Goal: Task Accomplishment & Management: Manage account settings

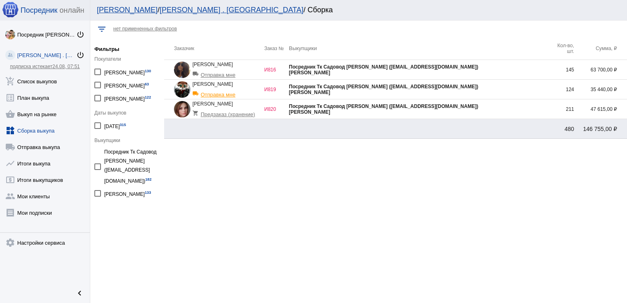
click at [508, 108] on div "Посредник Тк Садовод [PERSON_NAME] ([EMAIL_ADDRESS][DOMAIN_NAME])" at bounding box center [419, 106] width 261 height 6
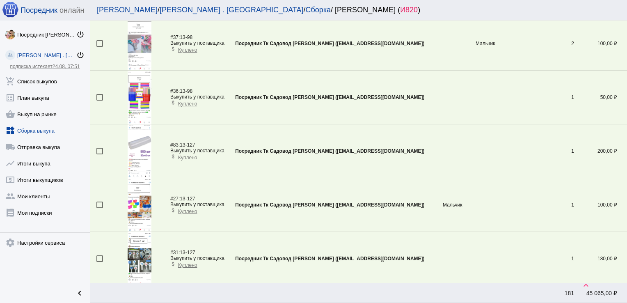
scroll to position [2526, 0]
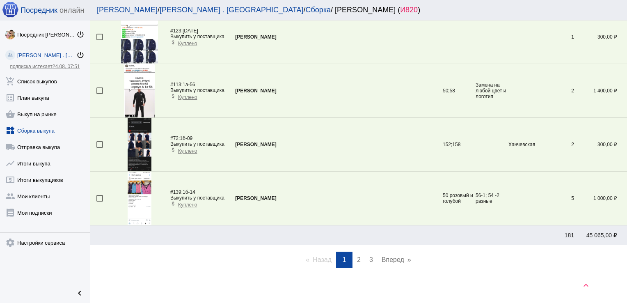
click at [357, 256] on span "2" at bounding box center [359, 259] width 4 height 7
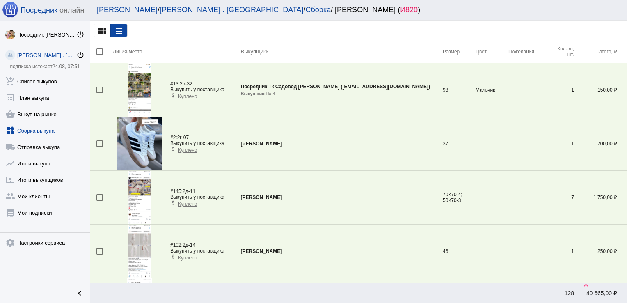
scroll to position [995, 0]
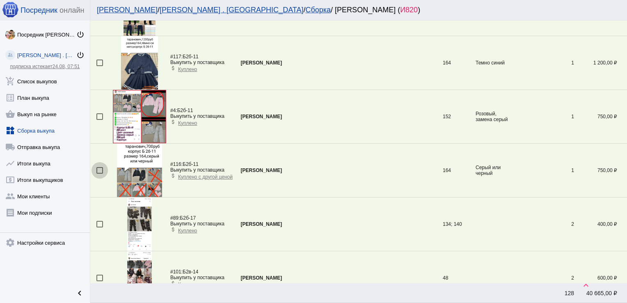
click at [102, 167] on div at bounding box center [99, 170] width 7 height 7
click at [100, 174] on input "checkbox" at bounding box center [99, 174] width 0 height 0
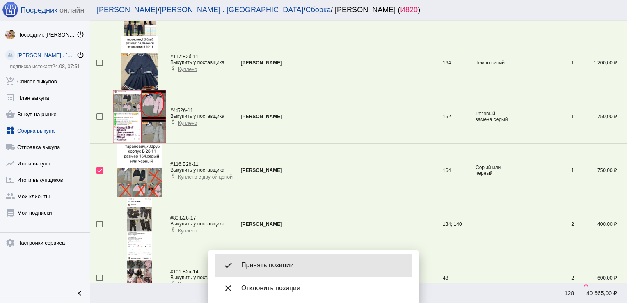
click at [293, 260] on div "done Принять позиции" at bounding box center [313, 265] width 197 height 23
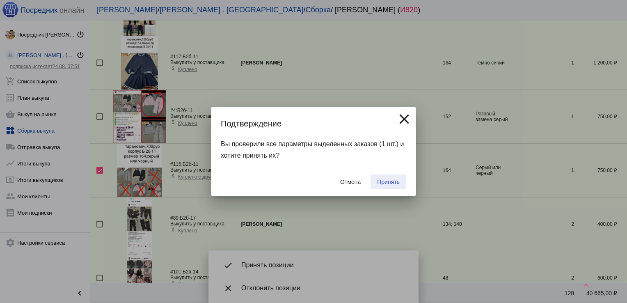
click at [387, 181] on span "Принять" at bounding box center [388, 182] width 23 height 7
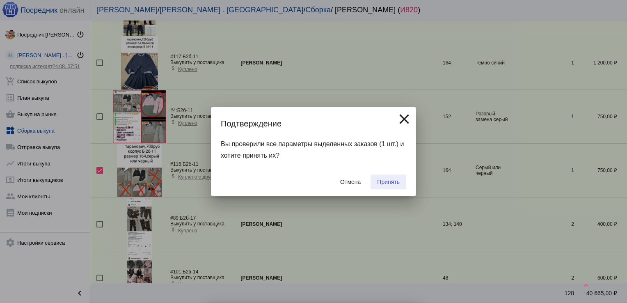
checkbox input "false"
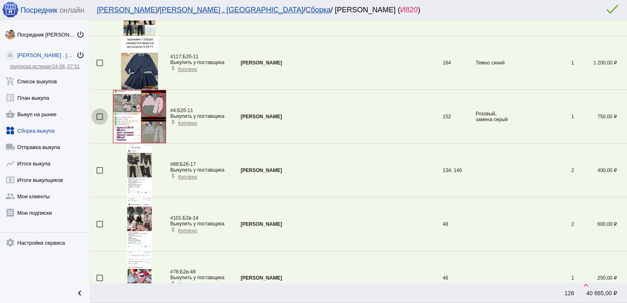
click at [97, 114] on div at bounding box center [99, 116] width 7 height 7
click at [99, 120] on input "checkbox" at bounding box center [99, 120] width 0 height 0
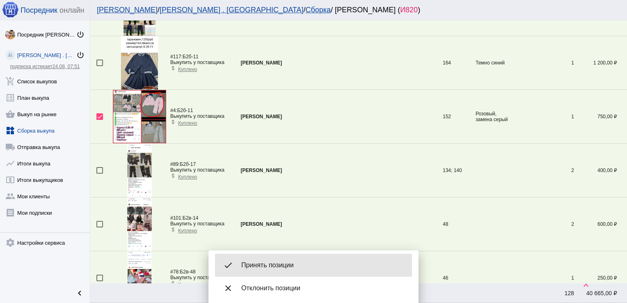
click at [279, 258] on div "done Принять позиции" at bounding box center [313, 265] width 197 height 23
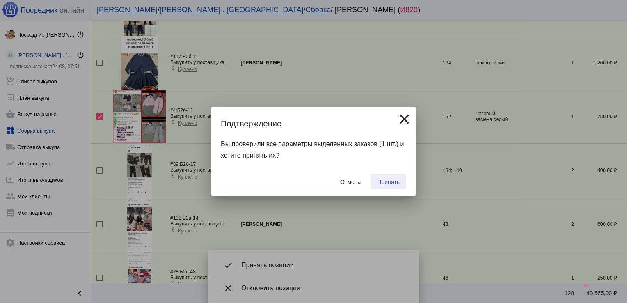
click at [386, 179] on span "Принять" at bounding box center [388, 182] width 23 height 7
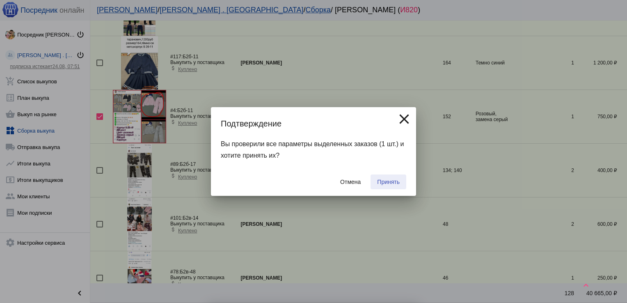
checkbox input "false"
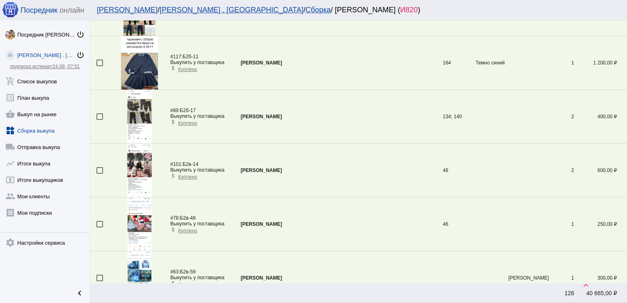
scroll to position [780, 0]
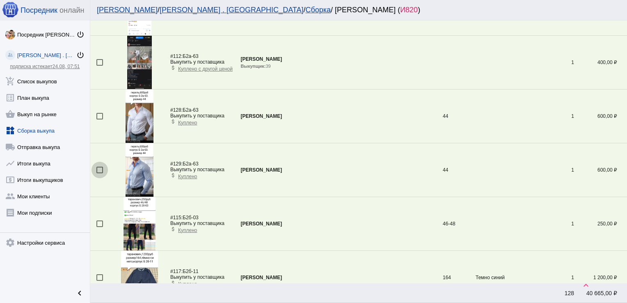
click at [98, 167] on div at bounding box center [99, 170] width 7 height 7
click at [99, 173] on input "checkbox" at bounding box center [99, 173] width 0 height 0
checkbox input "true"
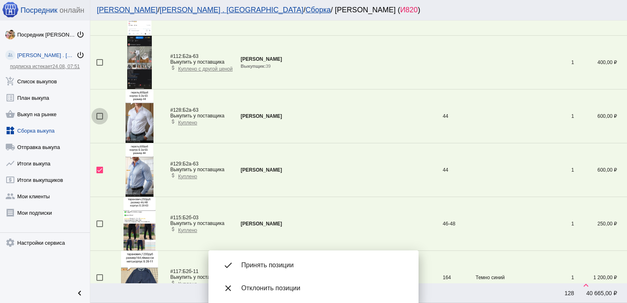
click at [100, 114] on div at bounding box center [99, 116] width 7 height 7
click at [100, 119] on input "checkbox" at bounding box center [99, 119] width 0 height 0
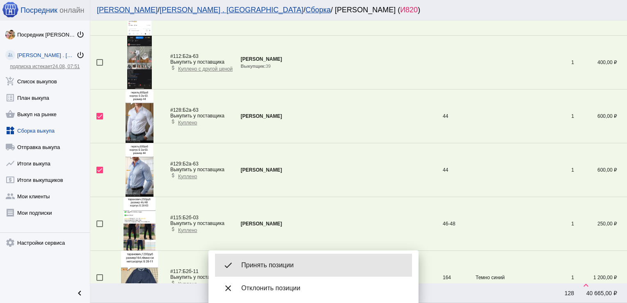
click at [273, 261] on div "done Принять позиции" at bounding box center [313, 265] width 197 height 23
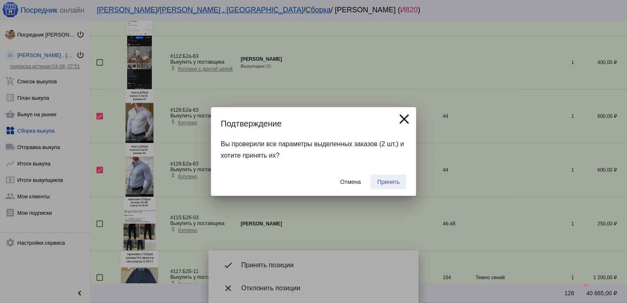
click at [392, 176] on button "Принять" at bounding box center [389, 181] width 36 height 15
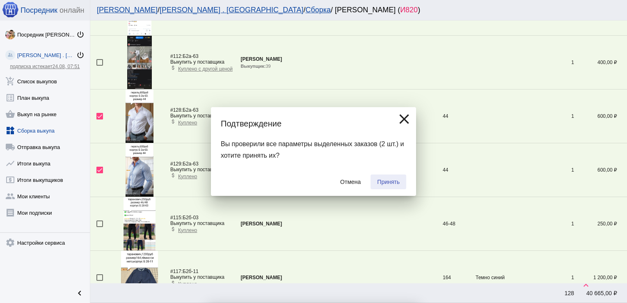
checkbox input "false"
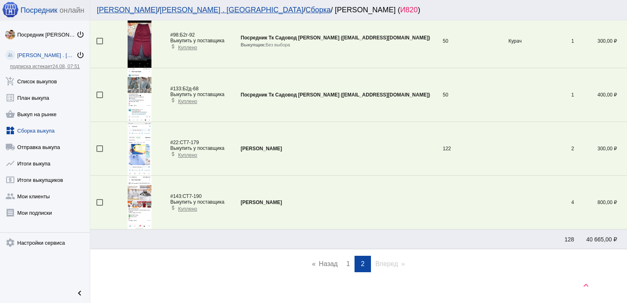
scroll to position [1506, 0]
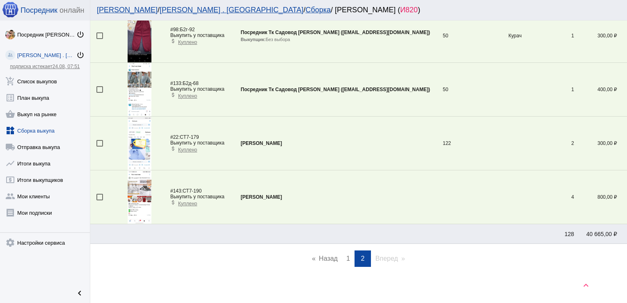
click at [342, 255] on link "page 1" at bounding box center [348, 258] width 12 height 16
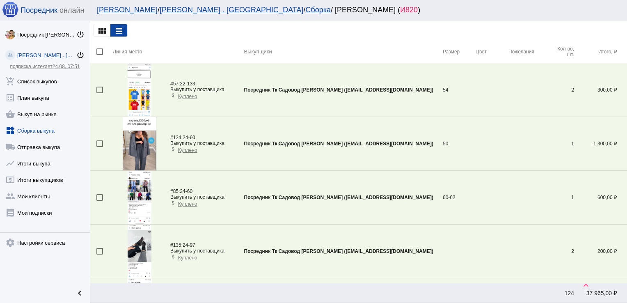
scroll to position [1049, 0]
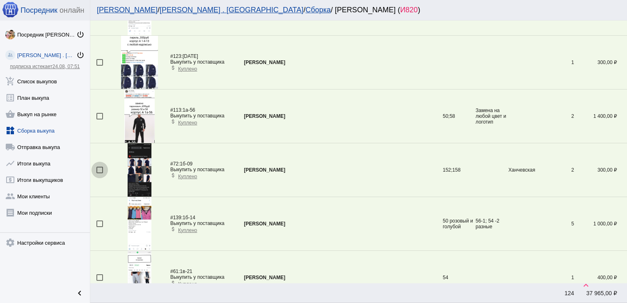
click at [100, 168] on div at bounding box center [99, 170] width 7 height 7
click at [100, 173] on input "checkbox" at bounding box center [99, 173] width 0 height 0
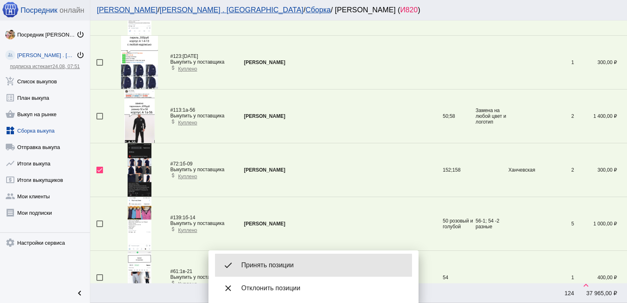
click at [293, 272] on div "done Принять позиции" at bounding box center [313, 265] width 197 height 23
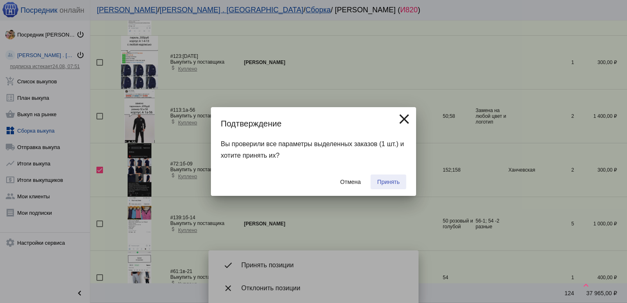
click at [385, 184] on span "Принять" at bounding box center [388, 182] width 23 height 7
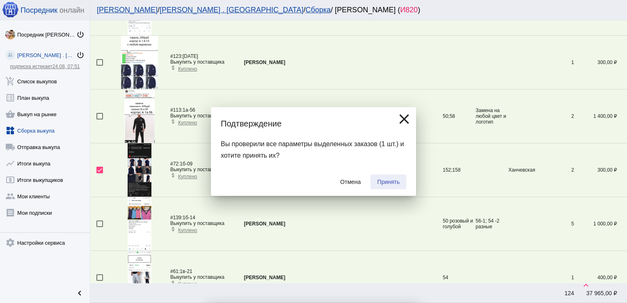
checkbox input "false"
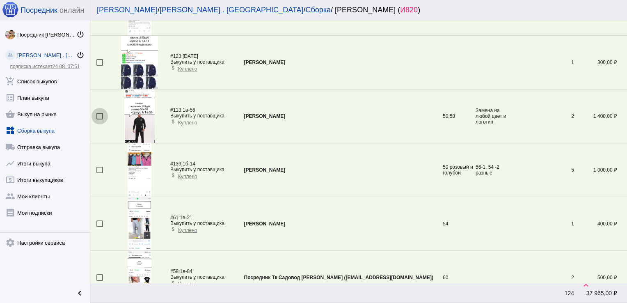
click at [101, 115] on div at bounding box center [99, 116] width 7 height 7
click at [100, 119] on input "checkbox" at bounding box center [99, 119] width 0 height 0
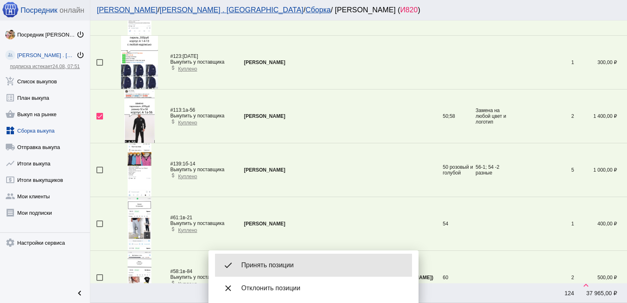
click at [287, 259] on div "done Принять позиции" at bounding box center [313, 265] width 197 height 23
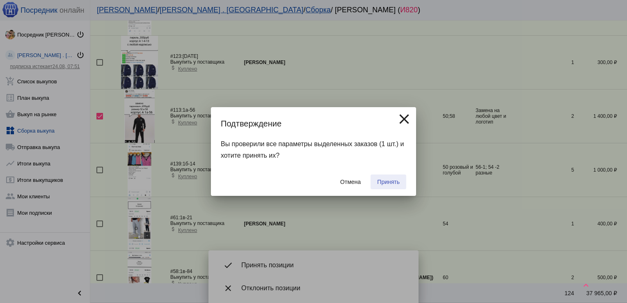
click at [389, 183] on span "Принять" at bounding box center [388, 182] width 23 height 7
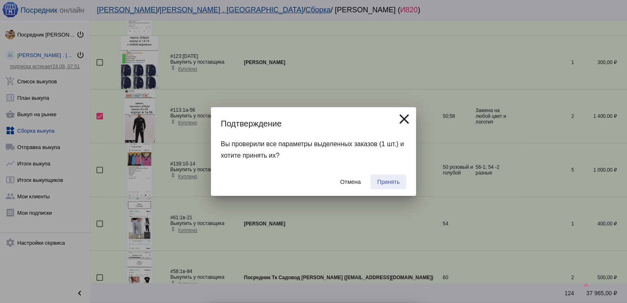
checkbox input "false"
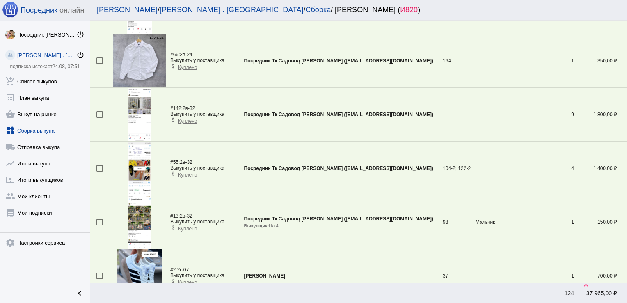
scroll to position [2526, 0]
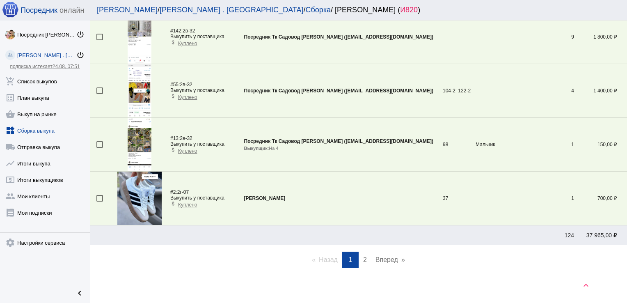
click at [363, 258] on span "2" at bounding box center [365, 259] width 4 height 7
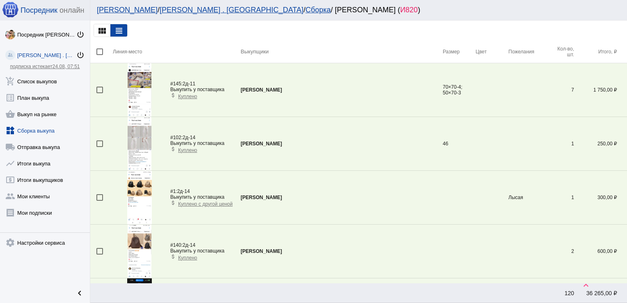
scroll to position [512, 0]
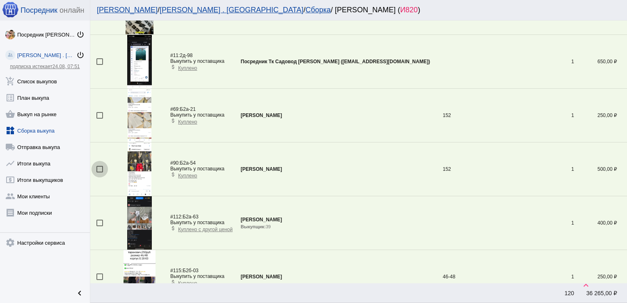
click at [100, 167] on div at bounding box center [99, 169] width 7 height 7
click at [100, 172] on input "checkbox" at bounding box center [99, 172] width 0 height 0
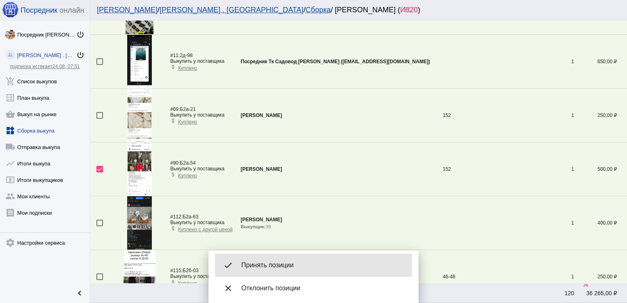
click at [284, 266] on span "Принять позиции" at bounding box center [323, 265] width 164 height 8
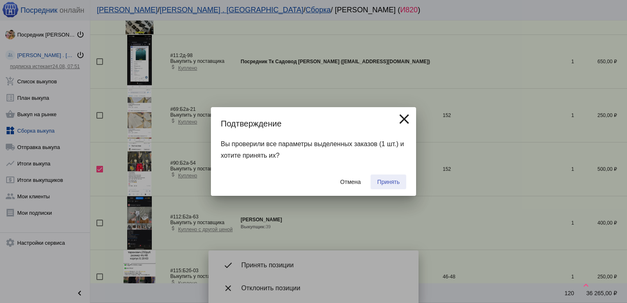
click at [388, 182] on span "Принять" at bounding box center [388, 182] width 23 height 7
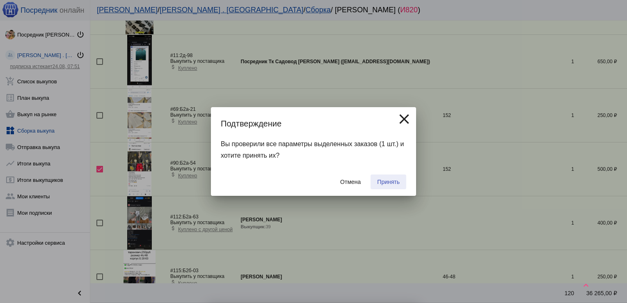
checkbox input "false"
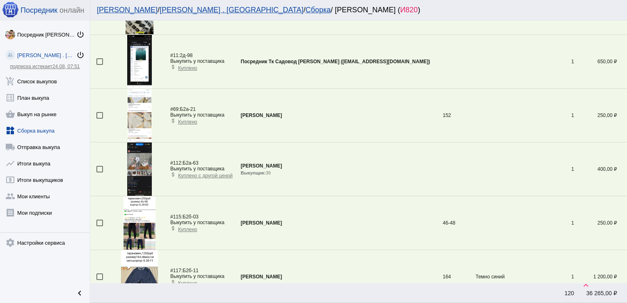
click at [97, 222] on div at bounding box center [99, 223] width 7 height 7
click at [99, 226] on input "checkbox" at bounding box center [99, 226] width 0 height 0
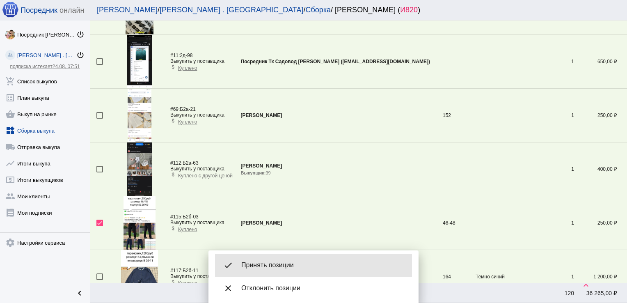
click at [279, 259] on div "done Принять позиции" at bounding box center [313, 265] width 197 height 23
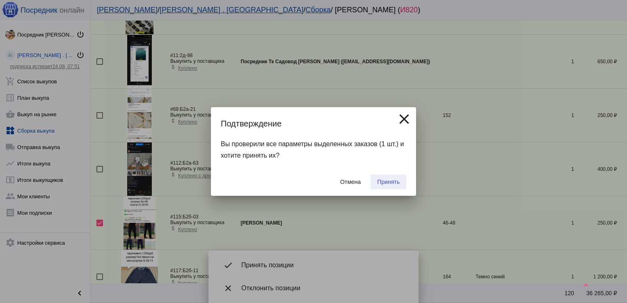
click at [387, 180] on span "Принять" at bounding box center [388, 182] width 23 height 7
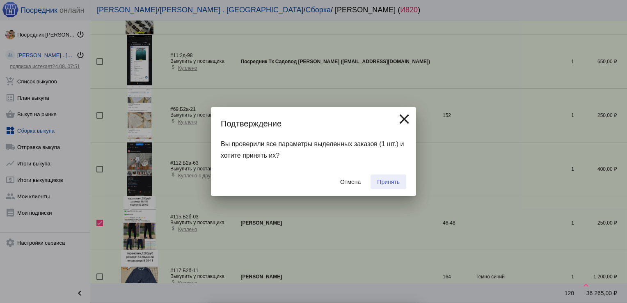
checkbox input "false"
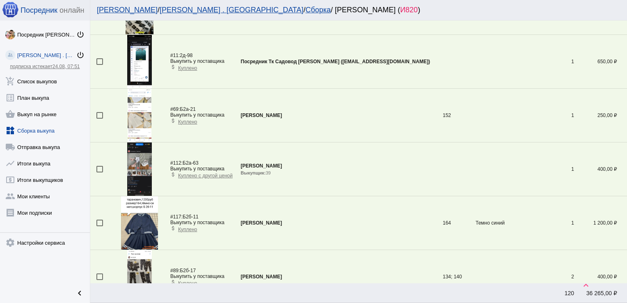
click at [100, 221] on div at bounding box center [99, 223] width 7 height 7
click at [100, 226] on input "checkbox" at bounding box center [99, 226] width 0 height 0
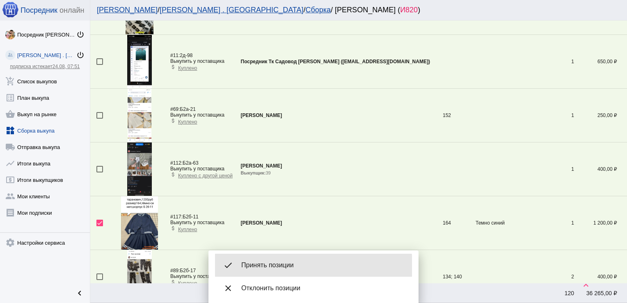
click at [269, 267] on span "Принять позиции" at bounding box center [323, 265] width 164 height 8
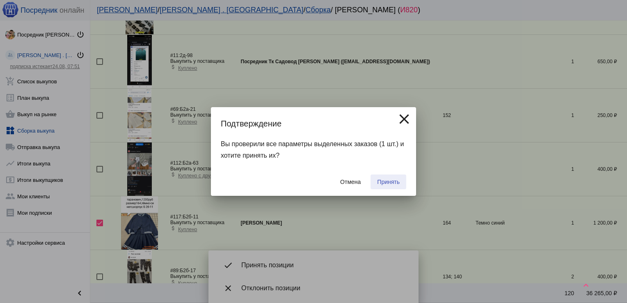
click at [389, 182] on span "Принять" at bounding box center [388, 182] width 23 height 7
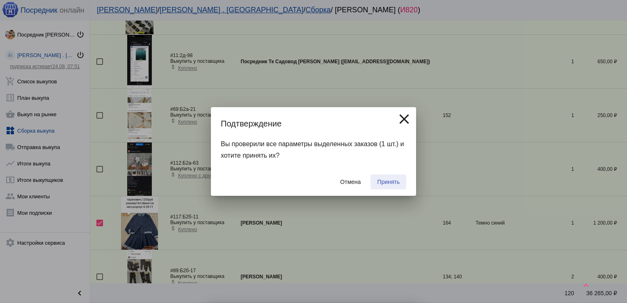
checkbox input "false"
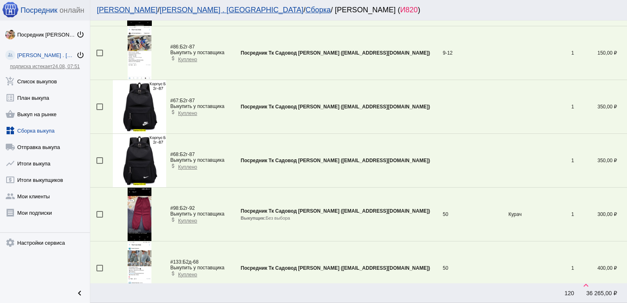
scroll to position [1238, 0]
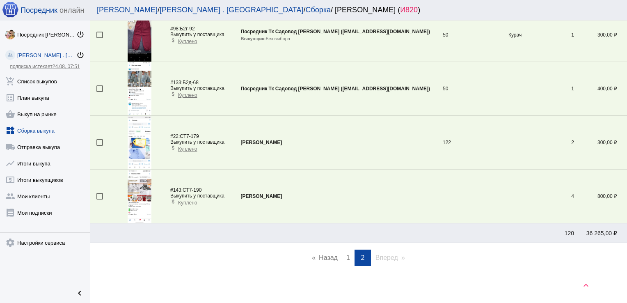
click at [342, 255] on link "page 1" at bounding box center [348, 258] width 12 height 16
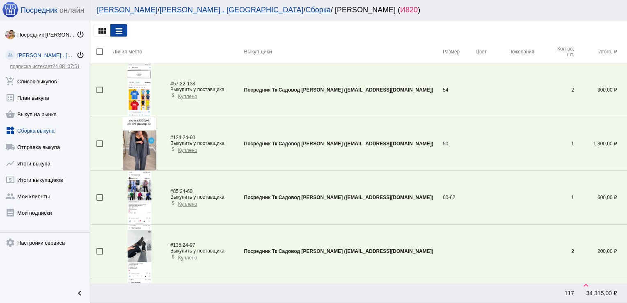
scroll to position [1264, 0]
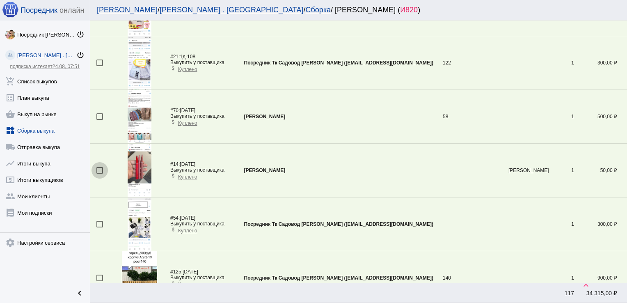
click at [100, 168] on div at bounding box center [99, 170] width 7 height 7
click at [100, 174] on input "checkbox" at bounding box center [99, 174] width 0 height 0
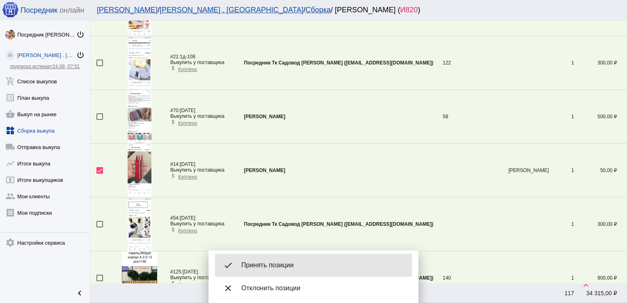
click at [273, 260] on div "done Принять позиции" at bounding box center [313, 265] width 197 height 23
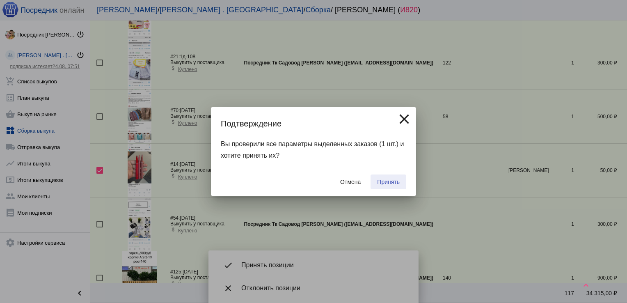
click at [392, 180] on span "Принять" at bounding box center [388, 182] width 23 height 7
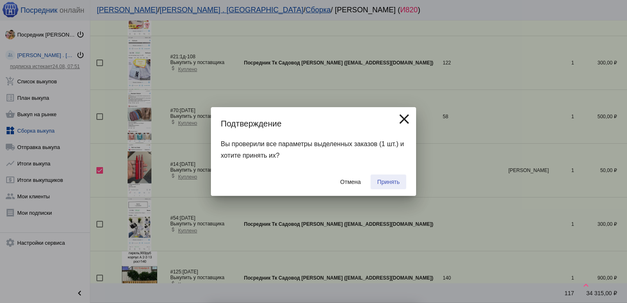
checkbox input "false"
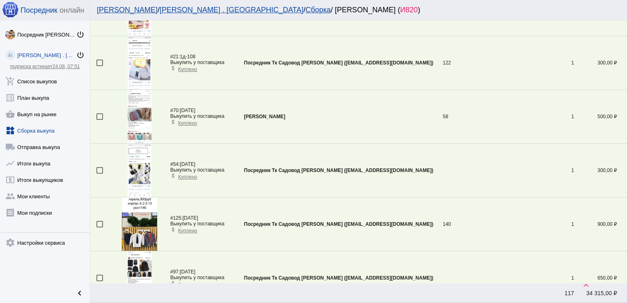
scroll to position [1693, 0]
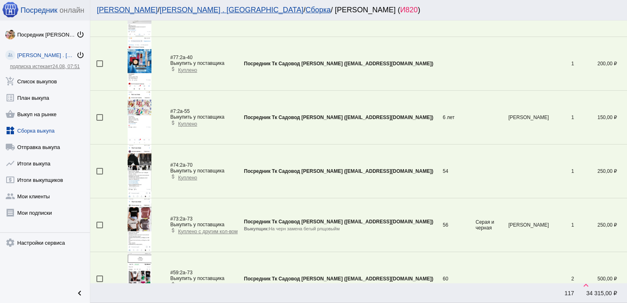
click at [101, 168] on div at bounding box center [99, 171] width 7 height 7
click at [100, 174] on input "checkbox" at bounding box center [99, 174] width 0 height 0
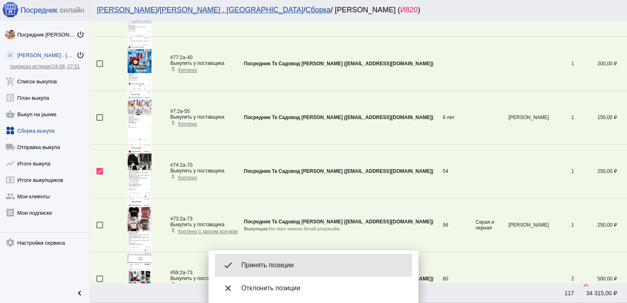
click at [282, 263] on span "Принять позиции" at bounding box center [323, 265] width 164 height 8
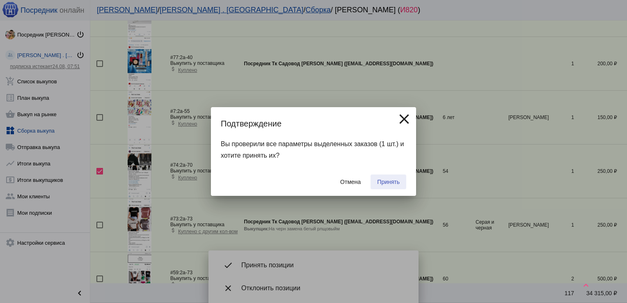
click at [392, 182] on span "Принять" at bounding box center [388, 182] width 23 height 7
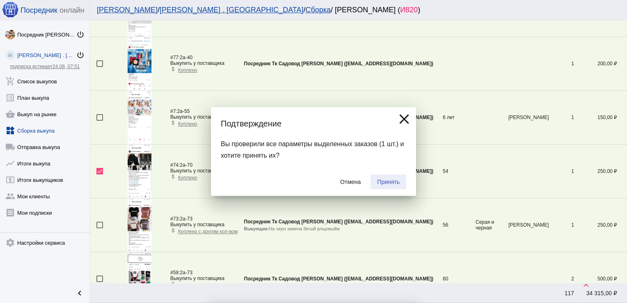
checkbox input "false"
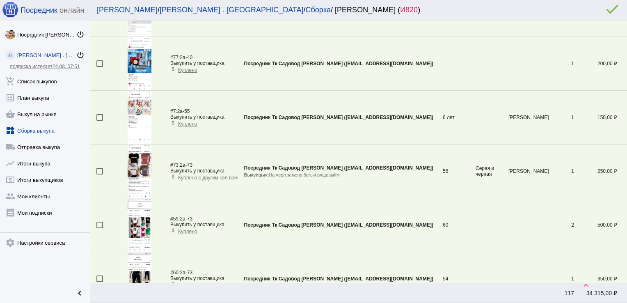
scroll to position [619, 0]
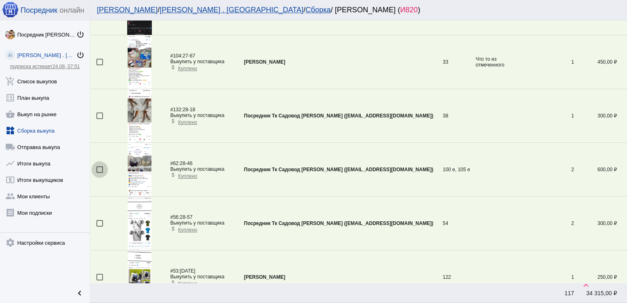
click at [98, 167] on div at bounding box center [99, 169] width 7 height 7
click at [99, 173] on input "checkbox" at bounding box center [99, 173] width 0 height 0
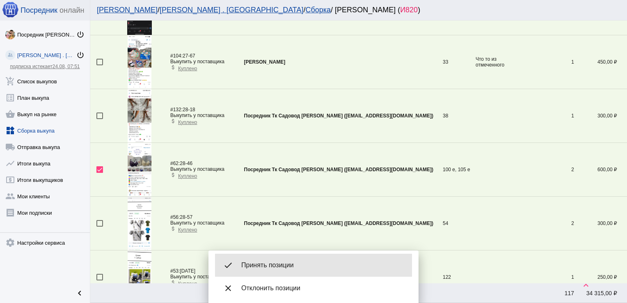
click at [281, 263] on span "Принять позиции" at bounding box center [323, 265] width 164 height 8
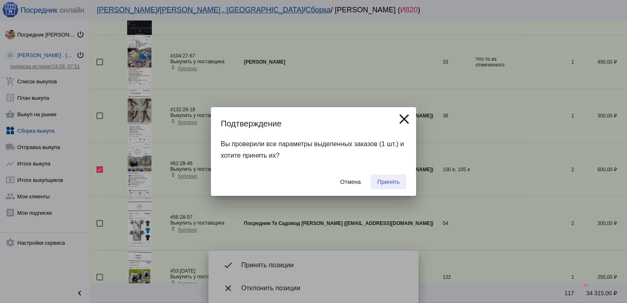
click at [397, 179] on span "Принять" at bounding box center [388, 182] width 23 height 7
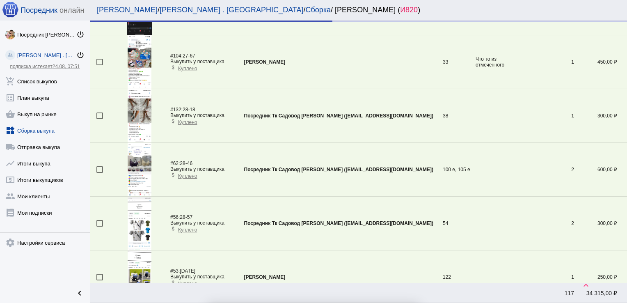
checkbox input "false"
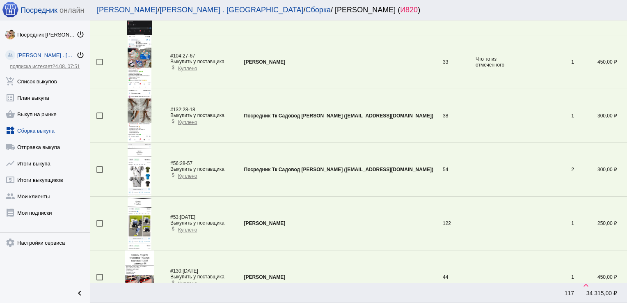
scroll to position [2526, 0]
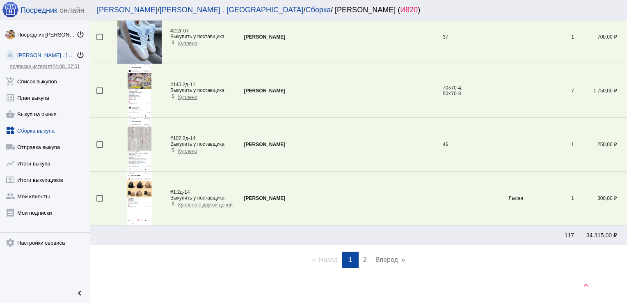
click at [363, 257] on span "2" at bounding box center [365, 259] width 4 height 7
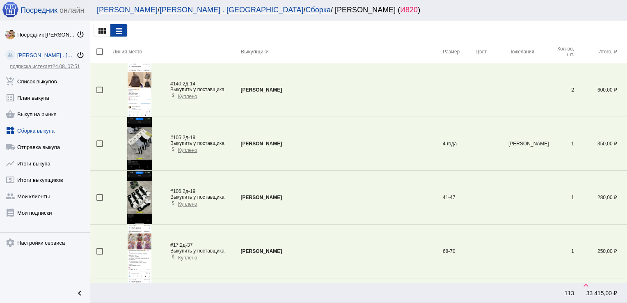
scroll to position [673, 0]
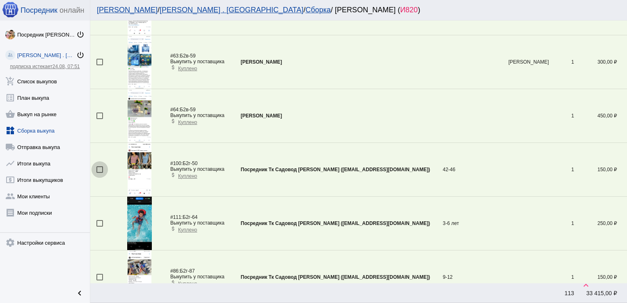
click at [99, 167] on div at bounding box center [99, 169] width 7 height 7
click at [99, 173] on input "checkbox" at bounding box center [99, 173] width 0 height 0
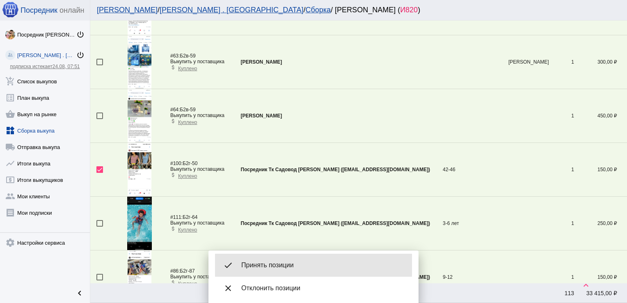
click at [273, 260] on div "done Принять позиции" at bounding box center [313, 265] width 197 height 23
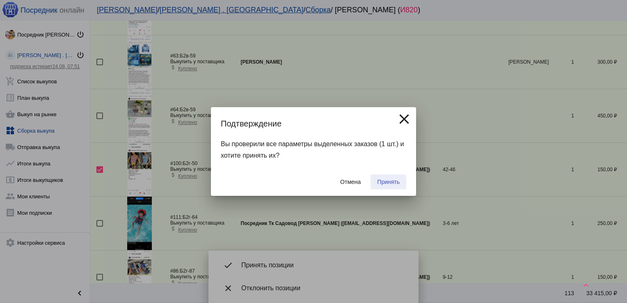
click at [388, 179] on span "Принять" at bounding box center [388, 182] width 23 height 7
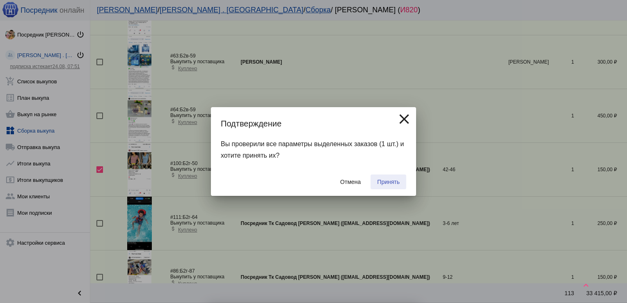
checkbox input "false"
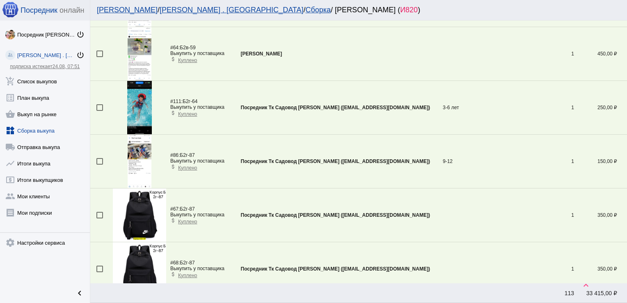
scroll to position [1023, 0]
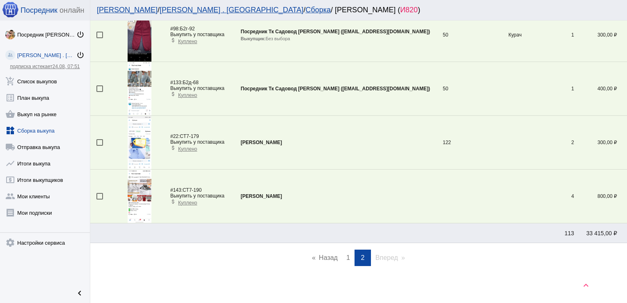
click at [346, 254] on span "1" at bounding box center [348, 257] width 4 height 7
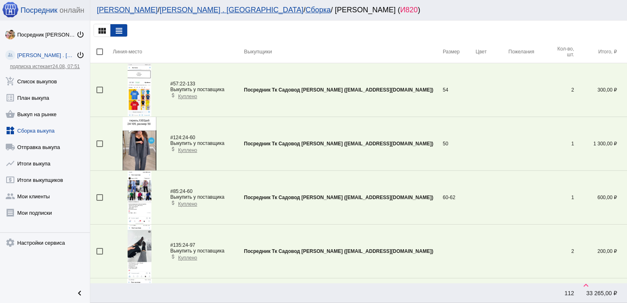
scroll to position [834, 0]
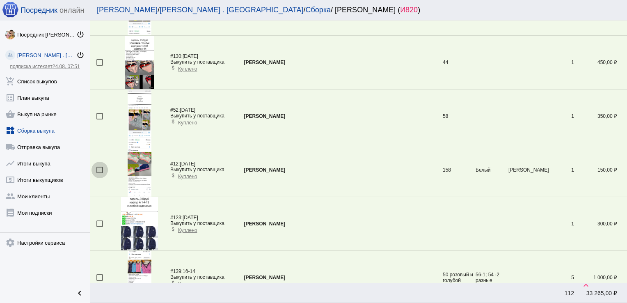
click at [100, 168] on div at bounding box center [99, 170] width 7 height 7
click at [100, 173] on input "checkbox" at bounding box center [99, 173] width 0 height 0
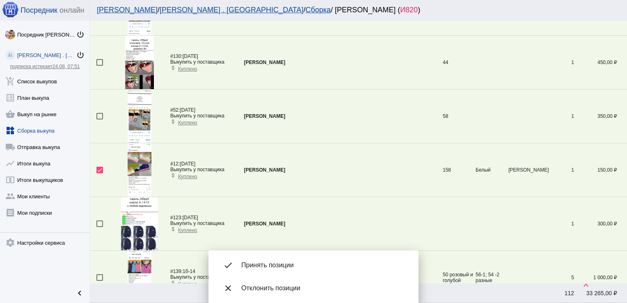
click at [294, 275] on div "done Принять позиции" at bounding box center [313, 265] width 197 height 23
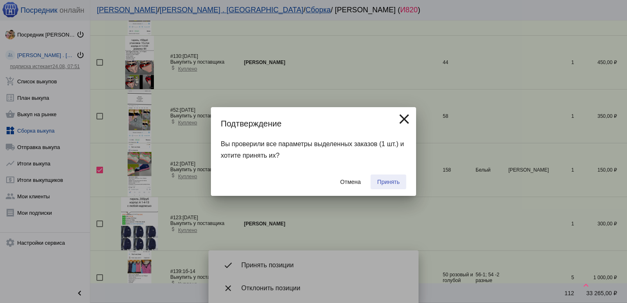
click at [388, 179] on span "Принять" at bounding box center [388, 182] width 23 height 7
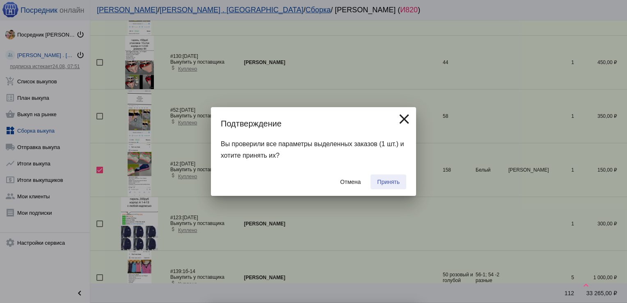
checkbox input "false"
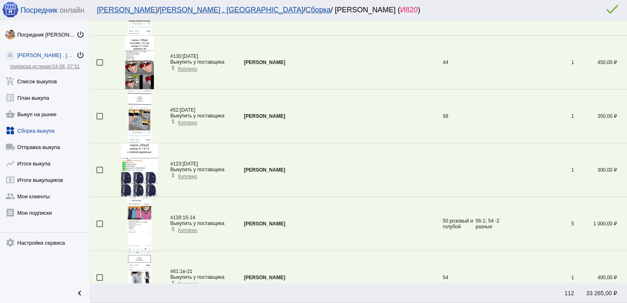
scroll to position [0, 0]
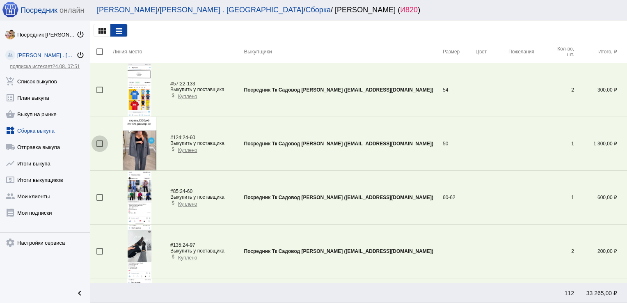
click at [98, 142] on div at bounding box center [99, 143] width 7 height 7
click at [99, 147] on input "checkbox" at bounding box center [99, 147] width 0 height 0
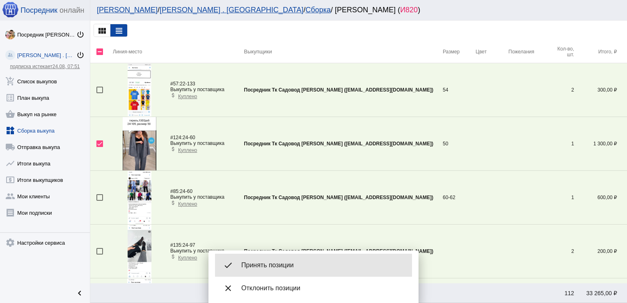
click at [286, 264] on span "Принять позиции" at bounding box center [323, 265] width 164 height 8
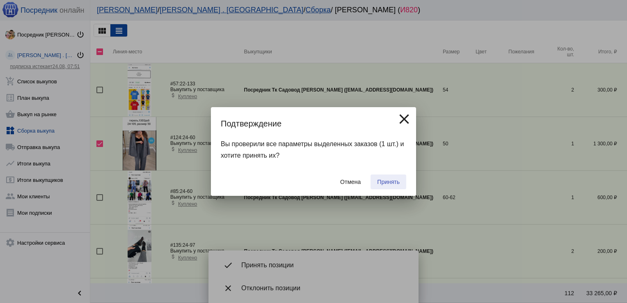
click at [389, 176] on button "Принять" at bounding box center [389, 181] width 36 height 15
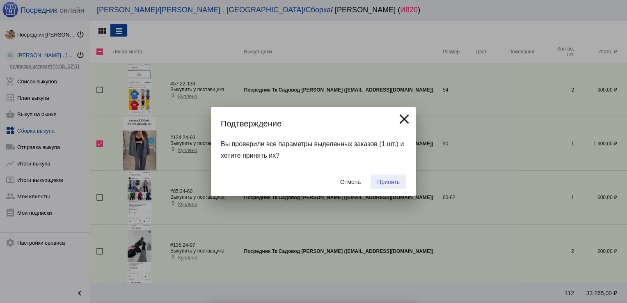
checkbox input "false"
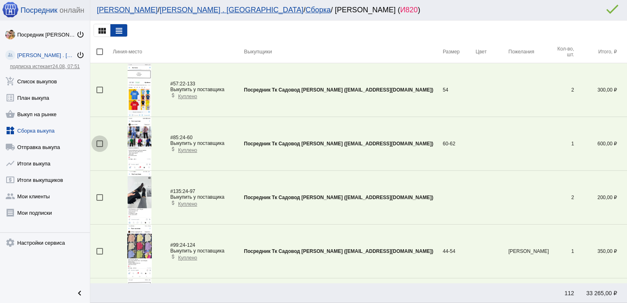
click at [98, 144] on div at bounding box center [99, 143] width 7 height 7
click at [99, 147] on input "checkbox" at bounding box center [99, 147] width 0 height 0
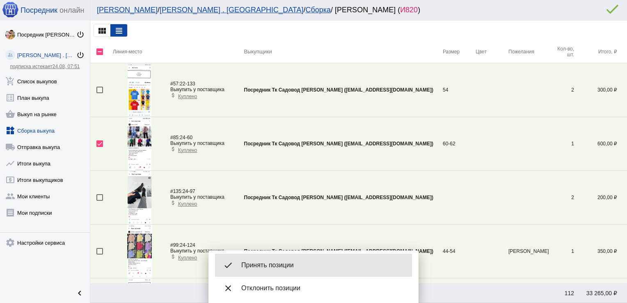
click at [275, 263] on span "Принять позиции" at bounding box center [323, 265] width 164 height 8
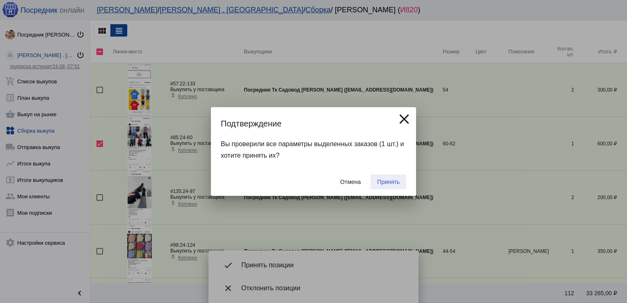
click at [387, 178] on button "Принять" at bounding box center [389, 181] width 36 height 15
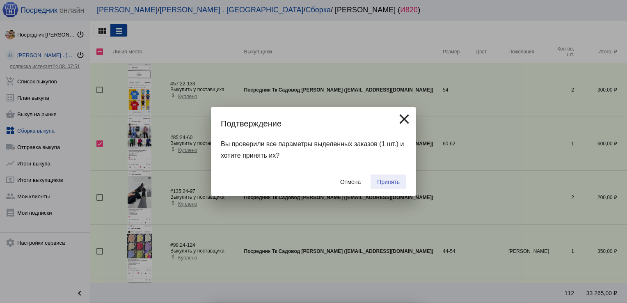
checkbox input "false"
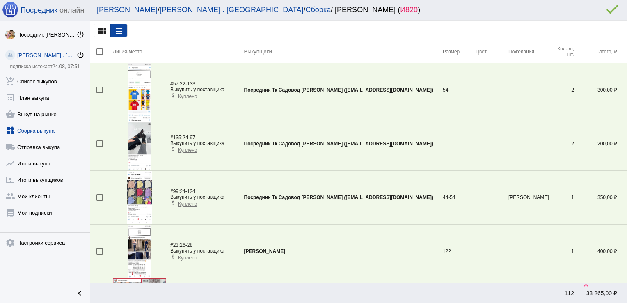
scroll to position [512, 0]
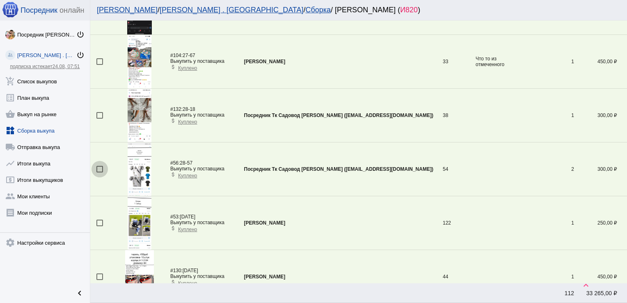
click at [99, 169] on div at bounding box center [99, 169] width 7 height 7
click at [99, 172] on input "checkbox" at bounding box center [99, 172] width 0 height 0
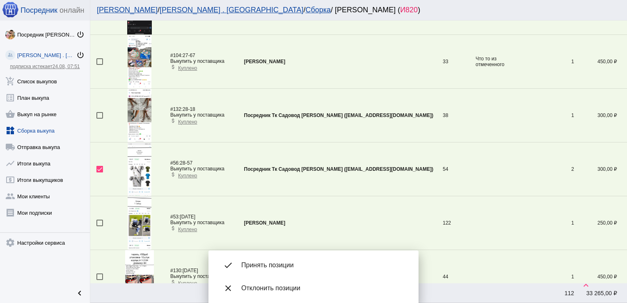
click at [290, 263] on span "Принять позиции" at bounding box center [323, 265] width 164 height 8
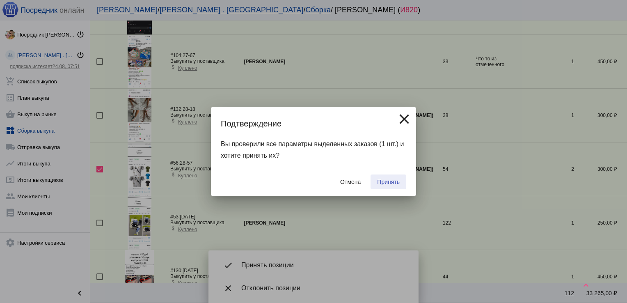
click at [398, 181] on span "Принять" at bounding box center [388, 182] width 23 height 7
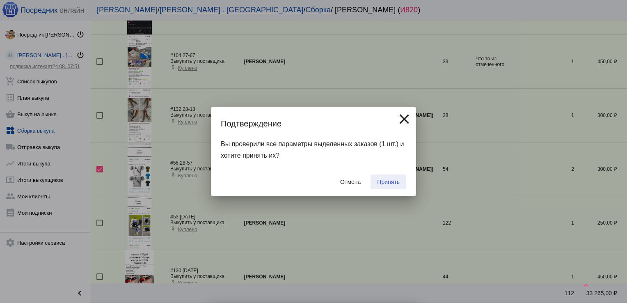
checkbox input "false"
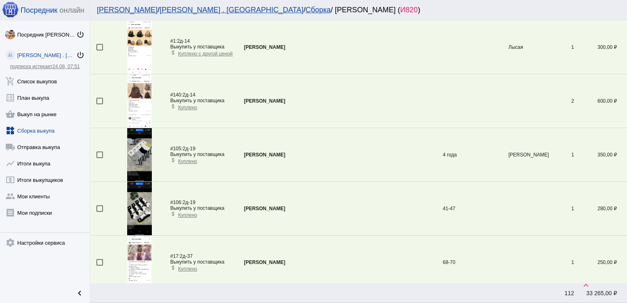
scroll to position [2526, 0]
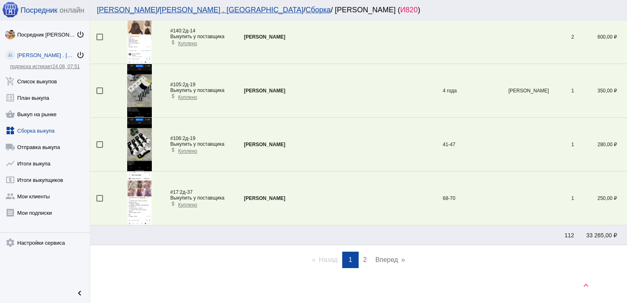
click at [363, 256] on span "2" at bounding box center [365, 259] width 4 height 7
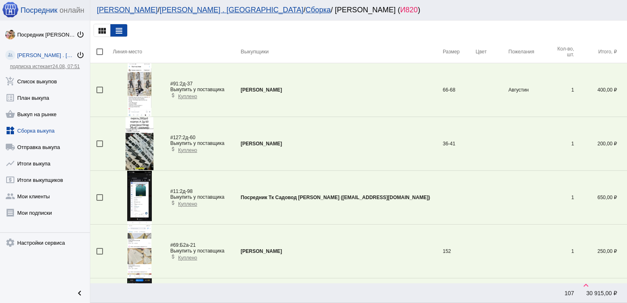
scroll to position [458, 0]
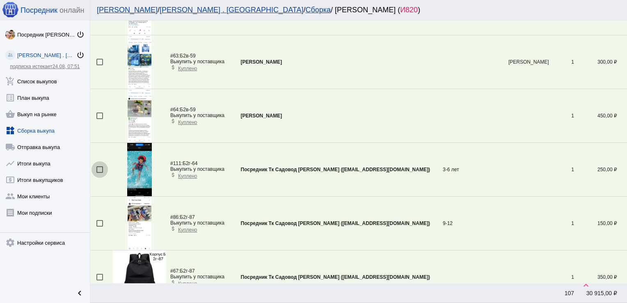
click at [98, 168] on div at bounding box center [99, 169] width 7 height 7
click at [99, 173] on input "checkbox" at bounding box center [99, 173] width 0 height 0
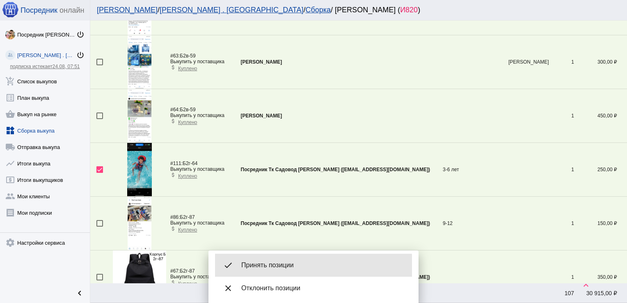
click at [264, 266] on span "Принять позиции" at bounding box center [323, 265] width 164 height 8
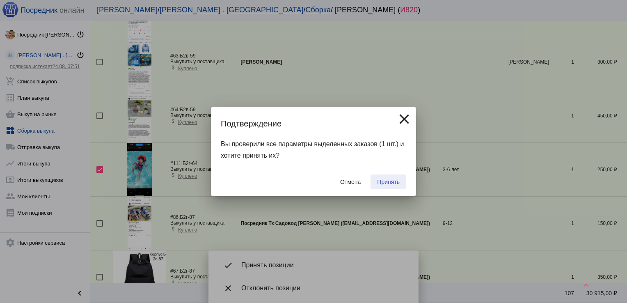
click at [387, 181] on span "Принять" at bounding box center [388, 182] width 23 height 7
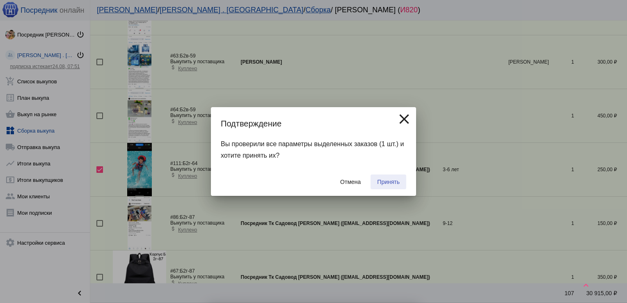
checkbox input "false"
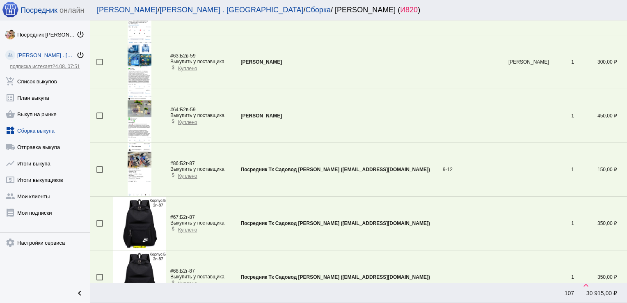
scroll to position [297, 0]
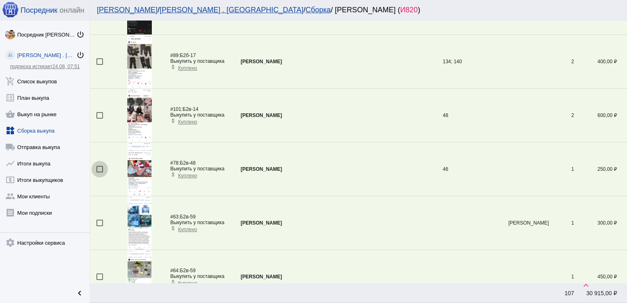
click at [99, 167] on div at bounding box center [99, 169] width 7 height 7
click at [99, 172] on input "checkbox" at bounding box center [99, 172] width 0 height 0
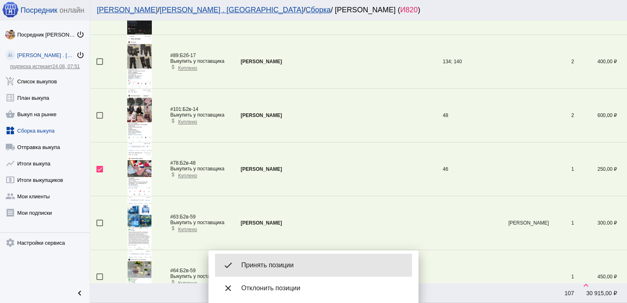
click at [275, 260] on div "done Принять позиции" at bounding box center [313, 265] width 197 height 23
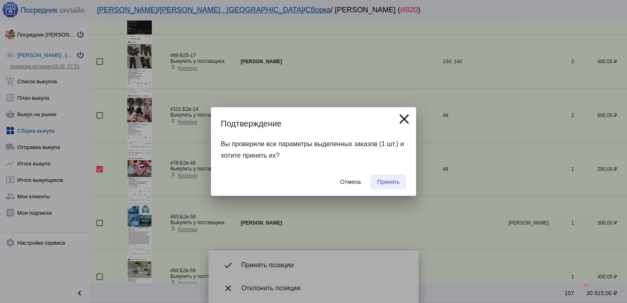
click at [391, 181] on span "Принять" at bounding box center [388, 182] width 23 height 7
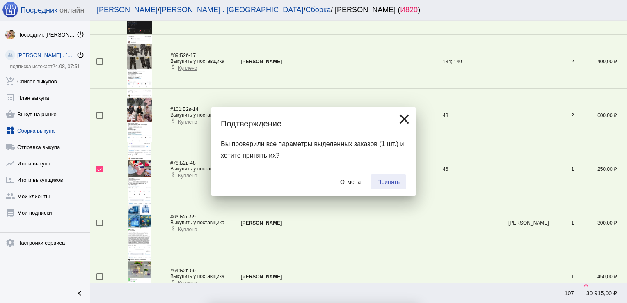
checkbox input "false"
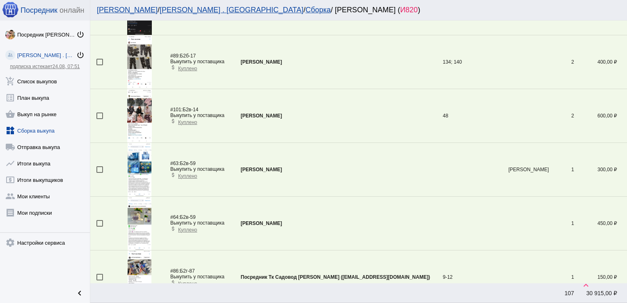
scroll to position [701, 0]
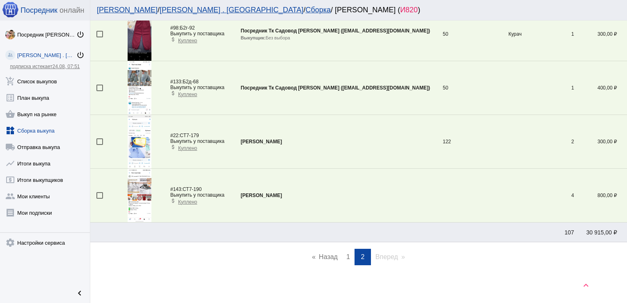
click at [346, 255] on span "1" at bounding box center [348, 256] width 4 height 7
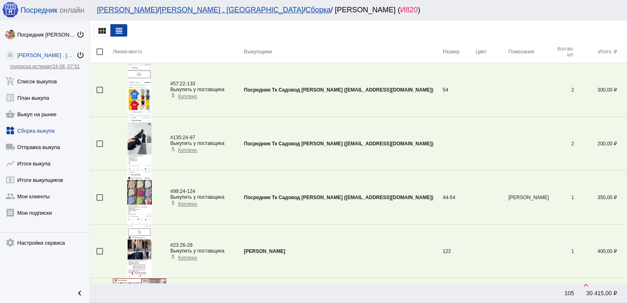
scroll to position [673, 0]
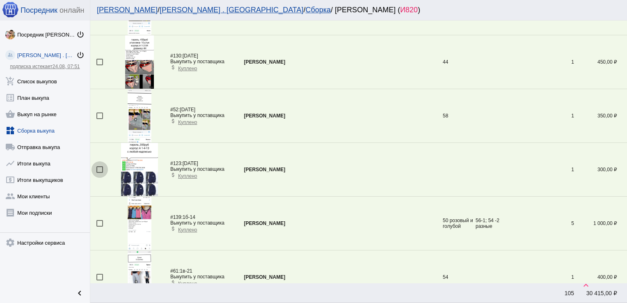
click at [99, 169] on div at bounding box center [99, 169] width 7 height 7
click at [99, 173] on input "checkbox" at bounding box center [99, 173] width 0 height 0
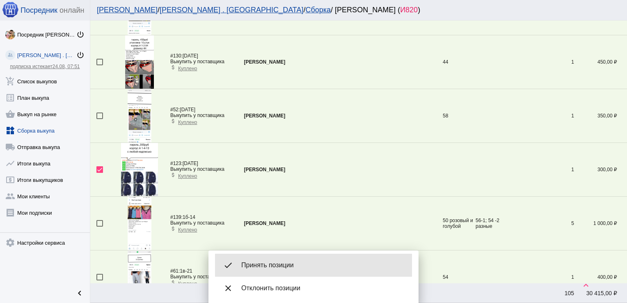
click at [266, 257] on div "done Принять позиции" at bounding box center [313, 265] width 197 height 23
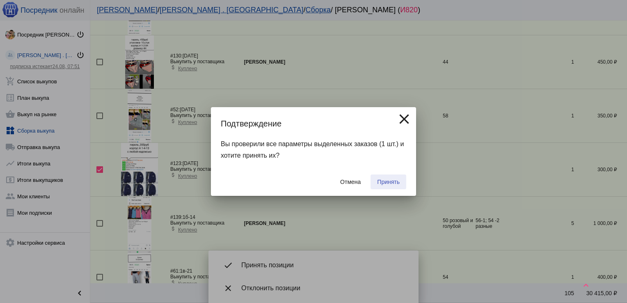
click at [392, 182] on span "Принять" at bounding box center [388, 182] width 23 height 7
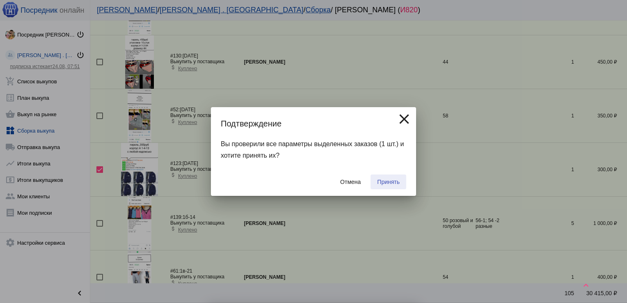
checkbox input "false"
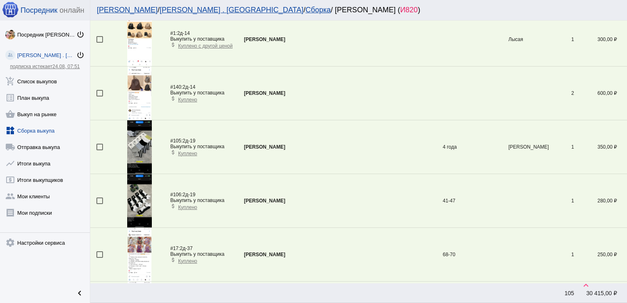
scroll to position [2526, 0]
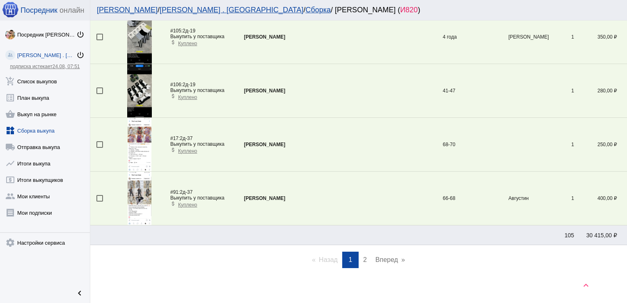
click at [364, 252] on link "page 2" at bounding box center [365, 260] width 12 height 16
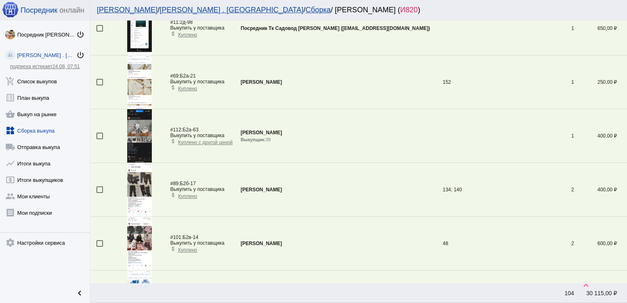
scroll to position [119, 0]
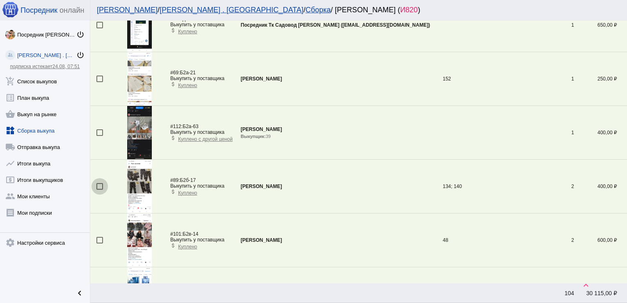
click at [98, 185] on div at bounding box center [99, 186] width 7 height 7
click at [99, 190] on input "checkbox" at bounding box center [99, 190] width 0 height 0
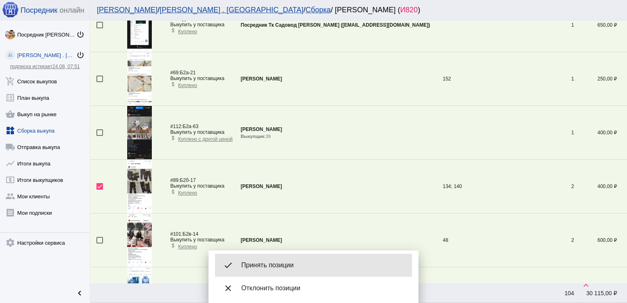
click at [303, 263] on span "Принять позиции" at bounding box center [323, 265] width 164 height 8
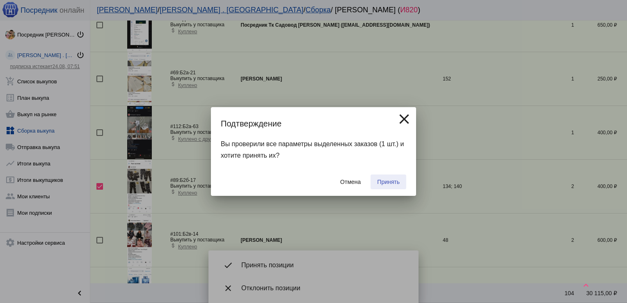
click at [389, 181] on span "Принять" at bounding box center [388, 182] width 23 height 7
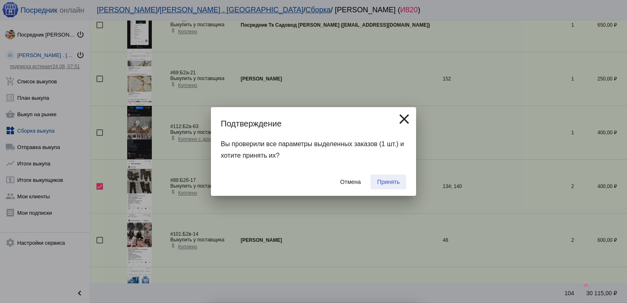
checkbox input "false"
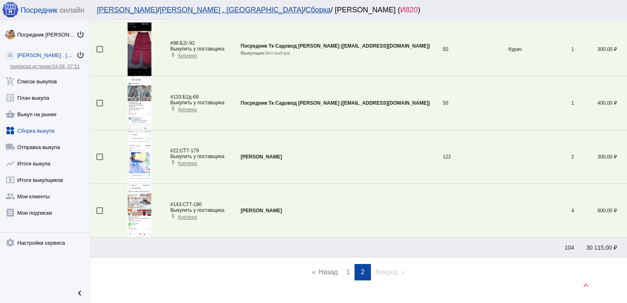
scroll to position [577, 0]
click at [346, 272] on span "1" at bounding box center [348, 272] width 4 height 7
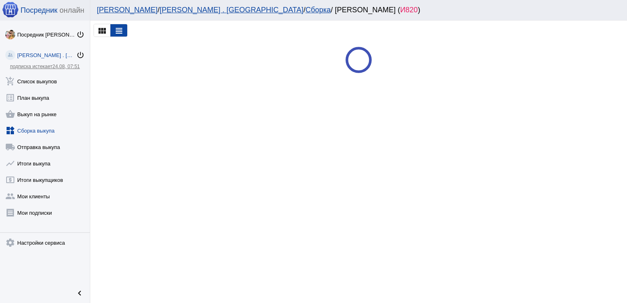
scroll to position [0, 0]
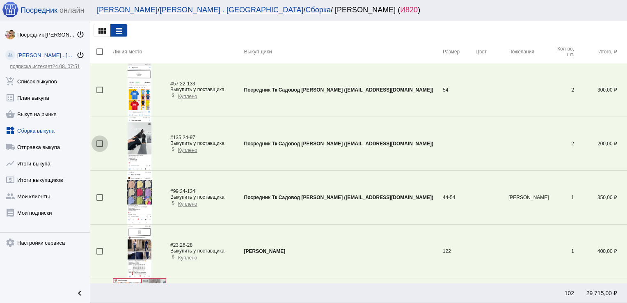
click at [97, 143] on div at bounding box center [99, 143] width 7 height 7
click at [99, 147] on input "checkbox" at bounding box center [99, 147] width 0 height 0
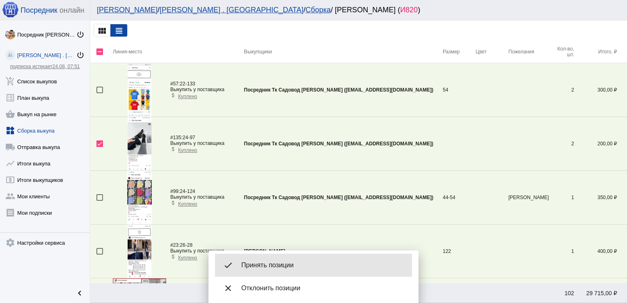
click at [273, 262] on span "Принять позиции" at bounding box center [323, 265] width 164 height 8
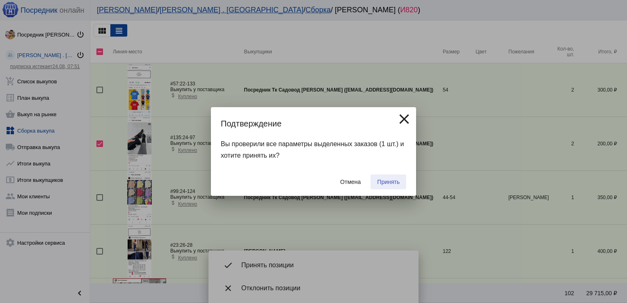
click at [390, 182] on span "Принять" at bounding box center [388, 182] width 23 height 7
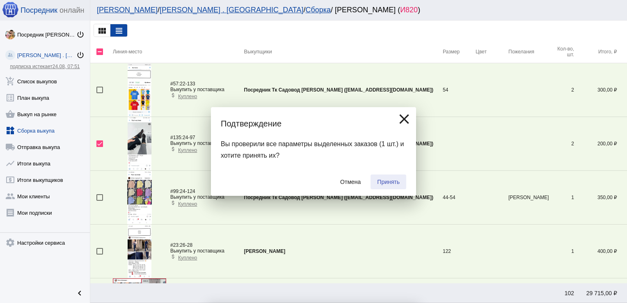
checkbox input "false"
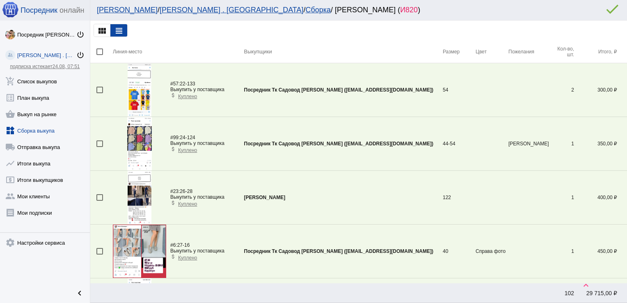
scroll to position [405, 0]
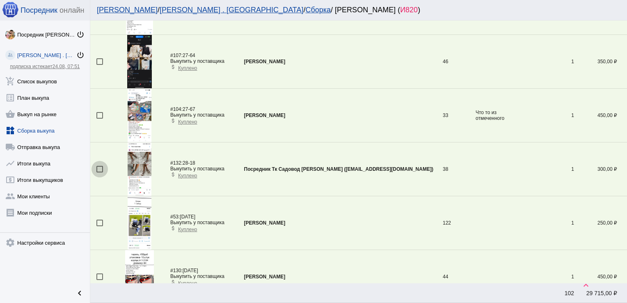
click at [100, 167] on div at bounding box center [99, 169] width 7 height 7
click at [100, 172] on input "checkbox" at bounding box center [99, 172] width 0 height 0
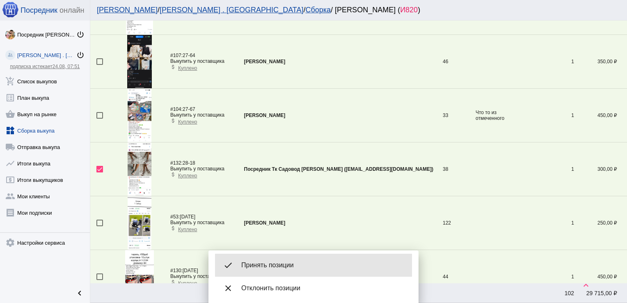
click at [269, 263] on span "Принять позиции" at bounding box center [323, 265] width 164 height 8
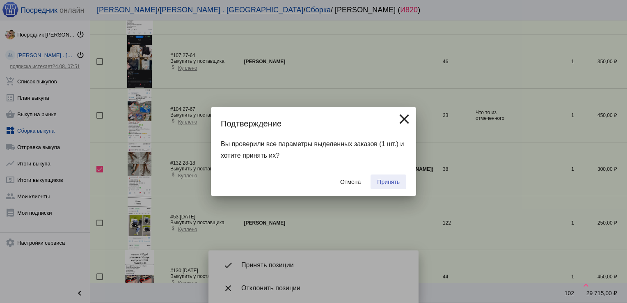
click at [387, 181] on span "Принять" at bounding box center [388, 182] width 23 height 7
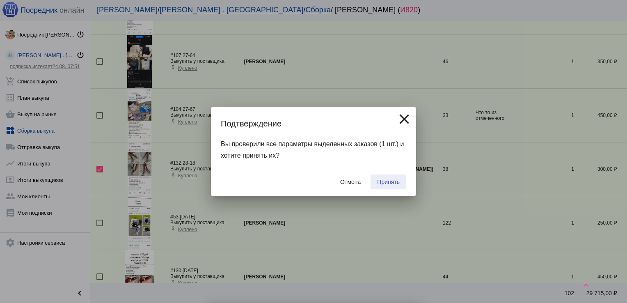
checkbox input "false"
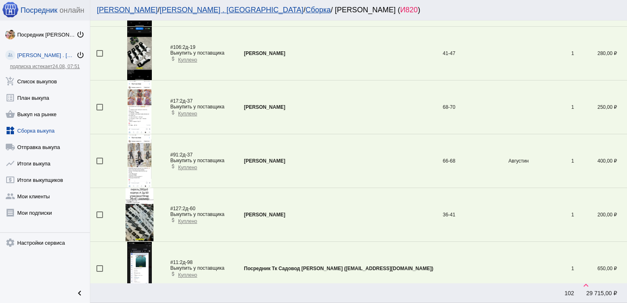
scroll to position [2526, 0]
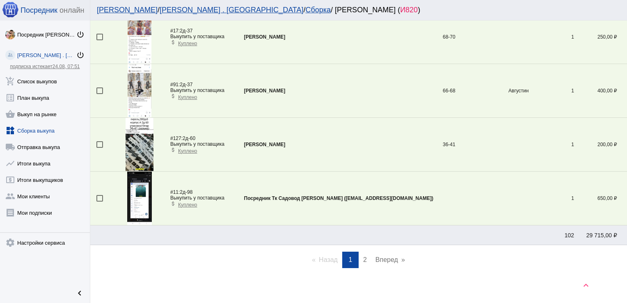
click at [359, 257] on link "page 2" at bounding box center [365, 260] width 12 height 16
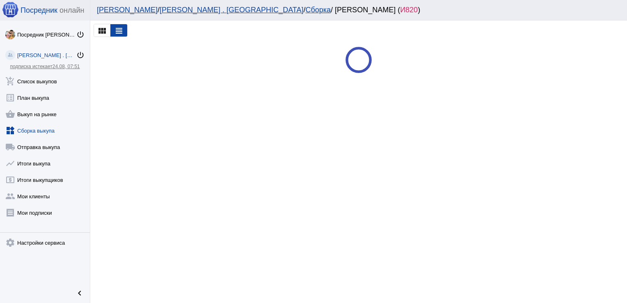
scroll to position [0, 0]
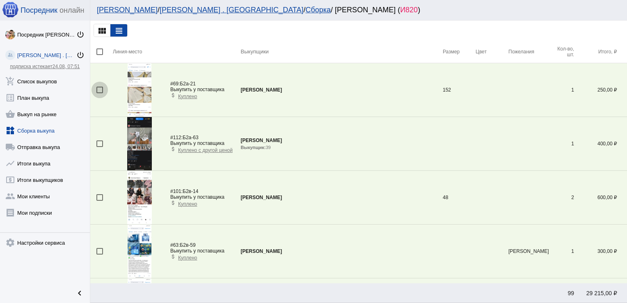
click at [103, 87] on div at bounding box center [99, 90] width 7 height 7
click at [100, 93] on input "checkbox" at bounding box center [99, 93] width 0 height 0
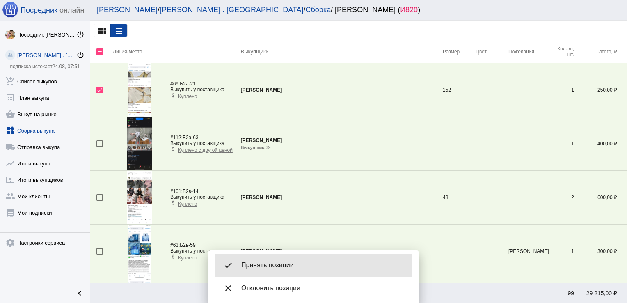
click at [292, 262] on span "Принять позиции" at bounding box center [323, 265] width 164 height 8
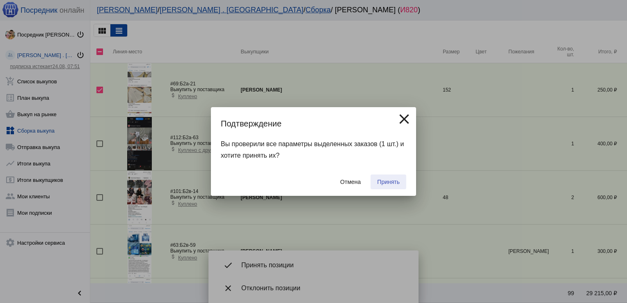
click at [387, 179] on span "Принять" at bounding box center [388, 182] width 23 height 7
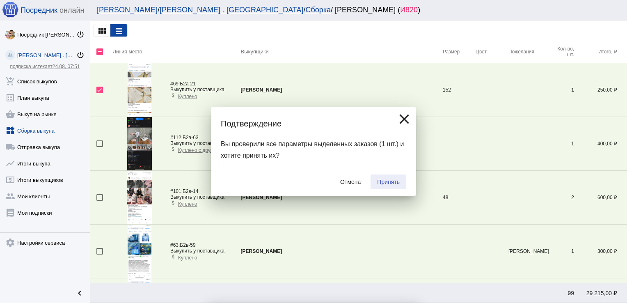
checkbox input "false"
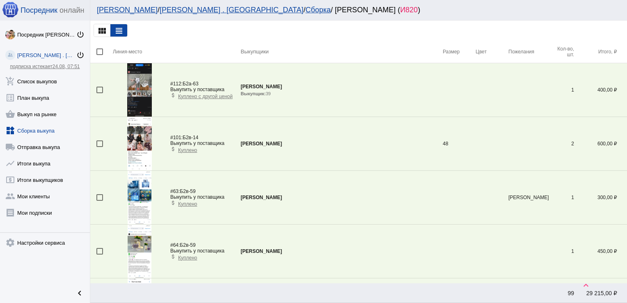
scroll to position [432, 0]
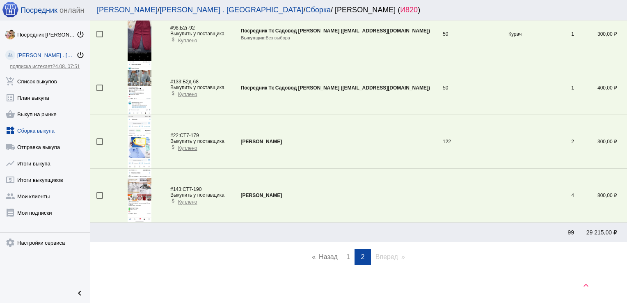
click at [347, 256] on link "page 1" at bounding box center [348, 257] width 12 height 16
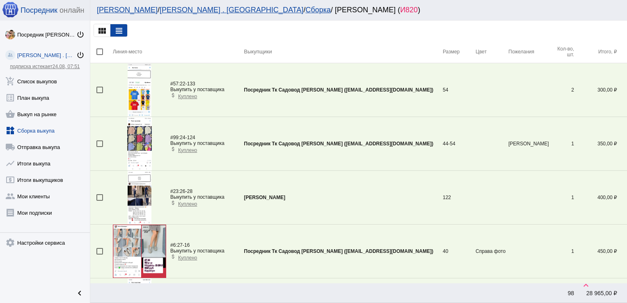
scroll to position [619, 0]
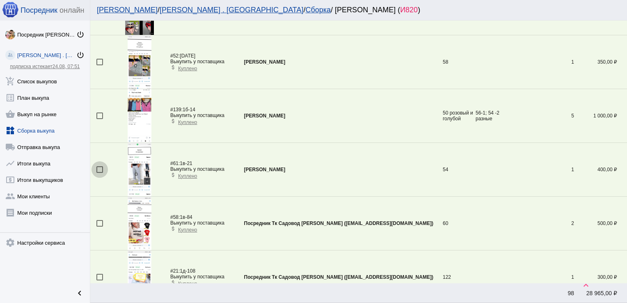
click at [100, 167] on div at bounding box center [99, 169] width 7 height 7
click at [100, 173] on input "checkbox" at bounding box center [99, 173] width 0 height 0
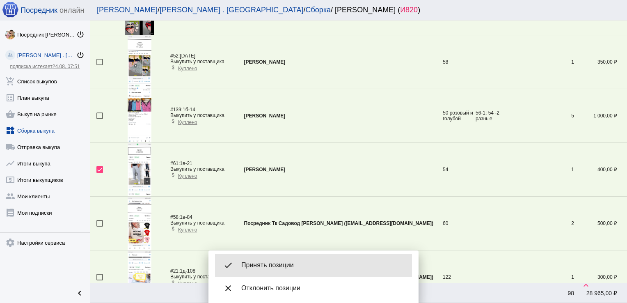
click at [269, 261] on span "Принять позиции" at bounding box center [323, 265] width 164 height 8
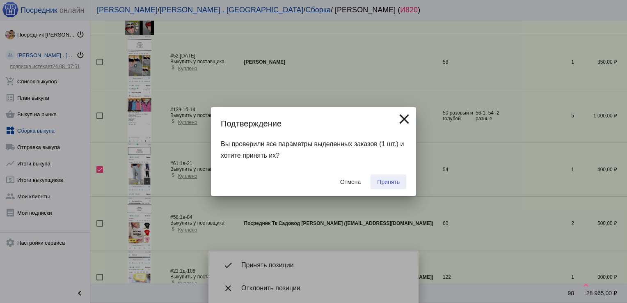
click at [386, 181] on span "Принять" at bounding box center [388, 182] width 23 height 7
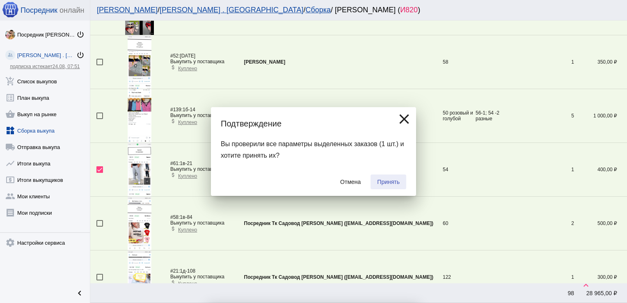
checkbox input "false"
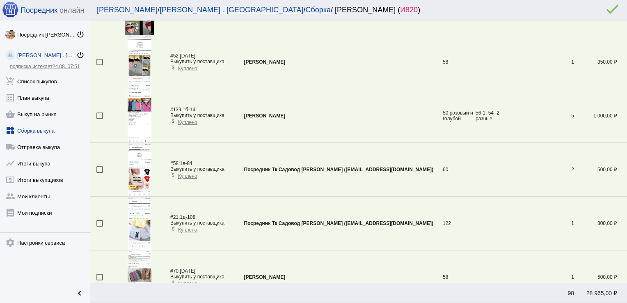
scroll to position [0, 0]
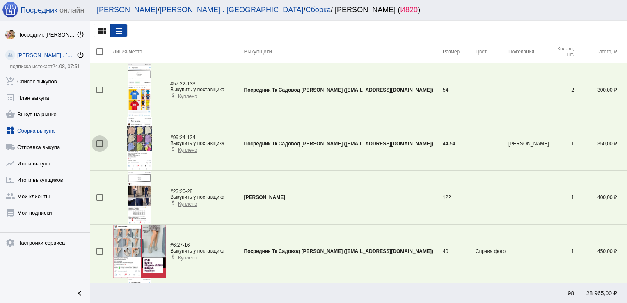
click at [98, 142] on div at bounding box center [99, 143] width 7 height 7
click at [99, 147] on input "checkbox" at bounding box center [99, 147] width 0 height 0
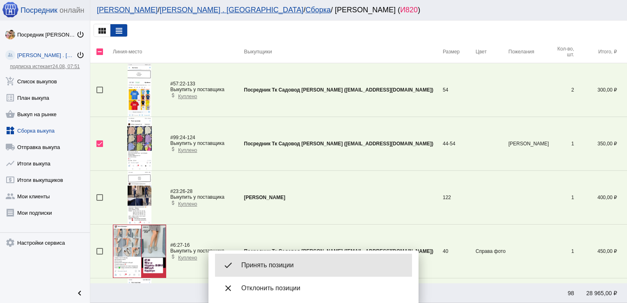
click at [293, 266] on span "Принять позиции" at bounding box center [323, 265] width 164 height 8
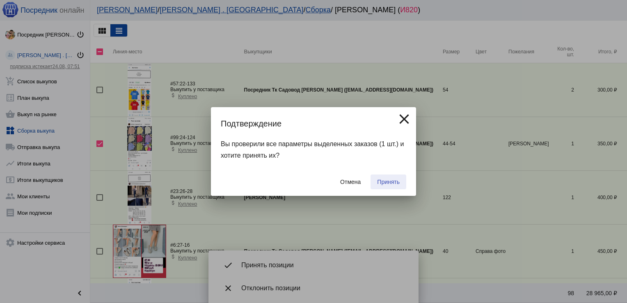
click at [386, 179] on span "Принять" at bounding box center [388, 182] width 23 height 7
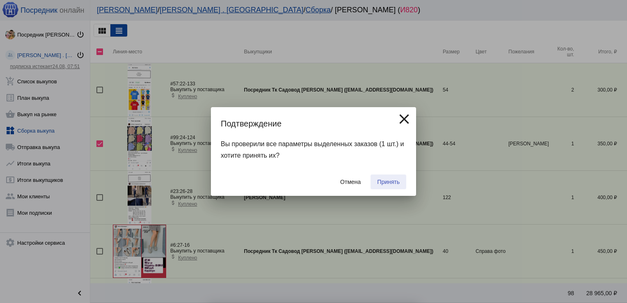
checkbox input "false"
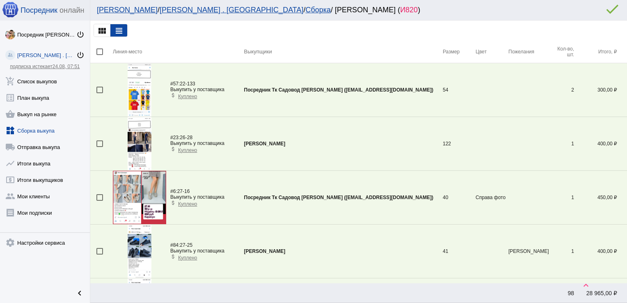
scroll to position [1210, 0]
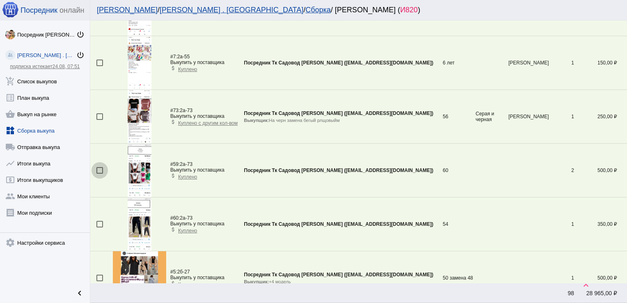
click at [99, 167] on div at bounding box center [99, 170] width 7 height 7
click at [99, 174] on input "checkbox" at bounding box center [99, 174] width 0 height 0
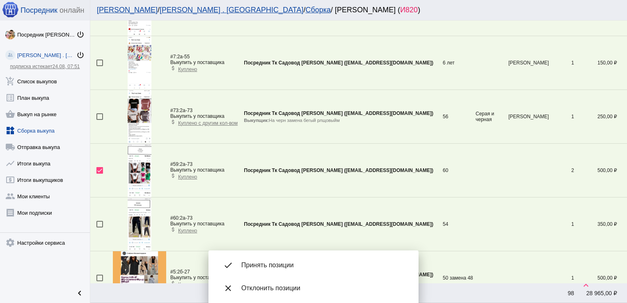
click at [266, 260] on div "done Принять позиции" at bounding box center [313, 265] width 197 height 23
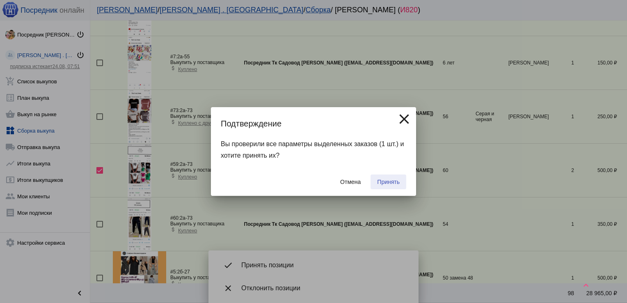
click at [402, 180] on button "Принять" at bounding box center [389, 181] width 36 height 15
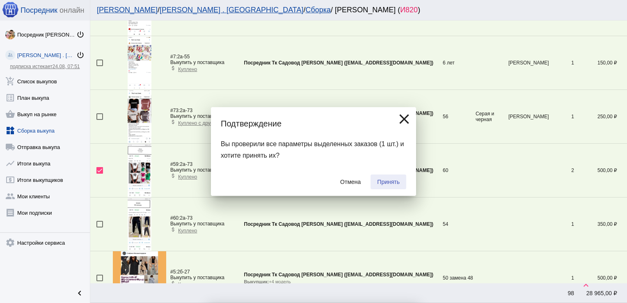
checkbox input "false"
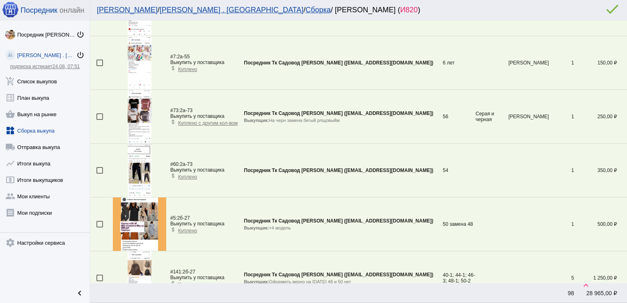
click at [101, 114] on div at bounding box center [99, 116] width 7 height 7
click at [100, 120] on input "checkbox" at bounding box center [99, 120] width 0 height 0
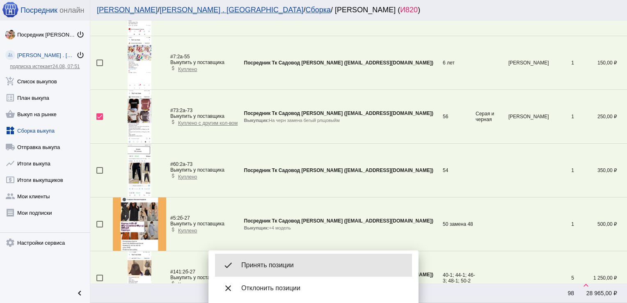
click at [279, 260] on div "done Принять позиции" at bounding box center [313, 265] width 197 height 23
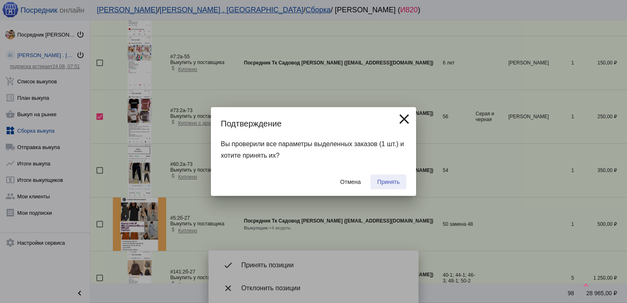
click at [394, 180] on span "Принять" at bounding box center [388, 182] width 23 height 7
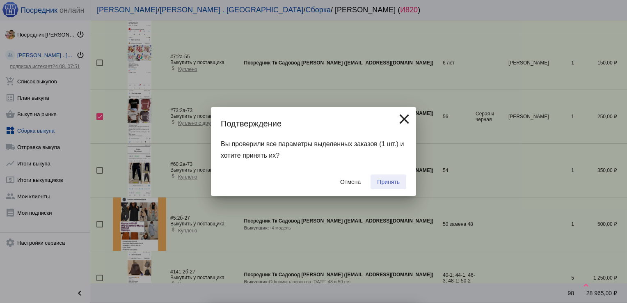
checkbox input "false"
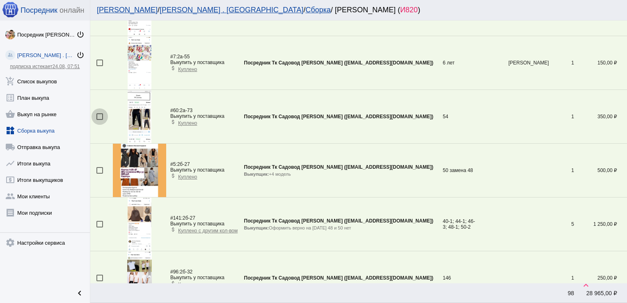
click at [102, 115] on div at bounding box center [99, 116] width 7 height 7
click at [100, 120] on input "checkbox" at bounding box center [99, 120] width 0 height 0
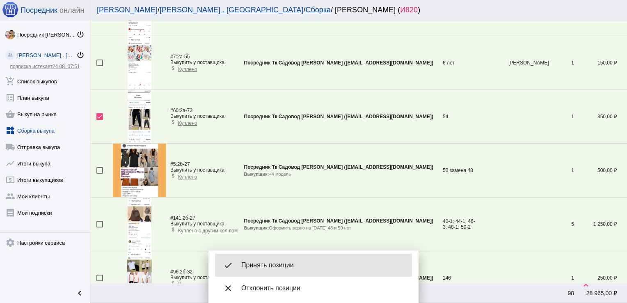
click at [323, 260] on div "done Принять позиции" at bounding box center [313, 265] width 197 height 23
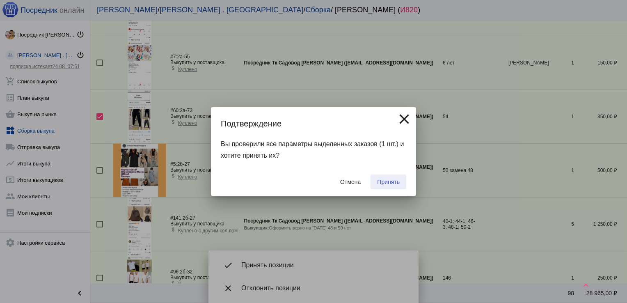
click at [401, 185] on button "Принять" at bounding box center [389, 181] width 36 height 15
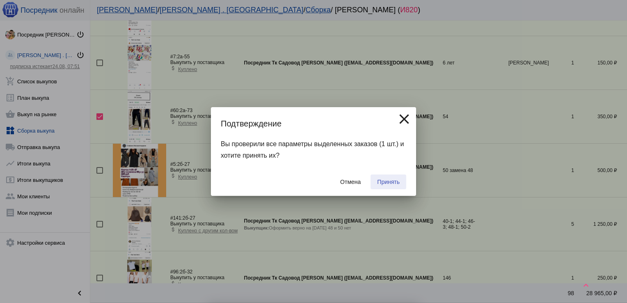
checkbox input "false"
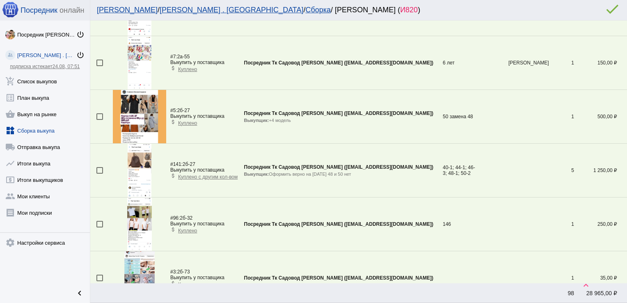
scroll to position [995, 0]
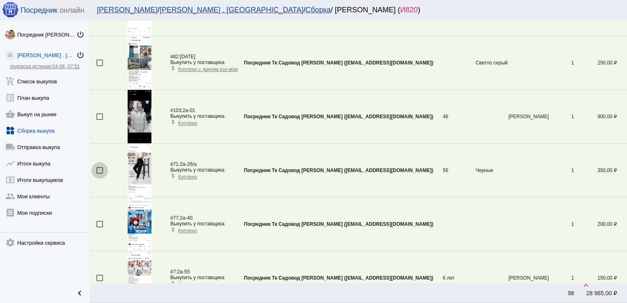
click at [98, 169] on div at bounding box center [99, 170] width 7 height 7
click at [99, 174] on input "checkbox" at bounding box center [99, 174] width 0 height 0
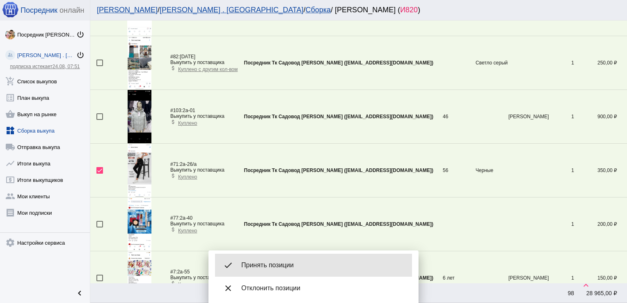
click at [276, 263] on span "Принять позиции" at bounding box center [323, 265] width 164 height 8
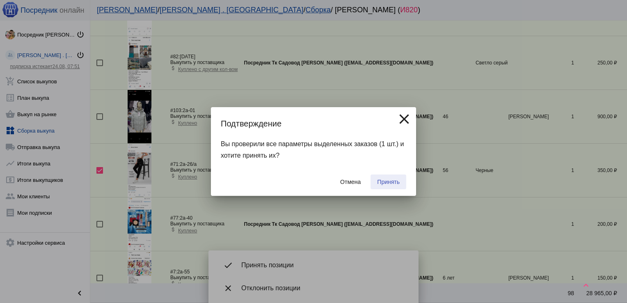
click at [385, 181] on span "Принять" at bounding box center [388, 182] width 23 height 7
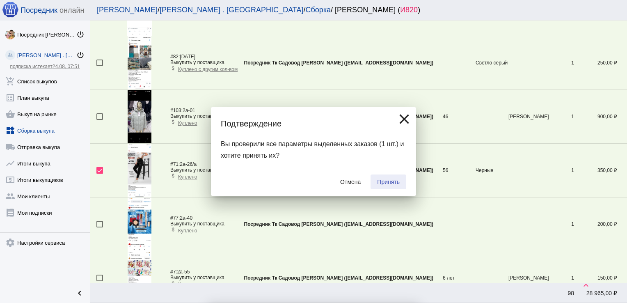
checkbox input "false"
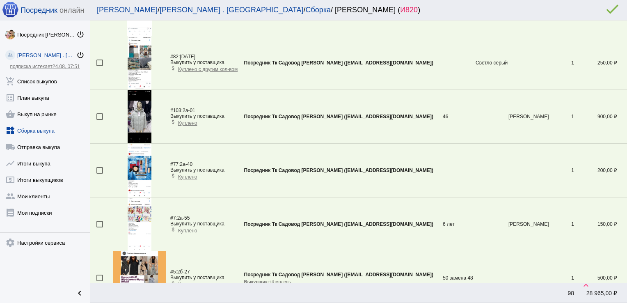
scroll to position [566, 0]
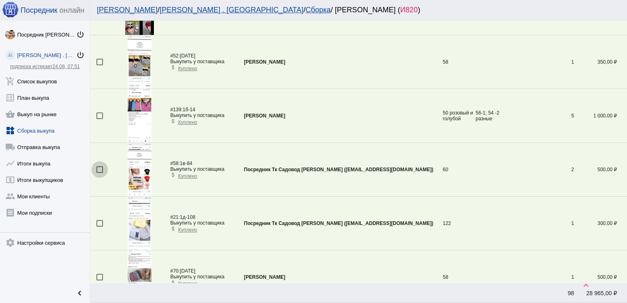
click at [99, 166] on div at bounding box center [99, 169] width 7 height 7
click at [99, 173] on input "checkbox" at bounding box center [99, 173] width 0 height 0
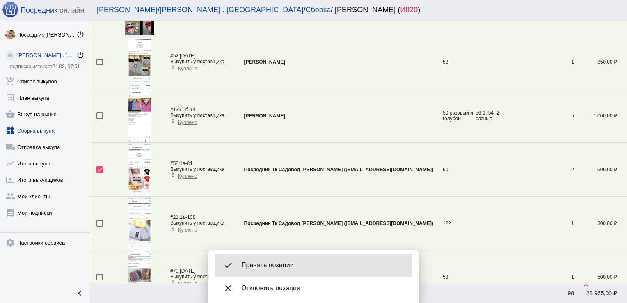
click at [279, 264] on span "Принять позиции" at bounding box center [323, 265] width 164 height 8
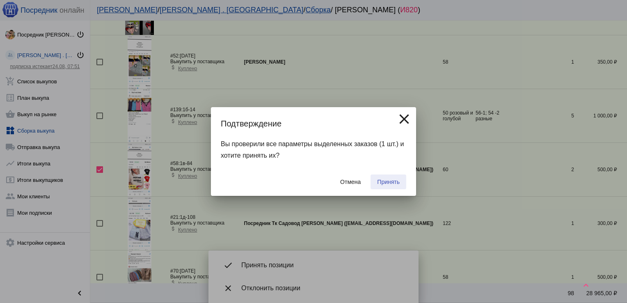
click at [394, 182] on span "Принять" at bounding box center [388, 182] width 23 height 7
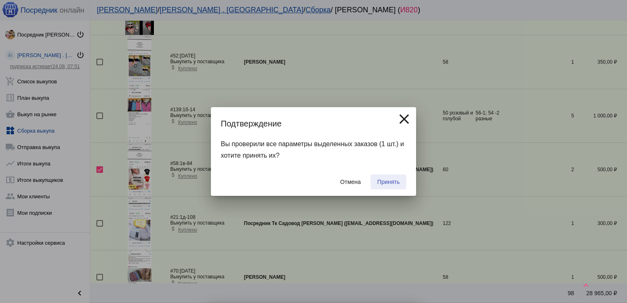
checkbox input "false"
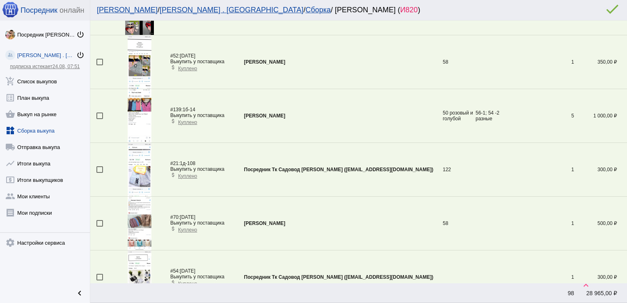
scroll to position [1264, 0]
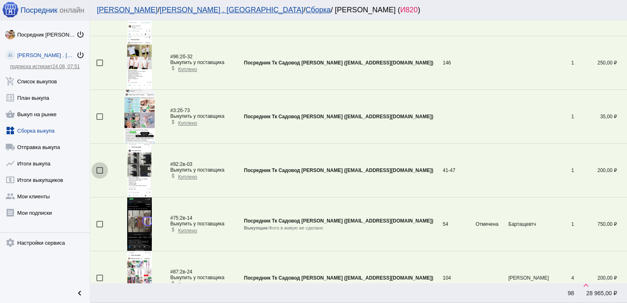
click at [99, 168] on div at bounding box center [99, 170] width 7 height 7
click at [99, 174] on input "checkbox" at bounding box center [99, 174] width 0 height 0
checkbox input "true"
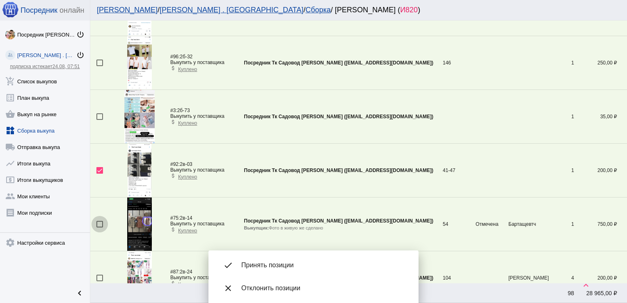
click at [99, 222] on div at bounding box center [99, 224] width 7 height 7
click at [99, 227] on input "checkbox" at bounding box center [99, 227] width 0 height 0
checkbox input "true"
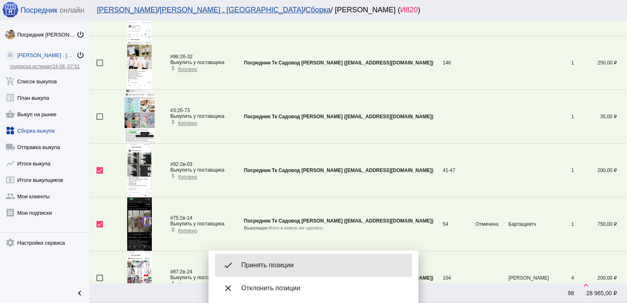
click at [279, 264] on span "Принять позиции" at bounding box center [323, 265] width 164 height 8
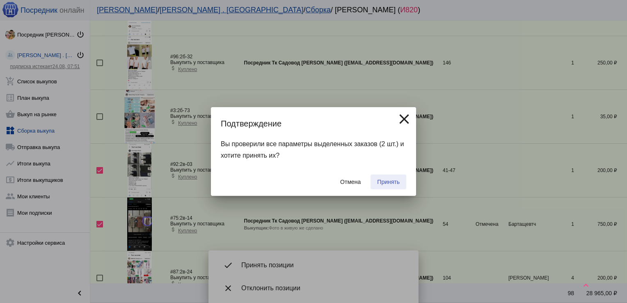
click at [389, 180] on span "Принять" at bounding box center [388, 182] width 23 height 7
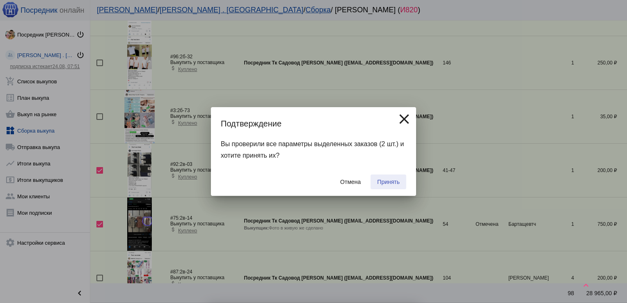
checkbox input "false"
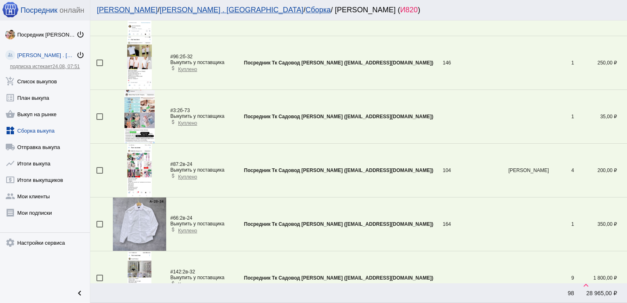
scroll to position [727, 0]
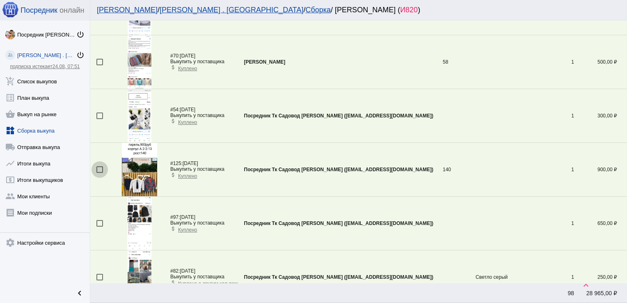
click at [100, 166] on div at bounding box center [99, 169] width 7 height 7
click at [100, 173] on input "checkbox" at bounding box center [99, 173] width 0 height 0
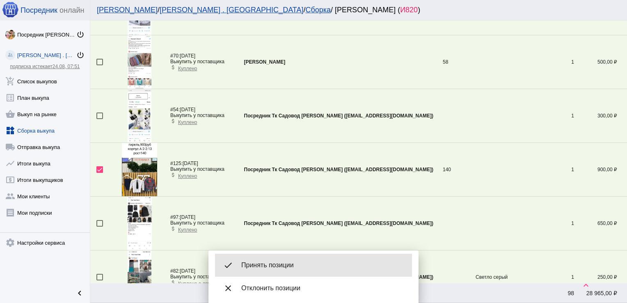
click at [275, 260] on div "done Принять позиции" at bounding box center [313, 265] width 197 height 23
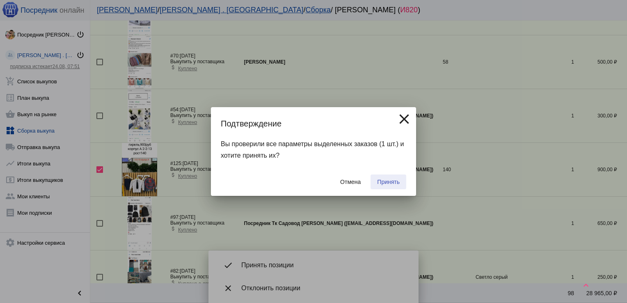
click at [384, 183] on span "Принять" at bounding box center [388, 182] width 23 height 7
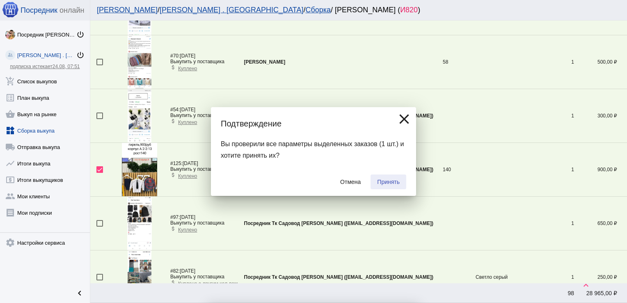
checkbox input "false"
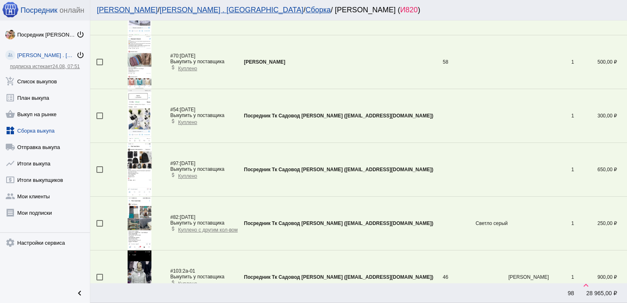
scroll to position [2283, 0]
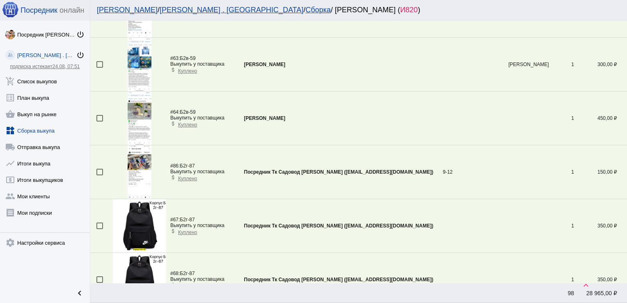
click at [103, 169] on mat-checkbox at bounding box center [104, 172] width 16 height 7
click at [98, 169] on div at bounding box center [99, 172] width 7 height 7
click at [99, 175] on input "checkbox" at bounding box center [99, 175] width 0 height 0
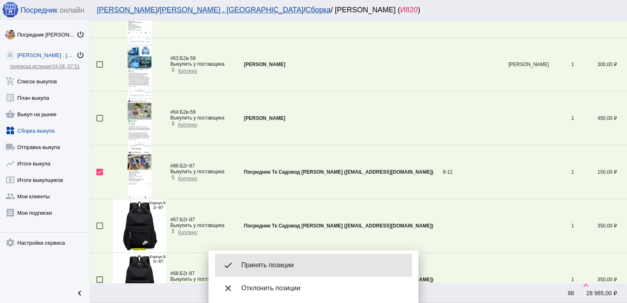
click at [277, 263] on span "Принять позиции" at bounding box center [323, 265] width 164 height 8
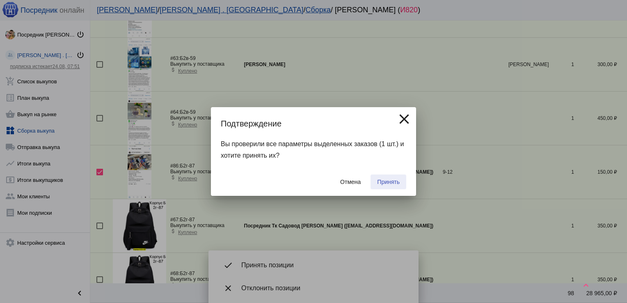
click at [387, 179] on span "Принять" at bounding box center [388, 182] width 23 height 7
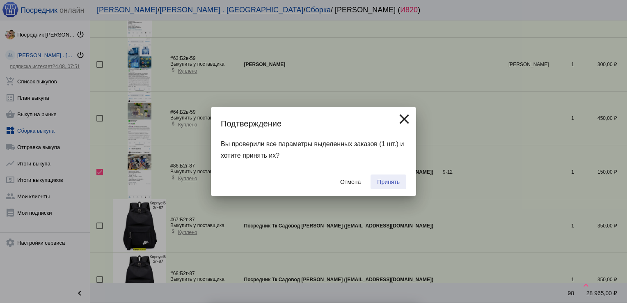
checkbox input "false"
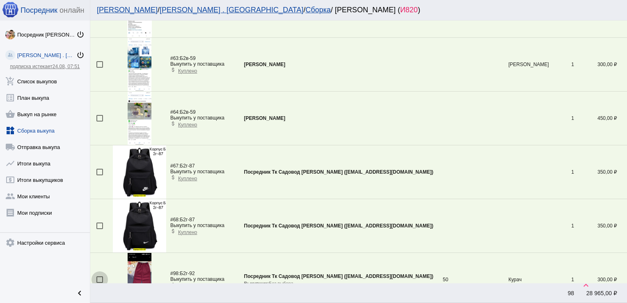
click at [100, 276] on div at bounding box center [99, 279] width 7 height 7
click at [100, 283] on input "checkbox" at bounding box center [99, 283] width 0 height 0
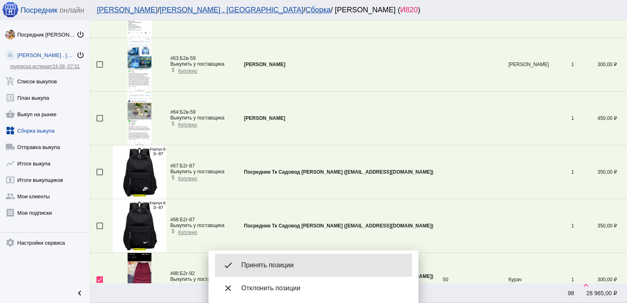
click at [290, 260] on div "done Принять позиции" at bounding box center [313, 265] width 197 height 23
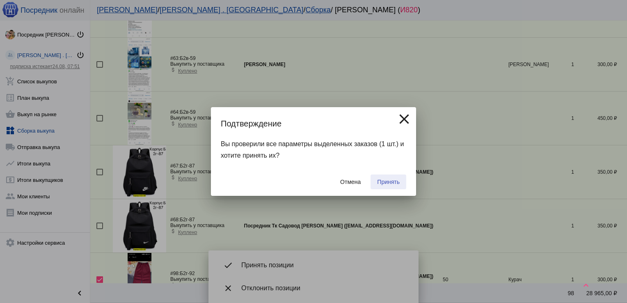
click at [385, 180] on span "Принять" at bounding box center [388, 182] width 23 height 7
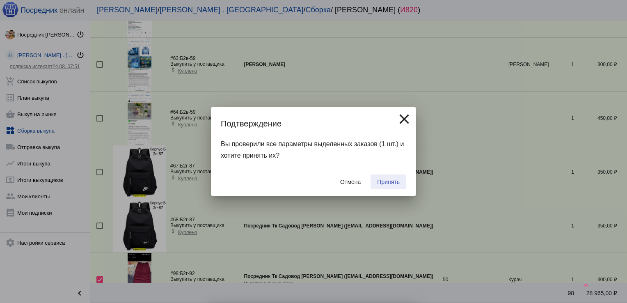
checkbox input "false"
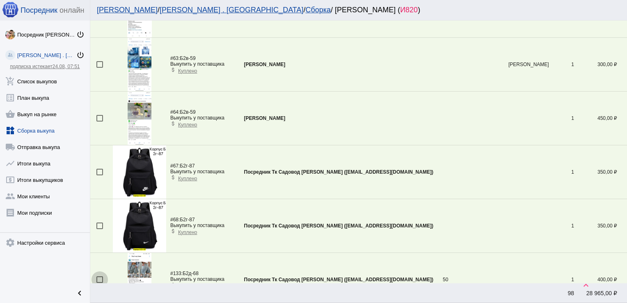
click at [98, 276] on div at bounding box center [99, 279] width 7 height 7
click at [99, 283] on input "checkbox" at bounding box center [99, 283] width 0 height 0
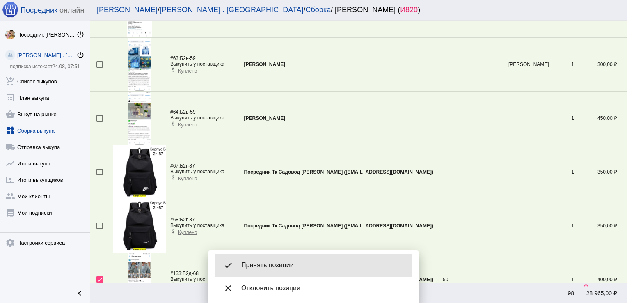
click at [254, 267] on span "Принять позиции" at bounding box center [323, 265] width 164 height 8
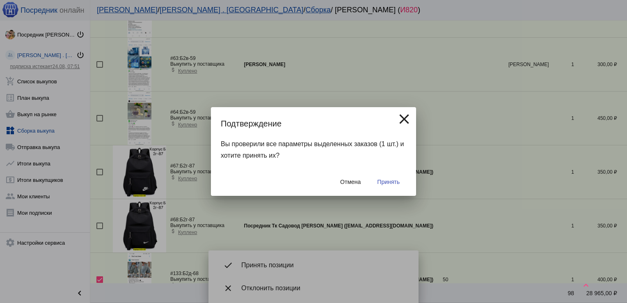
click at [382, 186] on button "Принять" at bounding box center [389, 181] width 36 height 15
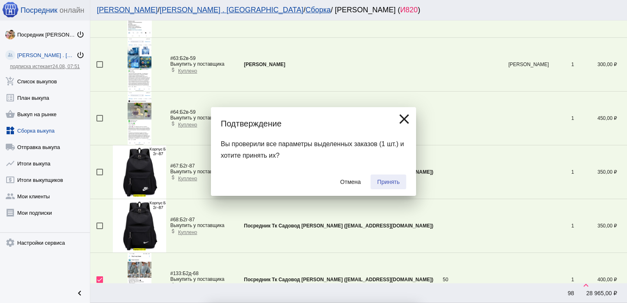
checkbox input "false"
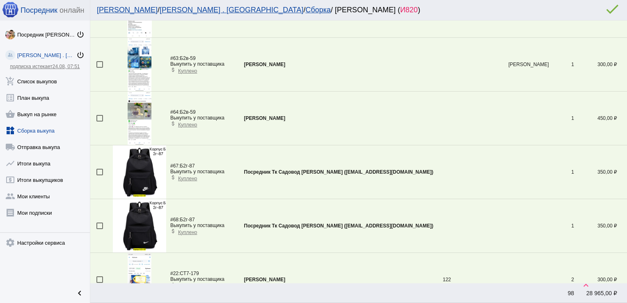
scroll to position [619, 0]
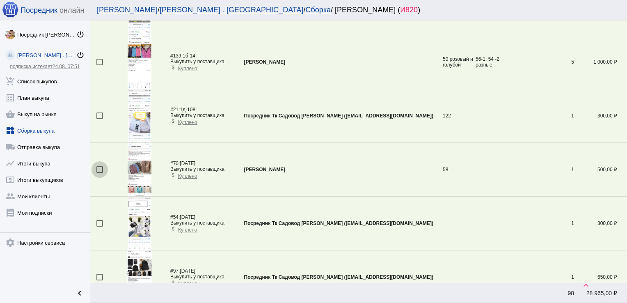
click at [97, 170] on div at bounding box center [99, 169] width 7 height 7
click at [99, 173] on input "checkbox" at bounding box center [99, 173] width 0 height 0
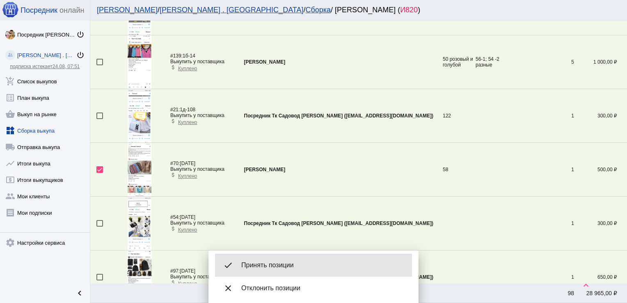
click at [294, 262] on span "Принять позиции" at bounding box center [323, 265] width 164 height 8
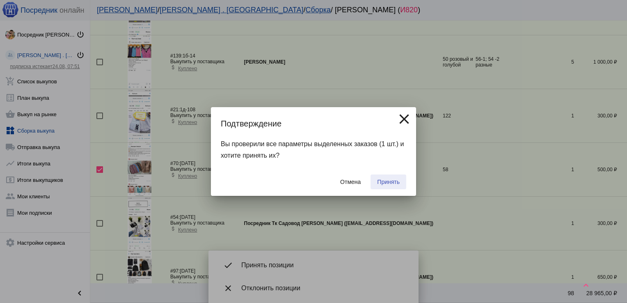
click at [394, 179] on span "Принять" at bounding box center [388, 182] width 23 height 7
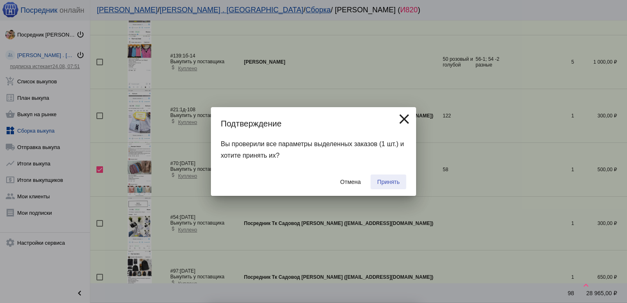
checkbox input "false"
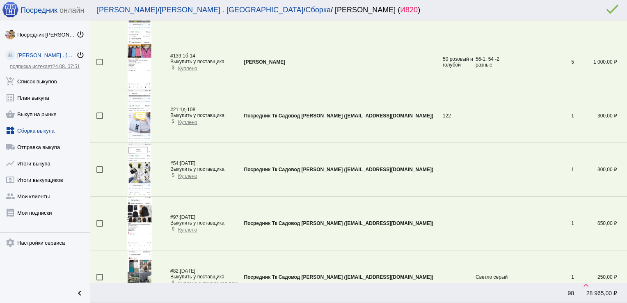
scroll to position [780, 0]
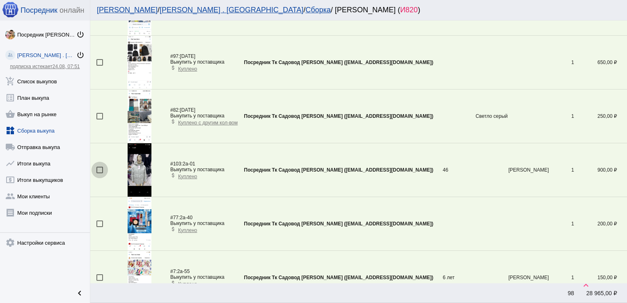
click at [99, 167] on div at bounding box center [99, 170] width 7 height 7
click at [99, 173] on input "checkbox" at bounding box center [99, 173] width 0 height 0
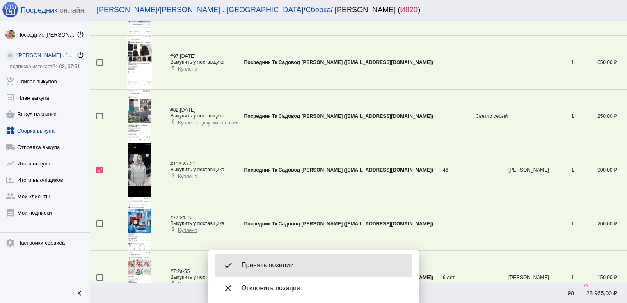
click at [277, 257] on div "done Принять позиции" at bounding box center [313, 265] width 197 height 23
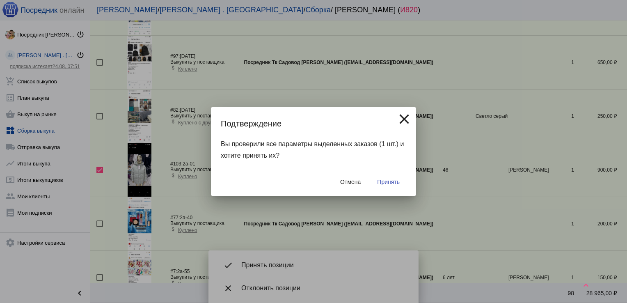
click at [391, 185] on span "Принять" at bounding box center [388, 182] width 23 height 7
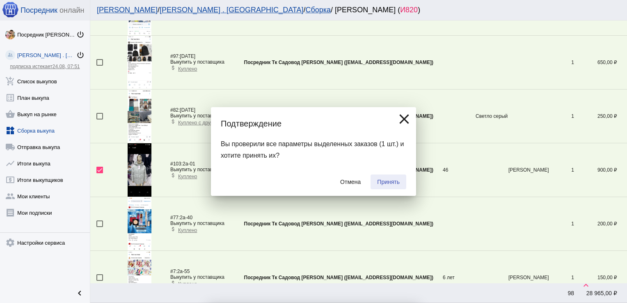
checkbox input "false"
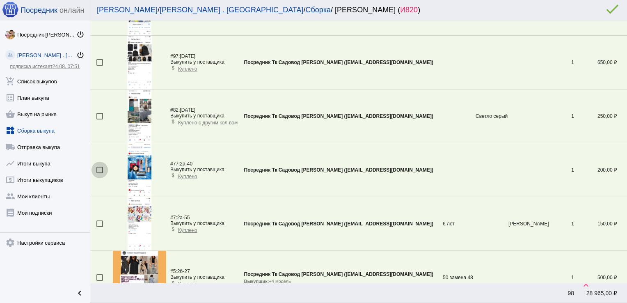
click at [99, 167] on div at bounding box center [99, 170] width 7 height 7
click at [99, 173] on input "checkbox" at bounding box center [99, 173] width 0 height 0
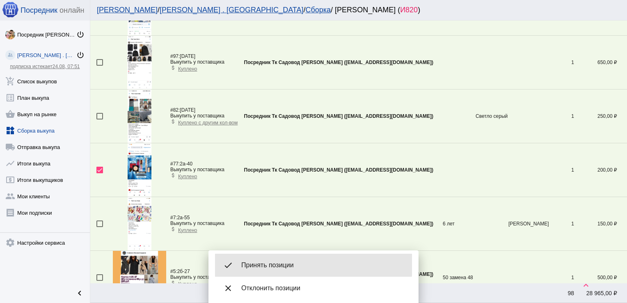
click at [284, 261] on div "done Принять позиции" at bounding box center [313, 265] width 197 height 23
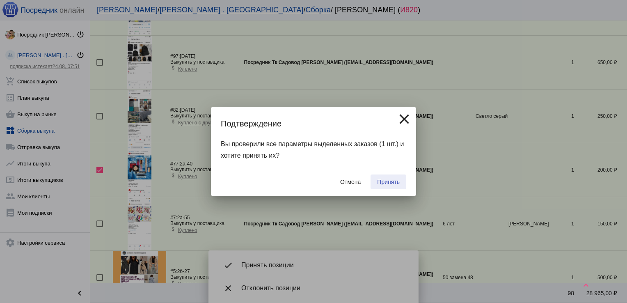
click at [389, 177] on button "Принять" at bounding box center [389, 181] width 36 height 15
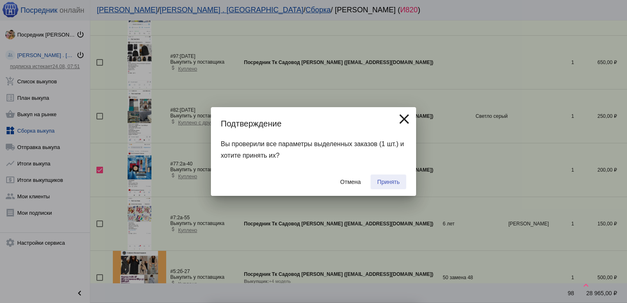
checkbox input "false"
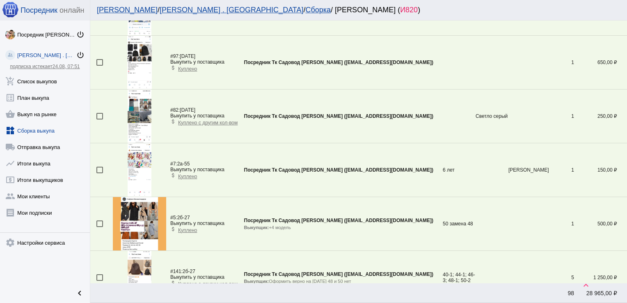
click at [98, 59] on div at bounding box center [99, 62] width 7 height 7
click at [99, 66] on input "checkbox" at bounding box center [99, 66] width 0 height 0
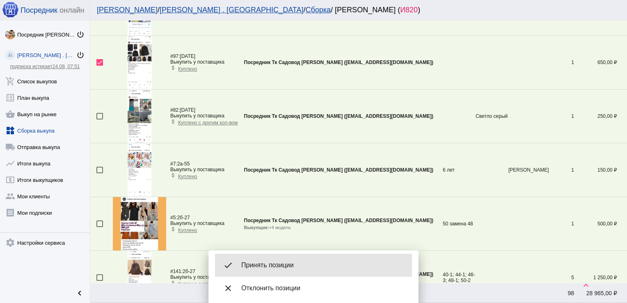
click at [277, 265] on span "Принять позиции" at bounding box center [323, 265] width 164 height 8
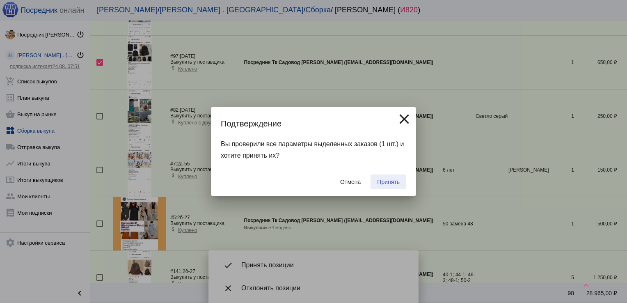
click at [391, 183] on span "Принять" at bounding box center [388, 182] width 23 height 7
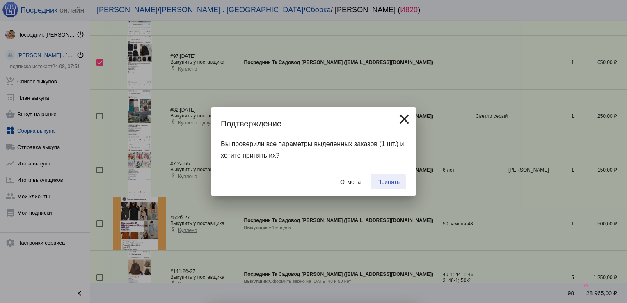
checkbox input "false"
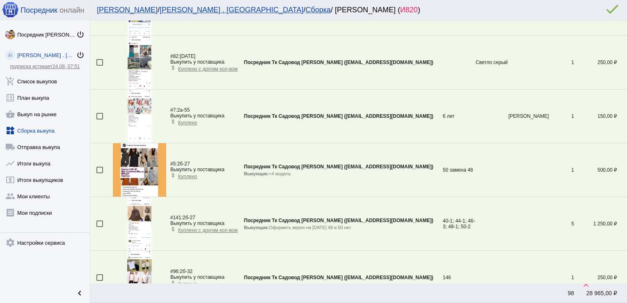
scroll to position [351, 0]
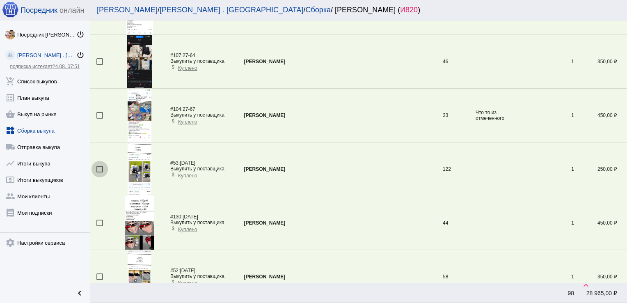
click at [98, 170] on div at bounding box center [99, 169] width 7 height 7
click at [99, 172] on input "checkbox" at bounding box center [99, 172] width 0 height 0
checkbox input "true"
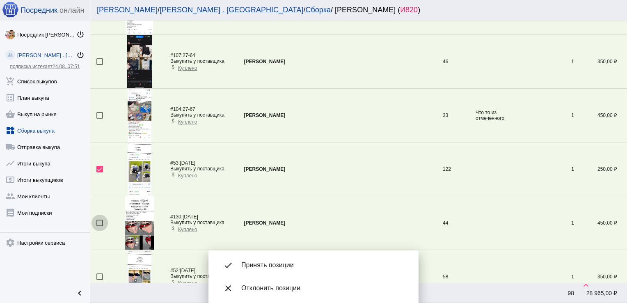
click at [100, 221] on div at bounding box center [99, 223] width 7 height 7
click at [100, 226] on input "checkbox" at bounding box center [99, 226] width 0 height 0
checkbox input "true"
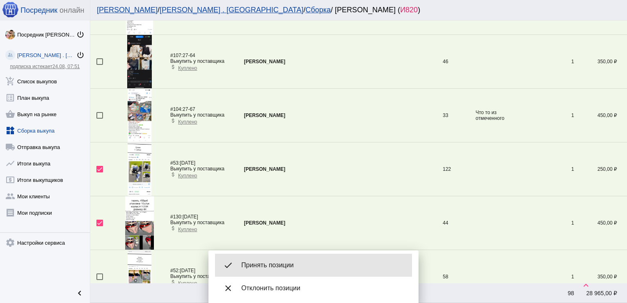
click at [277, 261] on span "Принять позиции" at bounding box center [323, 265] width 164 height 8
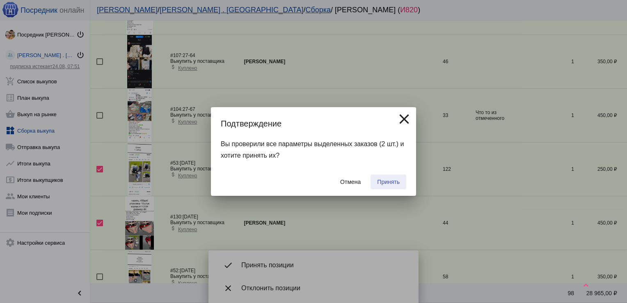
click at [395, 178] on button "Принять" at bounding box center [389, 181] width 36 height 15
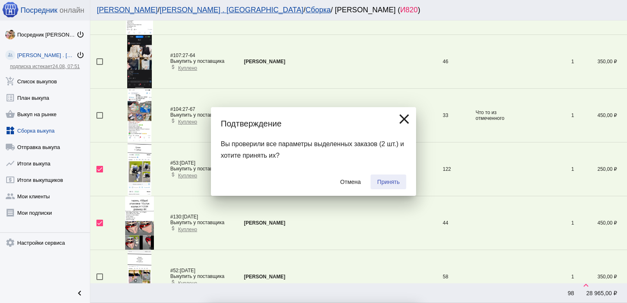
checkbox input "false"
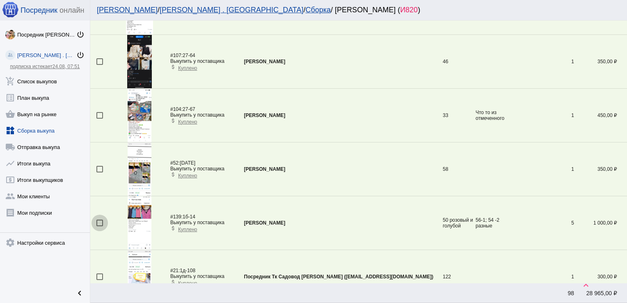
click at [98, 220] on div at bounding box center [99, 223] width 7 height 7
click at [99, 226] on input "checkbox" at bounding box center [99, 226] width 0 height 0
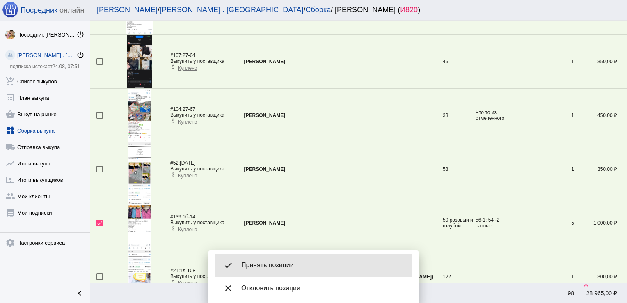
click at [276, 266] on span "Принять позиции" at bounding box center [323, 265] width 164 height 8
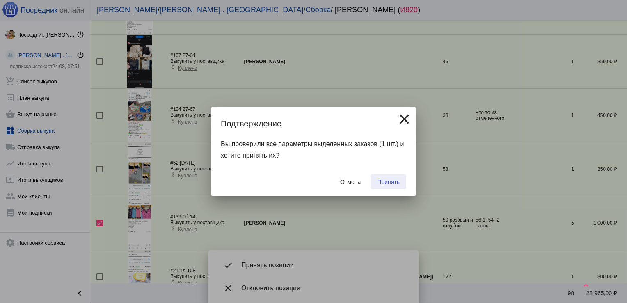
click at [389, 182] on span "Принять" at bounding box center [388, 182] width 23 height 7
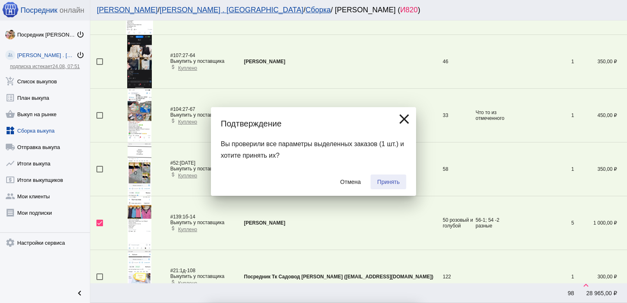
checkbox input "false"
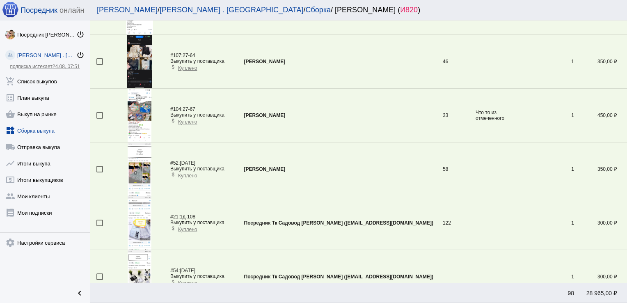
scroll to position [0, 0]
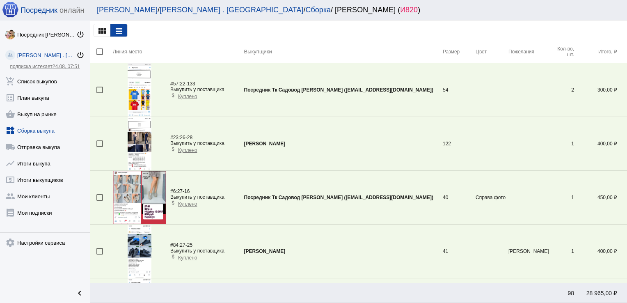
click at [98, 143] on div at bounding box center [99, 143] width 7 height 7
click at [99, 147] on input "checkbox" at bounding box center [99, 147] width 0 height 0
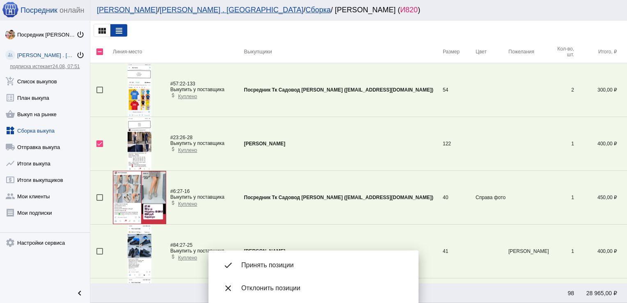
click at [275, 261] on span "Принять позиции" at bounding box center [323, 265] width 164 height 8
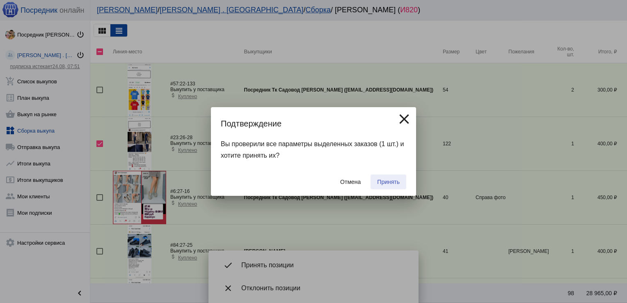
click at [387, 185] on button "Принять" at bounding box center [389, 181] width 36 height 15
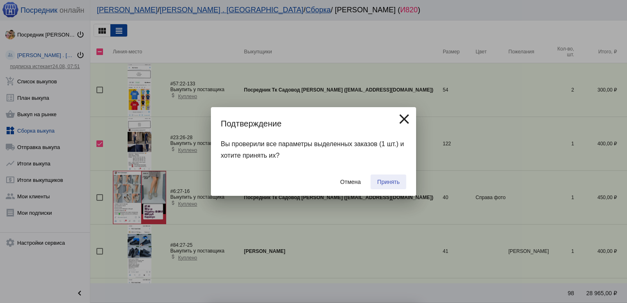
checkbox input "false"
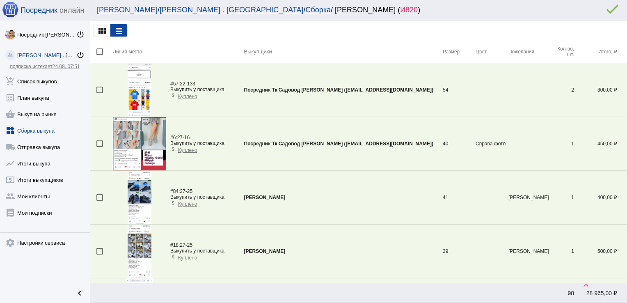
scroll to position [1961, 0]
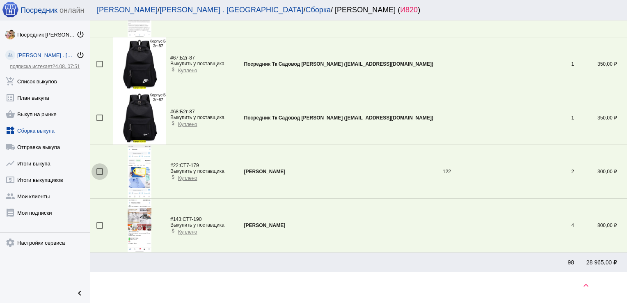
click at [97, 169] on div at bounding box center [99, 171] width 7 height 7
click at [99, 175] on input "checkbox" at bounding box center [99, 175] width 0 height 0
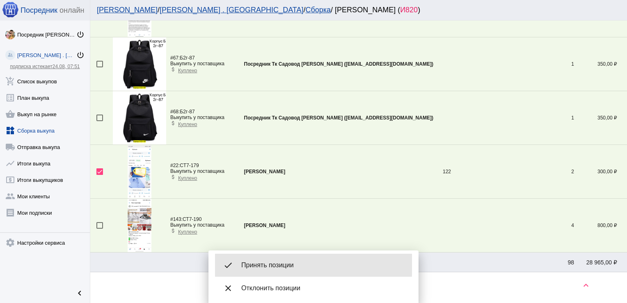
click at [272, 264] on span "Принять позиции" at bounding box center [323, 265] width 164 height 8
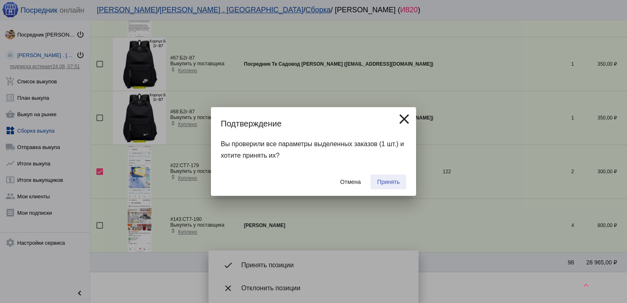
click at [388, 181] on span "Принять" at bounding box center [388, 182] width 23 height 7
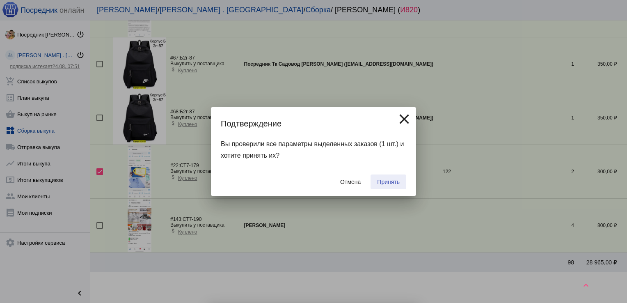
checkbox input "false"
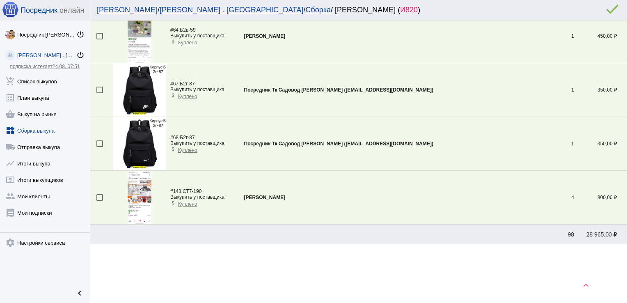
scroll to position [190, 0]
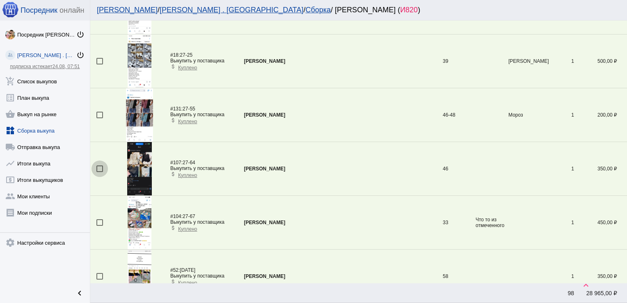
click at [101, 167] on div at bounding box center [99, 168] width 7 height 7
click at [100, 172] on input "checkbox" at bounding box center [99, 172] width 0 height 0
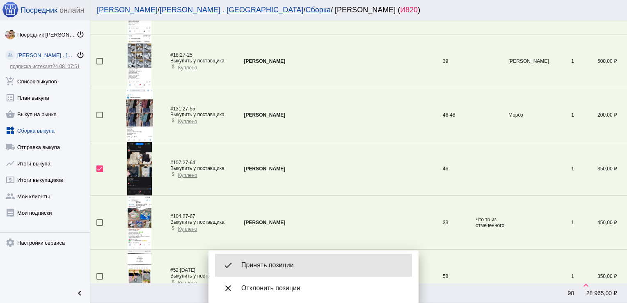
click at [267, 262] on span "Принять позиции" at bounding box center [323, 265] width 164 height 8
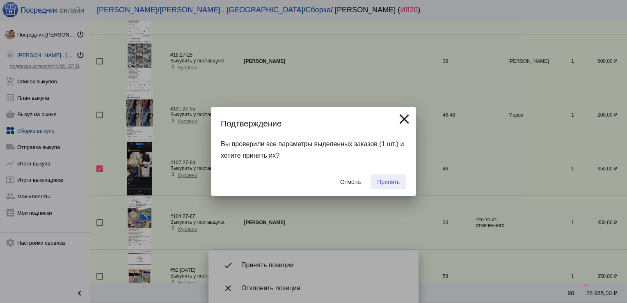
click at [389, 177] on button "Принять" at bounding box center [389, 181] width 36 height 15
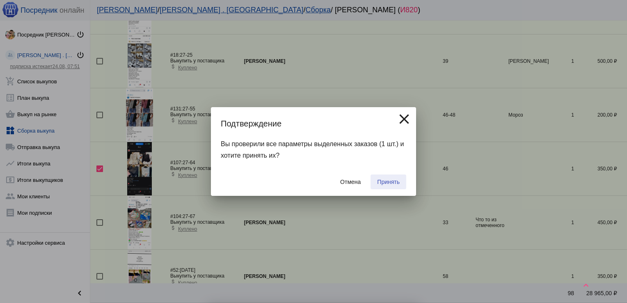
checkbox input "false"
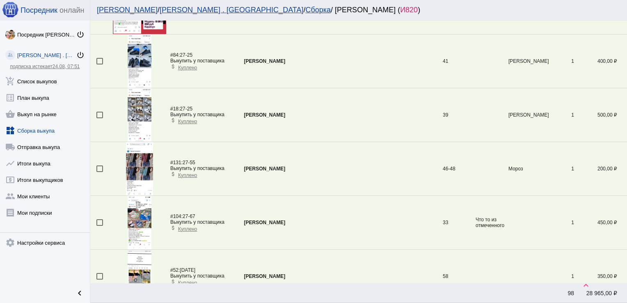
scroll to position [941, 0]
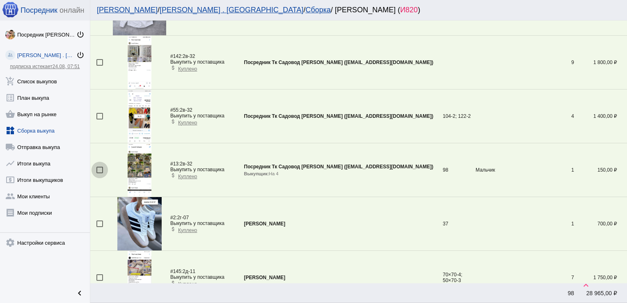
click at [101, 167] on div at bounding box center [99, 170] width 7 height 7
click at [100, 173] on input "checkbox" at bounding box center [99, 173] width 0 height 0
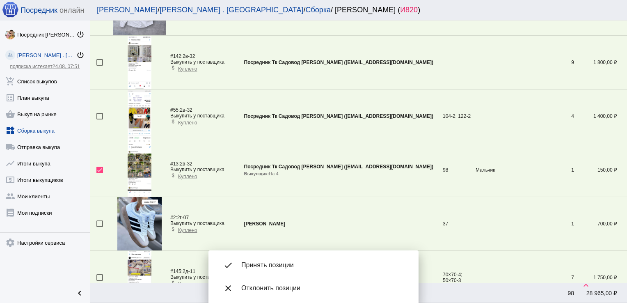
click at [270, 268] on span "Принять позиции" at bounding box center [323, 265] width 164 height 8
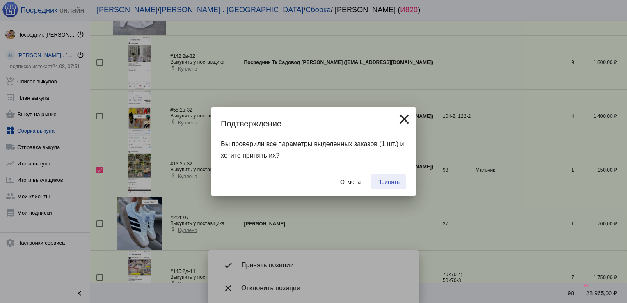
click at [391, 181] on span "Принять" at bounding box center [388, 182] width 23 height 7
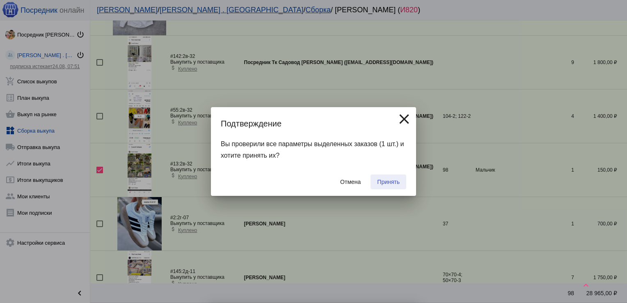
checkbox input "false"
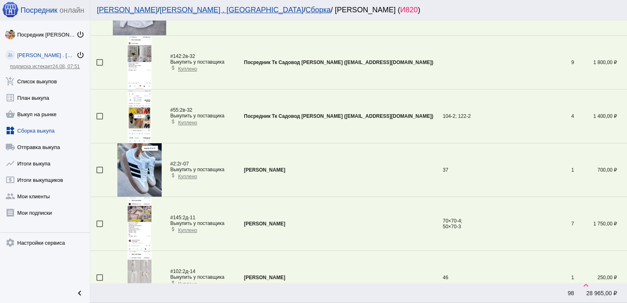
click at [99, 114] on div at bounding box center [99, 116] width 7 height 7
click at [99, 119] on input "checkbox" at bounding box center [99, 119] width 0 height 0
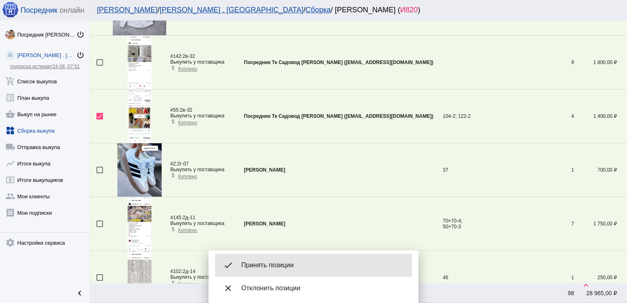
click at [291, 260] on div "done Принять позиции" at bounding box center [313, 265] width 197 height 23
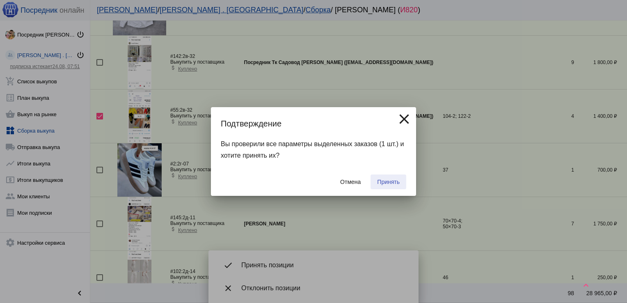
click at [379, 181] on span "Принять" at bounding box center [388, 182] width 23 height 7
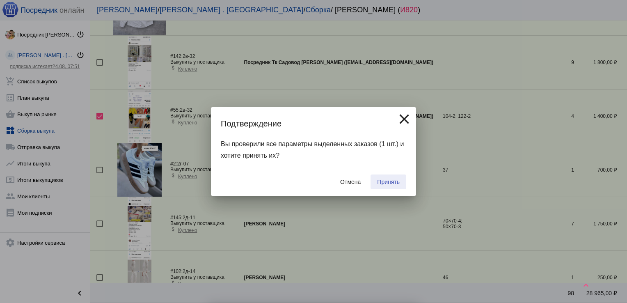
checkbox input "false"
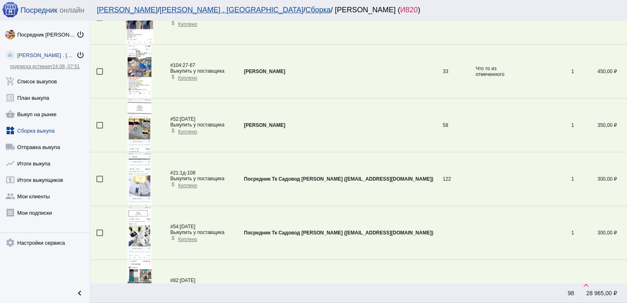
scroll to position [780, 0]
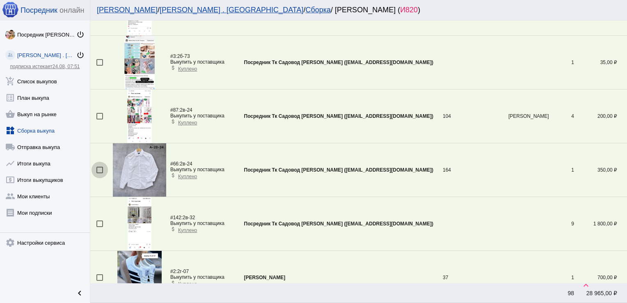
click at [99, 168] on div at bounding box center [99, 170] width 7 height 7
click at [99, 173] on input "checkbox" at bounding box center [99, 173] width 0 height 0
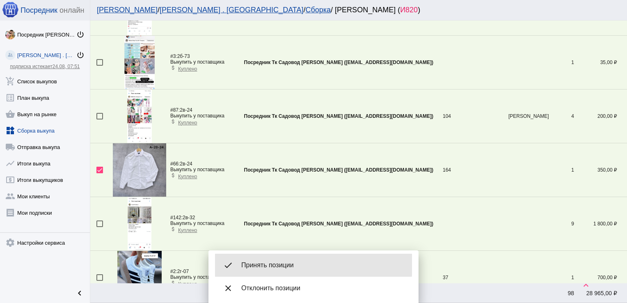
click at [268, 260] on div "done Принять позиции" at bounding box center [313, 265] width 197 height 23
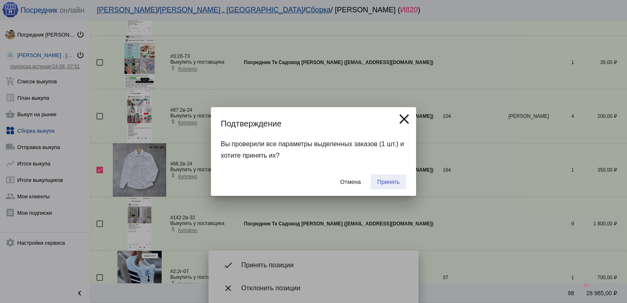
click at [381, 183] on span "Принять" at bounding box center [388, 182] width 23 height 7
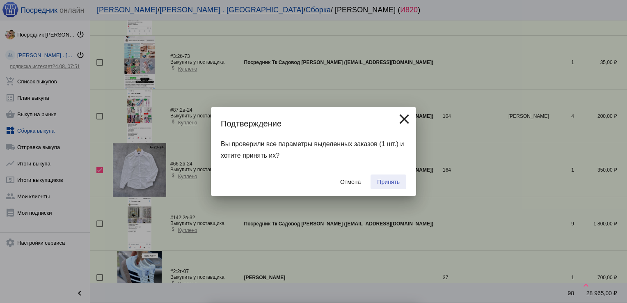
checkbox input "false"
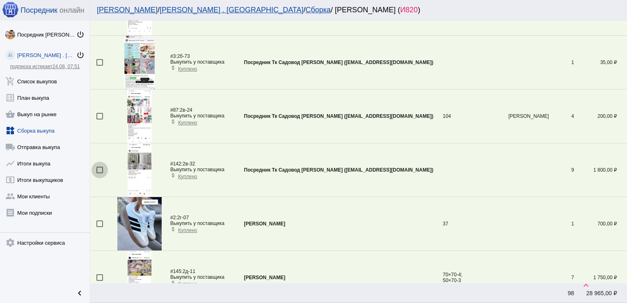
click at [99, 169] on div at bounding box center [99, 170] width 7 height 7
click at [99, 173] on input "checkbox" at bounding box center [99, 173] width 0 height 0
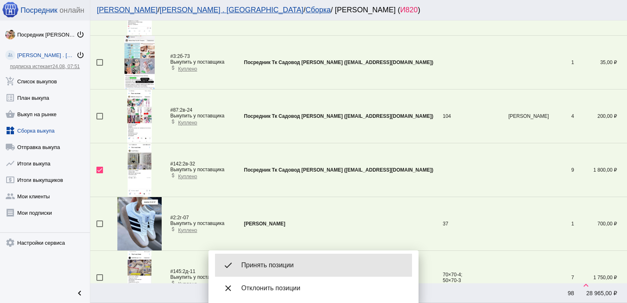
click at [280, 262] on span "Принять позиции" at bounding box center [323, 265] width 164 height 8
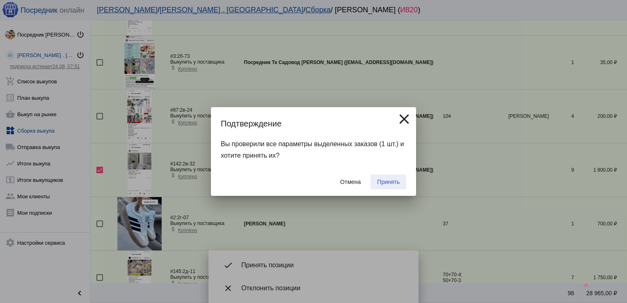
click at [394, 176] on button "Принять" at bounding box center [389, 181] width 36 height 15
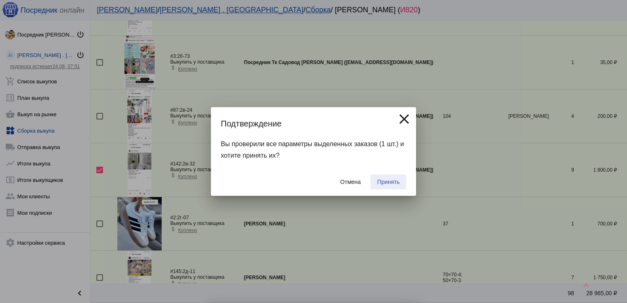
checkbox input "false"
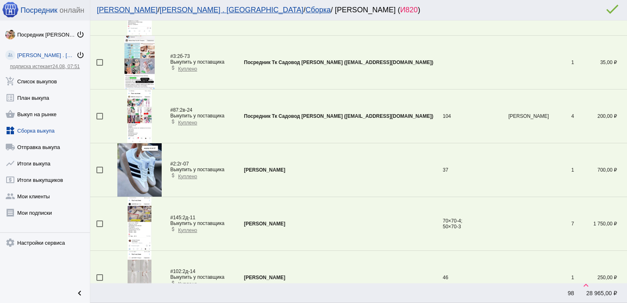
scroll to position [82, 0]
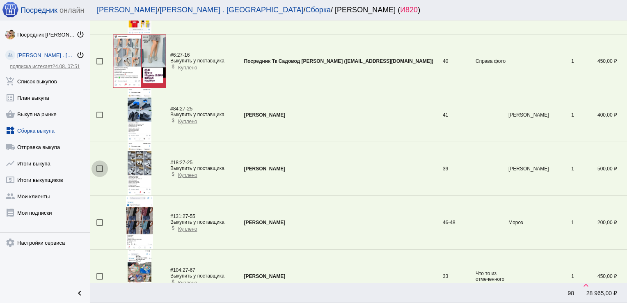
click at [99, 165] on div at bounding box center [99, 168] width 7 height 7
click at [99, 172] on input "checkbox" at bounding box center [99, 172] width 0 height 0
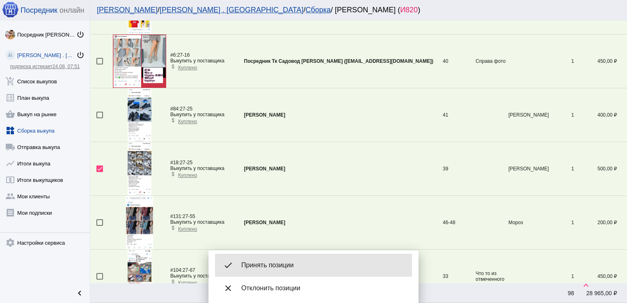
click at [281, 259] on div "done Принять позиции" at bounding box center [313, 265] width 197 height 23
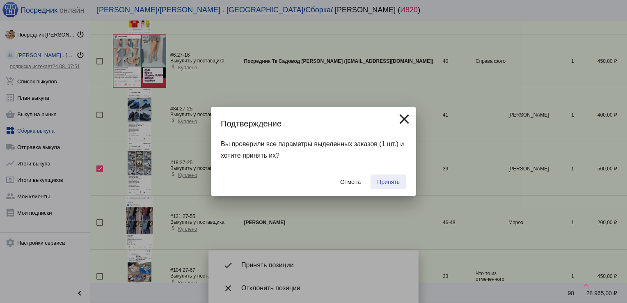
click at [385, 181] on span "Принять" at bounding box center [388, 182] width 23 height 7
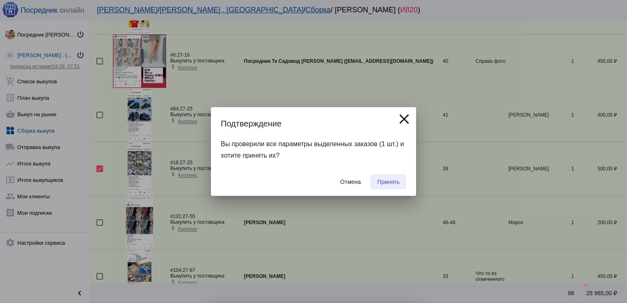
checkbox input "false"
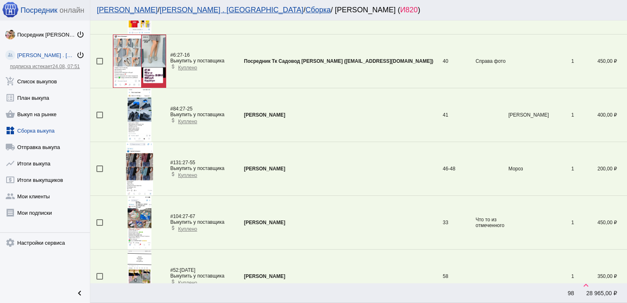
click at [100, 222] on div at bounding box center [99, 222] width 7 height 7
click at [100, 226] on input "checkbox" at bounding box center [99, 226] width 0 height 0
checkbox input "true"
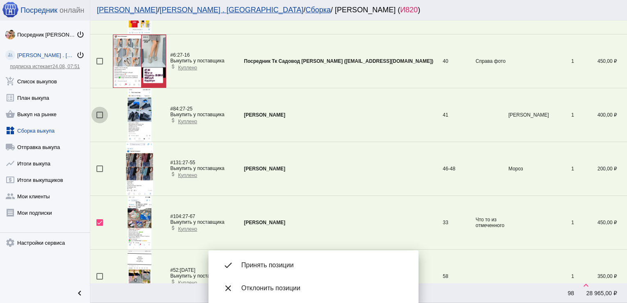
click at [102, 114] on div at bounding box center [99, 115] width 7 height 7
click at [100, 118] on input "checkbox" at bounding box center [99, 118] width 0 height 0
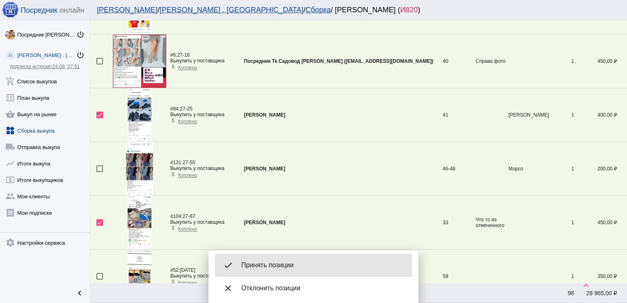
click at [277, 262] on span "Принять позиции" at bounding box center [323, 265] width 164 height 8
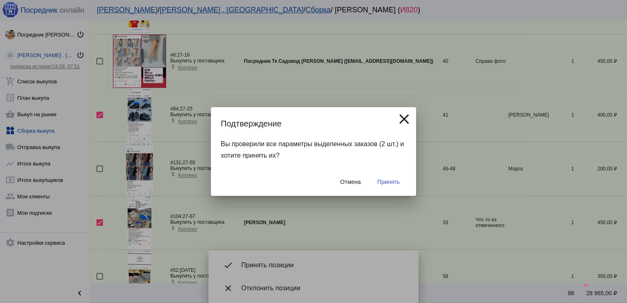
click at [386, 182] on span "Принять" at bounding box center [388, 182] width 23 height 7
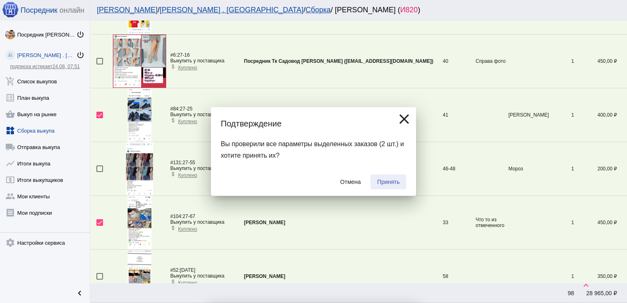
checkbox input "false"
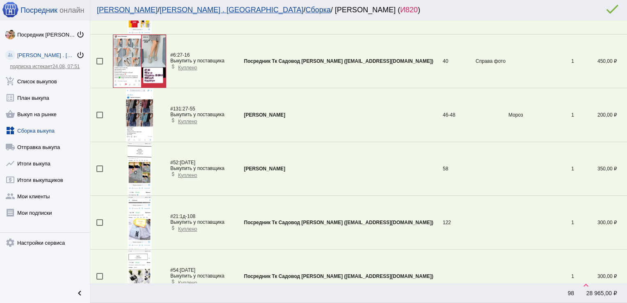
scroll to position [1210, 0]
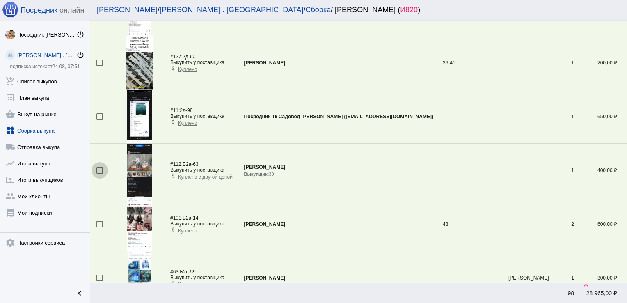
click at [97, 170] on div at bounding box center [99, 170] width 7 height 7
click at [99, 174] on input "checkbox" at bounding box center [99, 174] width 0 height 0
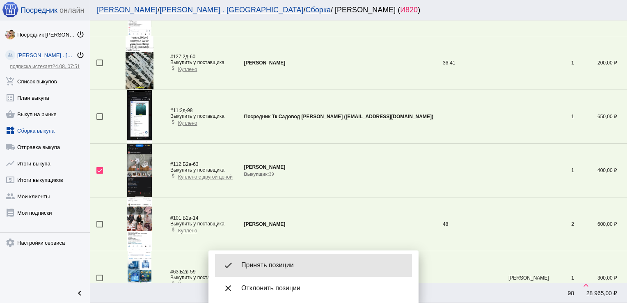
click at [295, 257] on div "done Принять позиции" at bounding box center [313, 265] width 197 height 23
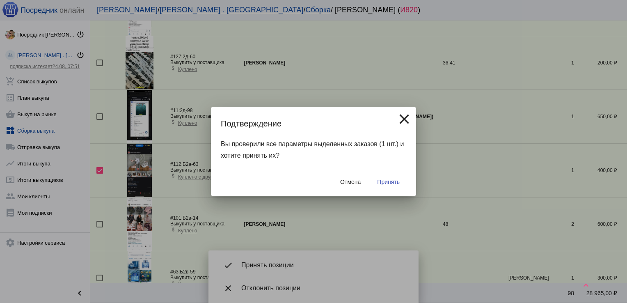
click at [385, 176] on button "Принять" at bounding box center [389, 181] width 36 height 15
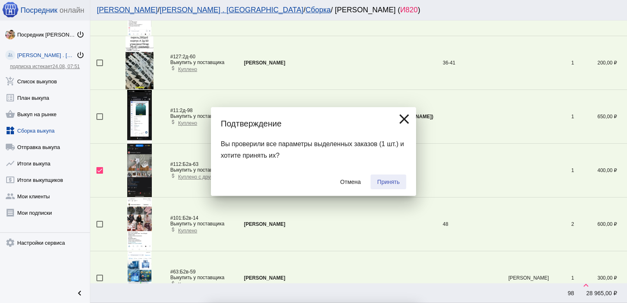
checkbox input "false"
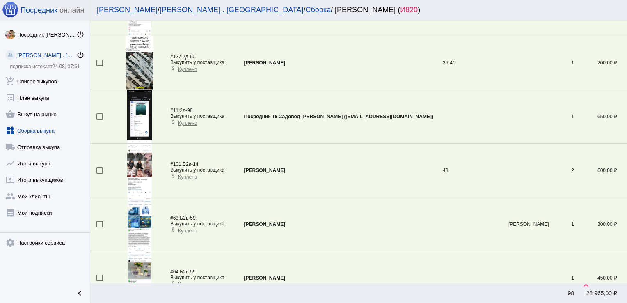
click at [100, 275] on div at bounding box center [99, 278] width 7 height 7
click at [100, 281] on input "checkbox" at bounding box center [99, 281] width 0 height 0
checkbox input "true"
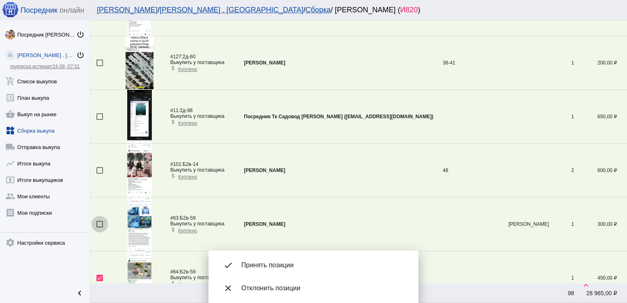
click at [100, 221] on div at bounding box center [99, 224] width 7 height 7
click at [100, 227] on input "checkbox" at bounding box center [99, 227] width 0 height 0
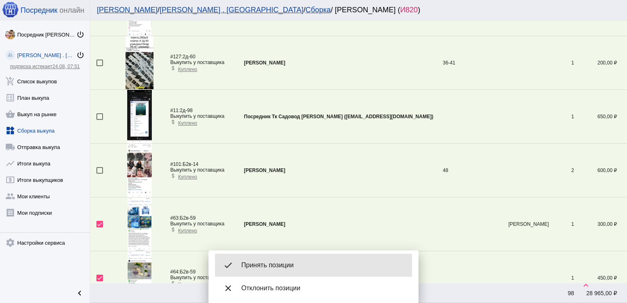
click at [283, 267] on span "Принять позиции" at bounding box center [323, 265] width 164 height 8
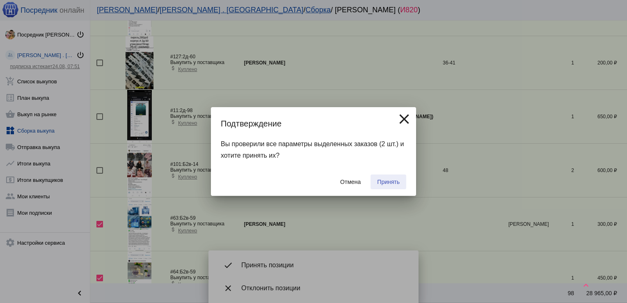
click at [390, 181] on span "Принять" at bounding box center [388, 182] width 23 height 7
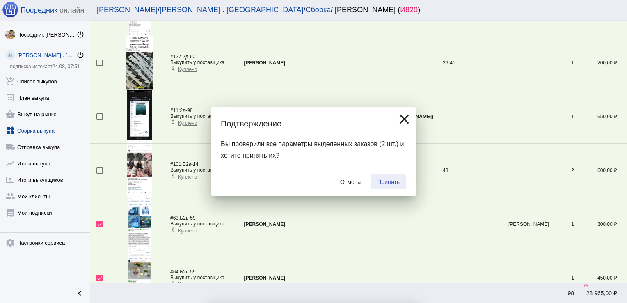
checkbox input "false"
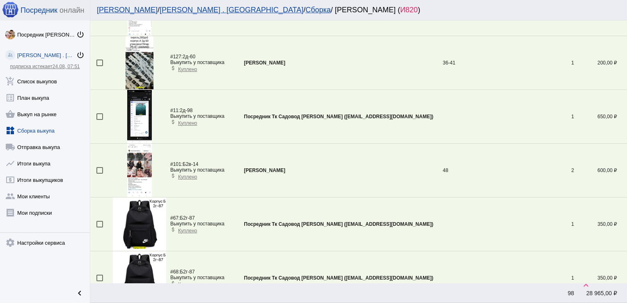
scroll to position [1345, 0]
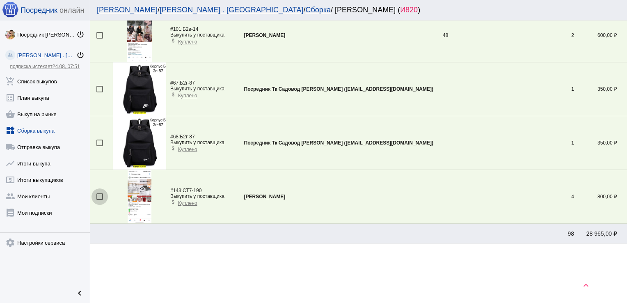
click at [100, 193] on div at bounding box center [99, 196] width 7 height 7
click at [100, 200] on input "checkbox" at bounding box center [99, 200] width 0 height 0
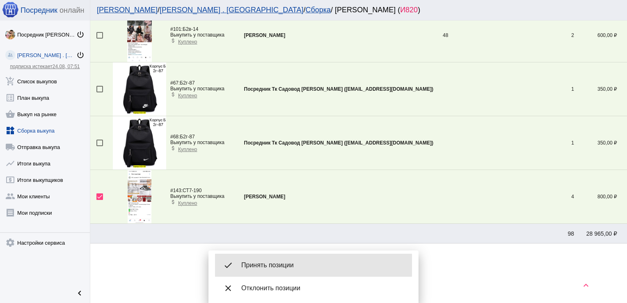
click at [279, 265] on span "Принять позиции" at bounding box center [323, 265] width 164 height 8
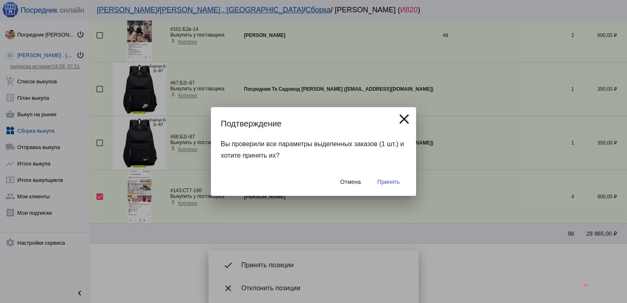
click at [393, 174] on div "Отмена Принять" at bounding box center [313, 182] width 185 height 28
click at [391, 180] on span "Принять" at bounding box center [388, 182] width 23 height 7
checkbox input "false"
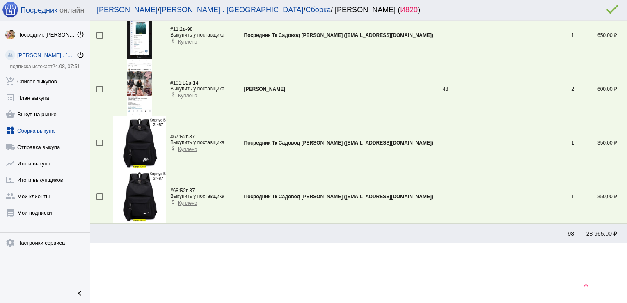
scroll to position [566, 0]
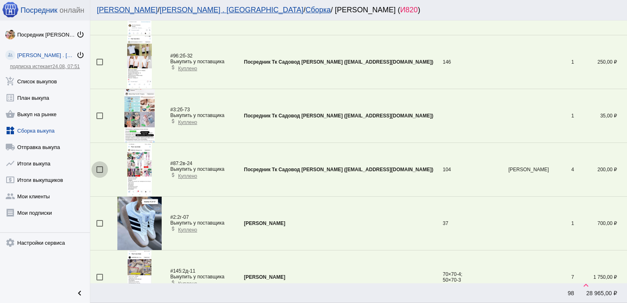
click at [99, 167] on div at bounding box center [99, 169] width 7 height 7
click at [99, 173] on input "checkbox" at bounding box center [99, 173] width 0 height 0
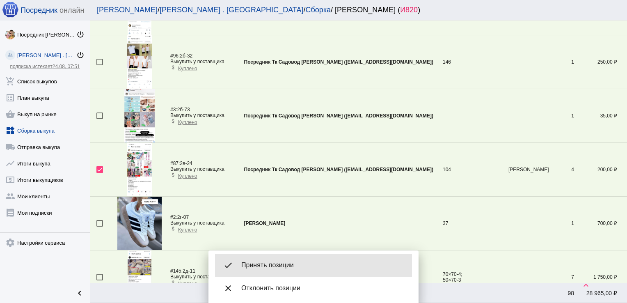
click at [302, 266] on span "Принять позиции" at bounding box center [323, 265] width 164 height 8
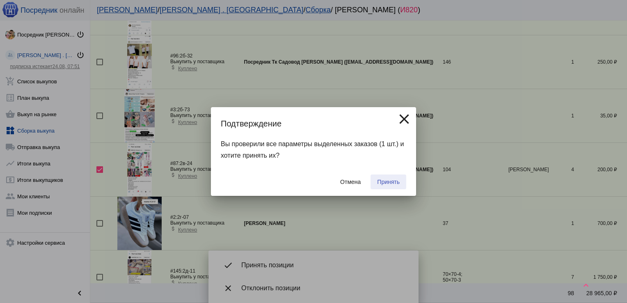
click at [383, 185] on button "Принять" at bounding box center [389, 181] width 36 height 15
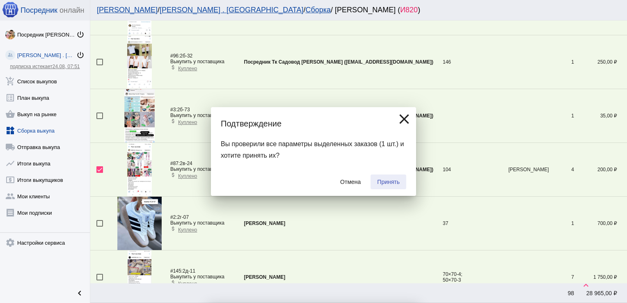
checkbox input "false"
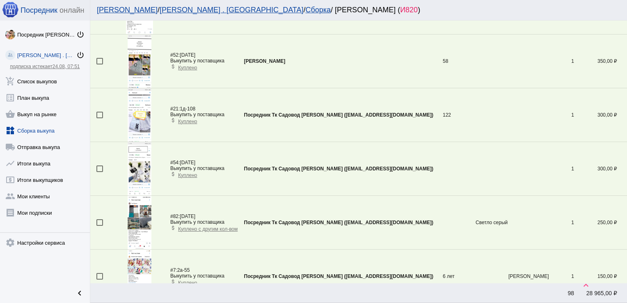
scroll to position [351, 0]
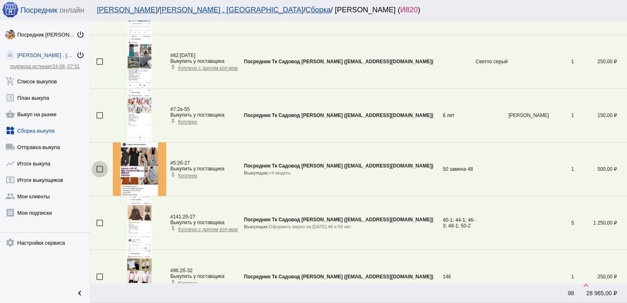
click at [99, 167] on div at bounding box center [99, 169] width 7 height 7
click at [99, 172] on input "checkbox" at bounding box center [99, 172] width 0 height 0
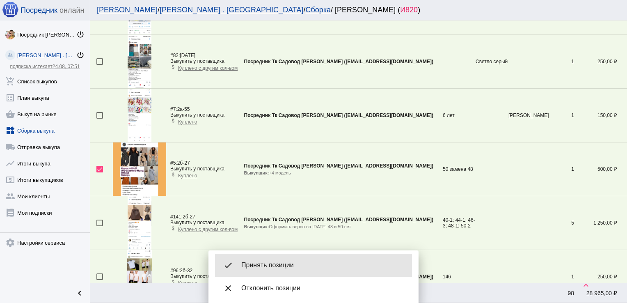
click at [296, 263] on span "Принять позиции" at bounding box center [323, 265] width 164 height 8
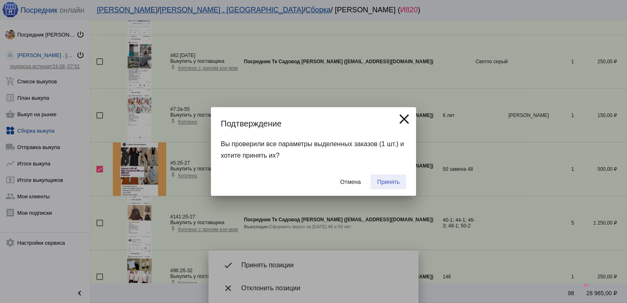
click at [388, 180] on span "Принять" at bounding box center [388, 182] width 23 height 7
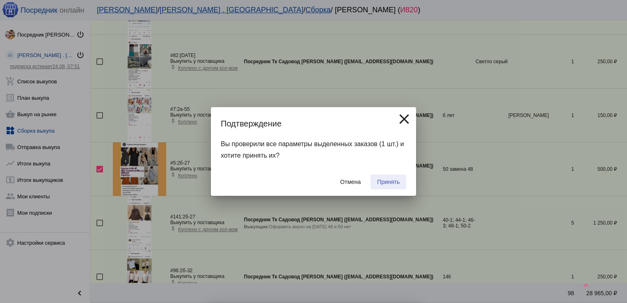
checkbox input "false"
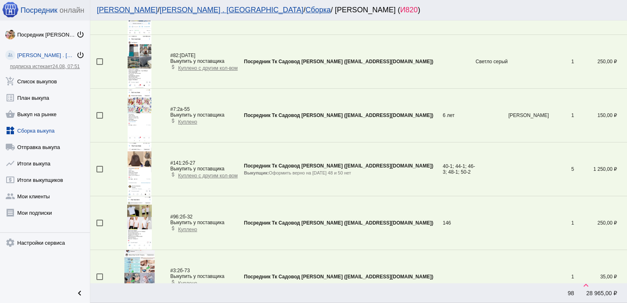
click at [98, 223] on div at bounding box center [99, 223] width 7 height 7
click at [99, 226] on input "checkbox" at bounding box center [99, 226] width 0 height 0
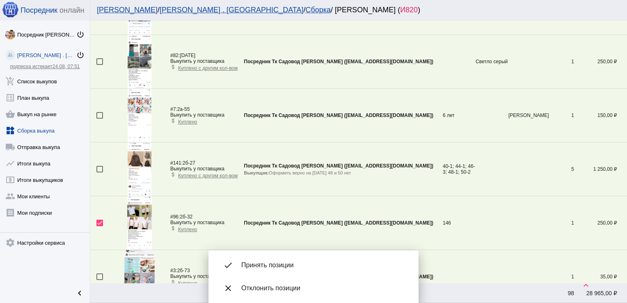
click at [272, 259] on div "done Принять позиции" at bounding box center [313, 265] width 197 height 23
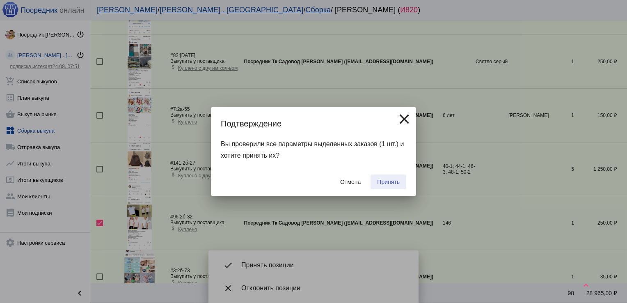
click at [391, 180] on span "Принять" at bounding box center [388, 182] width 23 height 7
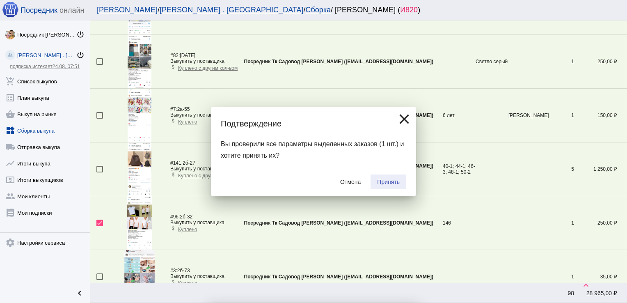
checkbox input "false"
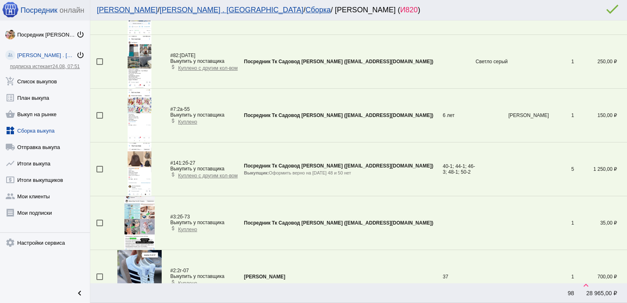
scroll to position [1130, 0]
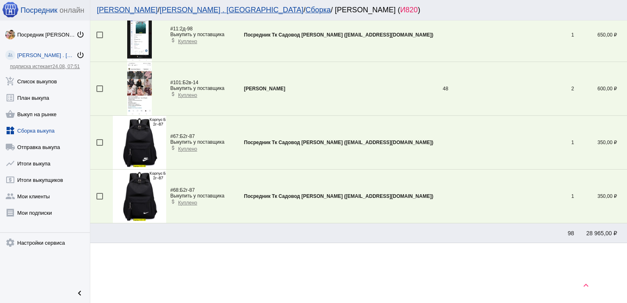
drag, startPoint x: 99, startPoint y: 139, endPoint x: 101, endPoint y: 195, distance: 55.4
click at [101, 195] on div at bounding box center [99, 196] width 7 height 7
click at [100, 199] on input "checkbox" at bounding box center [99, 199] width 0 height 0
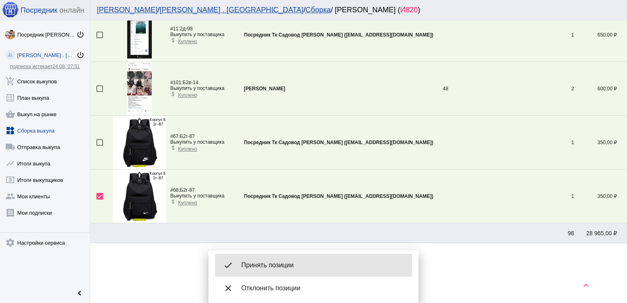
click at [288, 261] on div "done Принять позиции" at bounding box center [313, 265] width 197 height 23
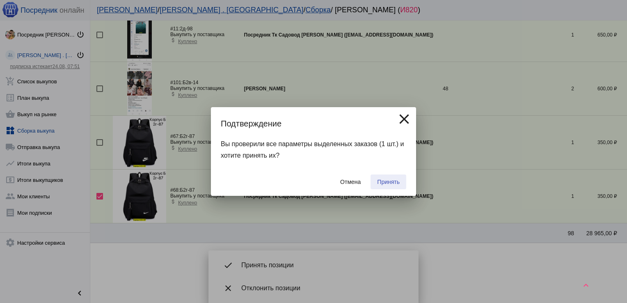
click at [394, 182] on span "Принять" at bounding box center [388, 182] width 23 height 7
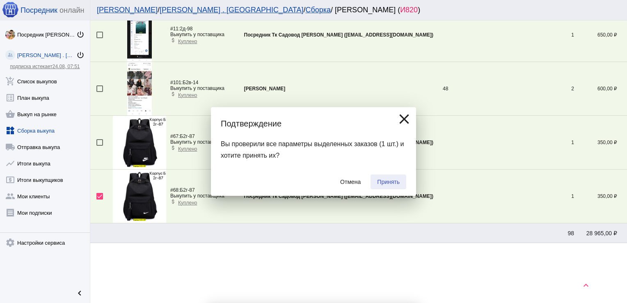
checkbox input "false"
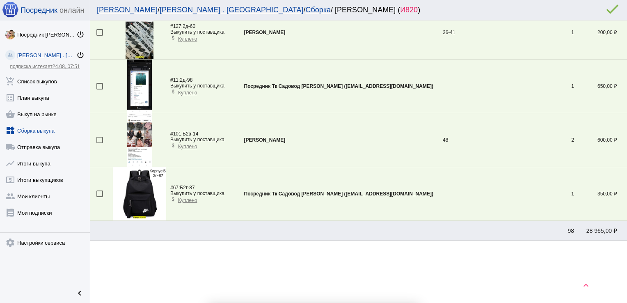
scroll to position [1076, 0]
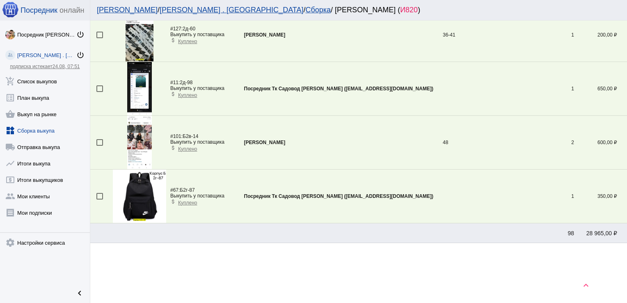
click at [97, 86] on div at bounding box center [99, 88] width 7 height 7
click at [99, 92] on input "checkbox" at bounding box center [99, 92] width 0 height 0
checkbox input "true"
click at [98, 194] on div at bounding box center [99, 196] width 7 height 7
click at [99, 199] on input "checkbox" at bounding box center [99, 199] width 0 height 0
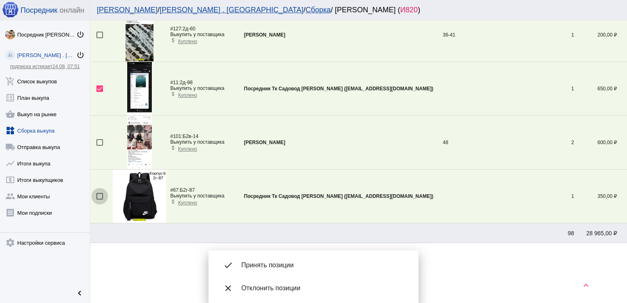
checkbox input "true"
click at [268, 262] on span "Принять позиции" at bounding box center [323, 265] width 164 height 8
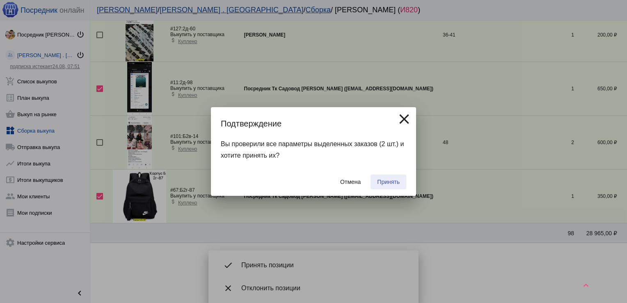
click at [393, 181] on span "Принять" at bounding box center [388, 182] width 23 height 7
checkbox input "false"
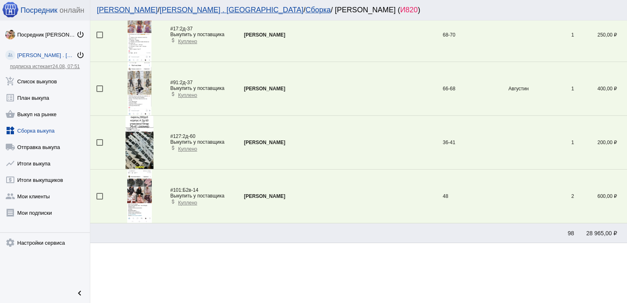
scroll to position [0, 0]
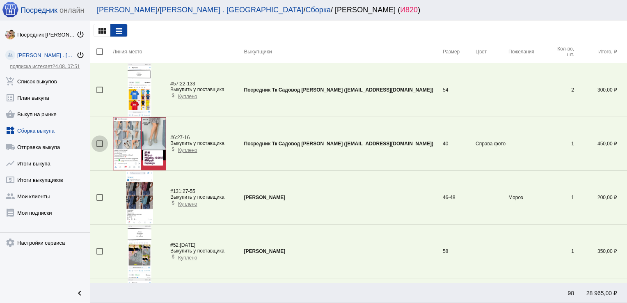
click at [100, 143] on div at bounding box center [99, 143] width 7 height 7
click at [100, 147] on input "checkbox" at bounding box center [99, 147] width 0 height 0
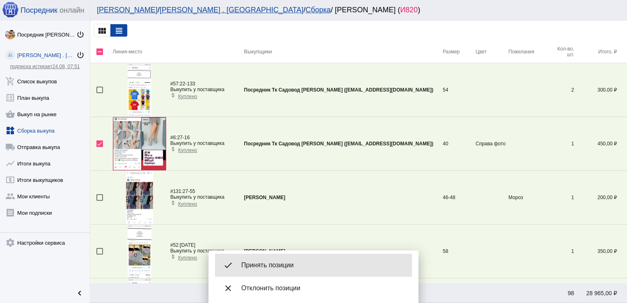
click at [271, 259] on div "done Принять позиции" at bounding box center [313, 265] width 197 height 23
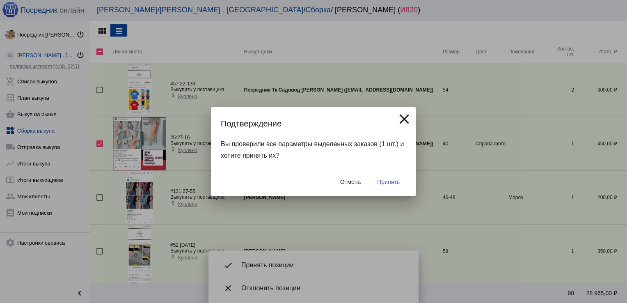
click at [391, 180] on span "Принять" at bounding box center [388, 182] width 23 height 7
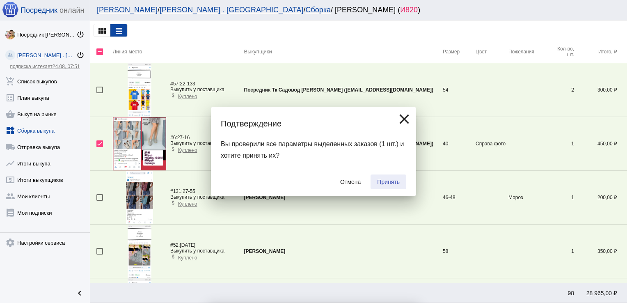
checkbox input "false"
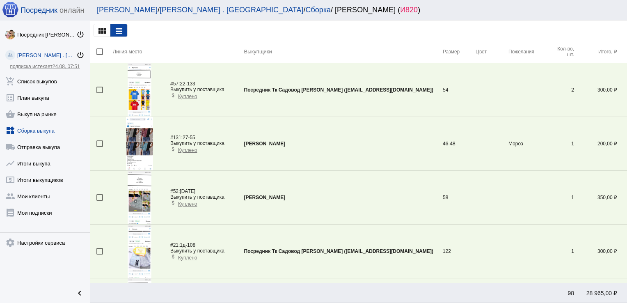
click at [100, 89] on div at bounding box center [99, 90] width 7 height 7
click at [100, 93] on input "checkbox" at bounding box center [99, 93] width 0 height 0
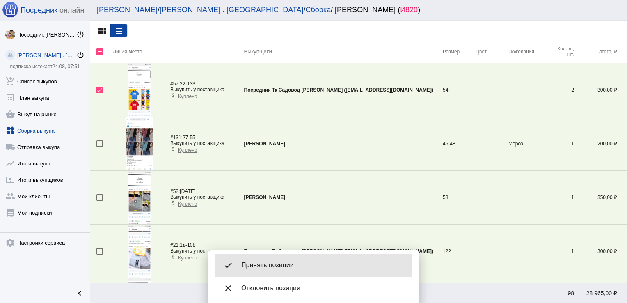
click at [273, 264] on span "Принять позиции" at bounding box center [323, 265] width 164 height 8
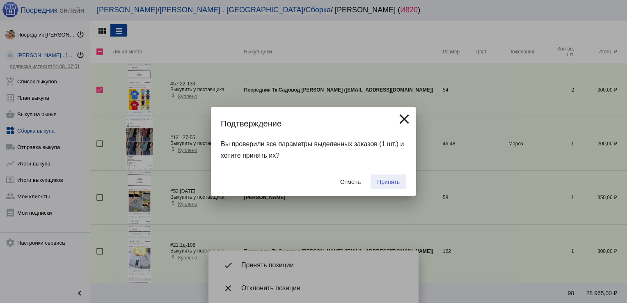
click at [395, 182] on span "Принять" at bounding box center [388, 182] width 23 height 7
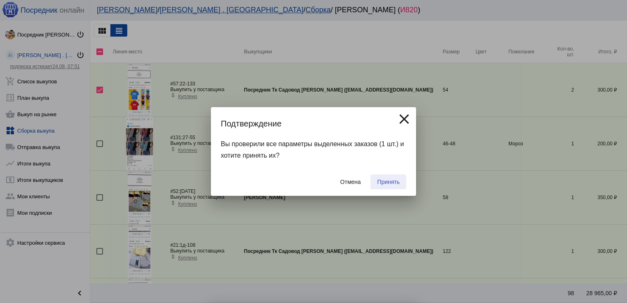
checkbox input "false"
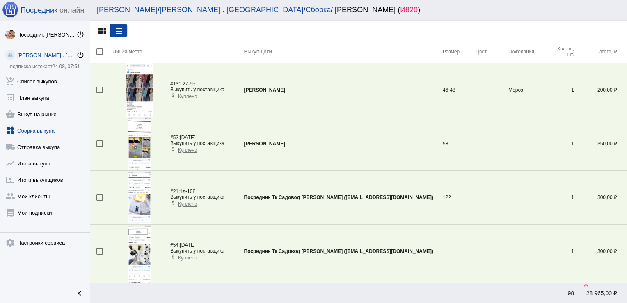
scroll to position [351, 0]
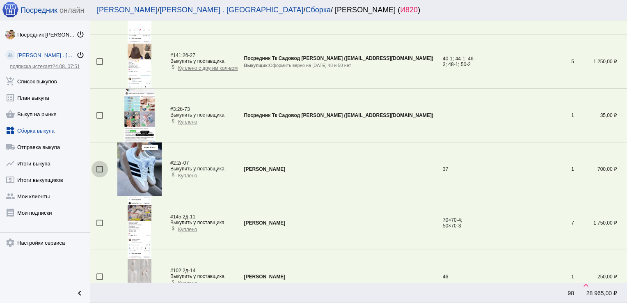
click at [100, 170] on div at bounding box center [99, 169] width 7 height 7
click at [100, 172] on input "checkbox" at bounding box center [99, 172] width 0 height 0
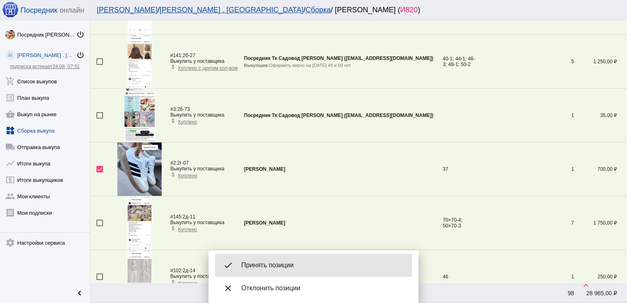
click at [284, 260] on div "done Принять позиции" at bounding box center [313, 265] width 197 height 23
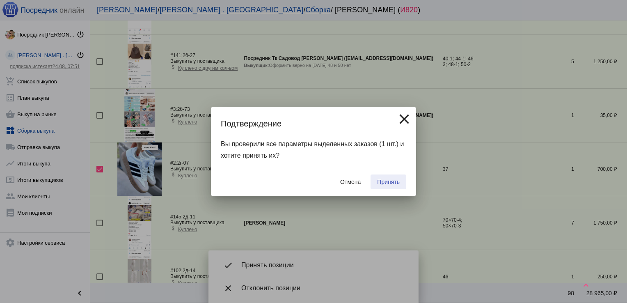
click at [385, 182] on span "Принять" at bounding box center [388, 182] width 23 height 7
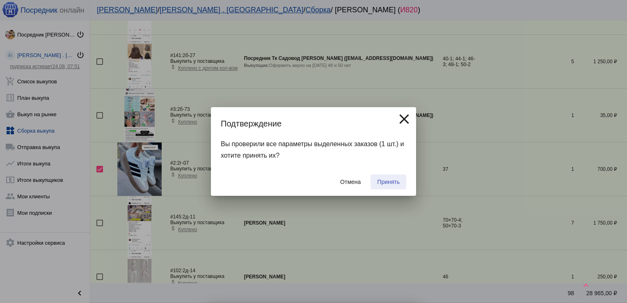
checkbox input "false"
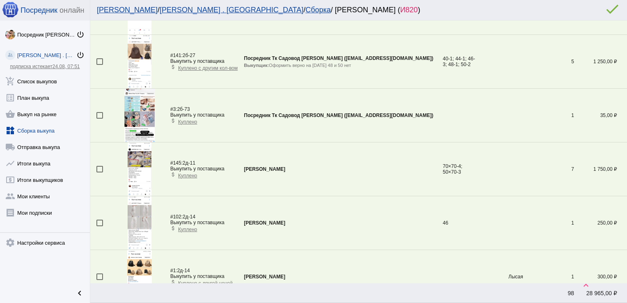
click at [101, 116] on div at bounding box center [99, 115] width 7 height 7
click at [100, 119] on input "checkbox" at bounding box center [99, 119] width 0 height 0
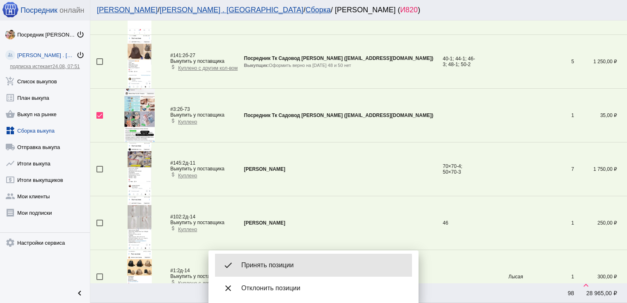
click at [273, 267] on span "Принять позиции" at bounding box center [323, 265] width 164 height 8
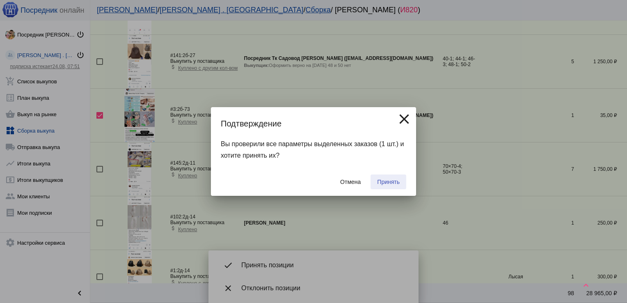
click at [389, 180] on span "Принять" at bounding box center [388, 182] width 23 height 7
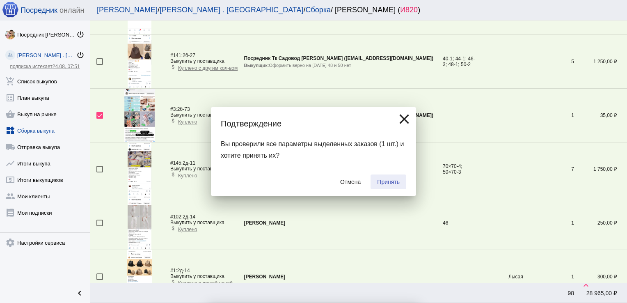
checkbox input "false"
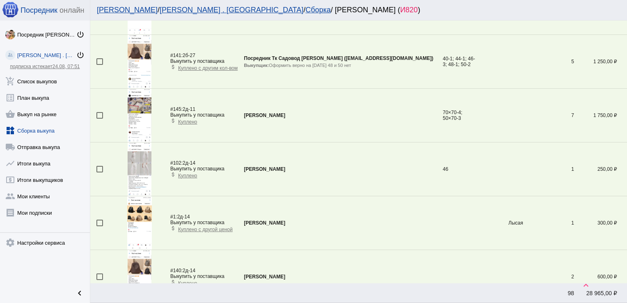
scroll to position [190, 0]
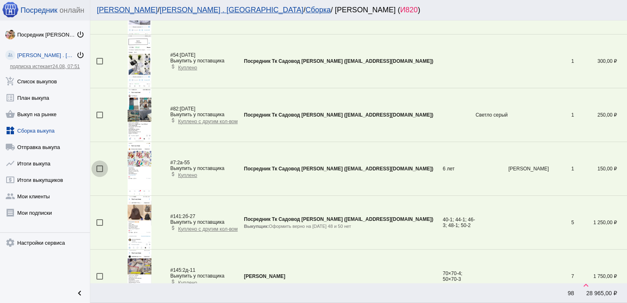
click at [100, 168] on div at bounding box center [99, 168] width 7 height 7
click at [100, 172] on input "checkbox" at bounding box center [99, 172] width 0 height 0
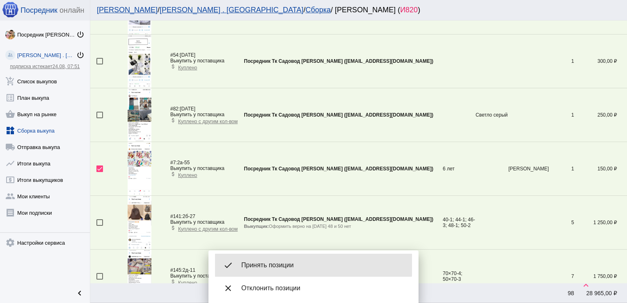
click at [276, 260] on div "done Принять позиции" at bounding box center [313, 265] width 197 height 23
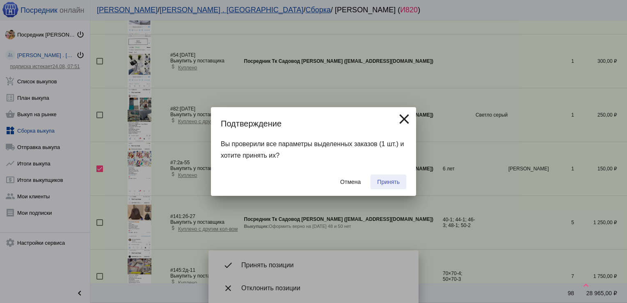
click at [391, 180] on span "Принять" at bounding box center [388, 182] width 23 height 7
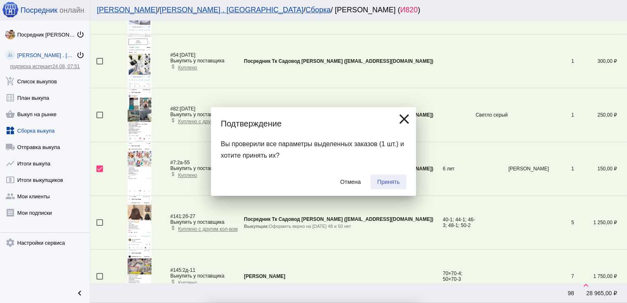
checkbox input "false"
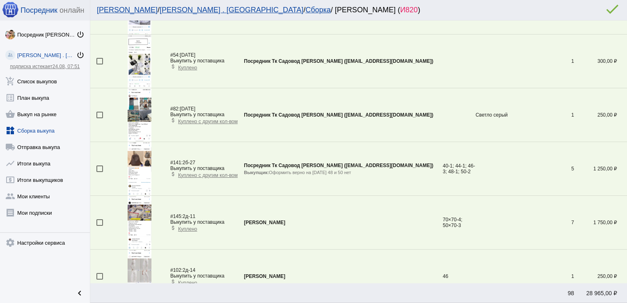
scroll to position [0, 0]
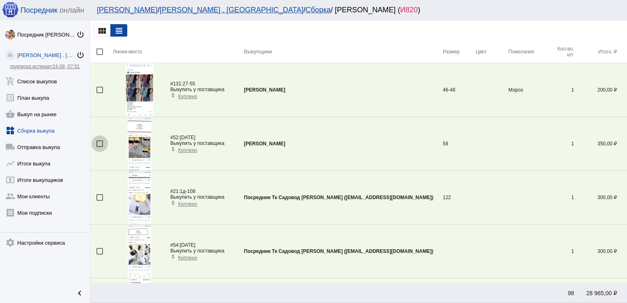
click at [98, 142] on div at bounding box center [99, 143] width 7 height 7
click at [99, 147] on input "checkbox" at bounding box center [99, 147] width 0 height 0
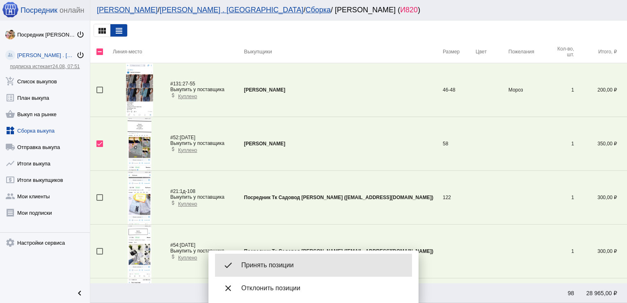
click at [268, 261] on div "done Принять позиции" at bounding box center [313, 265] width 197 height 23
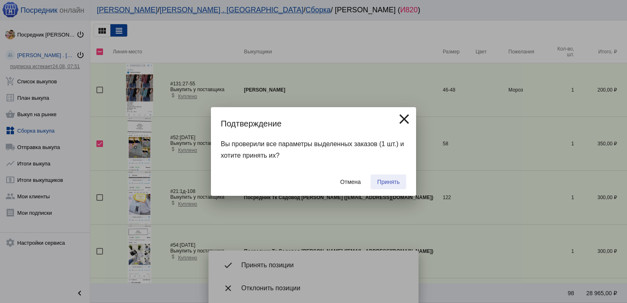
click at [385, 181] on span "Принять" at bounding box center [388, 182] width 23 height 7
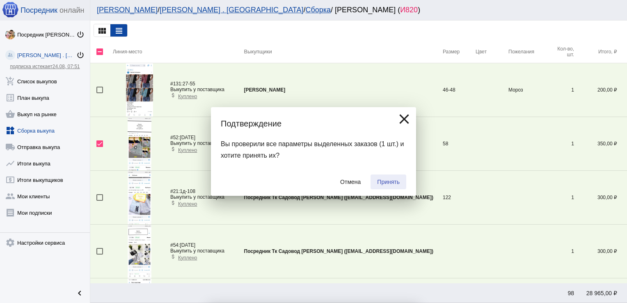
checkbox input "false"
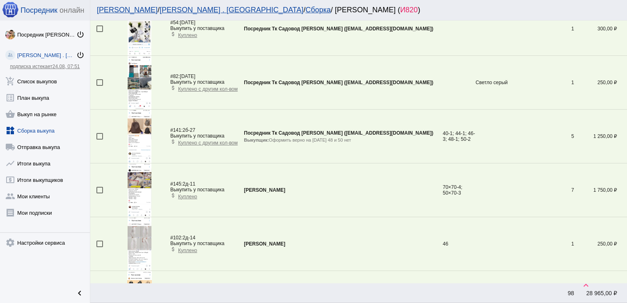
scroll to position [170, 0]
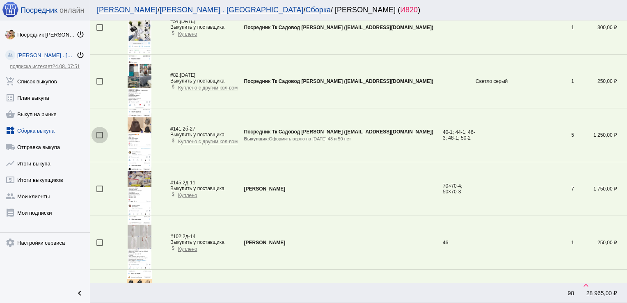
click at [101, 134] on div at bounding box center [99, 135] width 7 height 7
click at [100, 138] on input "checkbox" at bounding box center [99, 138] width 0 height 0
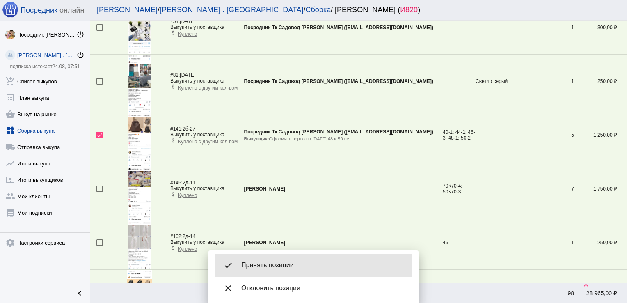
click at [279, 264] on span "Принять позиции" at bounding box center [323, 265] width 164 height 8
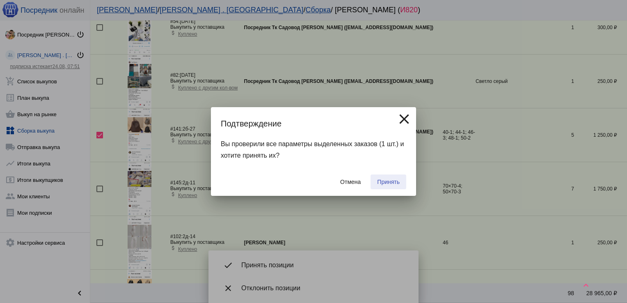
click at [387, 180] on span "Принять" at bounding box center [388, 182] width 23 height 7
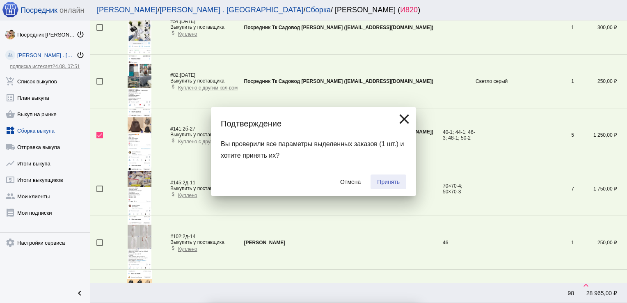
checkbox input "false"
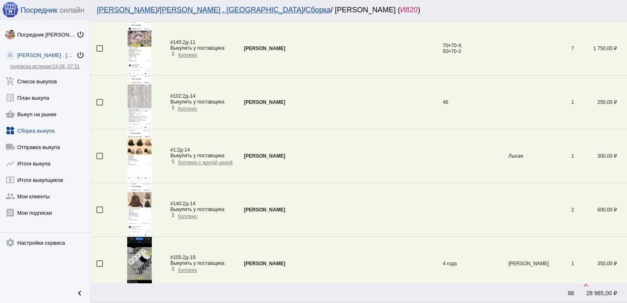
scroll to position [266, 0]
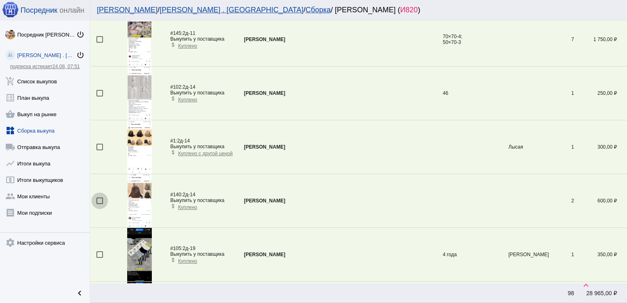
click at [99, 199] on div at bounding box center [99, 200] width 7 height 7
click at [99, 204] on input "checkbox" at bounding box center [99, 204] width 0 height 0
checkbox input "true"
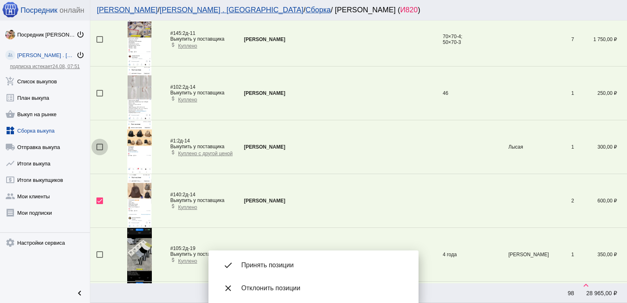
click at [98, 147] on div at bounding box center [99, 147] width 7 height 7
click at [99, 150] on input "checkbox" at bounding box center [99, 150] width 0 height 0
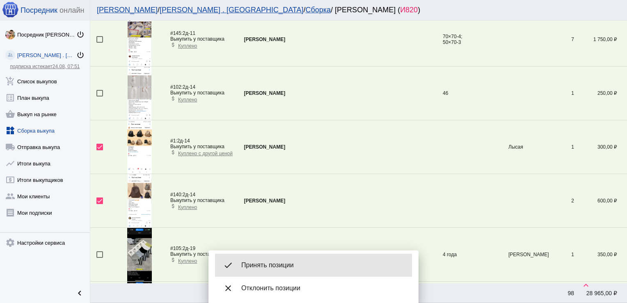
click at [313, 262] on span "Принять позиции" at bounding box center [323, 265] width 164 height 8
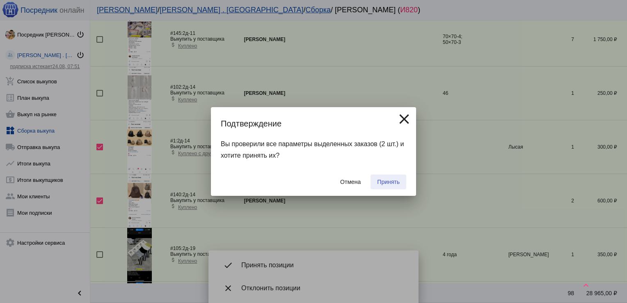
click at [387, 181] on span "Принять" at bounding box center [388, 182] width 23 height 7
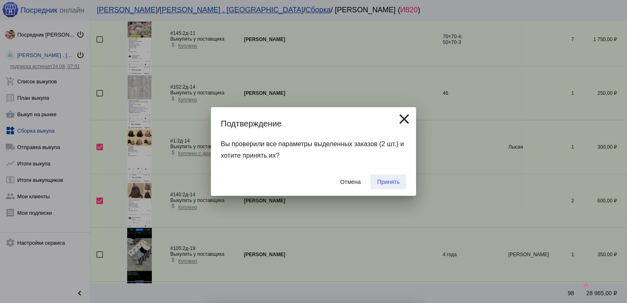
checkbox input "false"
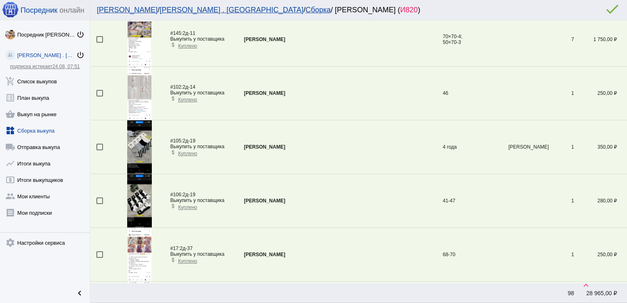
scroll to position [82, 0]
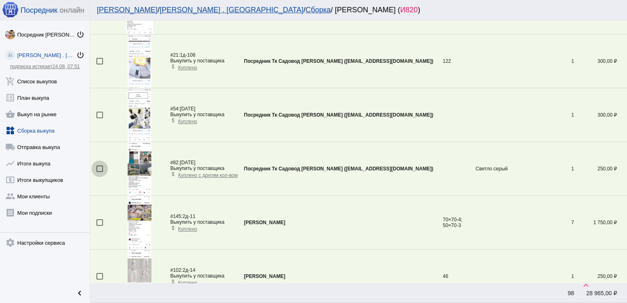
click at [101, 166] on div at bounding box center [99, 168] width 7 height 7
click at [100, 172] on input "checkbox" at bounding box center [99, 172] width 0 height 0
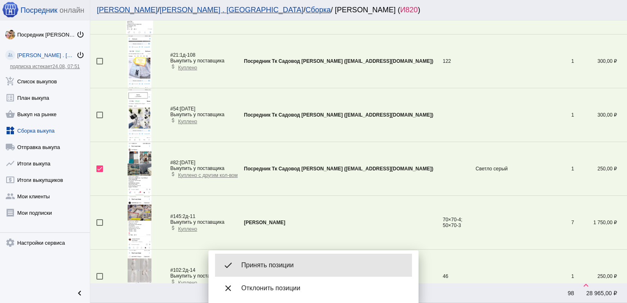
click at [292, 268] on span "Принять позиции" at bounding box center [323, 265] width 164 height 8
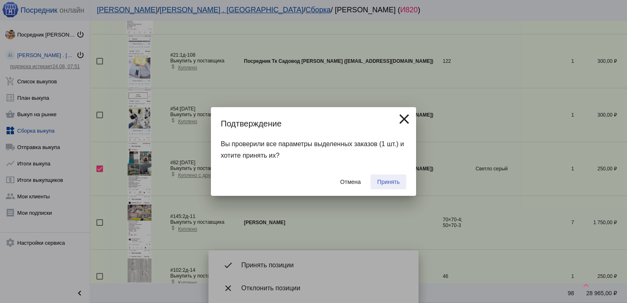
click at [389, 181] on span "Принять" at bounding box center [388, 182] width 23 height 7
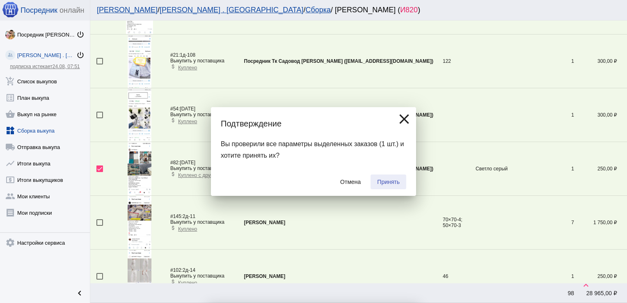
checkbox input "false"
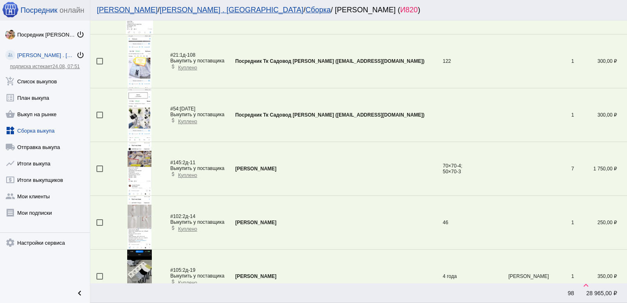
click at [97, 221] on div at bounding box center [99, 222] width 7 height 7
click at [99, 226] on input "checkbox" at bounding box center [99, 226] width 0 height 0
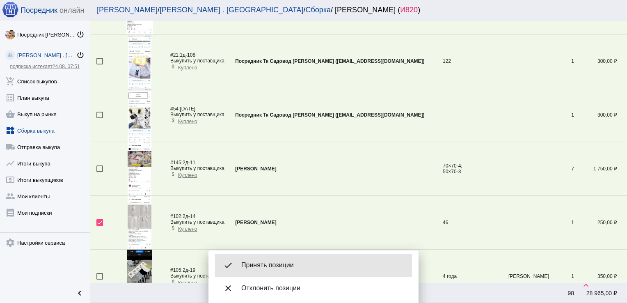
click at [277, 267] on span "Принять позиции" at bounding box center [323, 265] width 164 height 8
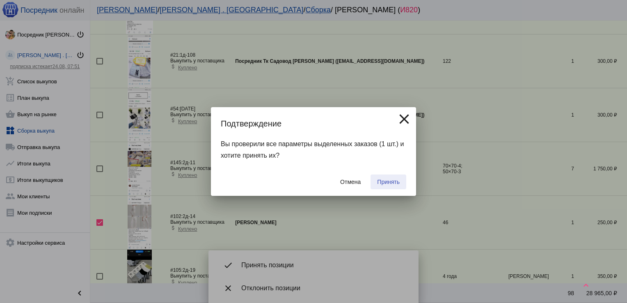
click at [389, 183] on span "Принять" at bounding box center [388, 182] width 23 height 7
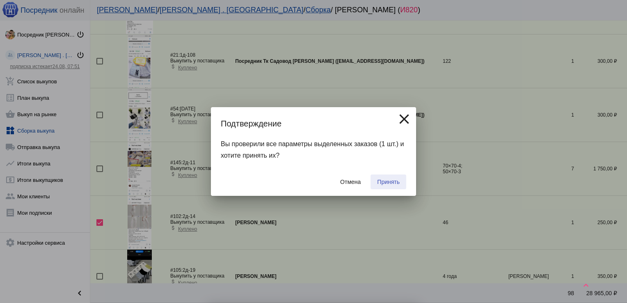
checkbox input "false"
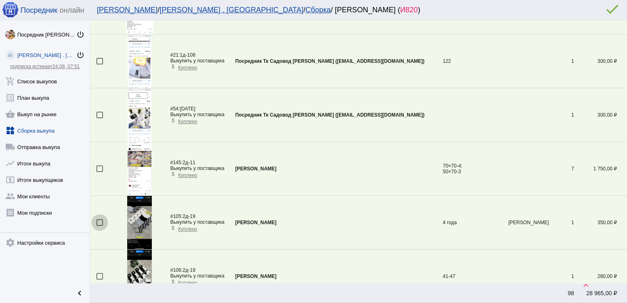
click at [97, 222] on div at bounding box center [99, 222] width 7 height 7
click at [99, 226] on input "checkbox" at bounding box center [99, 226] width 0 height 0
checkbox input "true"
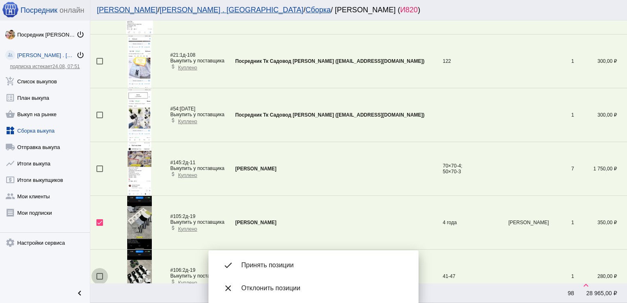
click at [98, 274] on div at bounding box center [99, 276] width 7 height 7
click at [99, 279] on input "checkbox" at bounding box center [99, 279] width 0 height 0
checkbox input "true"
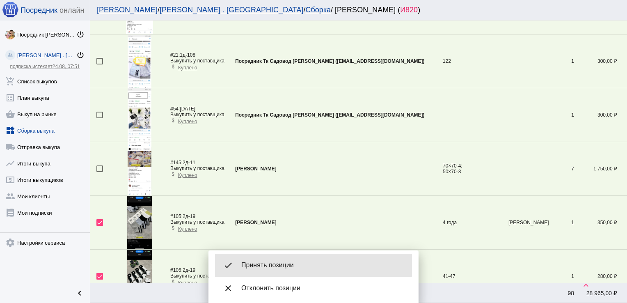
click at [279, 265] on span "Принять позиции" at bounding box center [323, 265] width 164 height 8
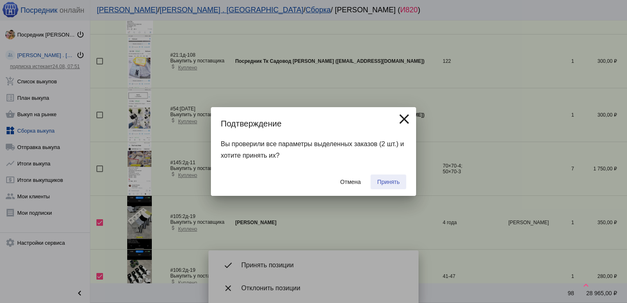
drag, startPoint x: 380, startPoint y: 183, endPoint x: 417, endPoint y: 32, distance: 155.5
click at [417, 32] on div "done Принять позиции close Отклонить позиции Подтверждение close Вы проверили в…" at bounding box center [313, 151] width 627 height 303
click at [391, 176] on button "Принять" at bounding box center [389, 181] width 36 height 15
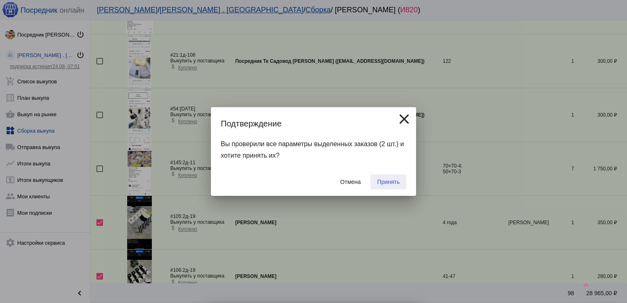
checkbox input "false"
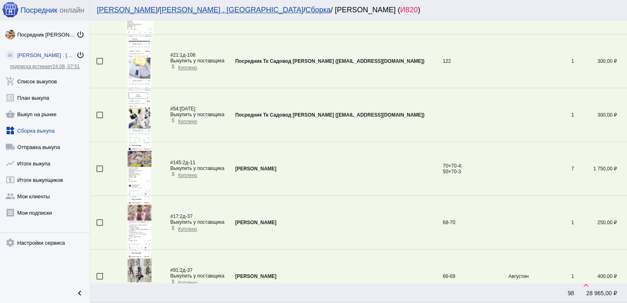
scroll to position [243, 0]
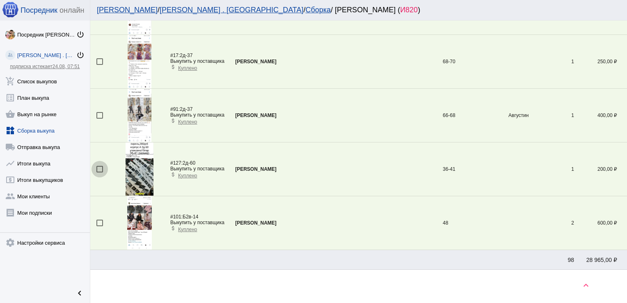
click at [99, 167] on div at bounding box center [99, 169] width 7 height 7
click at [99, 172] on input "checkbox" at bounding box center [99, 172] width 0 height 0
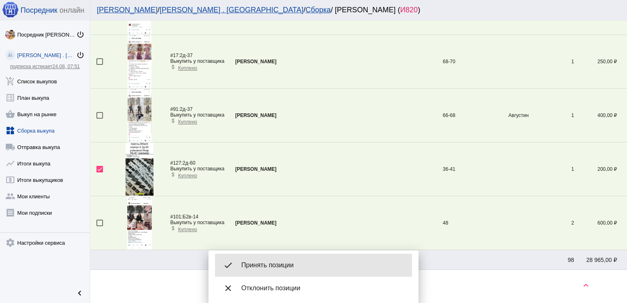
click at [258, 262] on span "Принять позиции" at bounding box center [323, 265] width 164 height 8
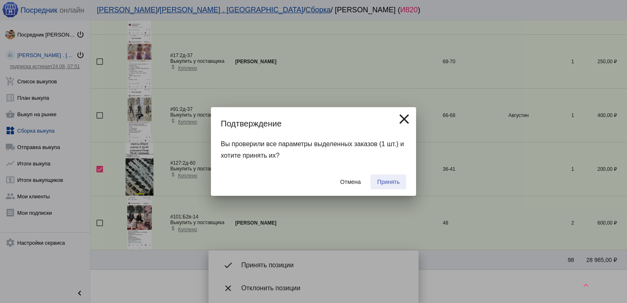
click at [384, 179] on span "Принять" at bounding box center [388, 182] width 23 height 7
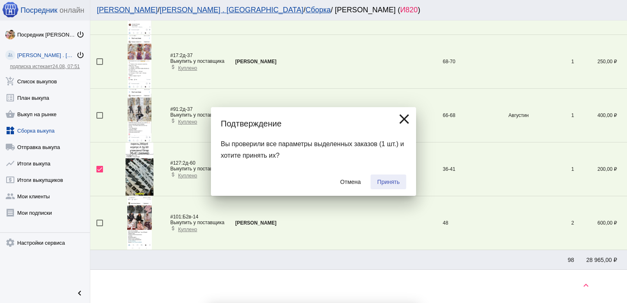
checkbox input "false"
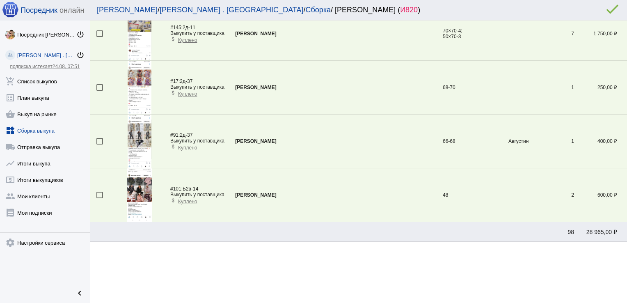
scroll to position [0, 0]
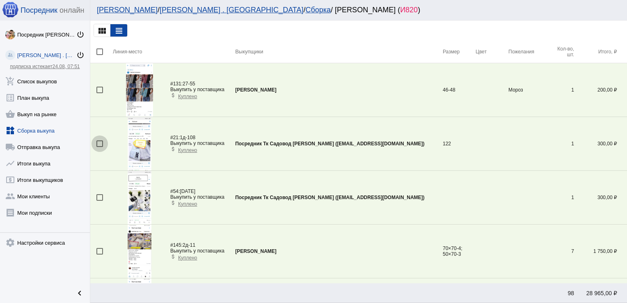
click at [101, 141] on div at bounding box center [99, 143] width 7 height 7
click at [100, 147] on input "checkbox" at bounding box center [99, 147] width 0 height 0
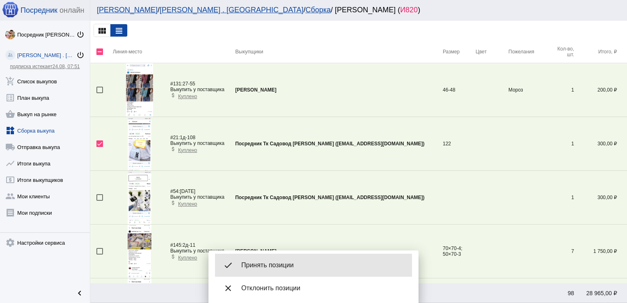
click at [281, 266] on span "Принять позиции" at bounding box center [323, 265] width 164 height 8
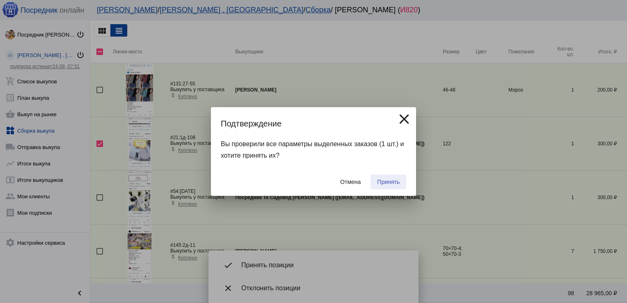
click at [386, 183] on span "Принять" at bounding box center [388, 182] width 23 height 7
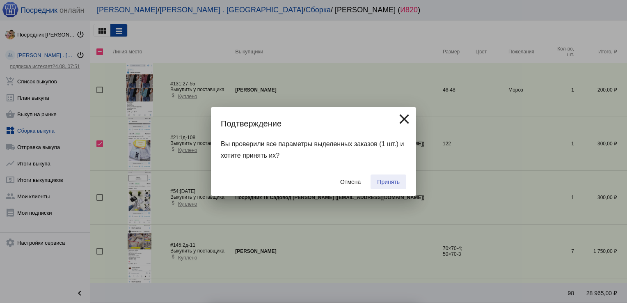
checkbox input "false"
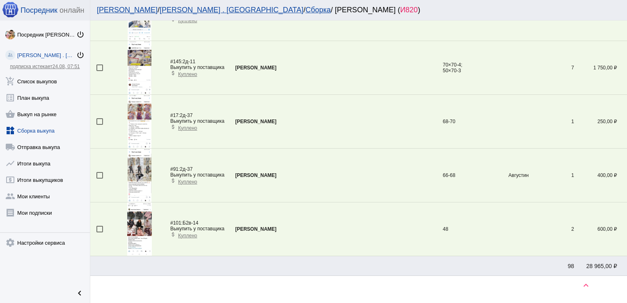
scroll to position [138, 0]
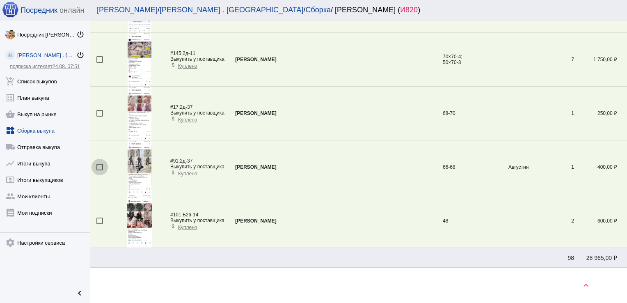
click at [98, 167] on div at bounding box center [99, 167] width 7 height 7
click at [99, 170] on input "checkbox" at bounding box center [99, 170] width 0 height 0
checkbox input "true"
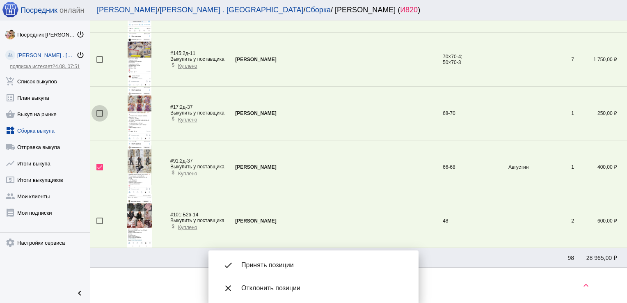
click at [100, 112] on div at bounding box center [99, 113] width 7 height 7
click at [100, 117] on input "checkbox" at bounding box center [99, 117] width 0 height 0
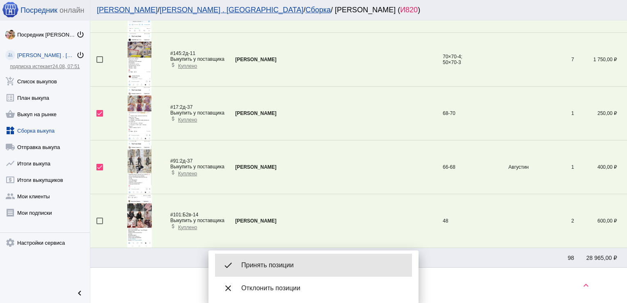
click at [301, 261] on div "done Принять позиции" at bounding box center [313, 265] width 197 height 23
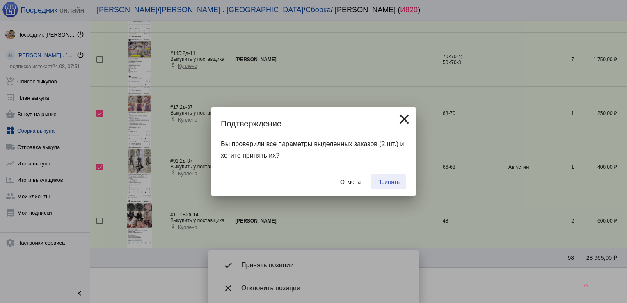
click at [387, 181] on span "Принять" at bounding box center [388, 182] width 23 height 7
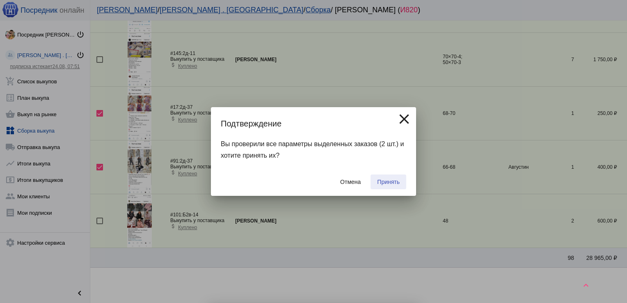
checkbox input "false"
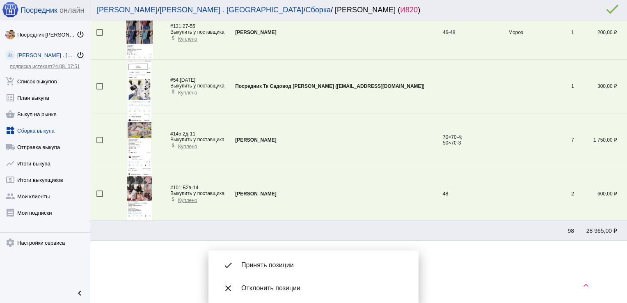
scroll to position [57, 0]
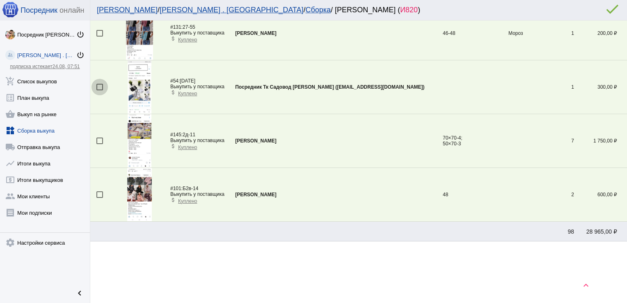
click at [99, 87] on div at bounding box center [99, 87] width 7 height 7
click at [99, 90] on input "checkbox" at bounding box center [99, 90] width 0 height 0
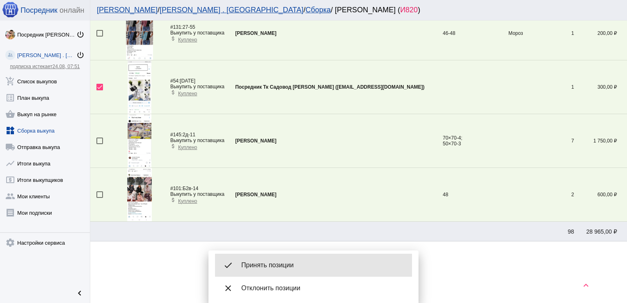
click at [286, 256] on div "done Принять позиции" at bounding box center [313, 265] width 197 height 23
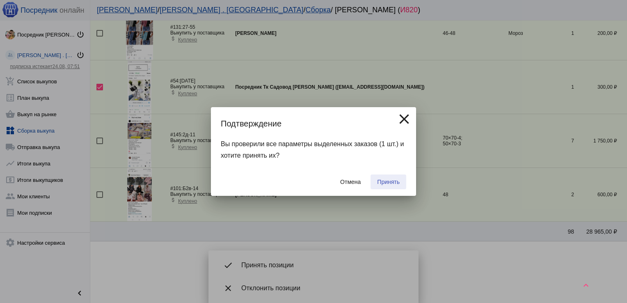
click at [391, 181] on span "Принять" at bounding box center [388, 182] width 23 height 7
checkbox input "false"
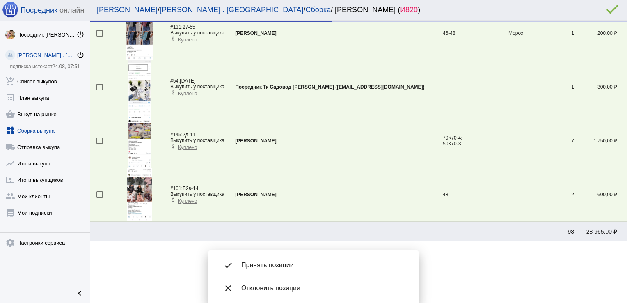
scroll to position [3, 0]
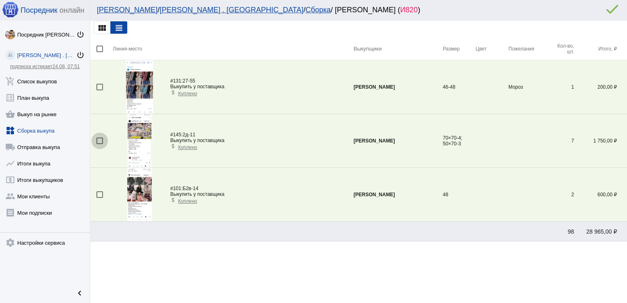
click at [99, 140] on div at bounding box center [99, 140] width 7 height 7
click at [99, 144] on input "checkbox" at bounding box center [99, 144] width 0 height 0
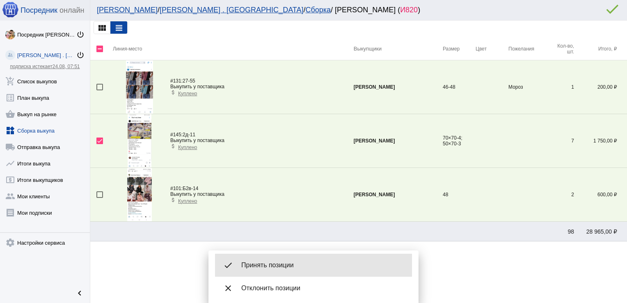
click at [271, 256] on div "done Принять позиции" at bounding box center [313, 265] width 197 height 23
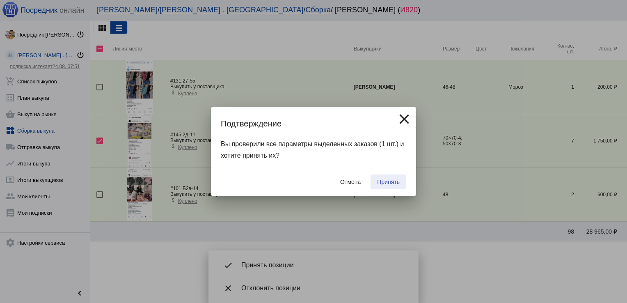
click at [387, 183] on span "Принять" at bounding box center [388, 182] width 23 height 7
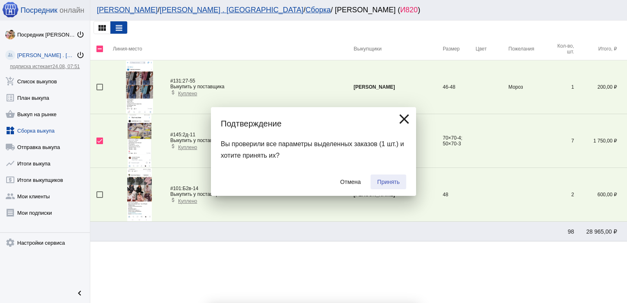
checkbox input "false"
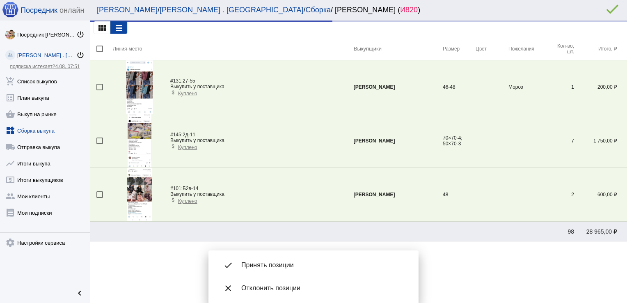
scroll to position [0, 0]
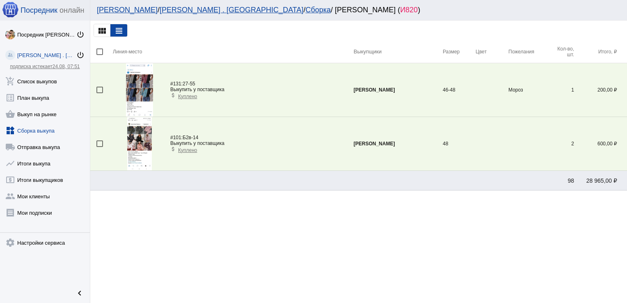
click at [140, 93] on img at bounding box center [139, 89] width 27 height 53
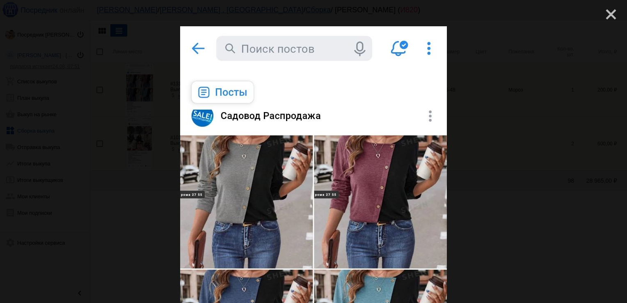
click at [609, 8] on mat-icon "close" at bounding box center [608, 11] width 10 height 10
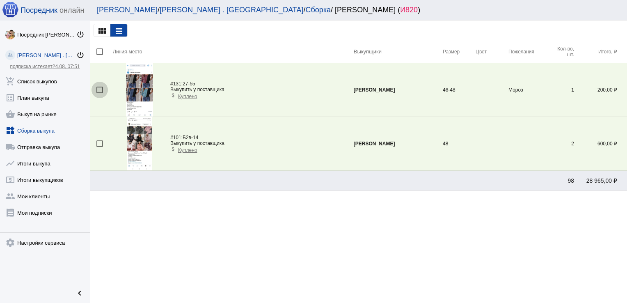
click at [97, 92] on div at bounding box center [99, 90] width 7 height 7
click at [99, 93] on input "checkbox" at bounding box center [99, 93] width 0 height 0
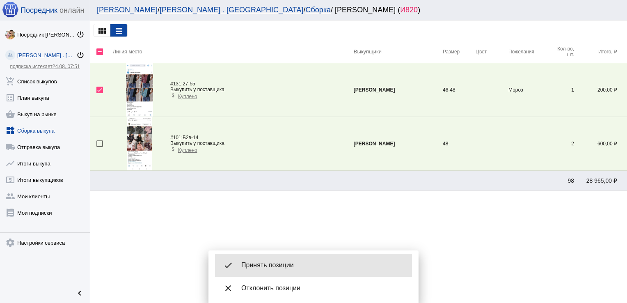
click at [291, 260] on div "done Принять позиции" at bounding box center [313, 265] width 197 height 23
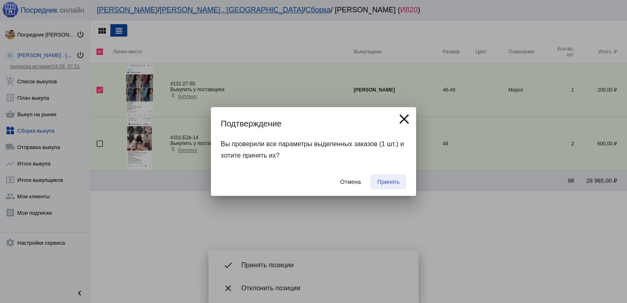
click at [398, 184] on span "Принять" at bounding box center [388, 182] width 23 height 7
checkbox input "false"
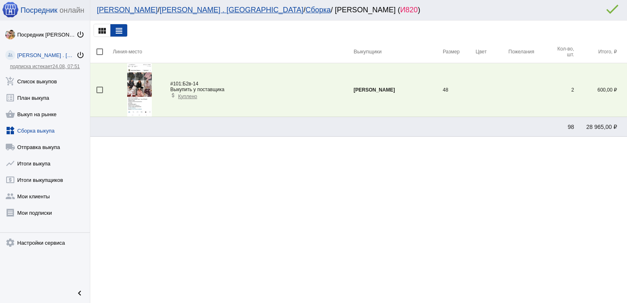
click at [139, 88] on img at bounding box center [139, 89] width 25 height 53
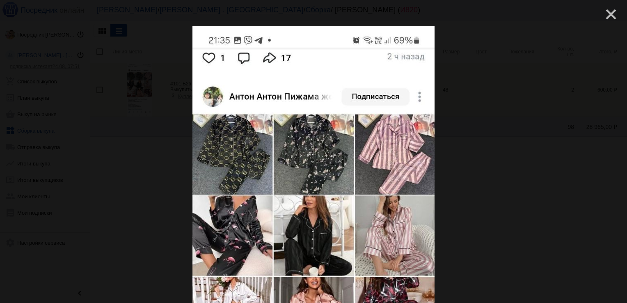
click at [605, 16] on mat-icon "close" at bounding box center [608, 11] width 10 height 10
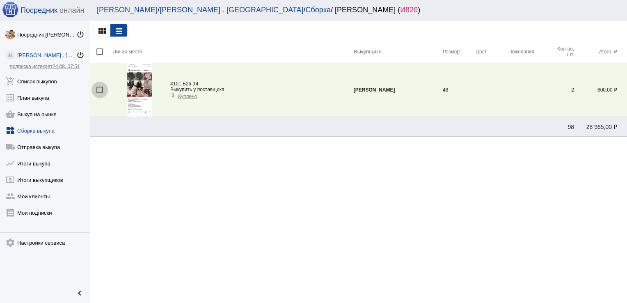
click at [97, 88] on div at bounding box center [99, 90] width 7 height 7
click at [99, 93] on input "checkbox" at bounding box center [99, 93] width 0 height 0
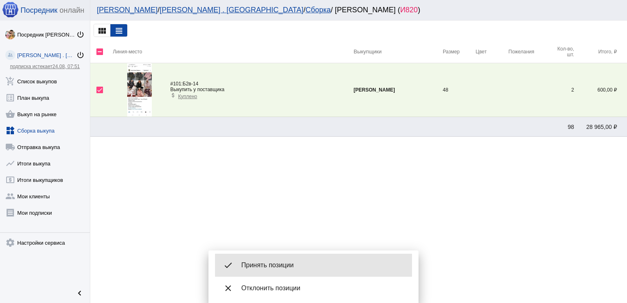
click at [321, 263] on span "Принять позиции" at bounding box center [323, 265] width 164 height 8
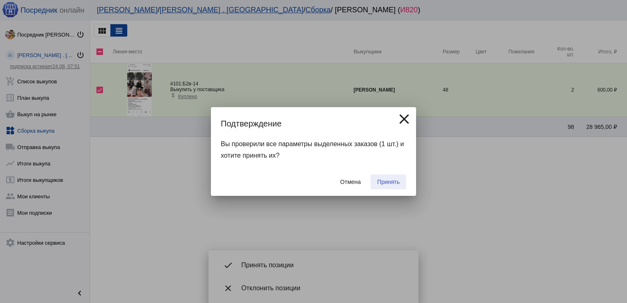
click at [395, 180] on span "Принять" at bounding box center [388, 182] width 23 height 7
checkbox input "false"
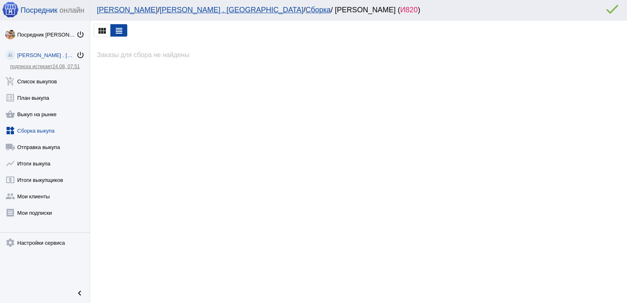
click at [44, 126] on link "widgets Сборка выкупа" at bounding box center [45, 129] width 90 height 16
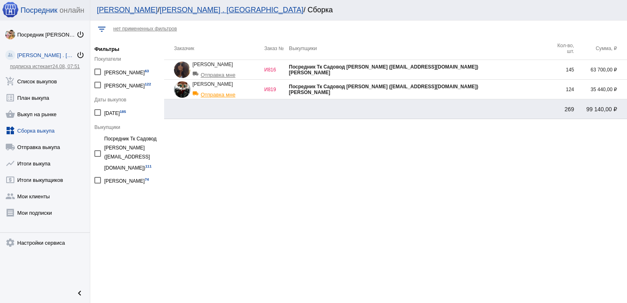
click at [506, 92] on div "[PERSON_NAME]" at bounding box center [419, 92] width 261 height 6
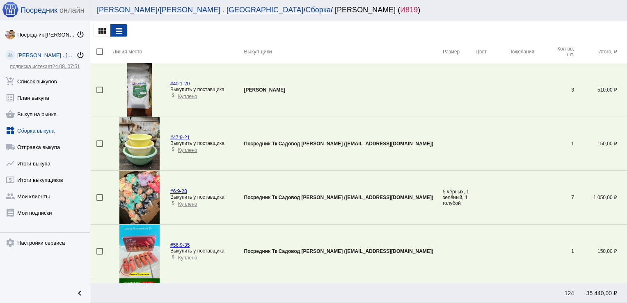
click at [99, 92] on div at bounding box center [99, 90] width 7 height 7
click at [99, 93] on input "checkbox" at bounding box center [99, 93] width 0 height 0
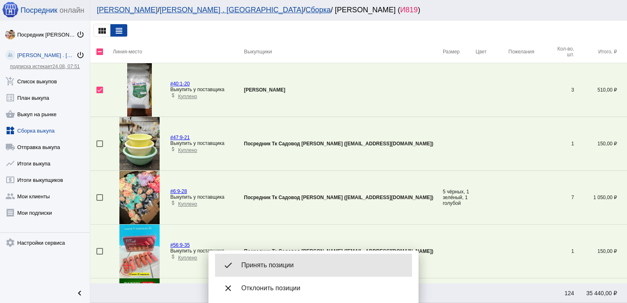
click at [280, 268] on span "Принять позиции" at bounding box center [323, 265] width 164 height 8
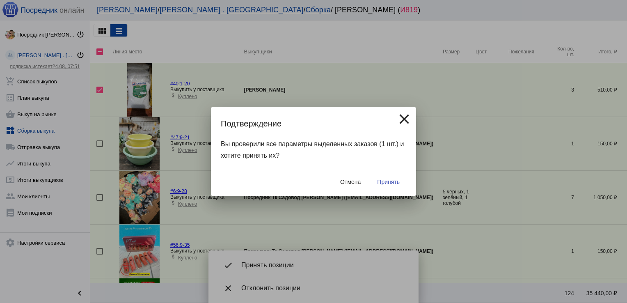
click at [392, 177] on button "Принять" at bounding box center [389, 181] width 36 height 15
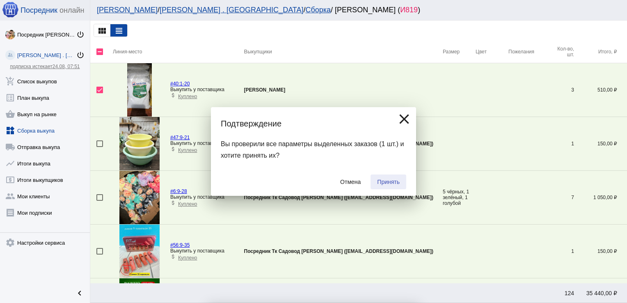
checkbox input "false"
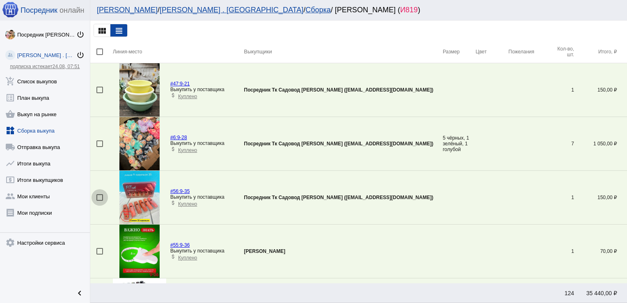
click at [98, 195] on div at bounding box center [99, 197] width 7 height 7
click at [99, 201] on input "checkbox" at bounding box center [99, 201] width 0 height 0
checkbox input "true"
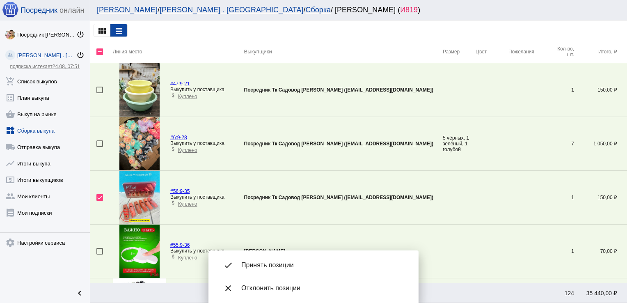
drag, startPoint x: 100, startPoint y: 250, endPoint x: 98, endPoint y: 144, distance: 105.5
click at [98, 144] on div at bounding box center [99, 143] width 7 height 7
click at [99, 147] on input "checkbox" at bounding box center [99, 147] width 0 height 0
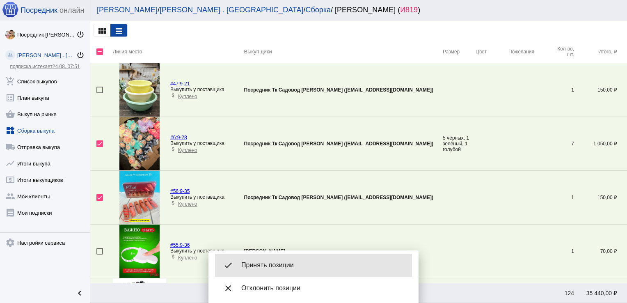
click at [274, 263] on span "Принять позиции" at bounding box center [323, 265] width 164 height 8
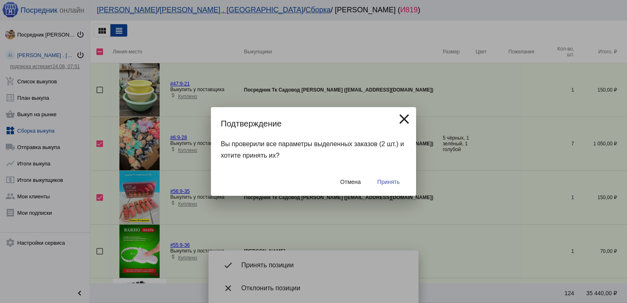
click at [393, 176] on button "Принять" at bounding box center [389, 181] width 36 height 15
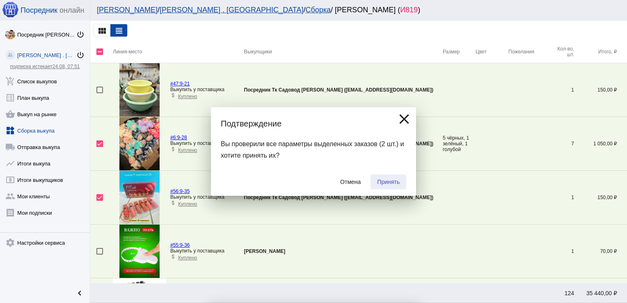
checkbox input "false"
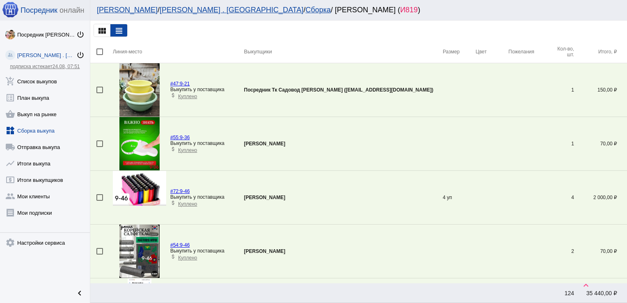
scroll to position [243, 0]
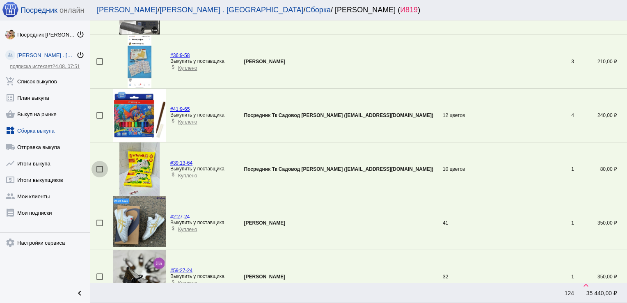
click at [99, 166] on div at bounding box center [99, 169] width 7 height 7
click at [99, 172] on input "checkbox" at bounding box center [99, 172] width 0 height 0
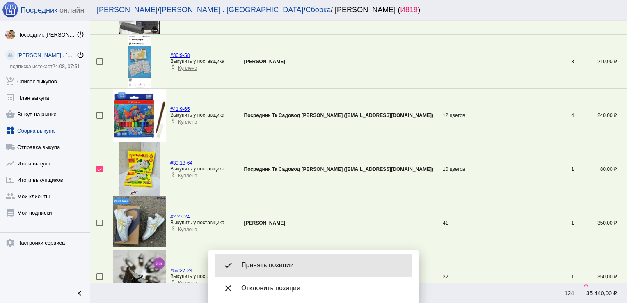
click at [272, 265] on span "Принять позиции" at bounding box center [323, 265] width 164 height 8
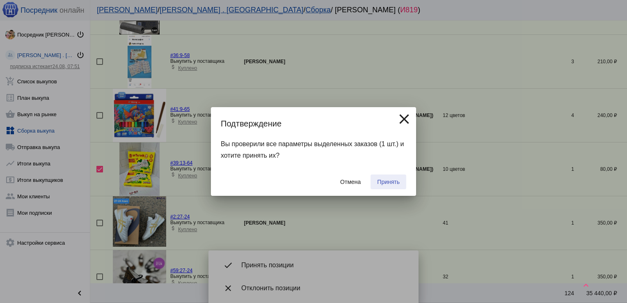
click at [390, 175] on button "Принять" at bounding box center [389, 181] width 36 height 15
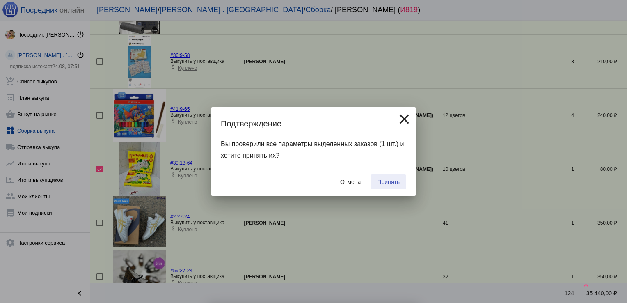
checkbox input "false"
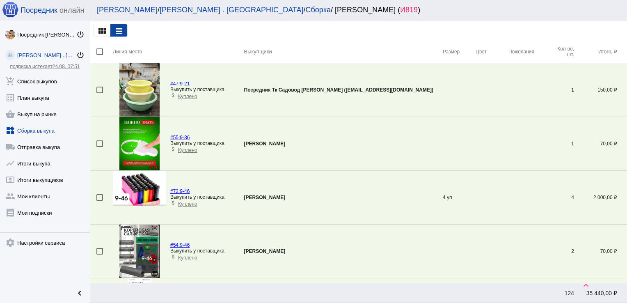
scroll to position [190, 0]
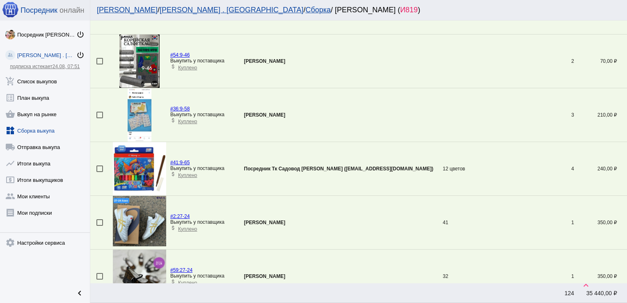
click at [98, 167] on div at bounding box center [99, 168] width 7 height 7
click at [99, 172] on input "checkbox" at bounding box center [99, 172] width 0 height 0
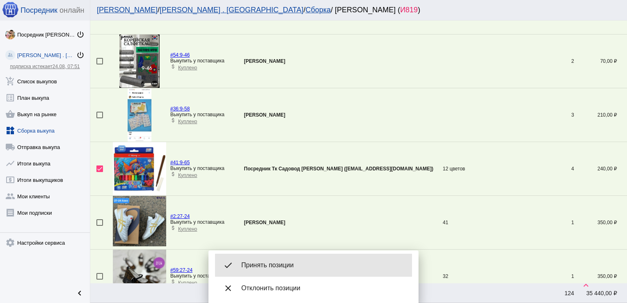
click at [257, 265] on span "Принять позиции" at bounding box center [323, 265] width 164 height 8
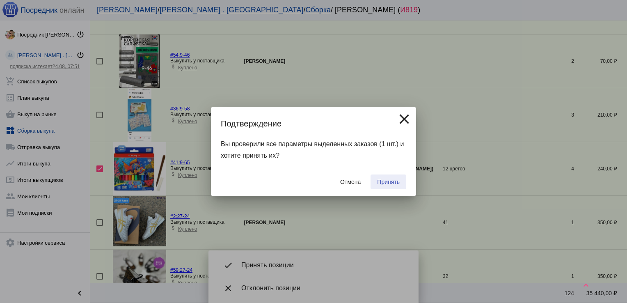
click at [382, 179] on span "Принять" at bounding box center [388, 182] width 23 height 7
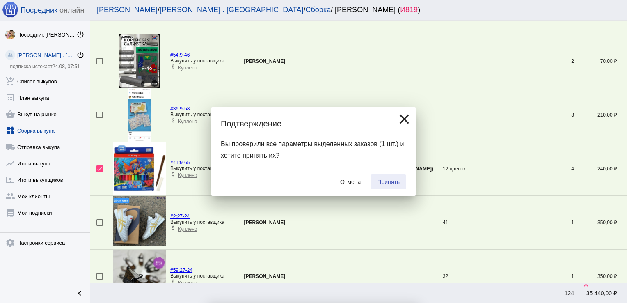
checkbox input "false"
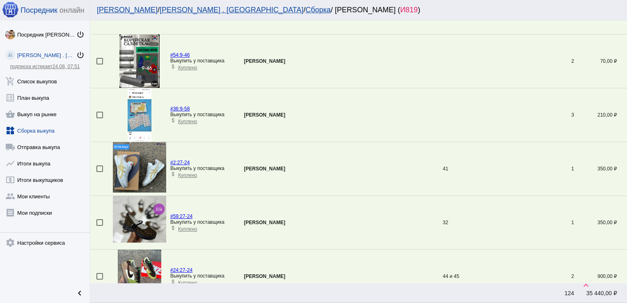
scroll to position [727, 0]
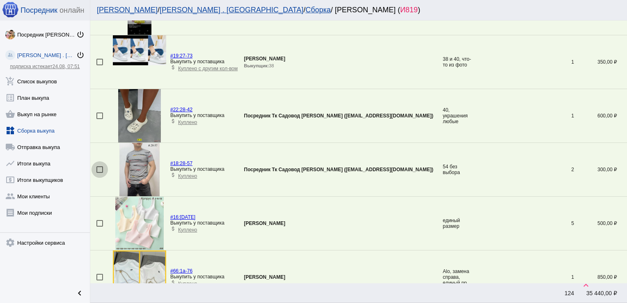
click at [100, 168] on div at bounding box center [99, 169] width 7 height 7
click at [100, 173] on input "checkbox" at bounding box center [99, 173] width 0 height 0
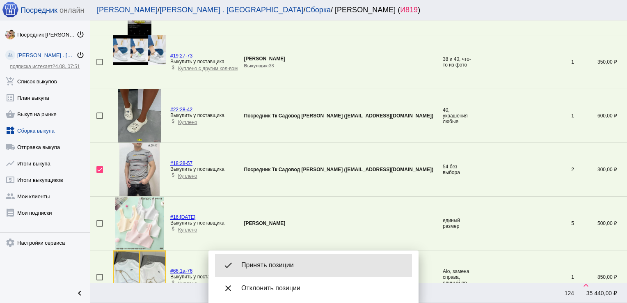
click at [295, 268] on span "Принять позиции" at bounding box center [323, 265] width 164 height 8
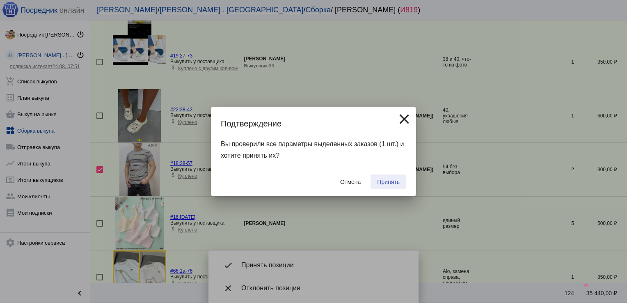
click at [386, 186] on button "Принять" at bounding box center [389, 181] width 36 height 15
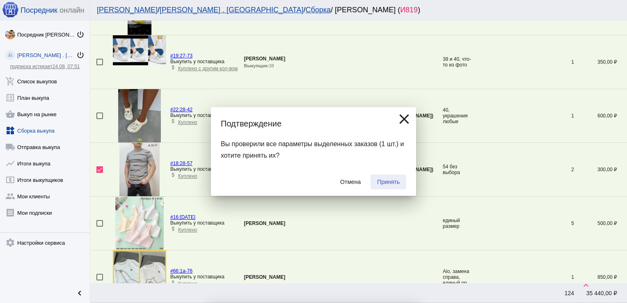
checkbox input "false"
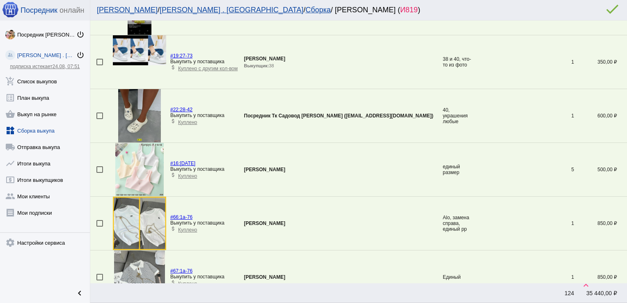
scroll to position [941, 0]
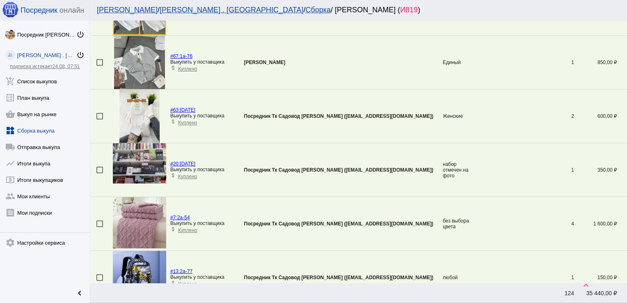
click at [98, 167] on div at bounding box center [99, 170] width 7 height 7
click at [99, 173] on input "checkbox" at bounding box center [99, 173] width 0 height 0
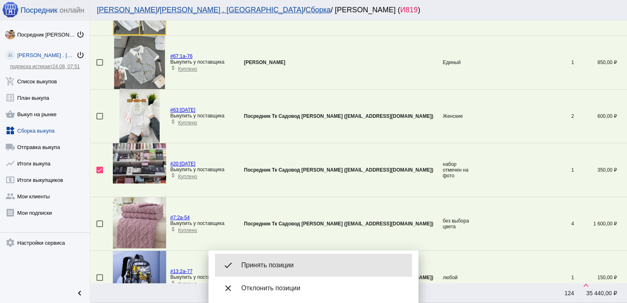
click at [279, 262] on span "Принять позиции" at bounding box center [323, 265] width 164 height 8
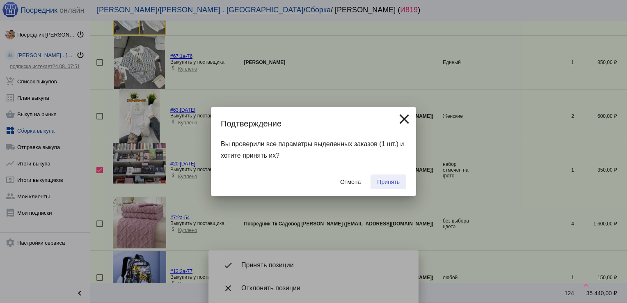
click at [396, 179] on span "Принять" at bounding box center [388, 182] width 23 height 7
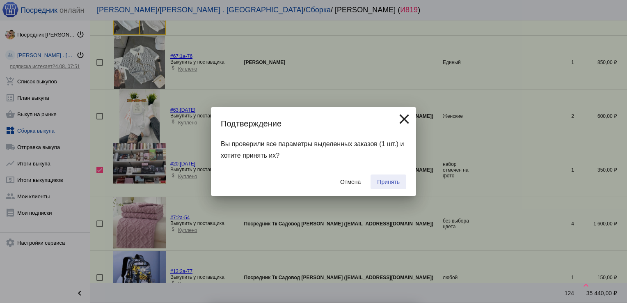
checkbox input "false"
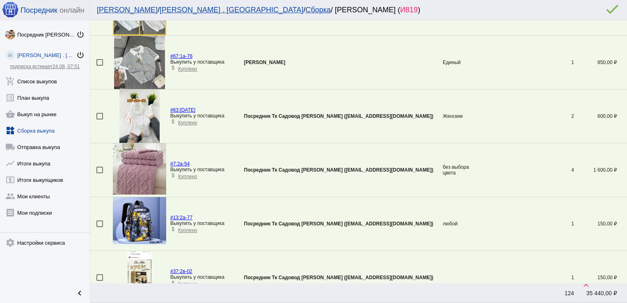
scroll to position [673, 0]
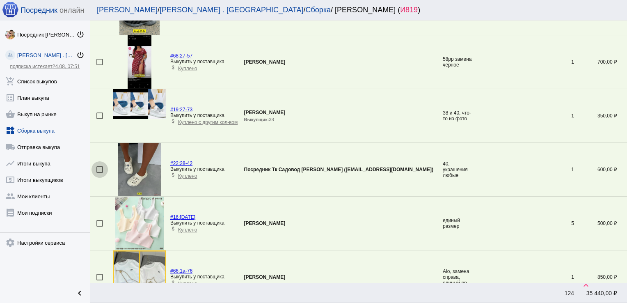
click at [98, 169] on div at bounding box center [99, 169] width 7 height 7
click at [99, 173] on input "checkbox" at bounding box center [99, 173] width 0 height 0
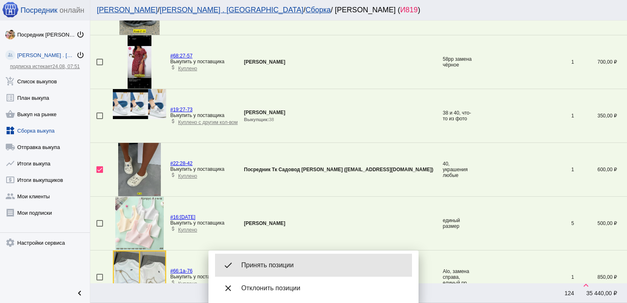
click at [276, 275] on div "done Принять позиции" at bounding box center [313, 265] width 197 height 23
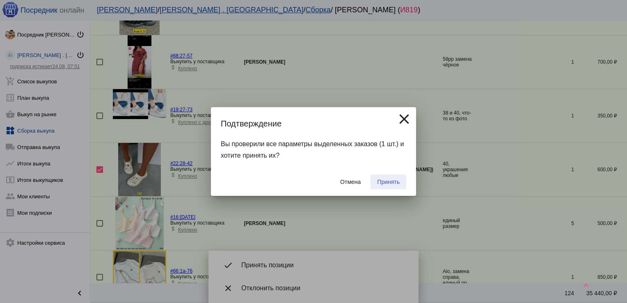
click at [387, 177] on button "Принять" at bounding box center [389, 181] width 36 height 15
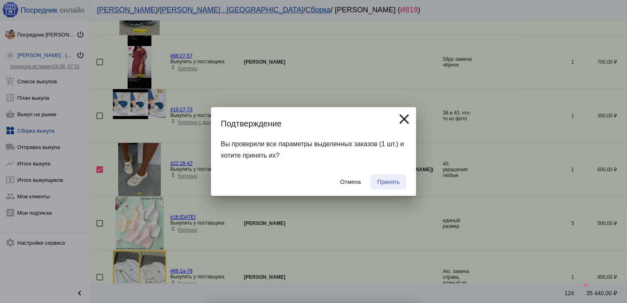
checkbox input "false"
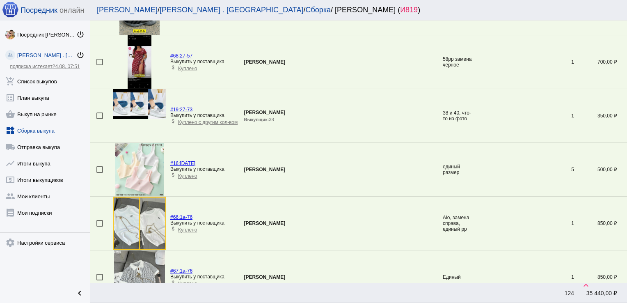
scroll to position [1210, 0]
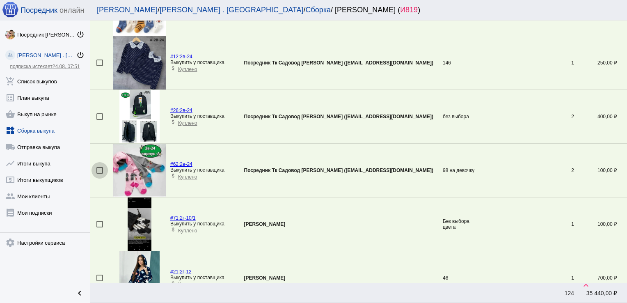
click at [97, 167] on div at bounding box center [99, 170] width 7 height 7
click at [99, 174] on input "checkbox" at bounding box center [99, 174] width 0 height 0
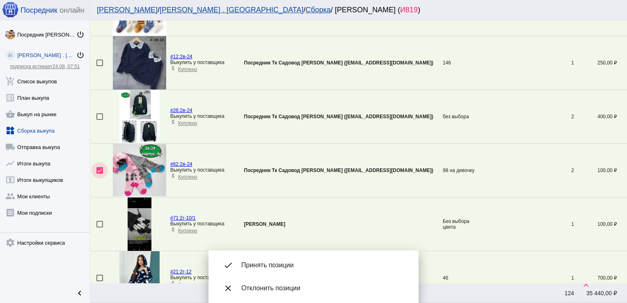
click at [100, 167] on div at bounding box center [99, 170] width 7 height 7
click at [100, 174] on input "checkbox" at bounding box center [99, 174] width 0 height 0
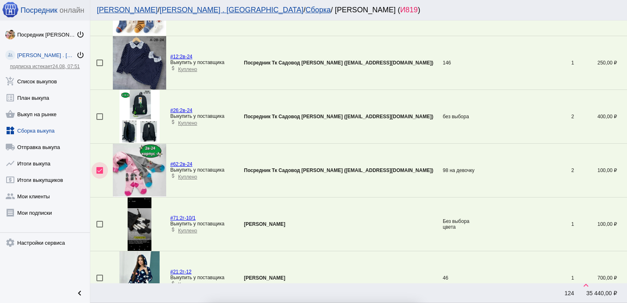
checkbox input "false"
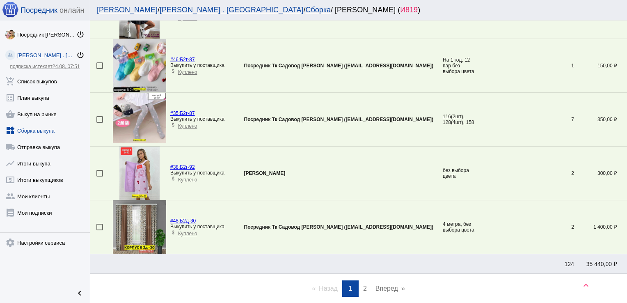
scroll to position [2526, 0]
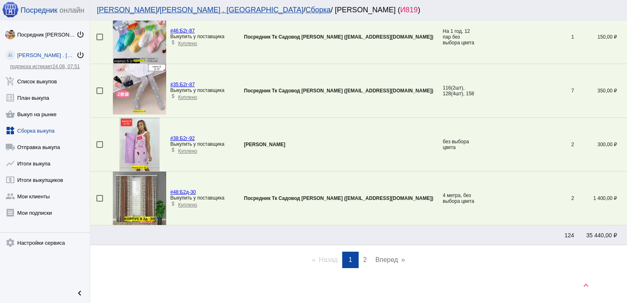
click at [359, 255] on link "page 2" at bounding box center [365, 260] width 12 height 16
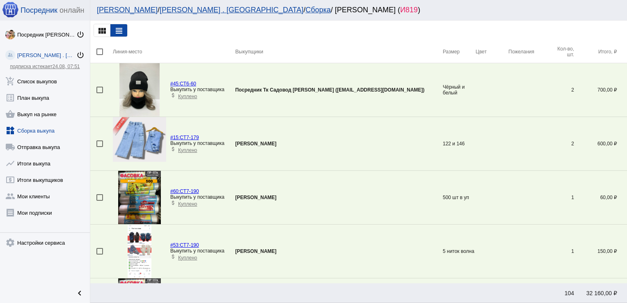
click at [98, 89] on div at bounding box center [99, 90] width 7 height 7
click at [99, 93] on input "checkbox" at bounding box center [99, 93] width 0 height 0
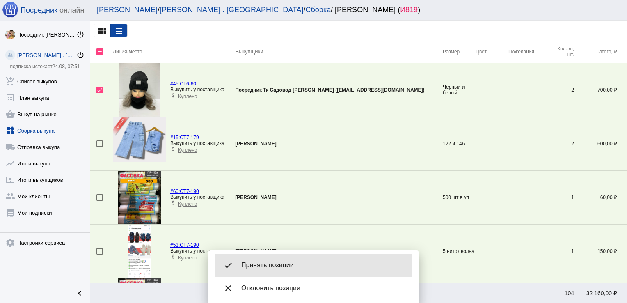
click at [268, 265] on span "Принять позиции" at bounding box center [323, 265] width 164 height 8
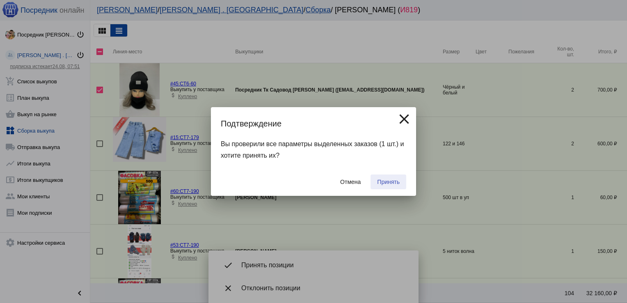
click at [386, 183] on span "Принять" at bounding box center [388, 182] width 23 height 7
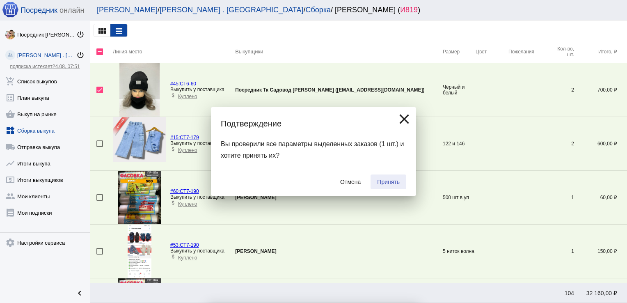
checkbox input "false"
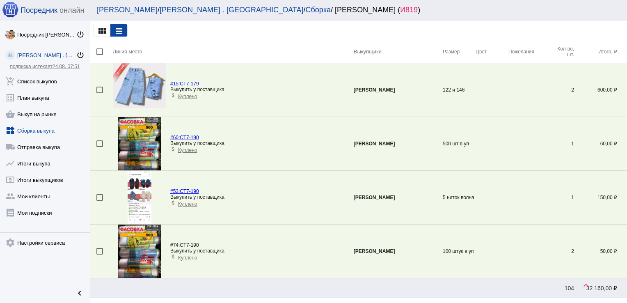
scroll to position [57, 0]
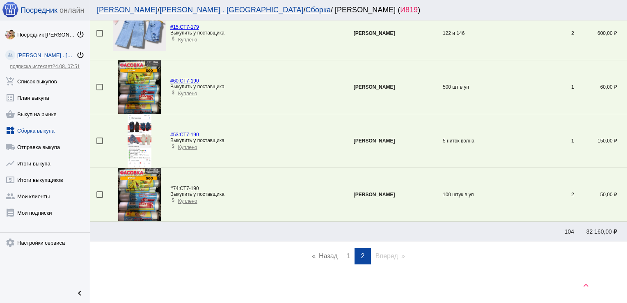
click at [342, 259] on link "page 1" at bounding box center [348, 256] width 12 height 16
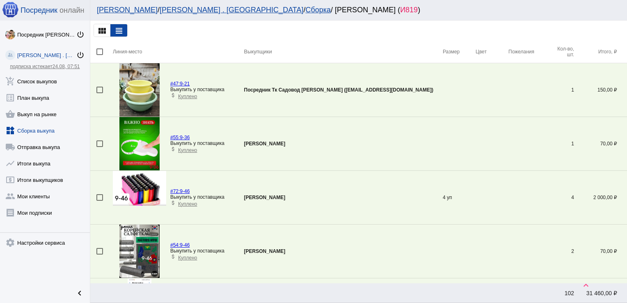
scroll to position [780, 0]
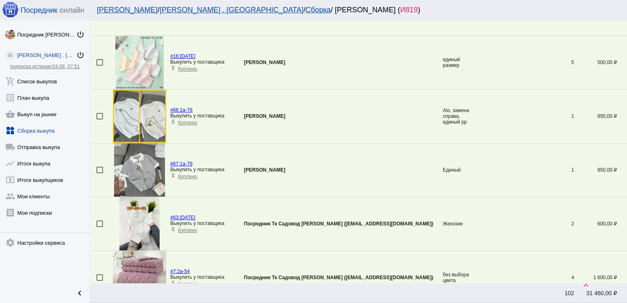
click at [95, 169] on td at bounding box center [101, 170] width 23 height 54
click at [98, 168] on div at bounding box center [99, 170] width 7 height 7
click at [99, 173] on input "checkbox" at bounding box center [99, 173] width 0 height 0
checkbox input "true"
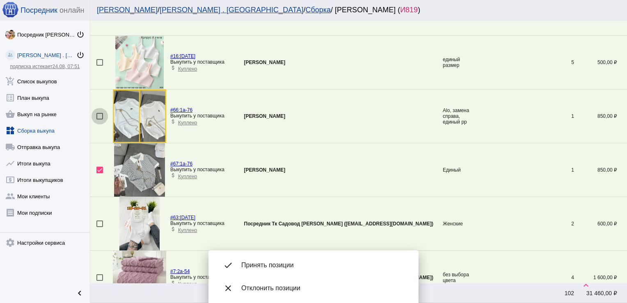
click at [102, 116] on div at bounding box center [99, 116] width 7 height 7
click at [100, 119] on input "checkbox" at bounding box center [99, 119] width 0 height 0
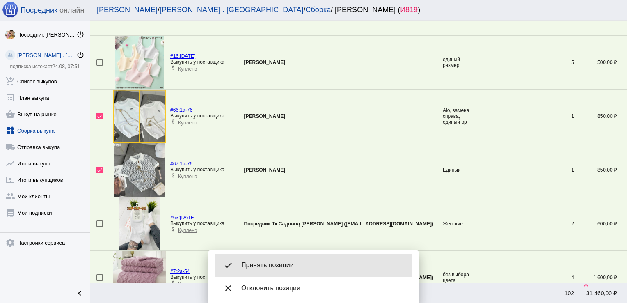
click at [285, 267] on span "Принять позиции" at bounding box center [323, 265] width 164 height 8
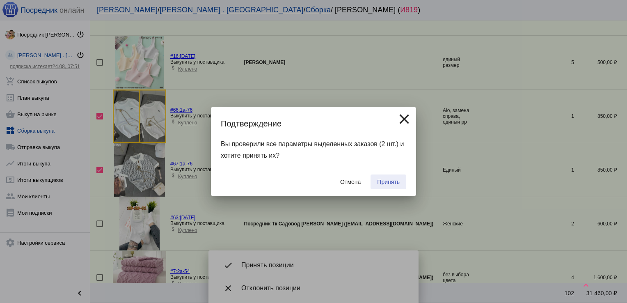
click at [385, 180] on span "Принять" at bounding box center [388, 182] width 23 height 7
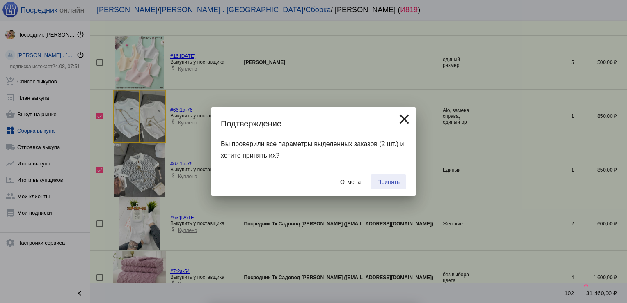
checkbox input "false"
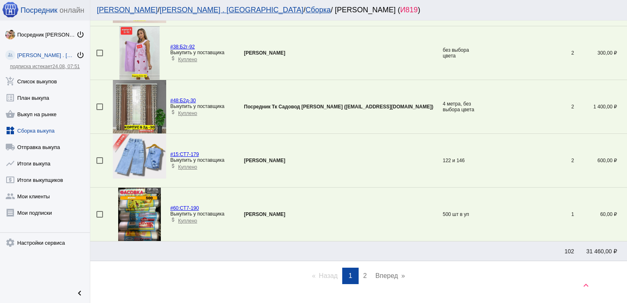
scroll to position [2526, 0]
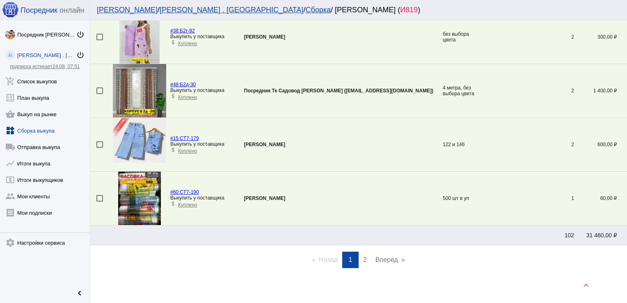
click at [363, 256] on span "2" at bounding box center [365, 259] width 4 height 7
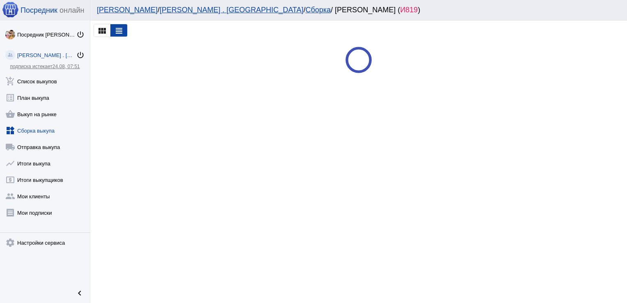
scroll to position [0, 0]
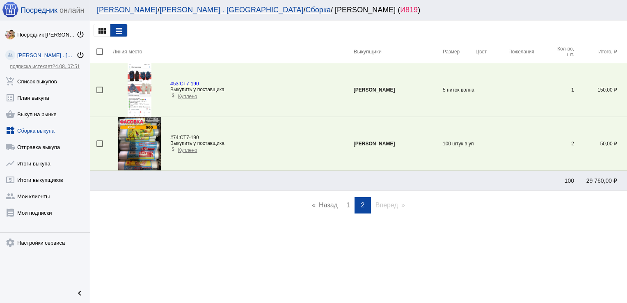
click at [348, 203] on span "1" at bounding box center [348, 205] width 4 height 7
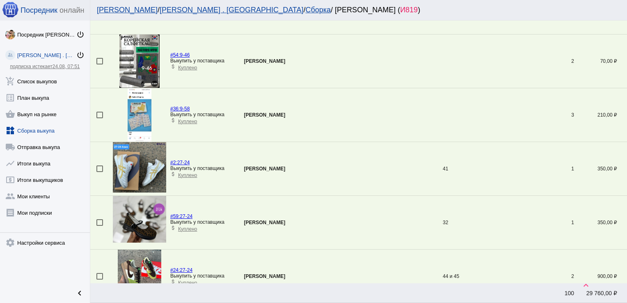
scroll to position [1908, 0]
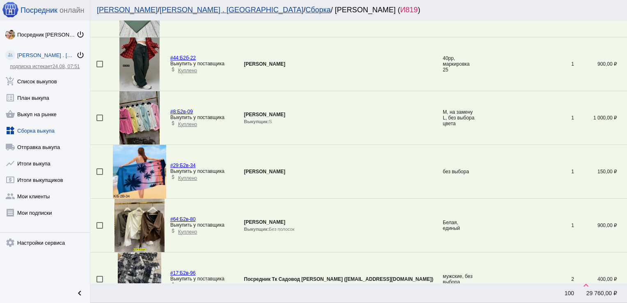
click at [100, 168] on div at bounding box center [99, 171] width 7 height 7
click at [100, 175] on input "checkbox" at bounding box center [99, 175] width 0 height 0
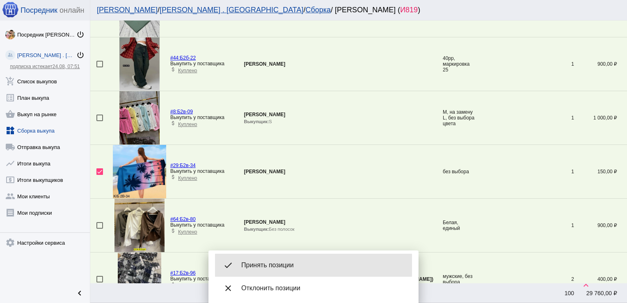
click at [280, 265] on span "Принять позиции" at bounding box center [323, 265] width 164 height 8
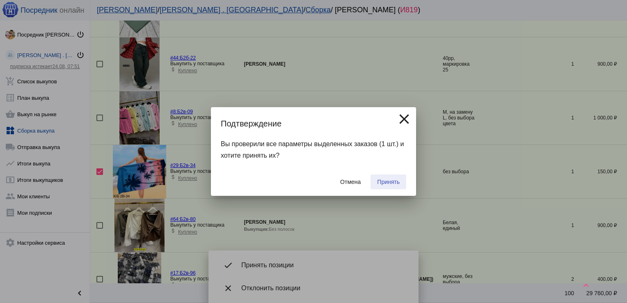
click at [388, 183] on span "Принять" at bounding box center [388, 182] width 23 height 7
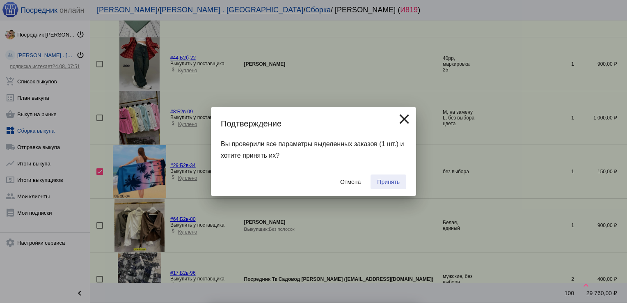
checkbox input "false"
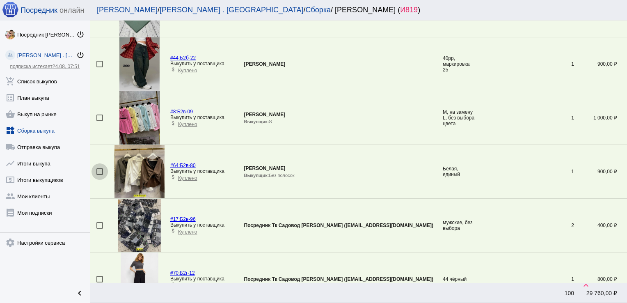
click at [101, 168] on div at bounding box center [99, 171] width 7 height 7
click at [100, 175] on input "checkbox" at bounding box center [99, 175] width 0 height 0
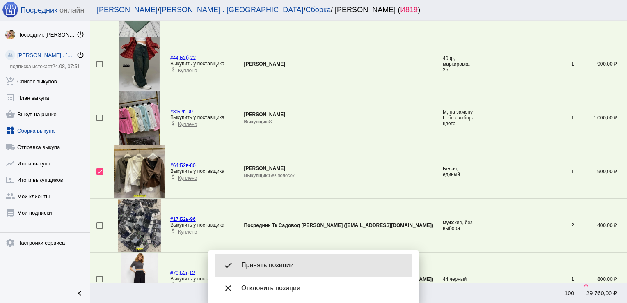
click at [284, 267] on span "Принять позиции" at bounding box center [323, 265] width 164 height 8
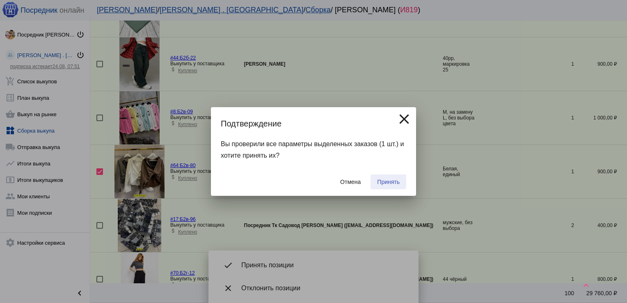
click at [389, 180] on span "Принять" at bounding box center [388, 182] width 23 height 7
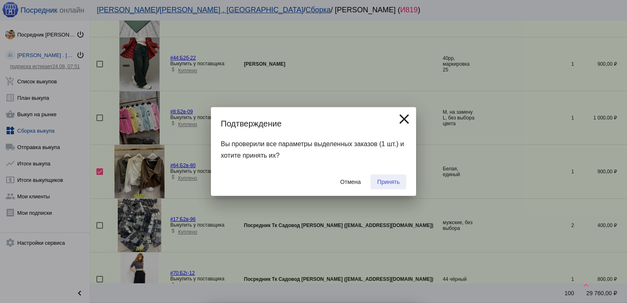
checkbox input "false"
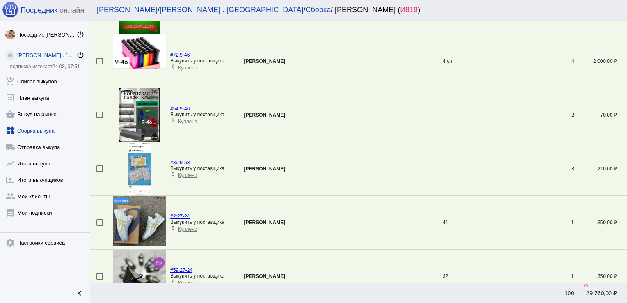
scroll to position [2283, 0]
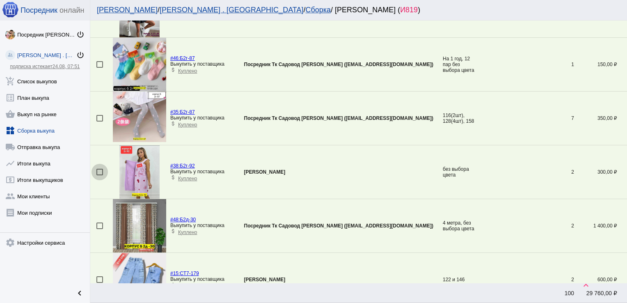
click at [96, 169] on div at bounding box center [99, 172] width 7 height 7
click at [99, 175] on input "checkbox" at bounding box center [99, 175] width 0 height 0
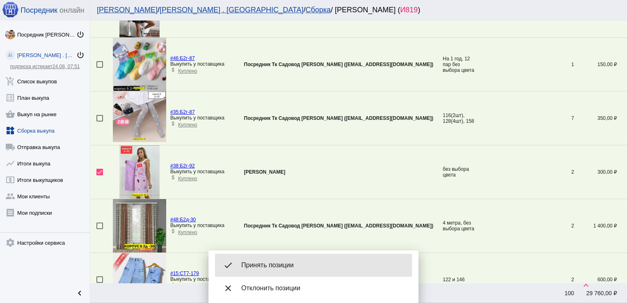
click at [279, 262] on span "Принять позиции" at bounding box center [323, 265] width 164 height 8
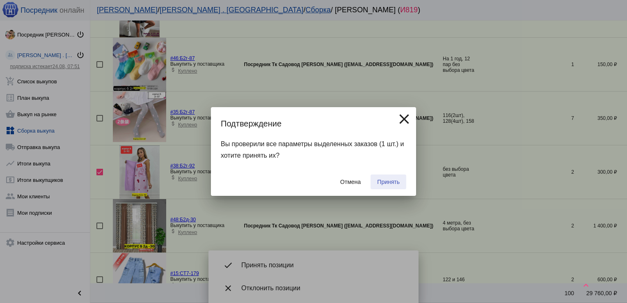
drag, startPoint x: 391, startPoint y: 180, endPoint x: 383, endPoint y: 18, distance: 161.9
click at [383, 18] on div "done Принять позиции close Отклонить позиции Подтверждение close Вы проверили в…" at bounding box center [313, 151] width 627 height 303
click at [394, 179] on span "Принять" at bounding box center [388, 182] width 23 height 7
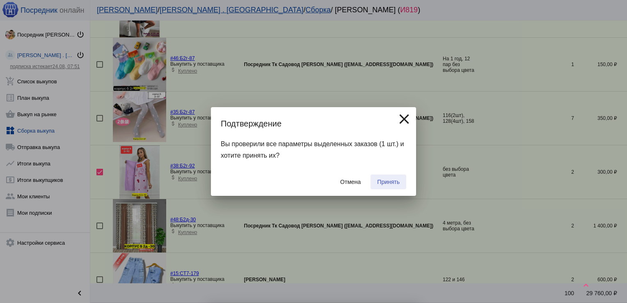
checkbox input "false"
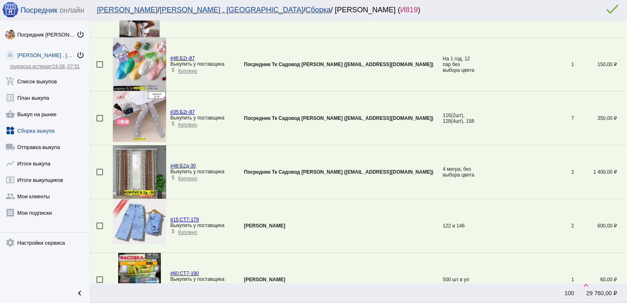
scroll to position [1908, 0]
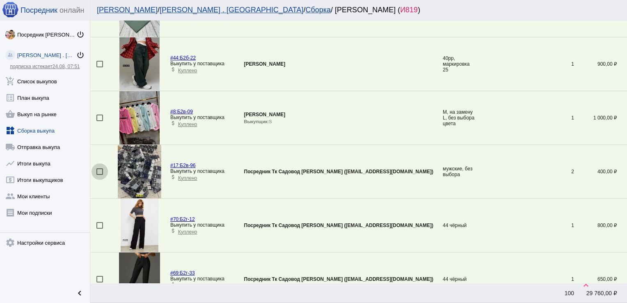
click at [100, 168] on div at bounding box center [99, 171] width 7 height 7
click at [100, 175] on input "checkbox" at bounding box center [99, 175] width 0 height 0
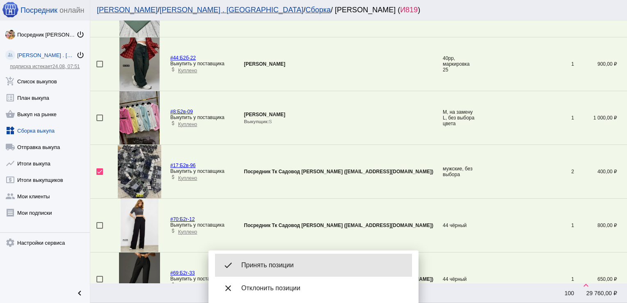
click at [274, 274] on div "done Принять позиции" at bounding box center [313, 265] width 197 height 23
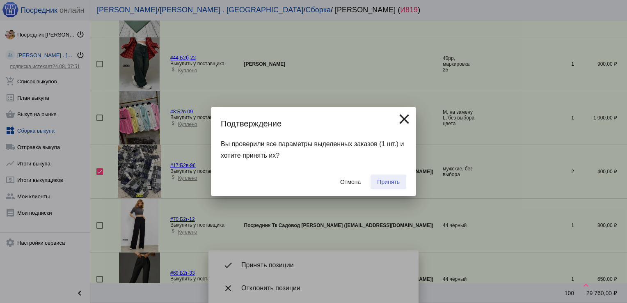
click at [388, 181] on span "Принять" at bounding box center [388, 182] width 23 height 7
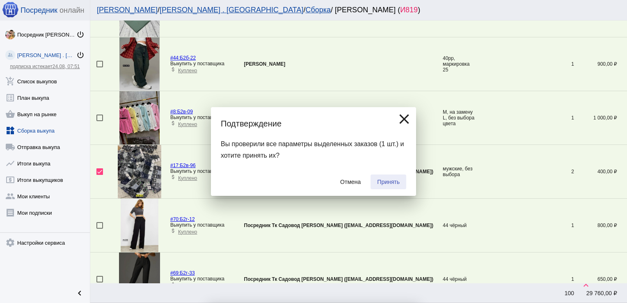
checkbox input "false"
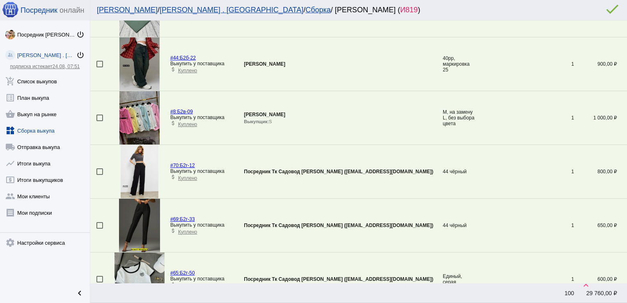
scroll to position [727, 0]
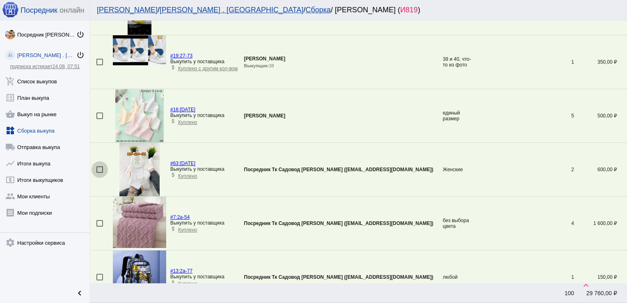
click at [100, 168] on div at bounding box center [99, 169] width 7 height 7
click at [100, 173] on input "checkbox" at bounding box center [99, 173] width 0 height 0
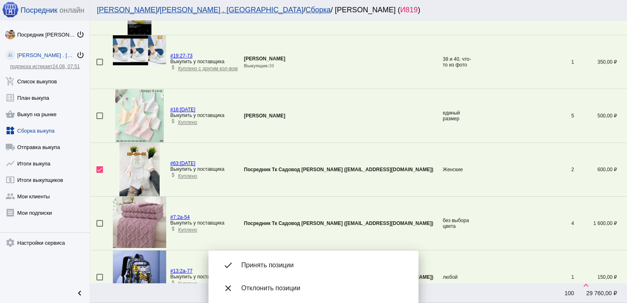
click at [310, 260] on div "done Принять позиции" at bounding box center [313, 265] width 197 height 23
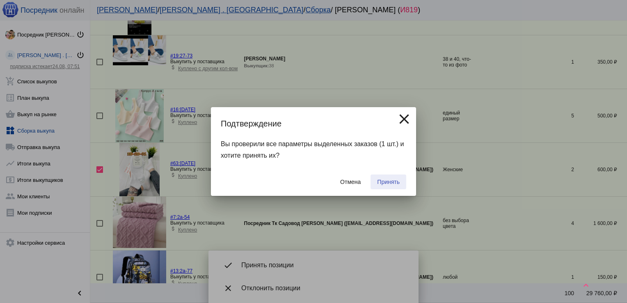
click at [389, 183] on span "Принять" at bounding box center [388, 182] width 23 height 7
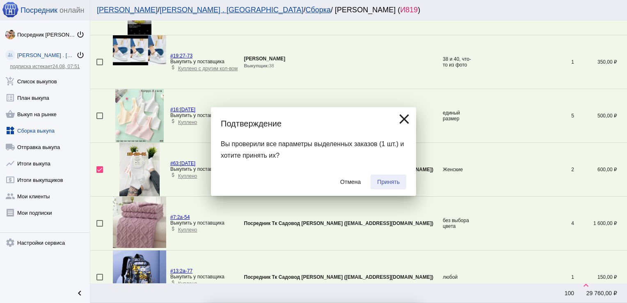
checkbox input "false"
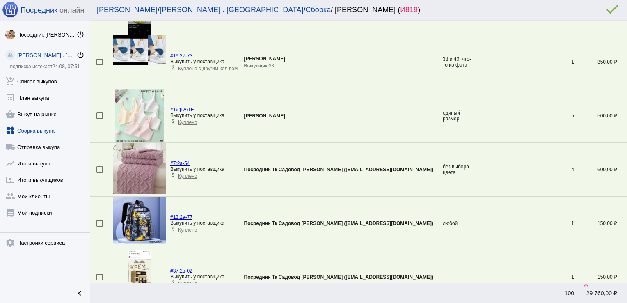
scroll to position [2068, 0]
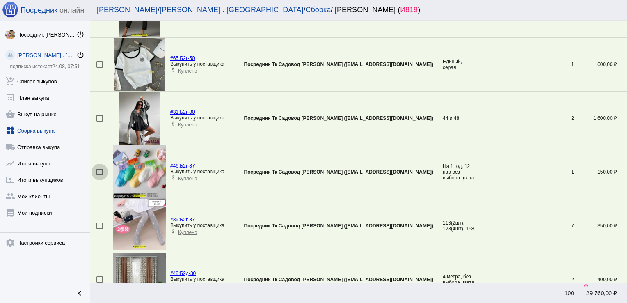
click at [101, 169] on div at bounding box center [99, 172] width 7 height 7
click at [100, 175] on input "checkbox" at bounding box center [99, 175] width 0 height 0
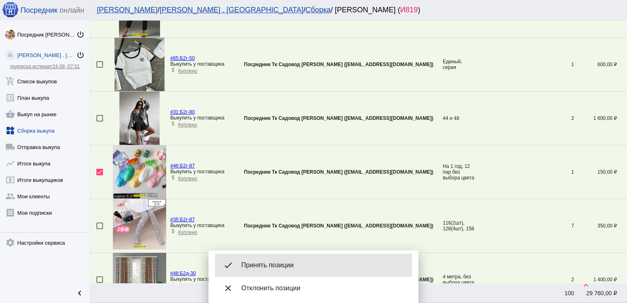
click at [266, 263] on span "Принять позиции" at bounding box center [323, 265] width 164 height 8
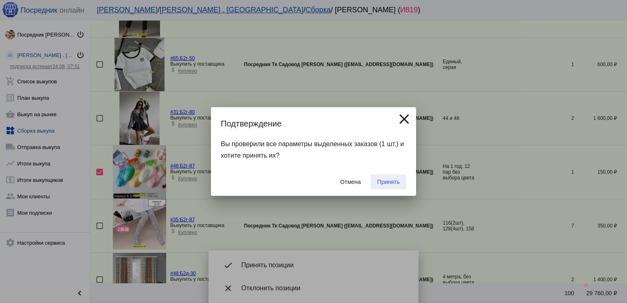
click at [392, 183] on span "Принять" at bounding box center [388, 182] width 23 height 7
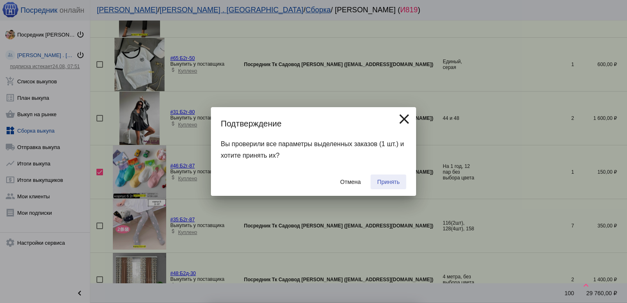
checkbox input "false"
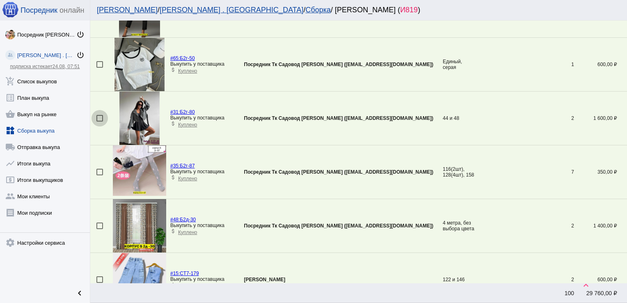
click at [101, 115] on div at bounding box center [99, 118] width 7 height 7
click at [100, 121] on input "checkbox" at bounding box center [99, 121] width 0 height 0
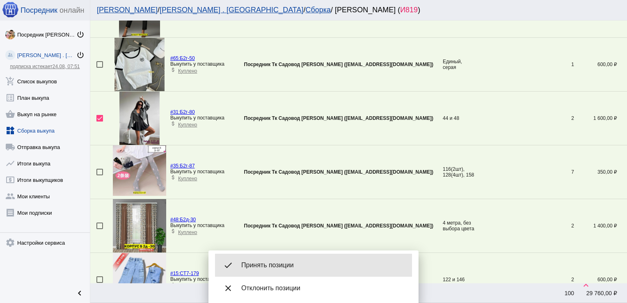
click at [270, 258] on div "done Принять позиции" at bounding box center [313, 265] width 197 height 23
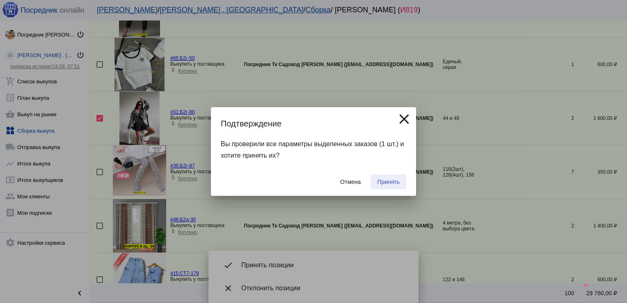
click at [389, 181] on span "Принять" at bounding box center [388, 182] width 23 height 7
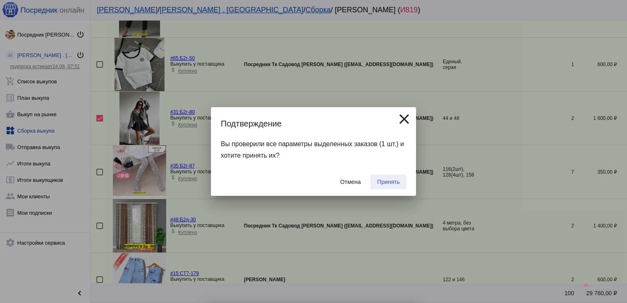
checkbox input "false"
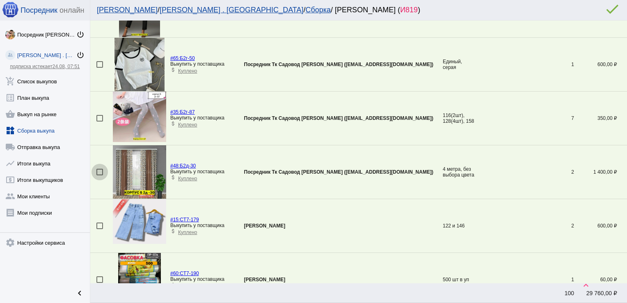
click at [98, 169] on div at bounding box center [99, 172] width 7 height 7
click at [99, 175] on input "checkbox" at bounding box center [99, 175] width 0 height 0
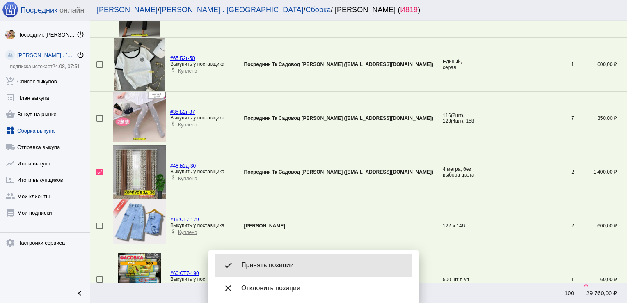
click at [275, 259] on div "done Принять позиции" at bounding box center [313, 265] width 197 height 23
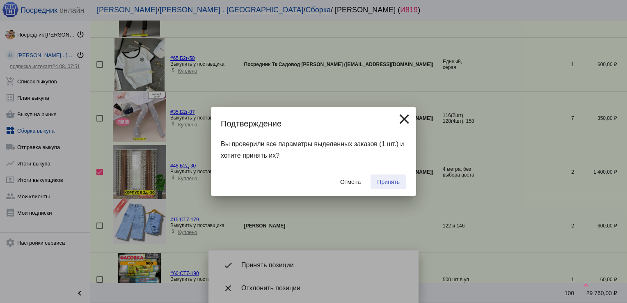
click at [392, 179] on span "Принять" at bounding box center [388, 182] width 23 height 7
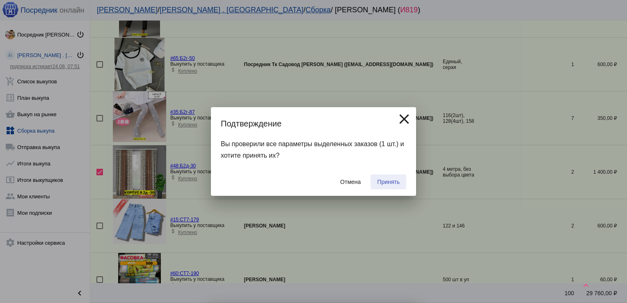
checkbox input "false"
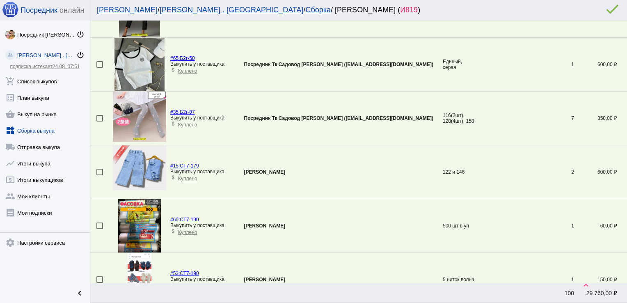
scroll to position [941, 0]
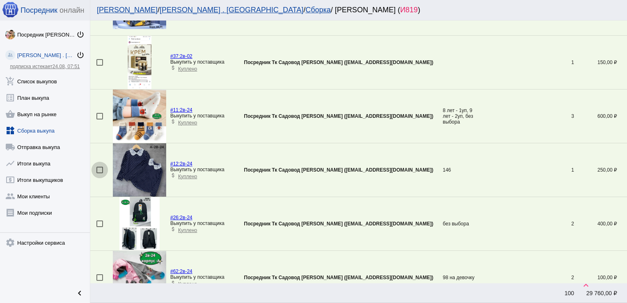
click at [100, 167] on div at bounding box center [99, 170] width 7 height 7
click at [100, 173] on input "checkbox" at bounding box center [99, 173] width 0 height 0
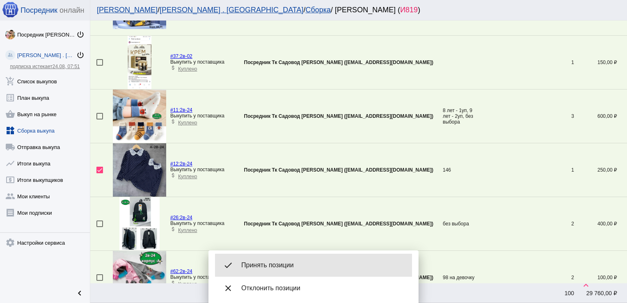
click at [269, 263] on span "Принять позиции" at bounding box center [323, 265] width 164 height 8
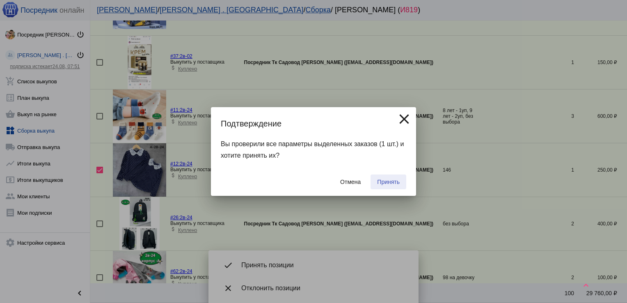
click at [393, 182] on span "Принять" at bounding box center [388, 182] width 23 height 7
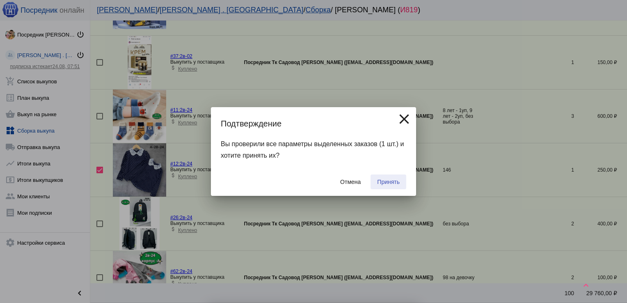
checkbox input "false"
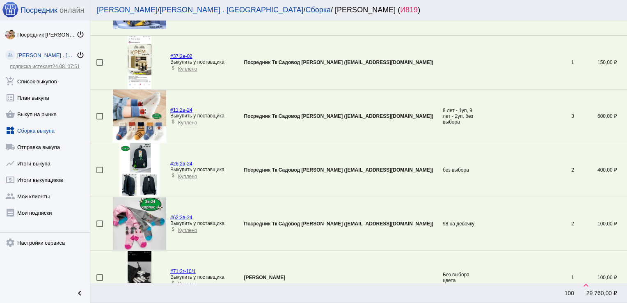
scroll to position [1532, 0]
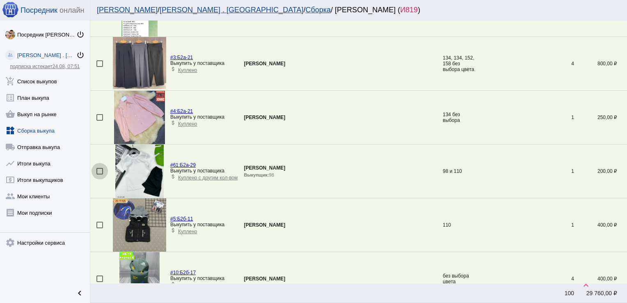
click at [98, 168] on div at bounding box center [99, 171] width 7 height 7
click at [99, 174] on input "checkbox" at bounding box center [99, 174] width 0 height 0
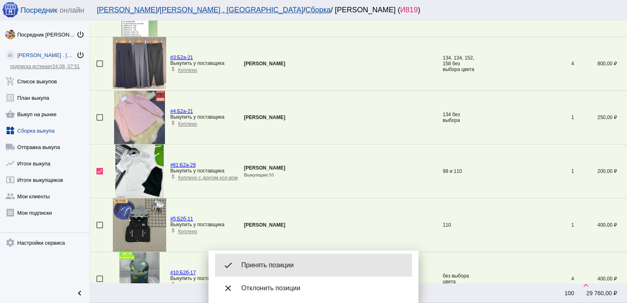
click at [275, 254] on div "done Принять позиции" at bounding box center [313, 265] width 197 height 23
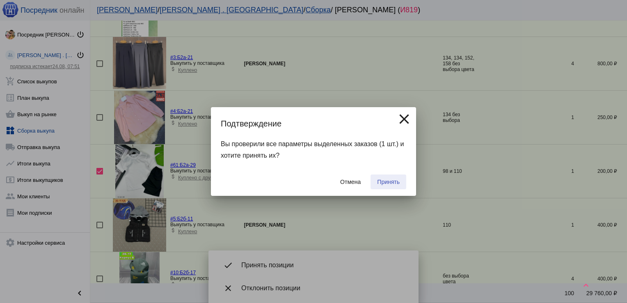
click at [378, 183] on span "Принять" at bounding box center [388, 182] width 23 height 7
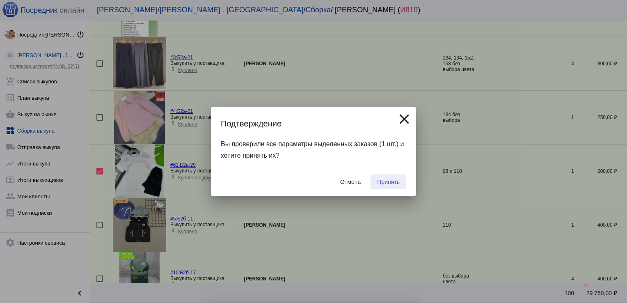
checkbox input "false"
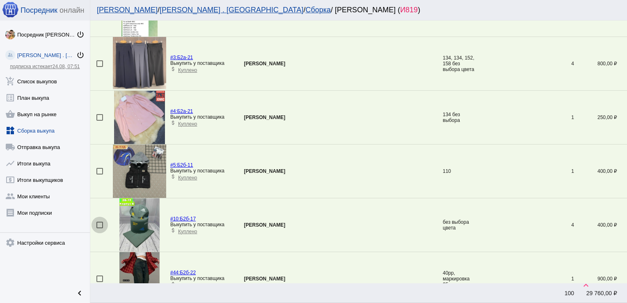
click at [97, 222] on div at bounding box center [99, 225] width 7 height 7
click at [99, 228] on input "checkbox" at bounding box center [99, 228] width 0 height 0
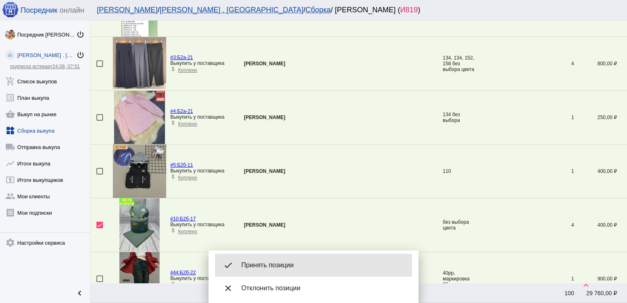
click at [307, 259] on div "done Принять позиции" at bounding box center [313, 265] width 197 height 23
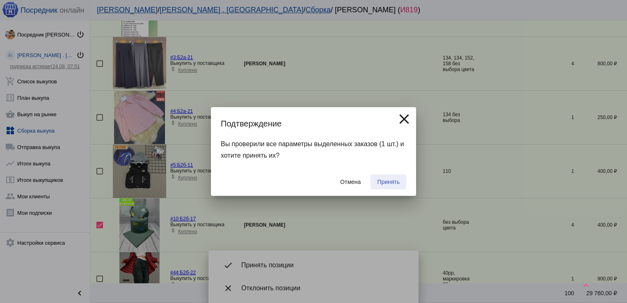
click at [391, 181] on span "Принять" at bounding box center [388, 182] width 23 height 7
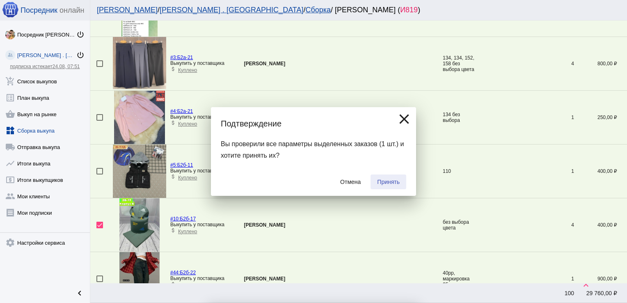
checkbox input "false"
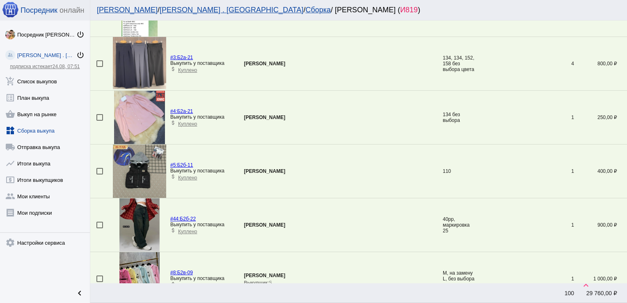
scroll to position [673, 0]
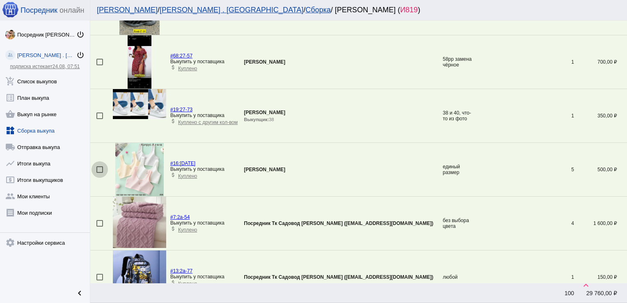
click at [100, 168] on div at bounding box center [99, 169] width 7 height 7
click at [100, 173] on input "checkbox" at bounding box center [99, 173] width 0 height 0
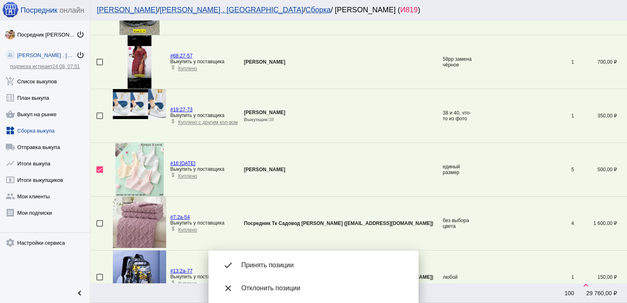
click at [258, 268] on span "Принять позиции" at bounding box center [323, 265] width 164 height 8
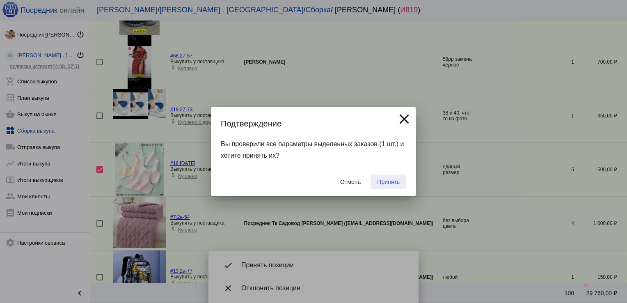
click at [386, 181] on span "Принять" at bounding box center [388, 182] width 23 height 7
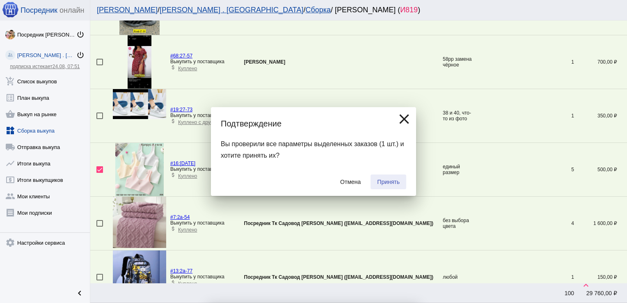
checkbox input "false"
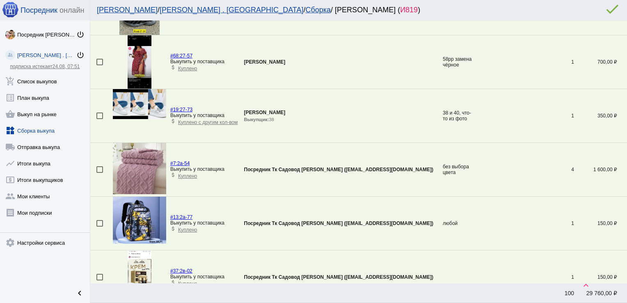
scroll to position [1532, 0]
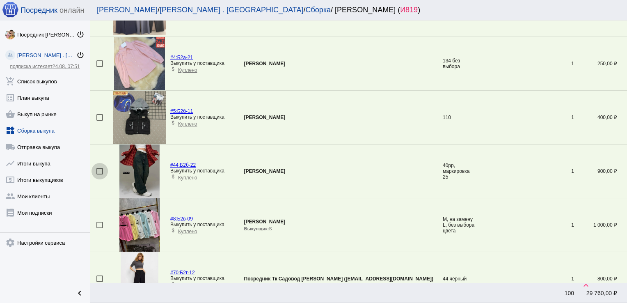
click at [100, 168] on div at bounding box center [99, 171] width 7 height 7
click at [100, 174] on input "checkbox" at bounding box center [99, 174] width 0 height 0
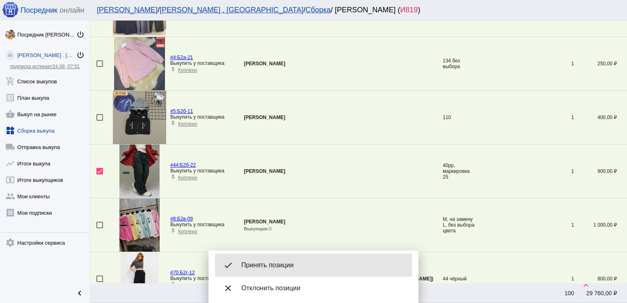
click at [262, 257] on div "done Принять позиции" at bounding box center [313, 265] width 197 height 23
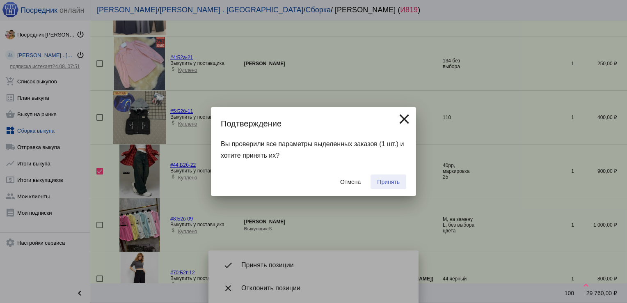
click at [389, 179] on span "Принять" at bounding box center [388, 182] width 23 height 7
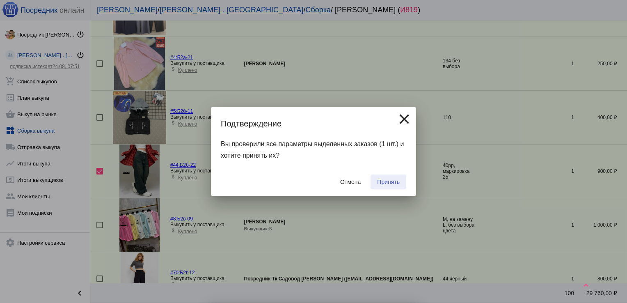
checkbox input "false"
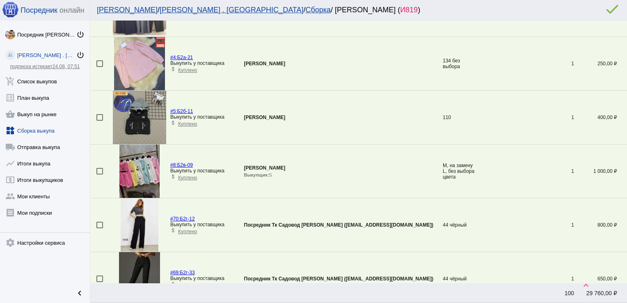
scroll to position [1693, 0]
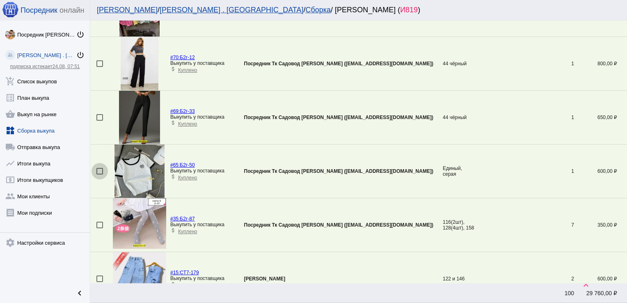
click at [98, 170] on div at bounding box center [99, 171] width 7 height 7
click at [99, 174] on input "checkbox" at bounding box center [99, 174] width 0 height 0
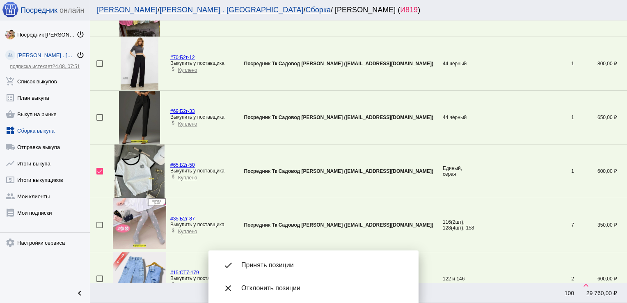
click at [278, 252] on mat-bottom-sheet-container "done Принять позиции close Отклонить позиции" at bounding box center [313, 276] width 210 height 53
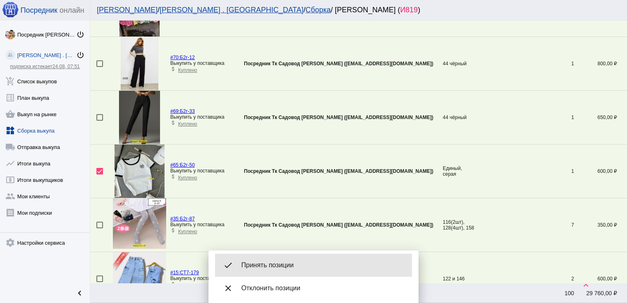
click at [282, 262] on span "Принять позиции" at bounding box center [323, 265] width 164 height 8
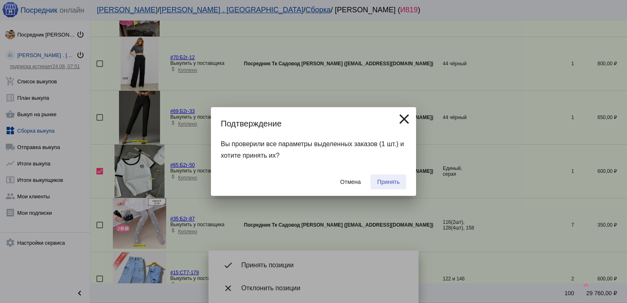
click at [381, 183] on span "Принять" at bounding box center [388, 182] width 23 height 7
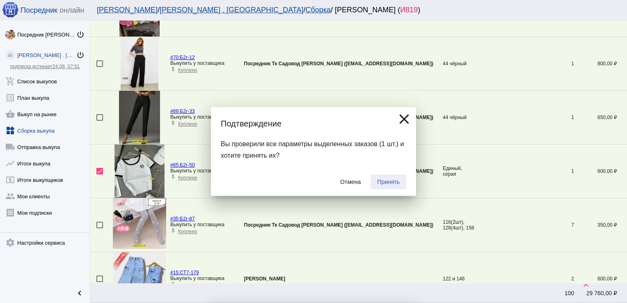
checkbox input "false"
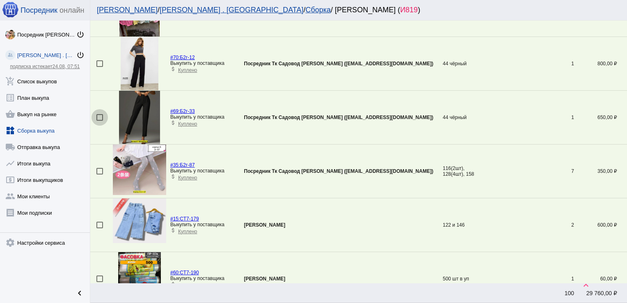
click at [101, 114] on div at bounding box center [99, 117] width 7 height 7
click at [100, 121] on input "checkbox" at bounding box center [99, 121] width 0 height 0
checkbox input "true"
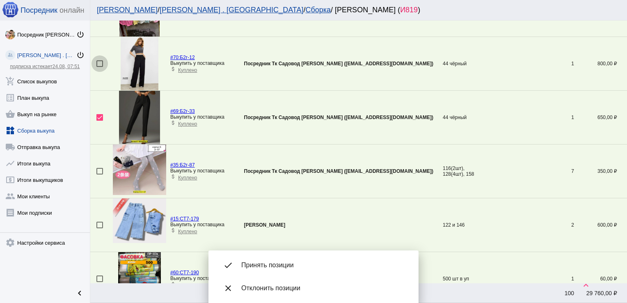
click at [100, 60] on div at bounding box center [99, 63] width 7 height 7
click at [100, 67] on input "checkbox" at bounding box center [99, 67] width 0 height 0
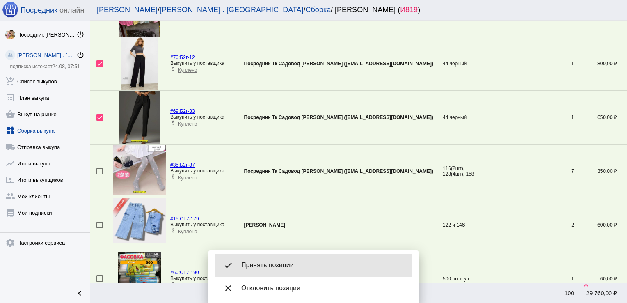
click at [307, 271] on div "done Принять позиции" at bounding box center [313, 265] width 197 height 23
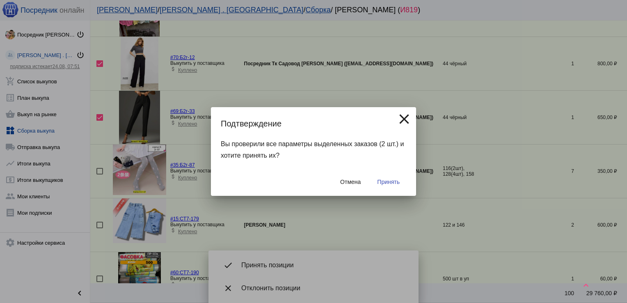
click at [385, 185] on span "Принять" at bounding box center [388, 182] width 23 height 7
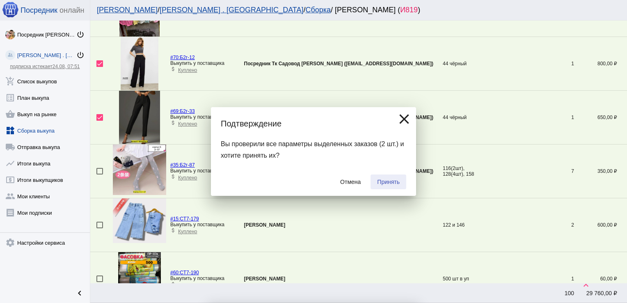
checkbox input "false"
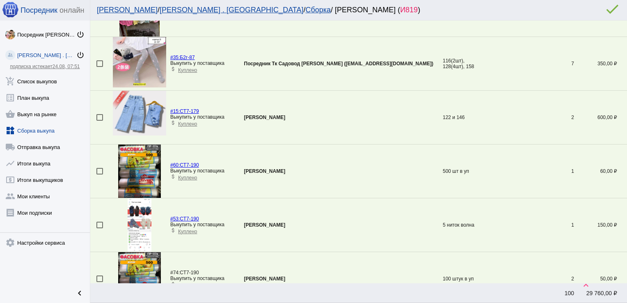
scroll to position [82, 0]
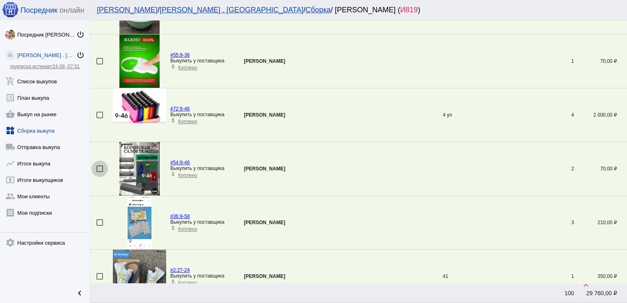
click at [101, 168] on div at bounding box center [99, 168] width 7 height 7
click at [100, 172] on input "checkbox" at bounding box center [99, 172] width 0 height 0
checkbox input "true"
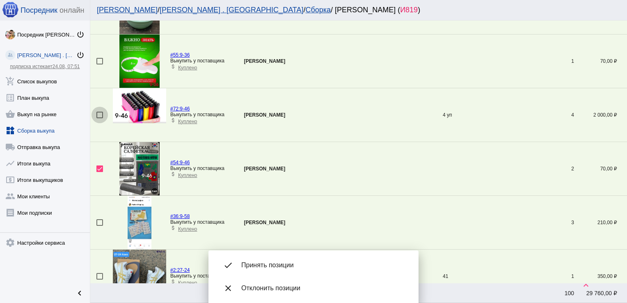
click at [100, 114] on div at bounding box center [99, 115] width 7 height 7
click at [100, 118] on input "checkbox" at bounding box center [99, 118] width 0 height 0
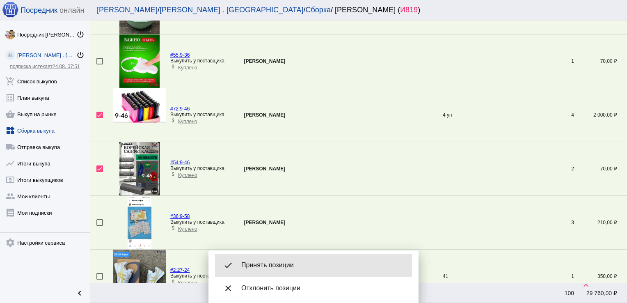
click at [289, 262] on span "Принять позиции" at bounding box center [323, 265] width 164 height 8
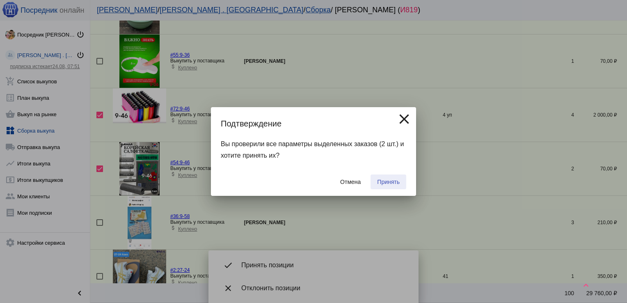
click at [391, 179] on span "Принять" at bounding box center [388, 182] width 23 height 7
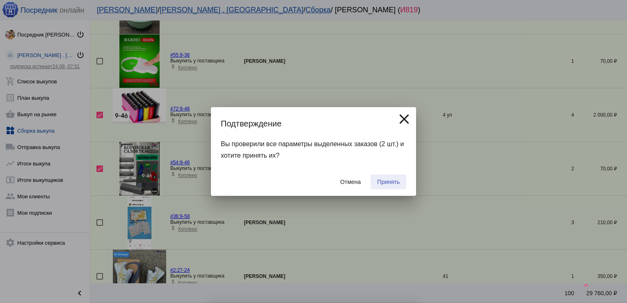
checkbox input "false"
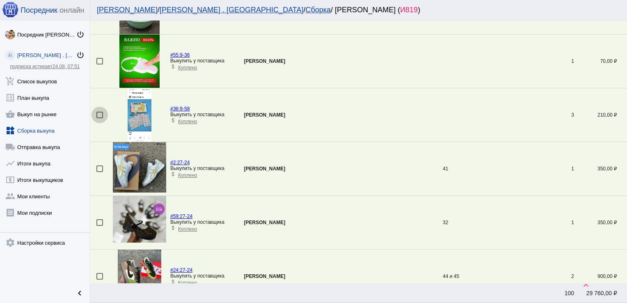
click at [98, 112] on div at bounding box center [99, 115] width 7 height 7
click at [99, 118] on input "checkbox" at bounding box center [99, 118] width 0 height 0
checkbox input "true"
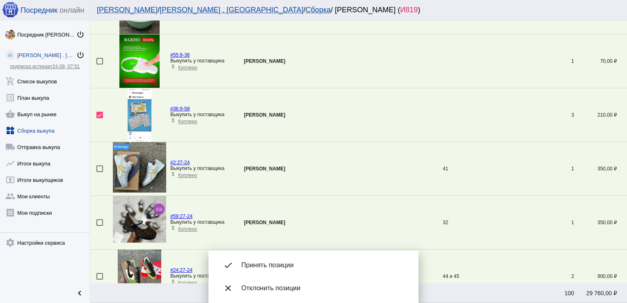
scroll to position [0, 0]
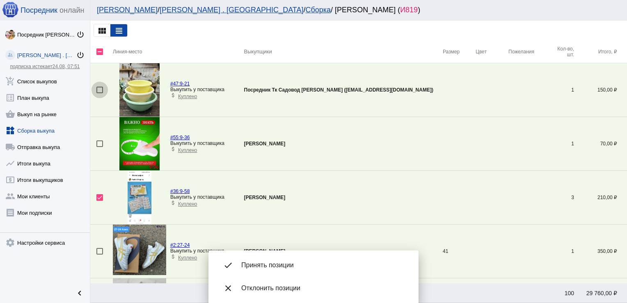
click at [96, 90] on div at bounding box center [99, 90] width 7 height 7
click at [99, 93] on input "checkbox" at bounding box center [99, 93] width 0 height 0
checkbox input "true"
click at [102, 144] on div at bounding box center [99, 143] width 7 height 7
click at [100, 147] on input "checkbox" at bounding box center [99, 147] width 0 height 0
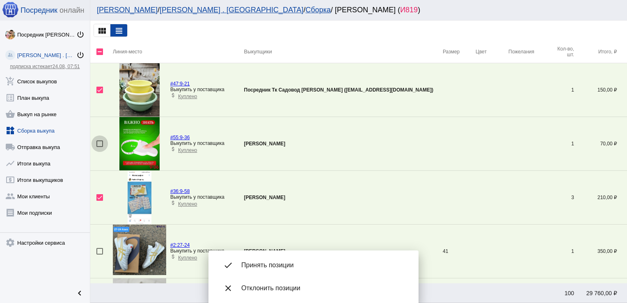
checkbox input "true"
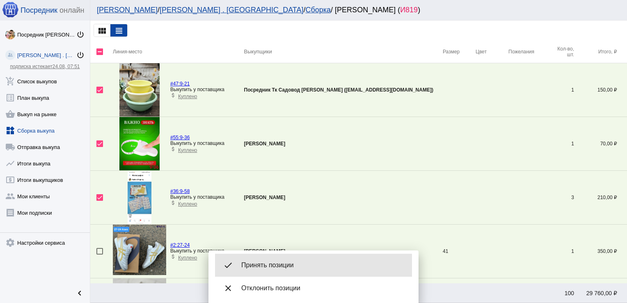
click at [288, 268] on span "Принять позиции" at bounding box center [323, 265] width 164 height 8
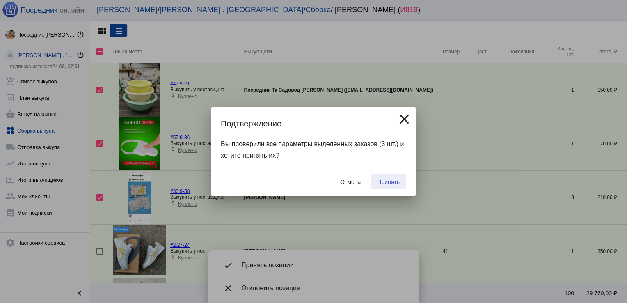
click at [391, 182] on span "Принять" at bounding box center [388, 182] width 23 height 7
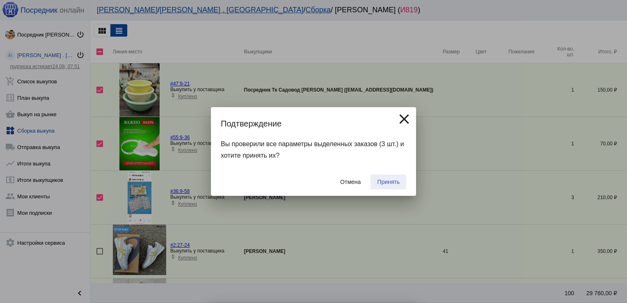
checkbox input "false"
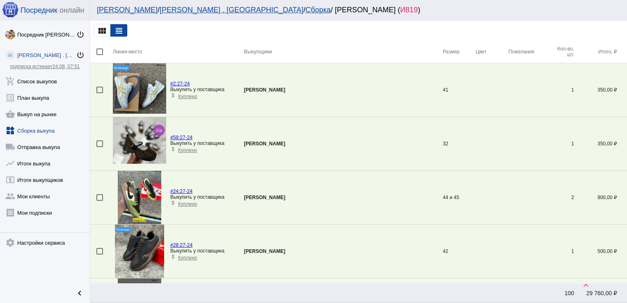
scroll to position [673, 0]
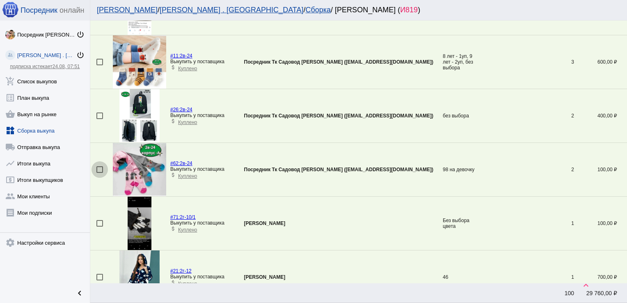
click at [98, 169] on div at bounding box center [99, 169] width 7 height 7
click at [99, 173] on input "checkbox" at bounding box center [99, 173] width 0 height 0
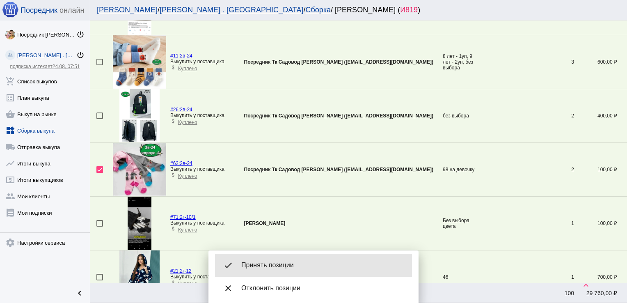
click at [278, 262] on span "Принять позиции" at bounding box center [323, 265] width 164 height 8
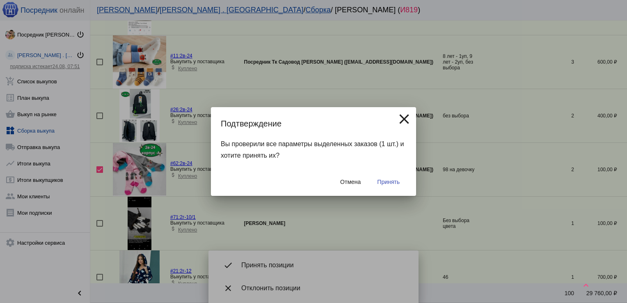
click at [386, 179] on span "Принять" at bounding box center [388, 182] width 23 height 7
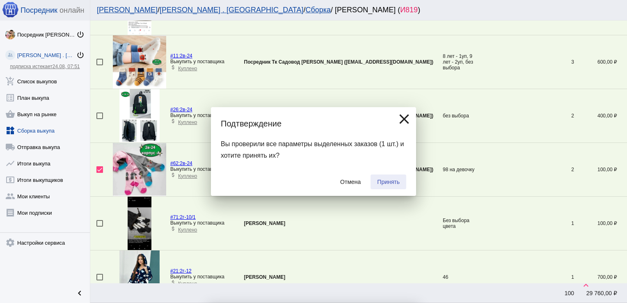
checkbox input "false"
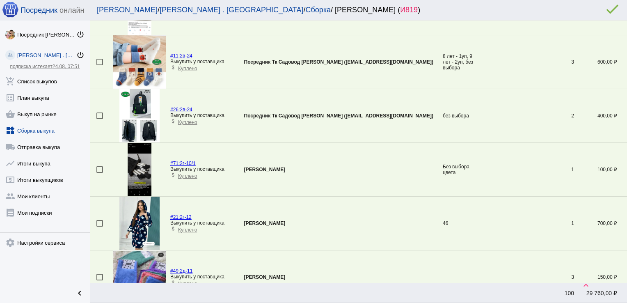
scroll to position [1264, 0]
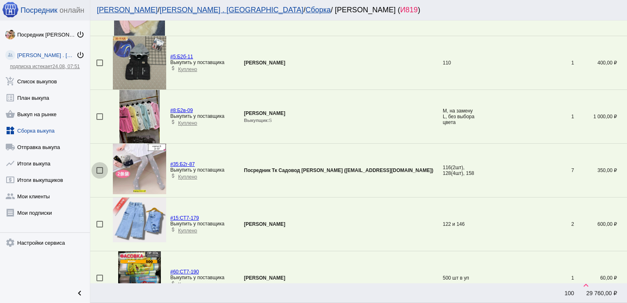
click at [99, 167] on div at bounding box center [99, 170] width 7 height 7
click at [99, 174] on input "checkbox" at bounding box center [99, 174] width 0 height 0
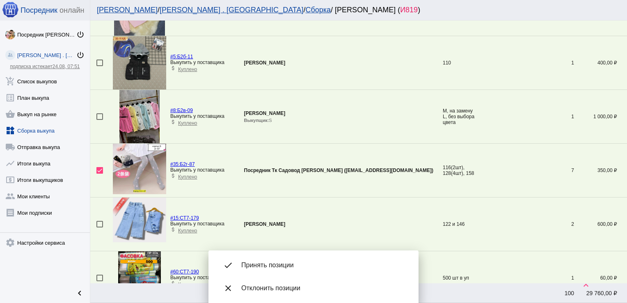
click at [300, 254] on div "done Принять позиции" at bounding box center [313, 265] width 197 height 23
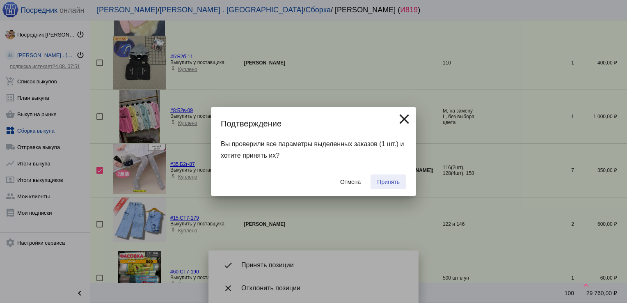
click at [392, 184] on span "Принять" at bounding box center [388, 182] width 23 height 7
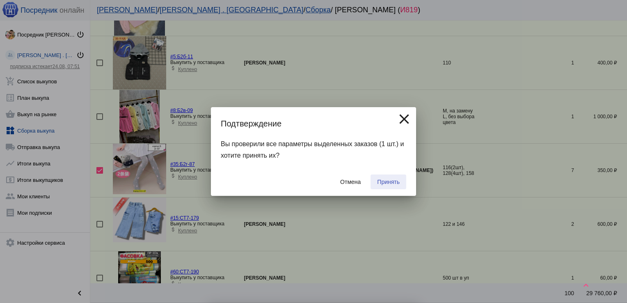
checkbox input "false"
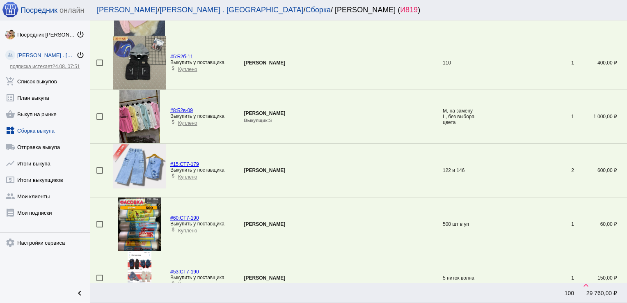
scroll to position [512, 0]
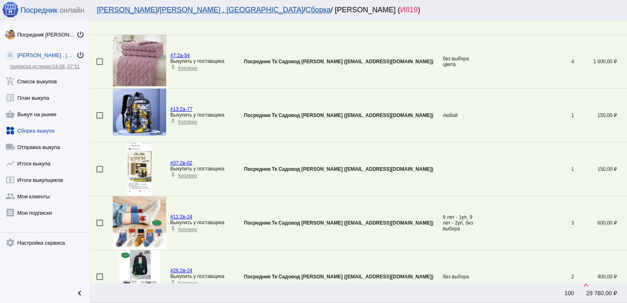
click at [100, 169] on div at bounding box center [99, 169] width 7 height 7
click at [100, 172] on input "checkbox" at bounding box center [99, 172] width 0 height 0
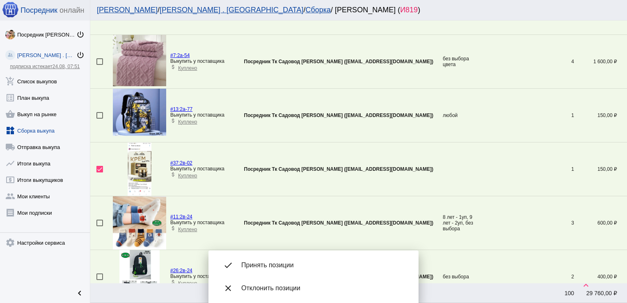
click at [270, 271] on div "done Принять позиции" at bounding box center [313, 265] width 197 height 23
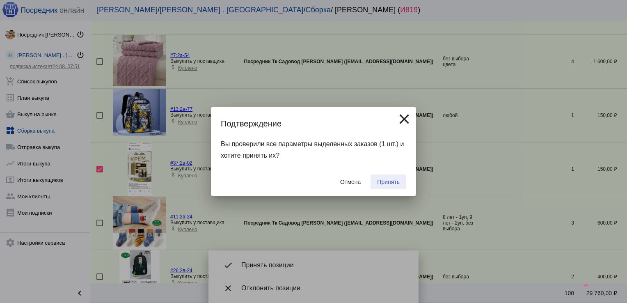
click at [387, 183] on span "Принять" at bounding box center [388, 182] width 23 height 7
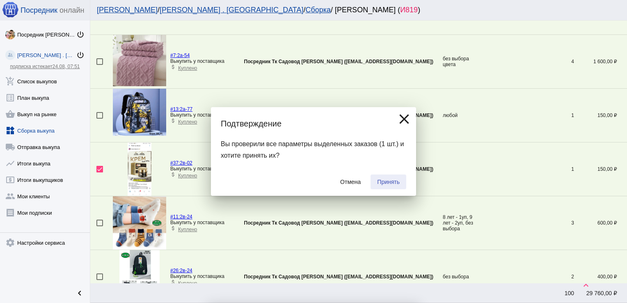
checkbox input "false"
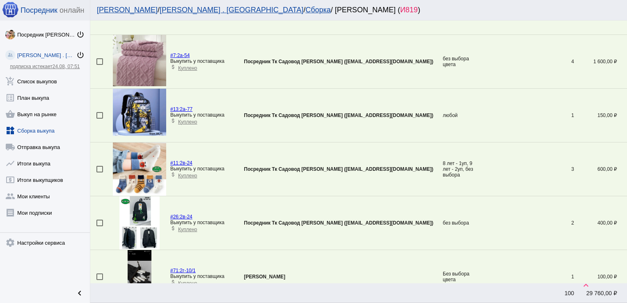
scroll to position [673, 0]
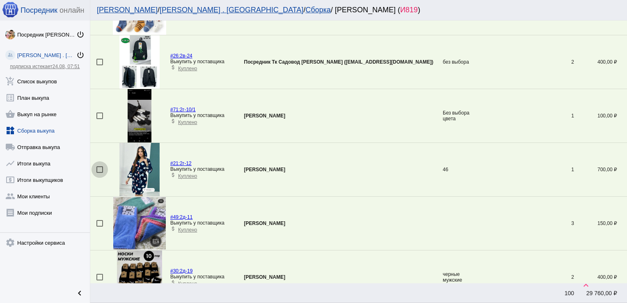
click at [100, 167] on div at bounding box center [99, 169] width 7 height 7
click at [100, 173] on input "checkbox" at bounding box center [99, 173] width 0 height 0
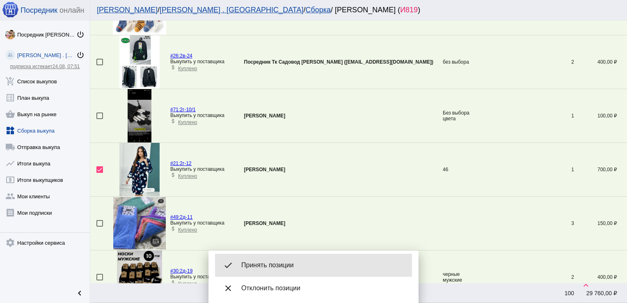
click at [293, 266] on span "Принять позиции" at bounding box center [323, 265] width 164 height 8
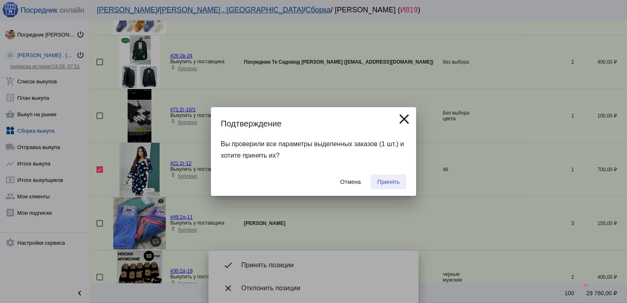
click at [392, 183] on span "Принять" at bounding box center [388, 182] width 23 height 7
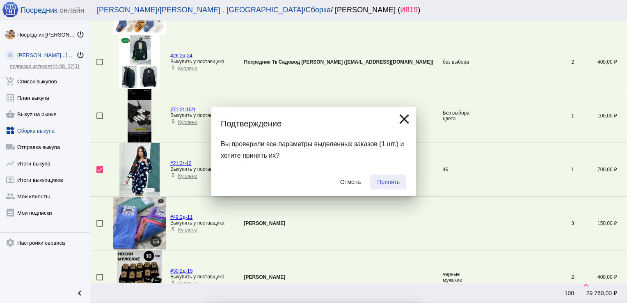
checkbox input "false"
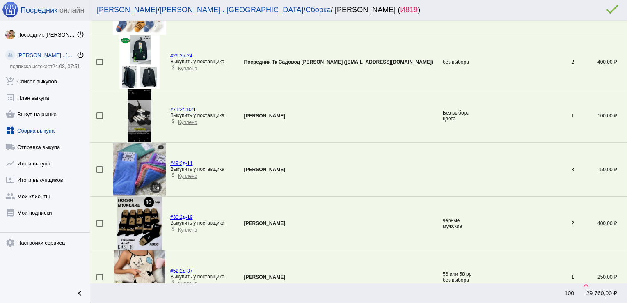
scroll to position [1156, 0]
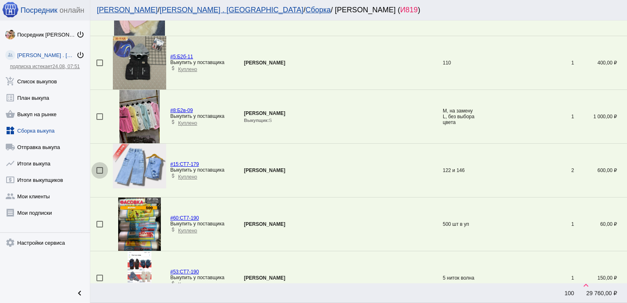
click at [100, 167] on div at bounding box center [99, 170] width 7 height 7
click at [100, 174] on input "checkbox" at bounding box center [99, 174] width 0 height 0
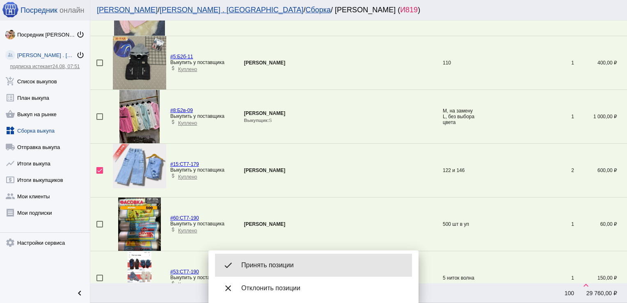
click at [277, 263] on span "Принять позиции" at bounding box center [323, 265] width 164 height 8
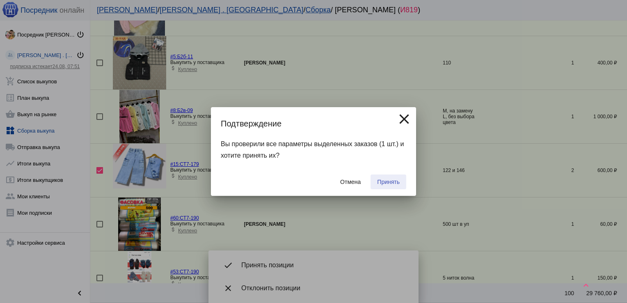
click at [389, 181] on span "Принять" at bounding box center [388, 182] width 23 height 7
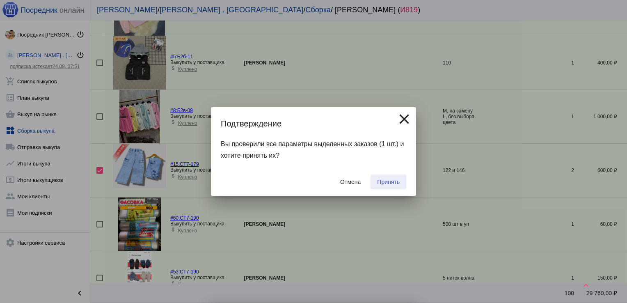
checkbox input "false"
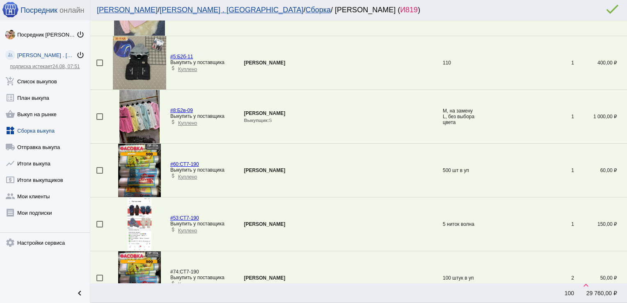
scroll to position [351, 0]
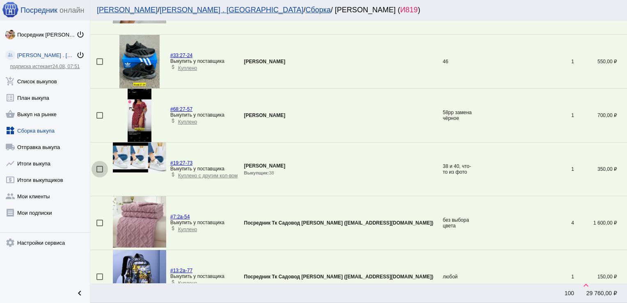
click at [99, 166] on div at bounding box center [99, 169] width 7 height 7
click at [99, 172] on input "checkbox" at bounding box center [99, 172] width 0 height 0
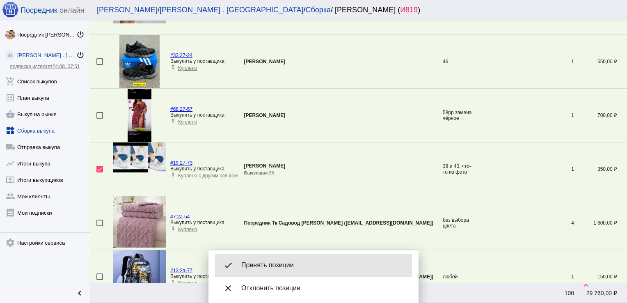
click at [268, 263] on span "Принять позиции" at bounding box center [323, 265] width 164 height 8
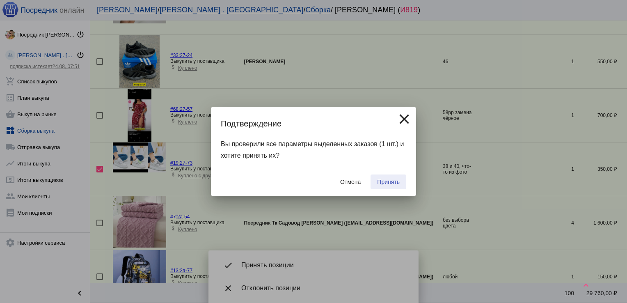
click at [392, 182] on span "Принять" at bounding box center [388, 182] width 23 height 7
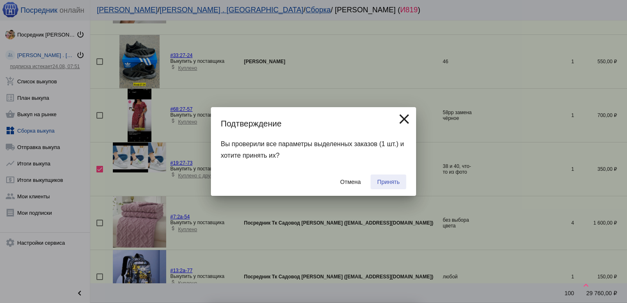
checkbox input "false"
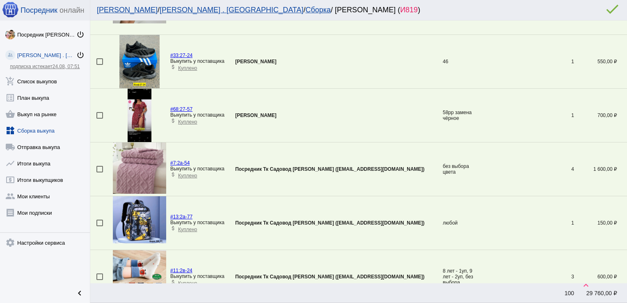
scroll to position [512, 0]
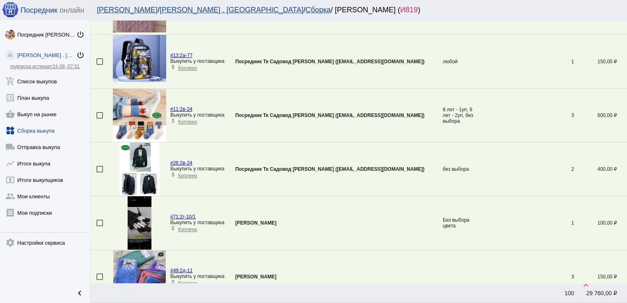
drag, startPoint x: 103, startPoint y: 167, endPoint x: 99, endPoint y: 168, distance: 4.3
click at [99, 168] on mat-checkbox at bounding box center [104, 169] width 16 height 7
click at [99, 168] on div at bounding box center [99, 169] width 7 height 7
click at [99, 172] on input "checkbox" at bounding box center [99, 172] width 0 height 0
checkbox input "true"
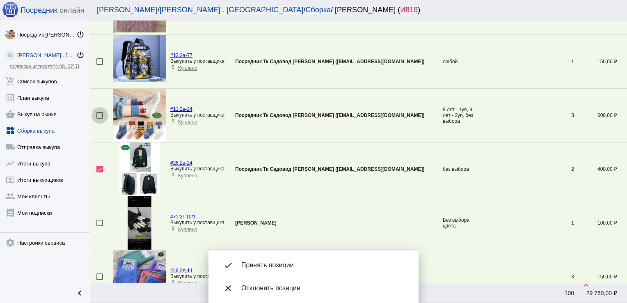
click at [100, 114] on div at bounding box center [99, 115] width 7 height 7
click at [100, 119] on input "checkbox" at bounding box center [99, 119] width 0 height 0
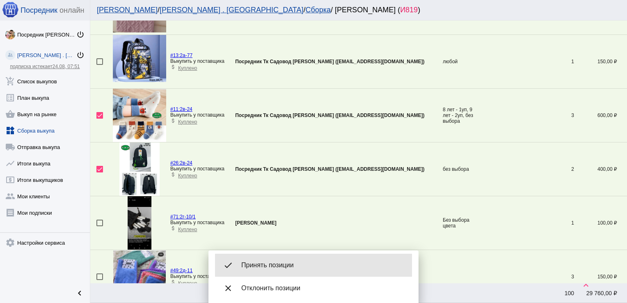
click at [311, 255] on div "done Принять позиции" at bounding box center [313, 265] width 197 height 23
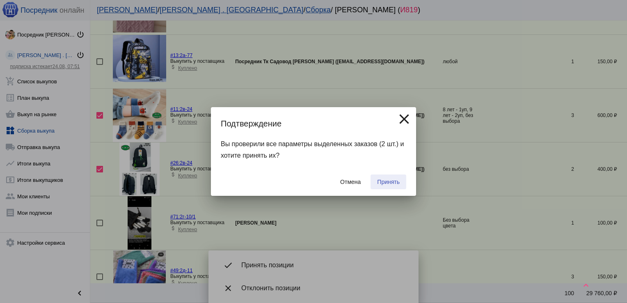
click at [396, 178] on button "Принять" at bounding box center [389, 181] width 36 height 15
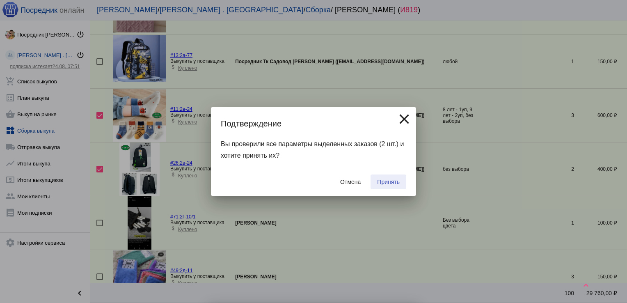
checkbox input "false"
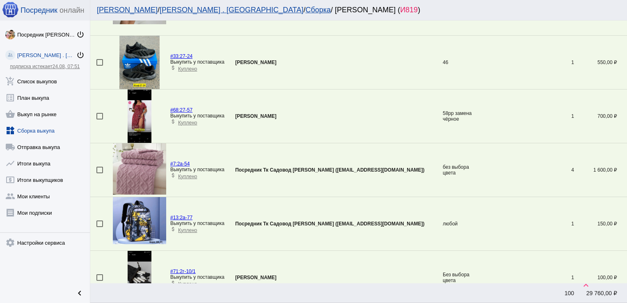
scroll to position [314, 0]
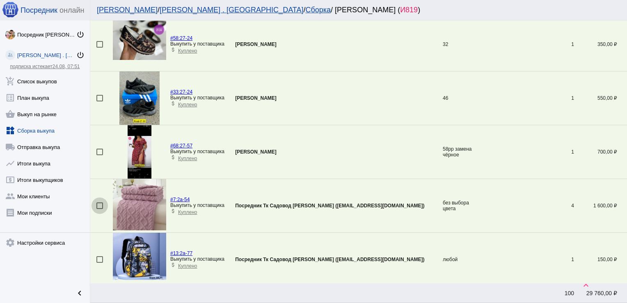
click at [98, 205] on div at bounding box center [99, 205] width 7 height 7
click at [99, 209] on input "checkbox" at bounding box center [99, 209] width 0 height 0
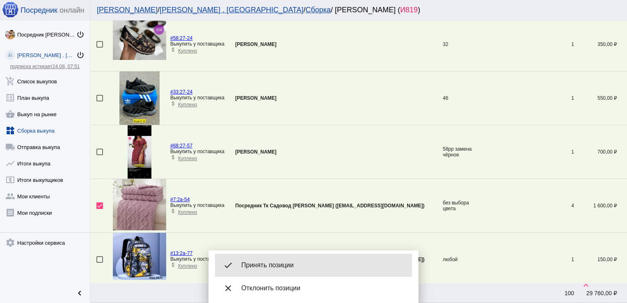
click at [250, 266] on span "Принять позиции" at bounding box center [323, 265] width 164 height 8
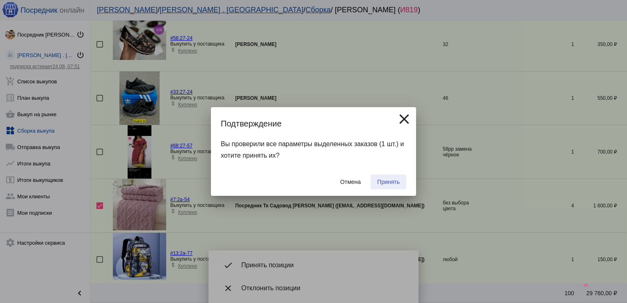
click at [392, 181] on span "Принять" at bounding box center [388, 182] width 23 height 7
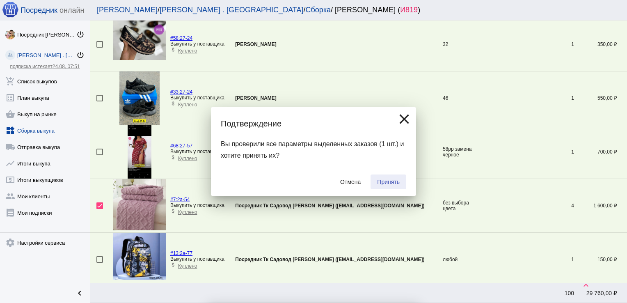
checkbox input "false"
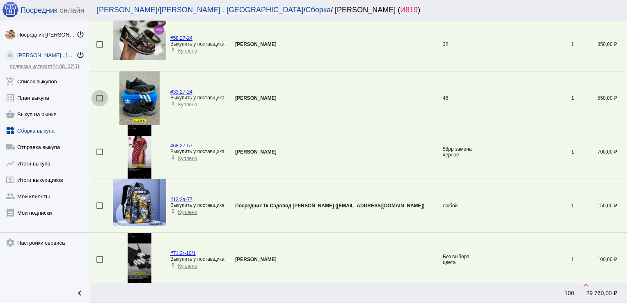
click at [99, 98] on div at bounding box center [99, 98] width 7 height 7
click at [99, 101] on input "checkbox" at bounding box center [99, 101] width 0 height 0
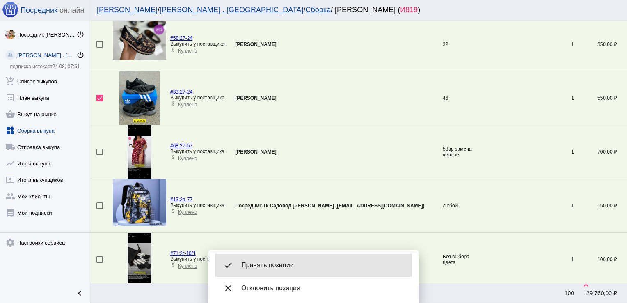
click at [287, 264] on span "Принять позиции" at bounding box center [323, 265] width 164 height 8
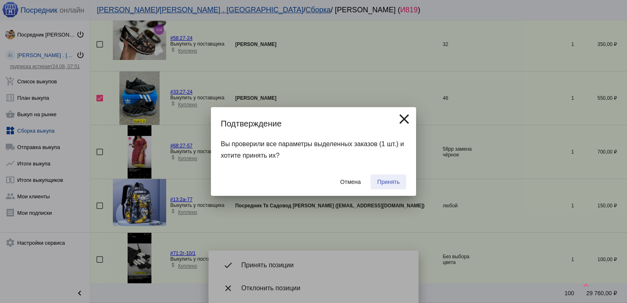
click at [391, 180] on span "Принять" at bounding box center [388, 182] width 23 height 7
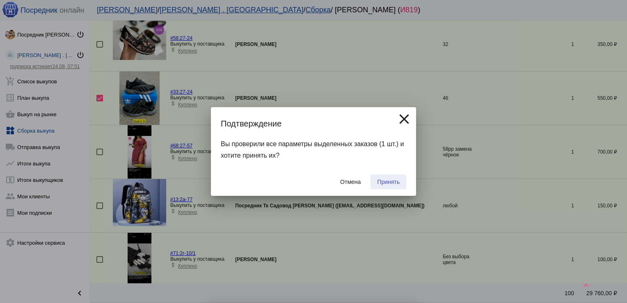
checkbox input "false"
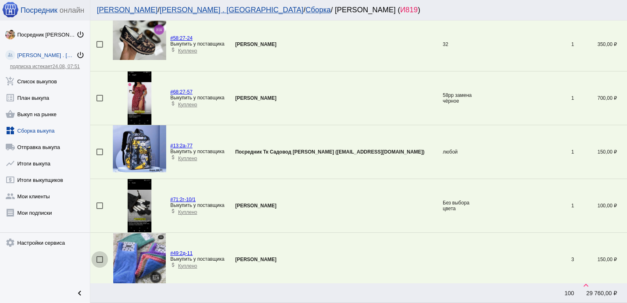
click at [99, 260] on div at bounding box center [99, 259] width 7 height 7
click at [99, 263] on input "checkbox" at bounding box center [99, 263] width 0 height 0
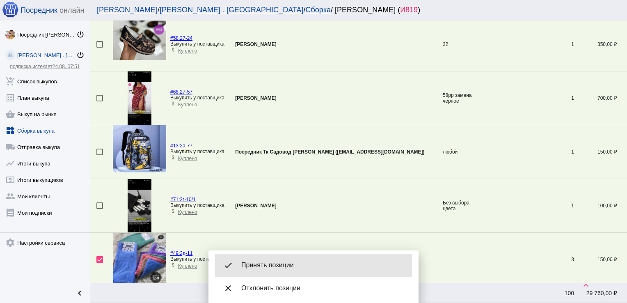
click at [271, 264] on span "Принять позиции" at bounding box center [323, 265] width 164 height 8
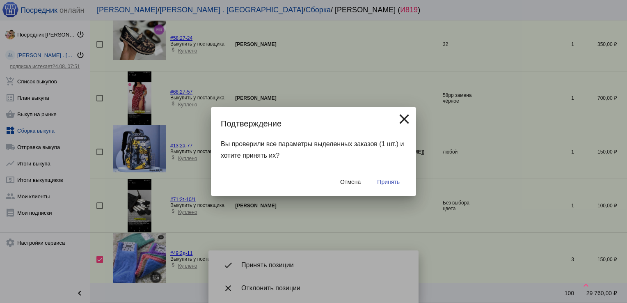
click at [386, 180] on span "Принять" at bounding box center [388, 182] width 23 height 7
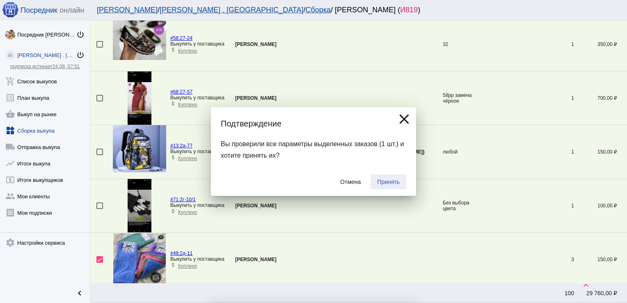
checkbox input "false"
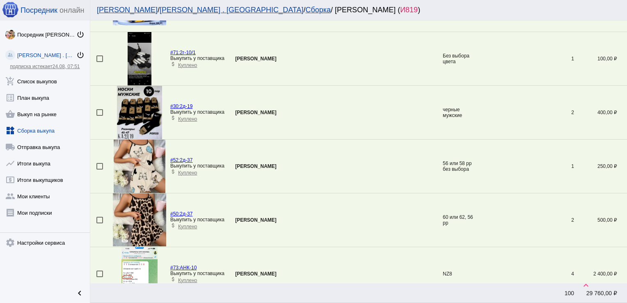
scroll to position [464, 0]
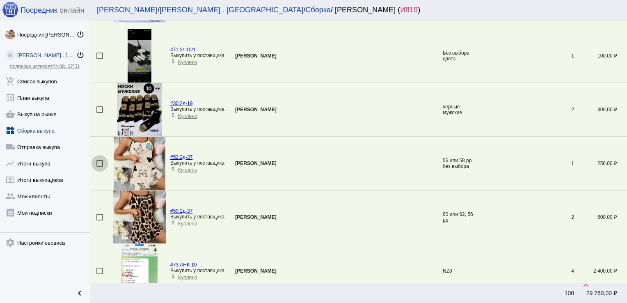
click at [98, 160] on div at bounding box center [99, 163] width 7 height 7
click at [99, 167] on input "checkbox" at bounding box center [99, 167] width 0 height 0
checkbox input "true"
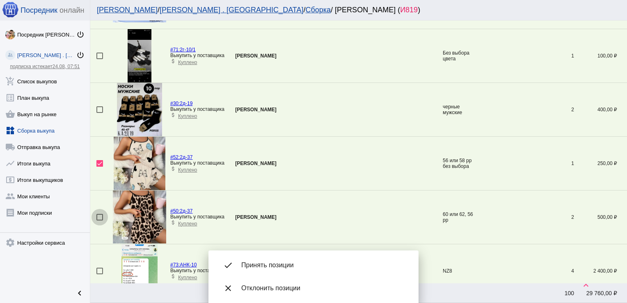
click at [99, 217] on div at bounding box center [99, 217] width 7 height 7
click at [99, 220] on input "checkbox" at bounding box center [99, 220] width 0 height 0
checkbox input "true"
click at [99, 108] on div at bounding box center [99, 109] width 7 height 7
click at [99, 113] on input "checkbox" at bounding box center [99, 113] width 0 height 0
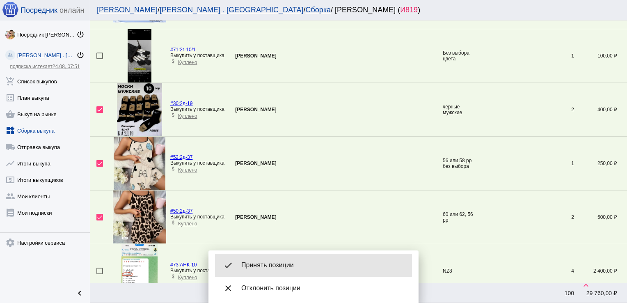
click at [293, 262] on span "Принять позиции" at bounding box center [323, 265] width 164 height 8
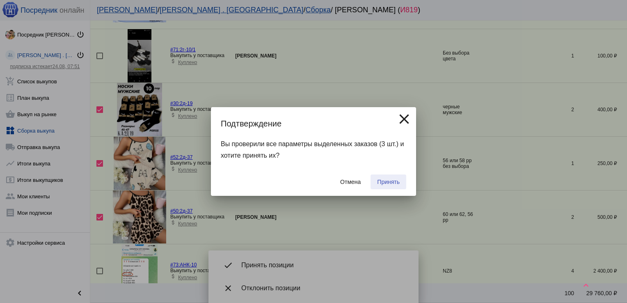
click at [387, 183] on span "Принять" at bounding box center [388, 182] width 23 height 7
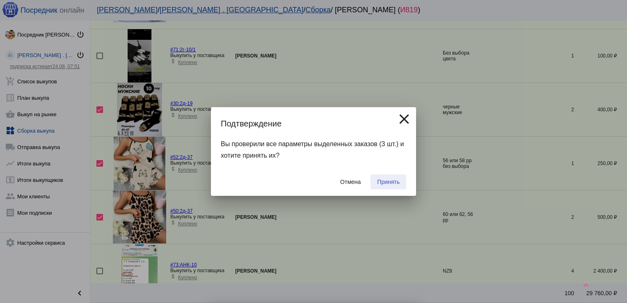
checkbox input "false"
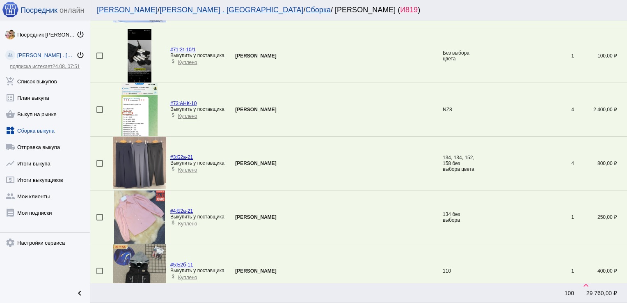
scroll to position [243, 0]
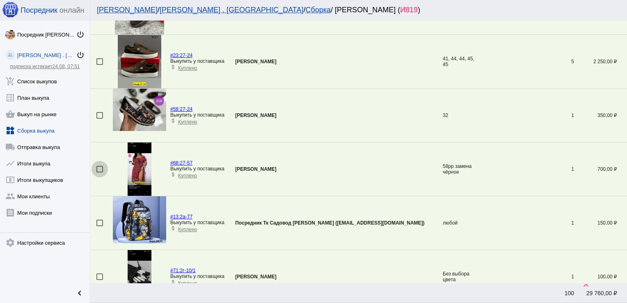
click at [98, 167] on div at bounding box center [99, 169] width 7 height 7
click at [99, 172] on input "checkbox" at bounding box center [99, 172] width 0 height 0
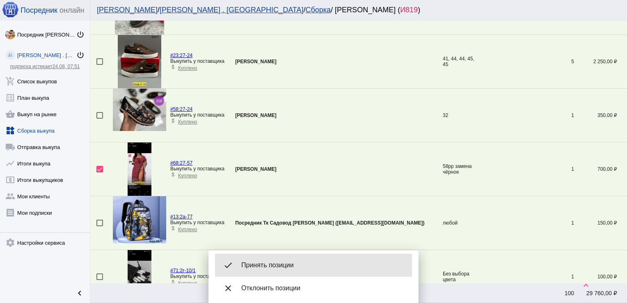
click at [268, 264] on span "Принять позиции" at bounding box center [323, 265] width 164 height 8
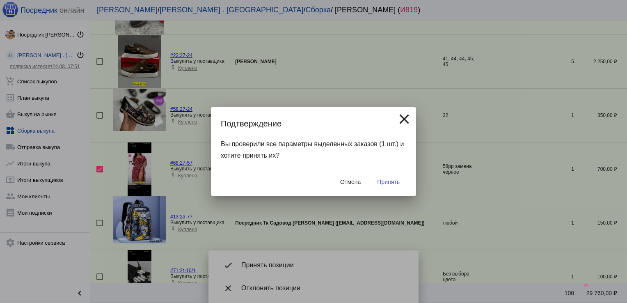
click at [394, 181] on span "Принять" at bounding box center [388, 182] width 23 height 7
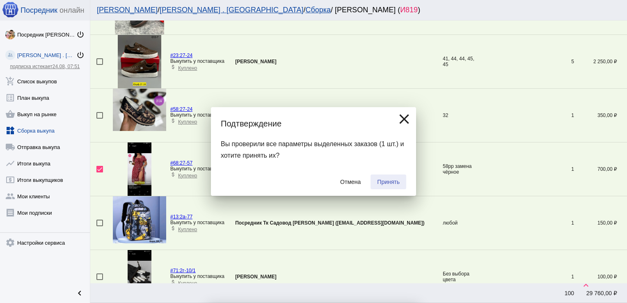
checkbox input "false"
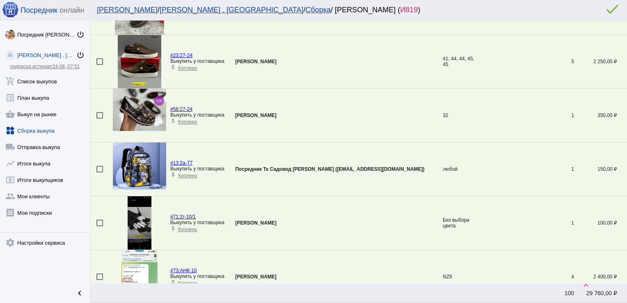
scroll to position [405, 0]
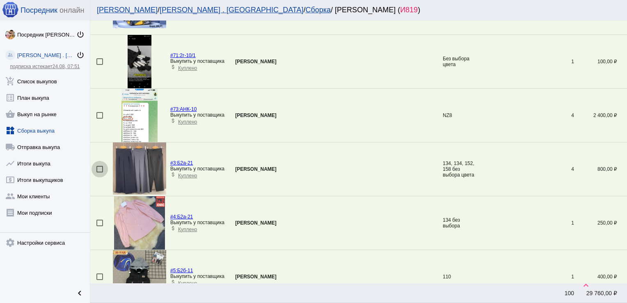
click at [102, 167] on div at bounding box center [99, 169] width 7 height 7
click at [100, 172] on input "checkbox" at bounding box center [99, 172] width 0 height 0
checkbox input "true"
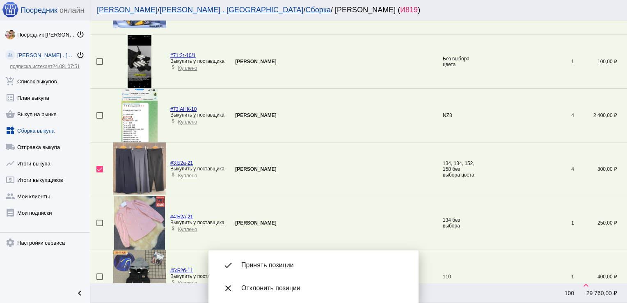
click at [103, 221] on mat-checkbox at bounding box center [104, 223] width 16 height 7
click at [100, 220] on div at bounding box center [99, 223] width 7 height 7
click at [100, 226] on input "checkbox" at bounding box center [99, 226] width 0 height 0
checkbox input "true"
click at [98, 274] on div at bounding box center [99, 276] width 7 height 7
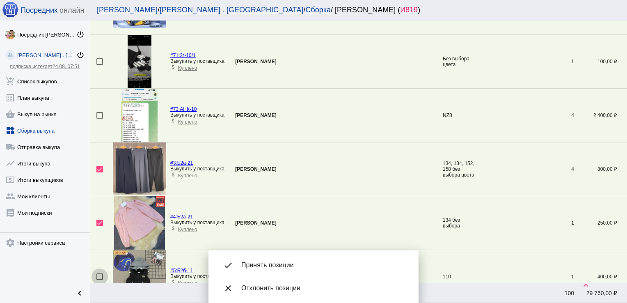
click at [99, 280] on input "checkbox" at bounding box center [99, 280] width 0 height 0
checkbox input "true"
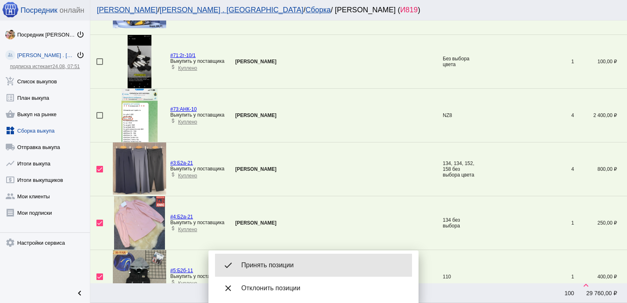
click at [280, 260] on div "done Принять позиции" at bounding box center [313, 265] width 197 height 23
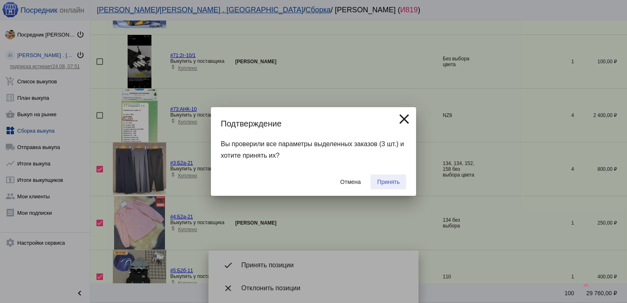
click at [389, 181] on span "Принять" at bounding box center [388, 182] width 23 height 7
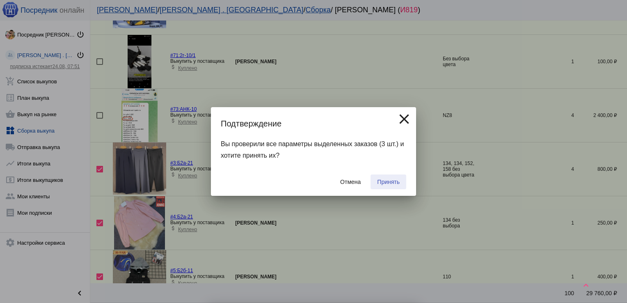
checkbox input "false"
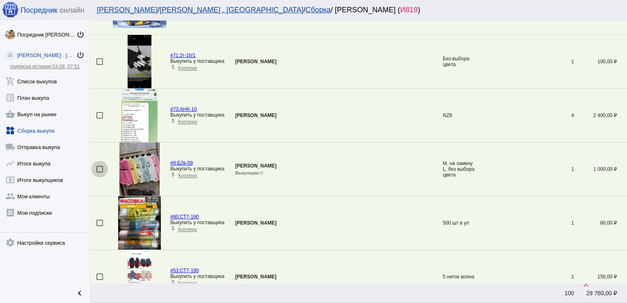
click at [98, 168] on div at bounding box center [99, 169] width 7 height 7
click at [99, 172] on input "checkbox" at bounding box center [99, 172] width 0 height 0
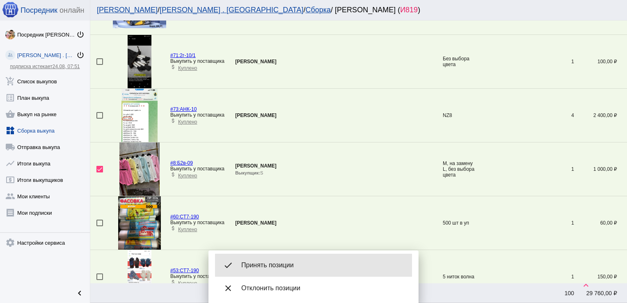
click at [272, 261] on span "Принять позиции" at bounding box center [323, 265] width 164 height 8
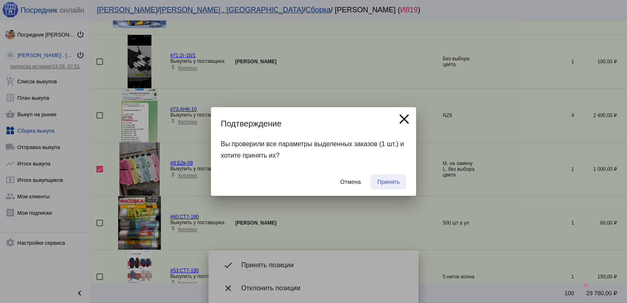
click at [390, 180] on span "Принять" at bounding box center [388, 182] width 23 height 7
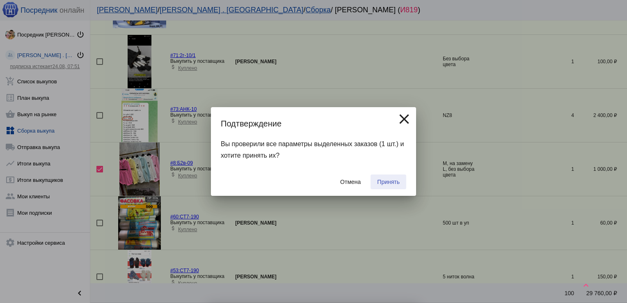
checkbox input "false"
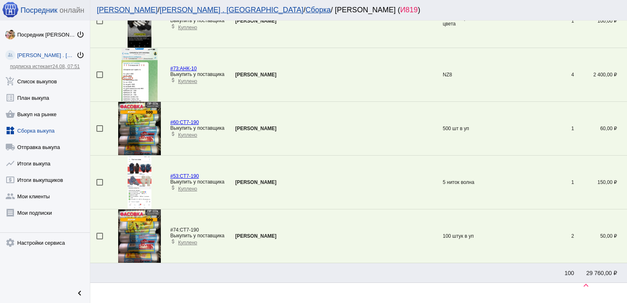
scroll to position [448, 0]
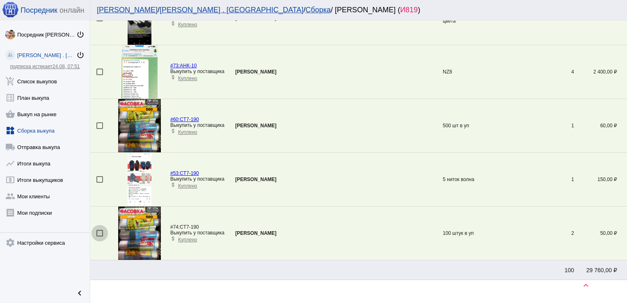
click at [97, 231] on div at bounding box center [99, 233] width 7 height 7
click at [99, 236] on input "checkbox" at bounding box center [99, 236] width 0 height 0
checkbox input "true"
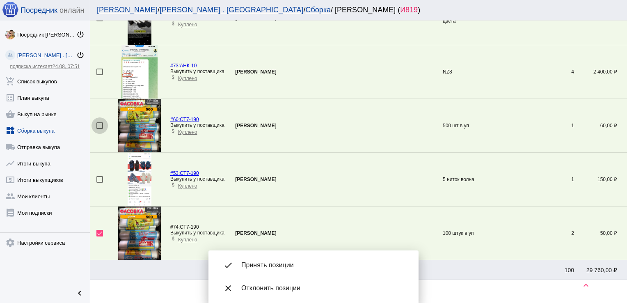
click at [97, 124] on div at bounding box center [99, 125] width 7 height 7
click at [99, 129] on input "checkbox" at bounding box center [99, 129] width 0 height 0
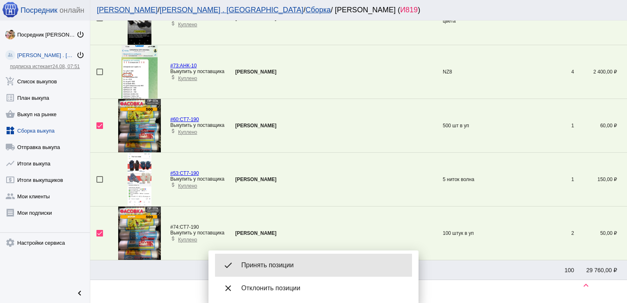
click at [269, 263] on span "Принять позиции" at bounding box center [323, 265] width 164 height 8
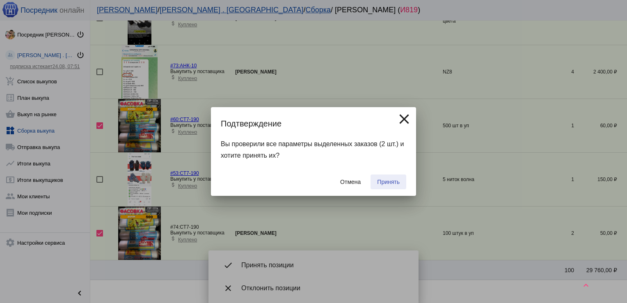
click at [386, 183] on span "Принять" at bounding box center [388, 182] width 23 height 7
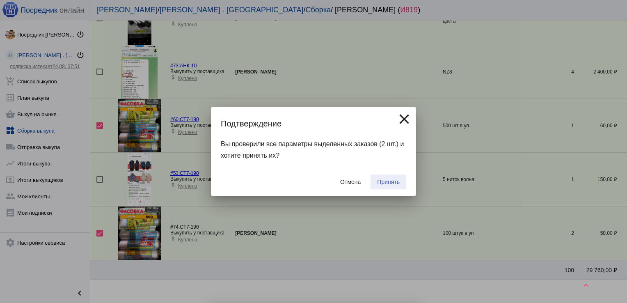
checkbox input "false"
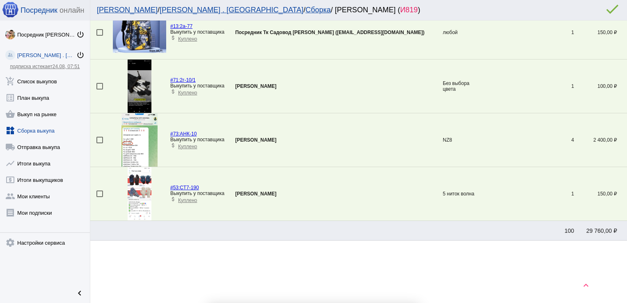
scroll to position [379, 0]
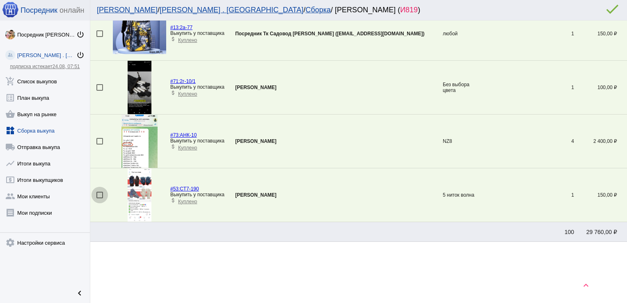
click at [100, 193] on div at bounding box center [99, 195] width 7 height 7
click at [100, 198] on input "checkbox" at bounding box center [99, 198] width 0 height 0
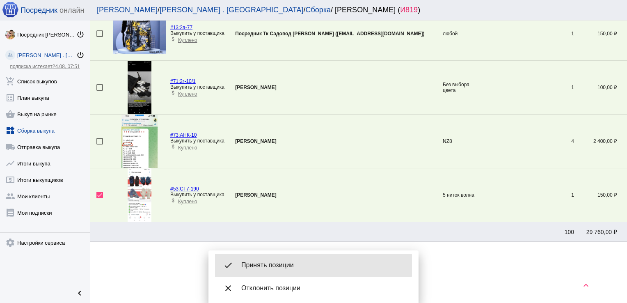
click at [287, 265] on span "Принять позиции" at bounding box center [323, 265] width 164 height 8
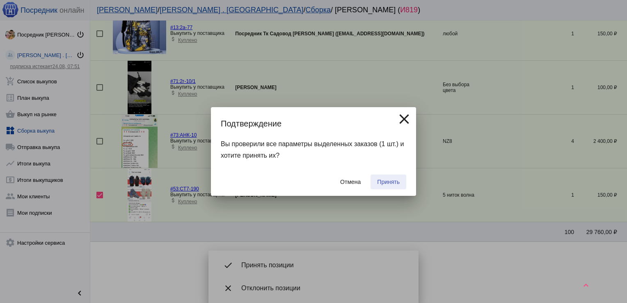
click at [387, 179] on span "Принять" at bounding box center [388, 182] width 23 height 7
checkbox input "false"
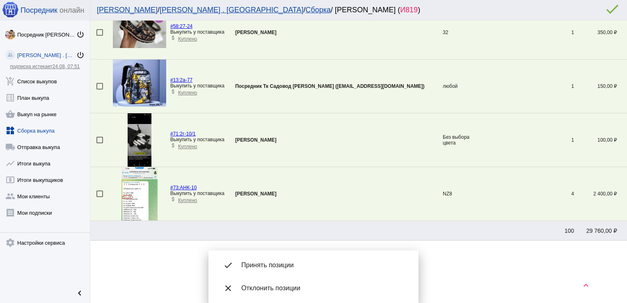
scroll to position [325, 0]
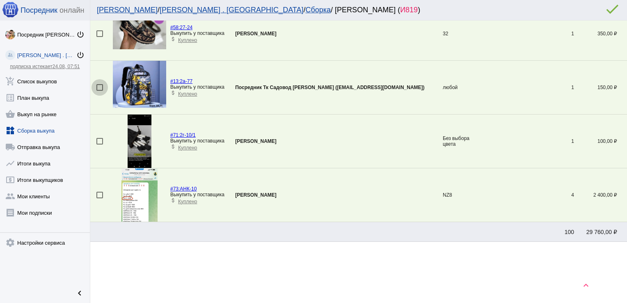
click at [98, 86] on div at bounding box center [99, 87] width 7 height 7
click at [99, 91] on input "checkbox" at bounding box center [99, 91] width 0 height 0
checkbox input "true"
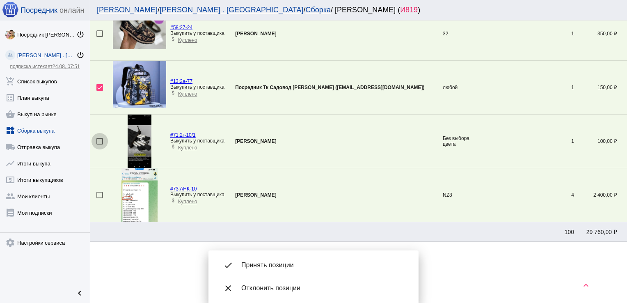
click at [98, 140] on div at bounding box center [99, 141] width 7 height 7
click at [99, 144] on input "checkbox" at bounding box center [99, 144] width 0 height 0
checkbox input "true"
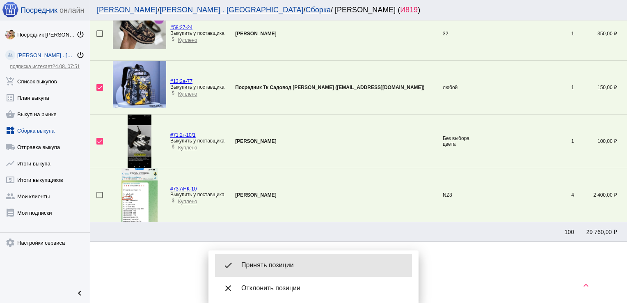
click at [278, 264] on span "Принять позиции" at bounding box center [323, 265] width 164 height 8
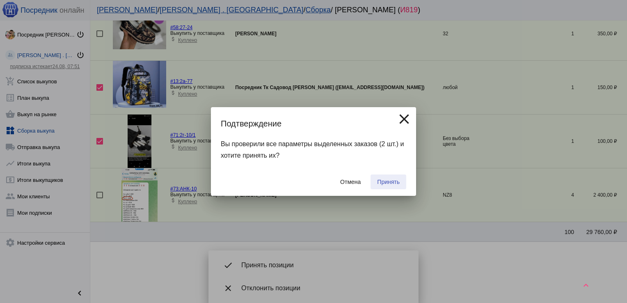
click at [394, 181] on span "Принять" at bounding box center [388, 182] width 23 height 7
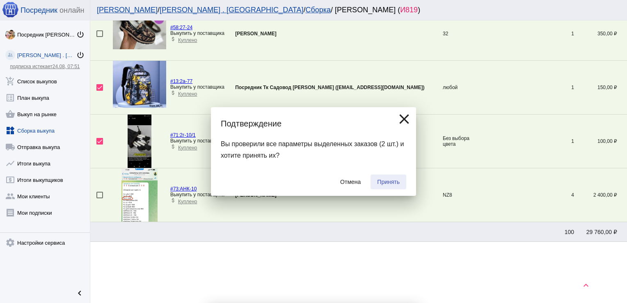
checkbox input "false"
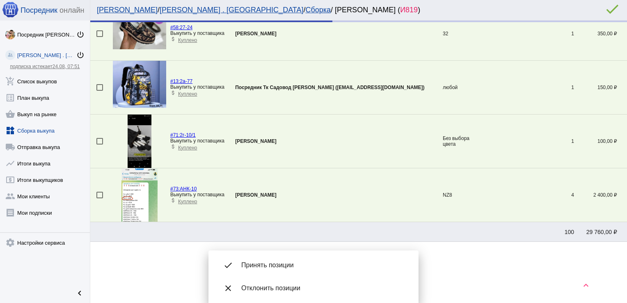
scroll to position [218, 0]
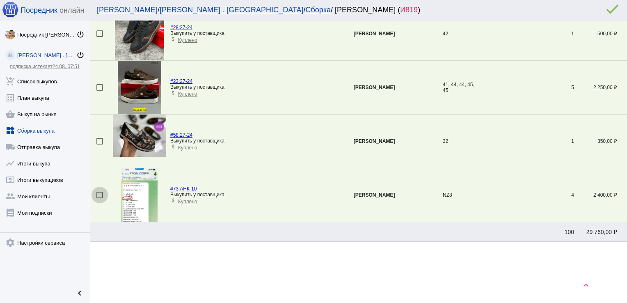
click at [98, 192] on div at bounding box center [99, 195] width 7 height 7
click at [99, 198] on input "checkbox" at bounding box center [99, 198] width 0 height 0
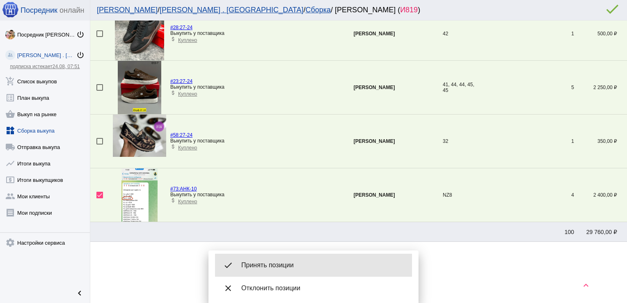
click at [283, 260] on div "done Принять позиции" at bounding box center [313, 265] width 197 height 23
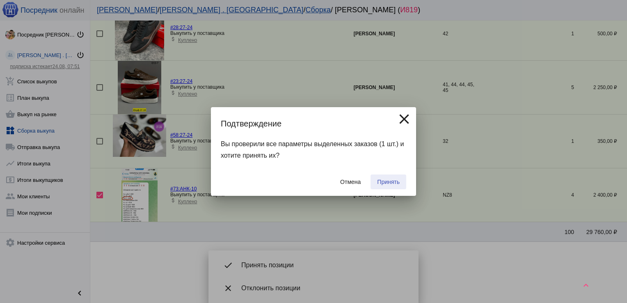
click at [390, 180] on span "Принять" at bounding box center [388, 182] width 23 height 7
checkbox input "false"
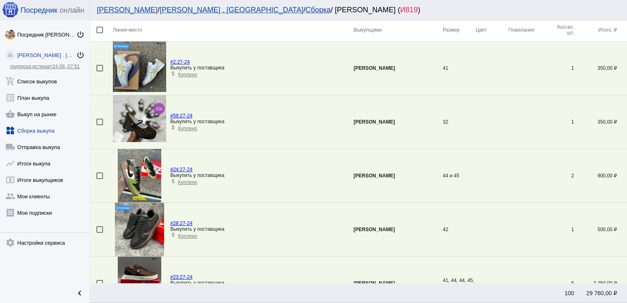
scroll to position [0, 0]
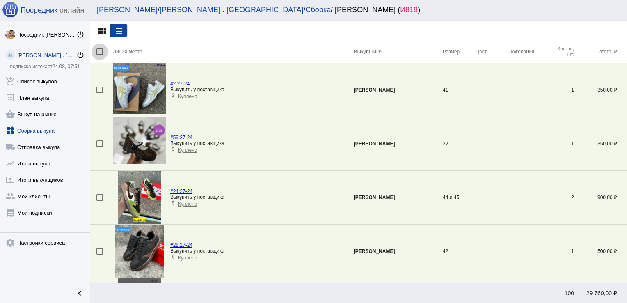
click at [103, 50] on div at bounding box center [99, 51] width 7 height 7
click at [100, 55] on input "checkbox" at bounding box center [99, 55] width 0 height 0
checkbox input "true"
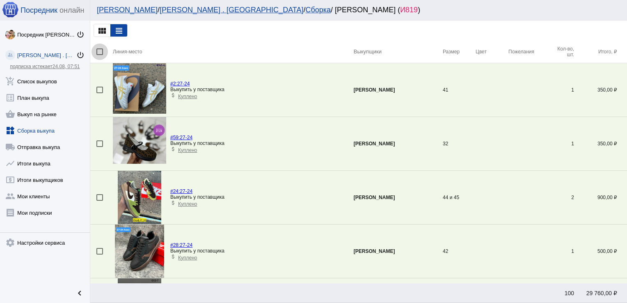
checkbox input "true"
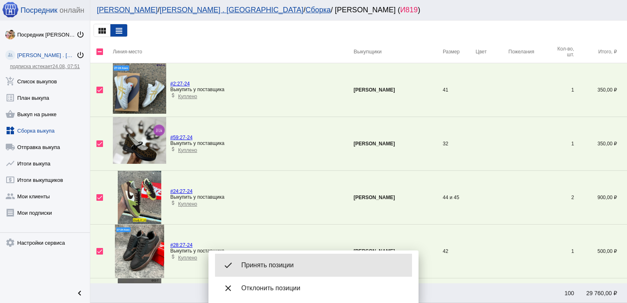
click at [293, 263] on span "Принять позиции" at bounding box center [323, 265] width 164 height 8
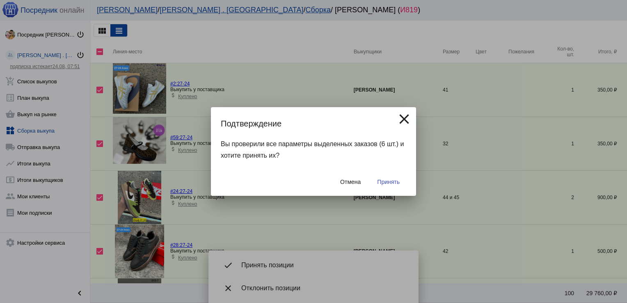
click at [388, 181] on span "Принять" at bounding box center [388, 182] width 23 height 7
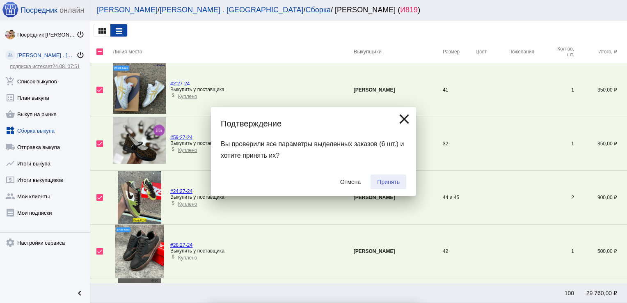
checkbox input "false"
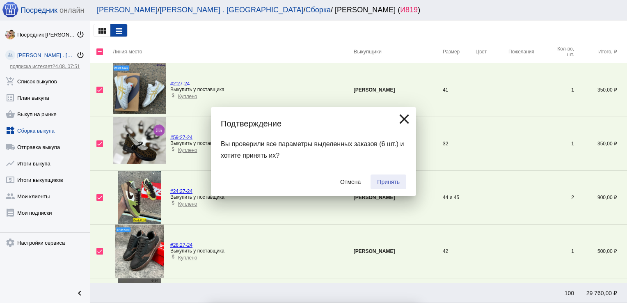
checkbox input "false"
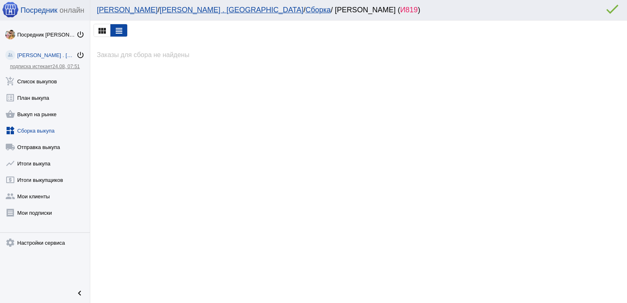
click at [39, 126] on link "widgets Сборка выкупа" at bounding box center [45, 129] width 90 height 16
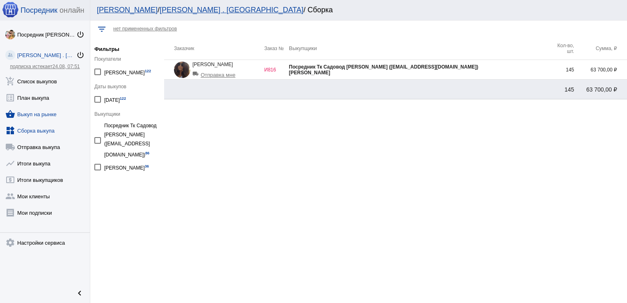
click at [40, 114] on link "shopping_basket Выкуп на рынке" at bounding box center [45, 112] width 90 height 16
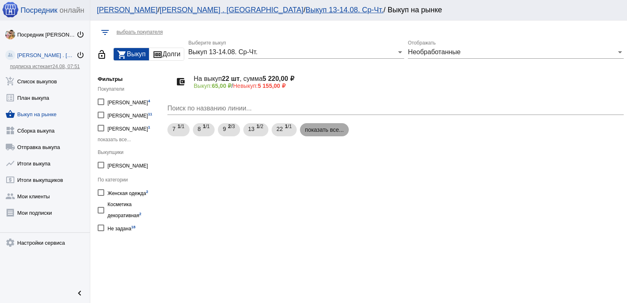
click at [323, 133] on mat-chip "показать все..." at bounding box center [324, 129] width 49 height 13
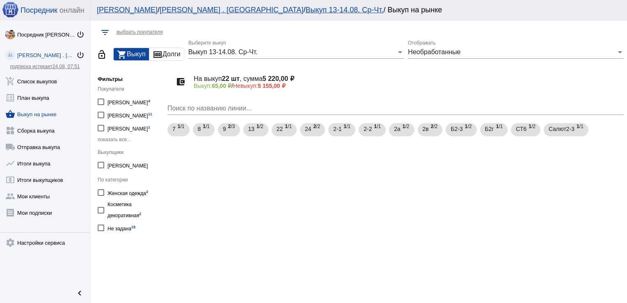
click at [117, 142] on span "показать все..." at bounding box center [114, 140] width 33 height 6
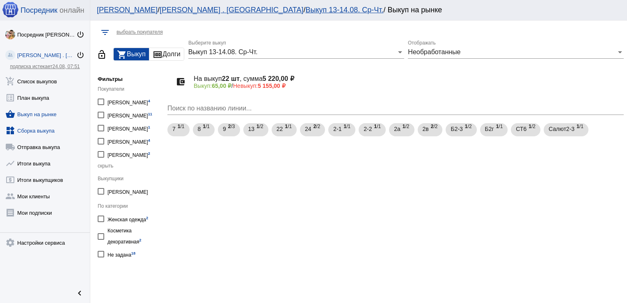
click at [47, 129] on link "widgets Сборка выкупа" at bounding box center [45, 129] width 90 height 16
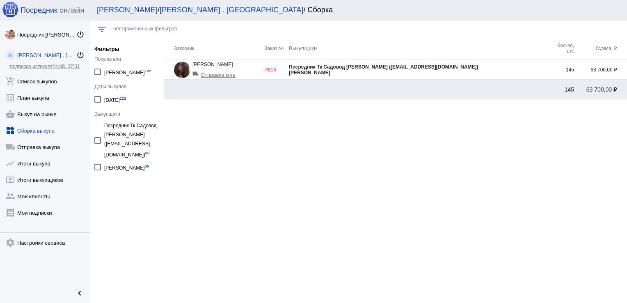
click at [501, 73] on div "[PERSON_NAME]" at bounding box center [419, 73] width 261 height 6
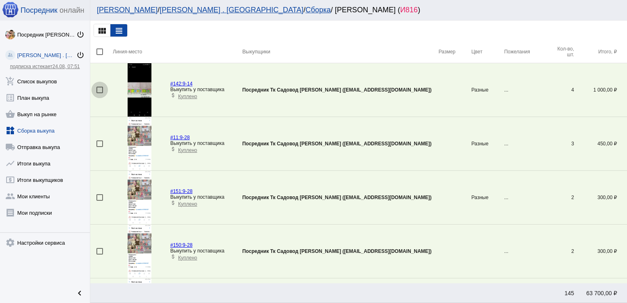
click at [99, 90] on div at bounding box center [99, 90] width 7 height 7
click at [99, 93] on input "checkbox" at bounding box center [99, 93] width 0 height 0
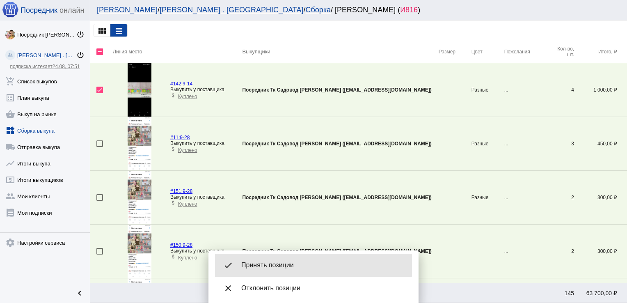
click at [283, 265] on span "Принять позиции" at bounding box center [323, 265] width 164 height 8
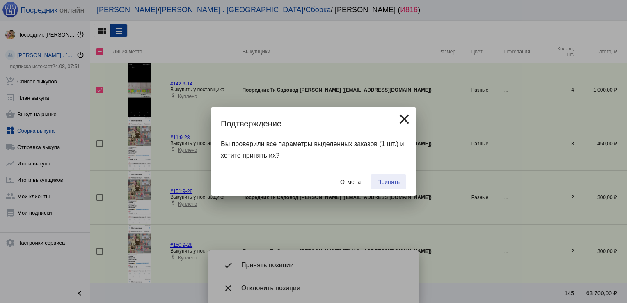
click at [389, 178] on button "Принять" at bounding box center [389, 181] width 36 height 15
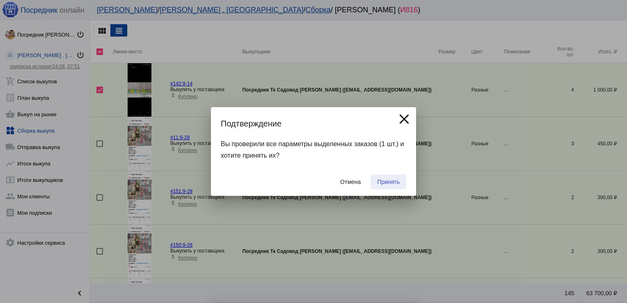
checkbox input "false"
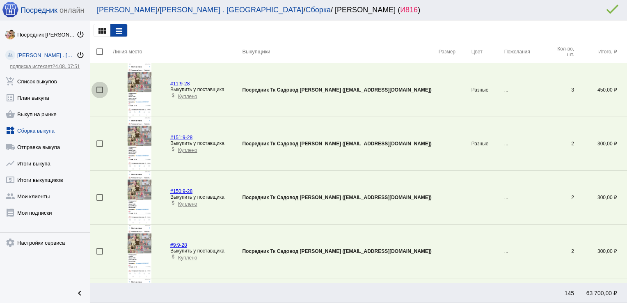
click at [99, 89] on div at bounding box center [99, 90] width 7 height 7
click at [99, 93] on input "checkbox" at bounding box center [99, 93] width 0 height 0
checkbox input "true"
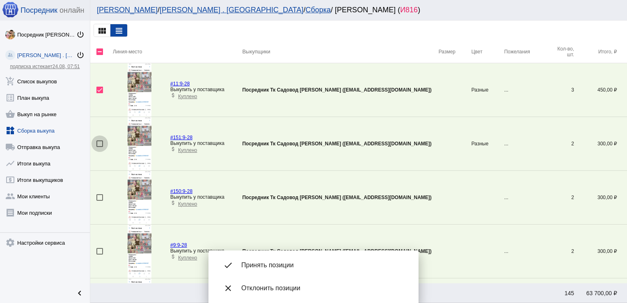
click at [99, 145] on div at bounding box center [99, 143] width 7 height 7
click at [99, 147] on input "checkbox" at bounding box center [99, 147] width 0 height 0
checkbox input "true"
click at [97, 197] on div at bounding box center [99, 197] width 7 height 7
click at [99, 201] on input "checkbox" at bounding box center [99, 201] width 0 height 0
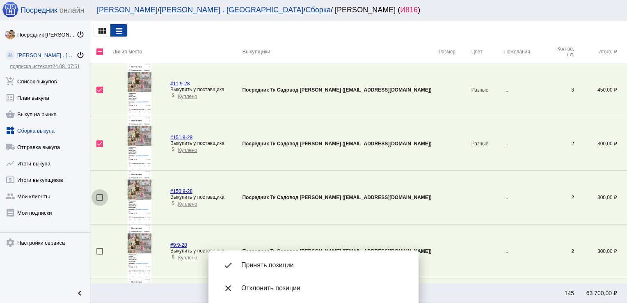
checkbox input "true"
click at [98, 250] on div at bounding box center [99, 251] width 7 height 7
click at [99, 254] on input "checkbox" at bounding box center [99, 254] width 0 height 0
checkbox input "true"
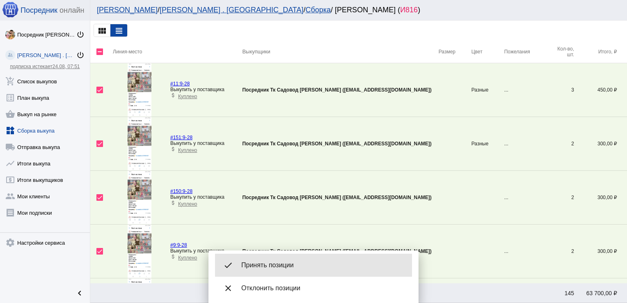
click at [263, 262] on span "Принять позиции" at bounding box center [323, 265] width 164 height 8
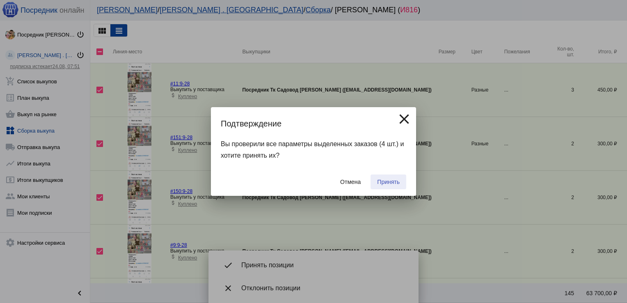
click at [390, 180] on span "Принять" at bounding box center [388, 182] width 23 height 7
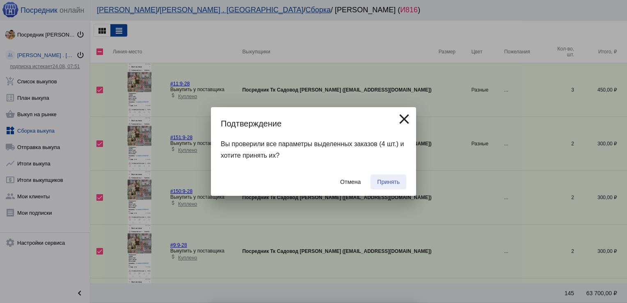
checkbox input "false"
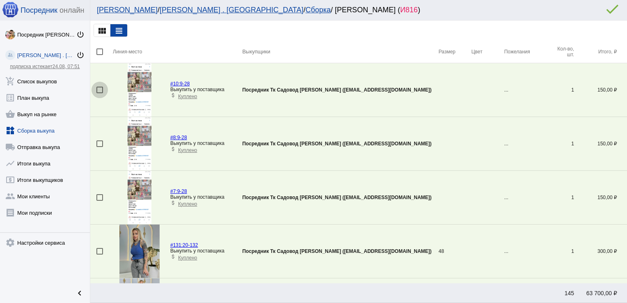
click at [97, 89] on div at bounding box center [99, 90] width 7 height 7
click at [99, 93] on input "checkbox" at bounding box center [99, 93] width 0 height 0
checkbox input "true"
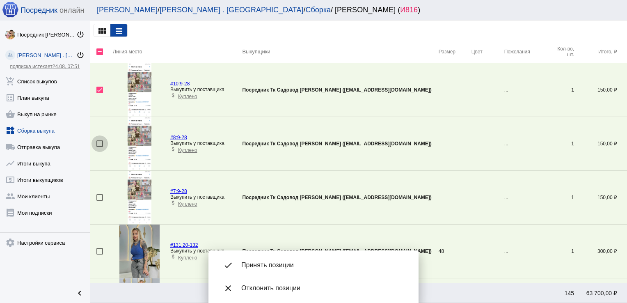
click at [100, 142] on div at bounding box center [99, 143] width 7 height 7
click at [100, 147] on input "checkbox" at bounding box center [99, 147] width 0 height 0
checkbox input "true"
click at [100, 199] on div at bounding box center [99, 197] width 7 height 7
click at [100, 201] on input "checkbox" at bounding box center [99, 201] width 0 height 0
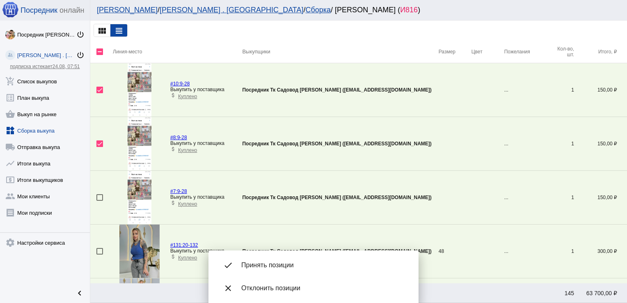
checkbox input "true"
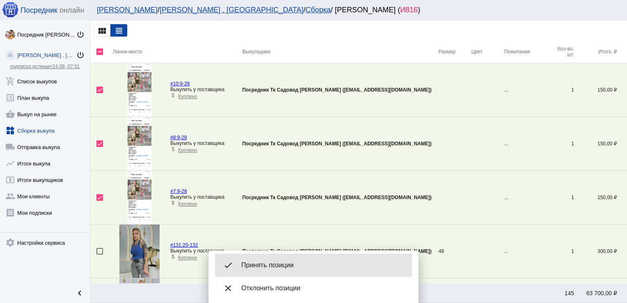
click at [278, 268] on span "Принять позиции" at bounding box center [323, 265] width 164 height 8
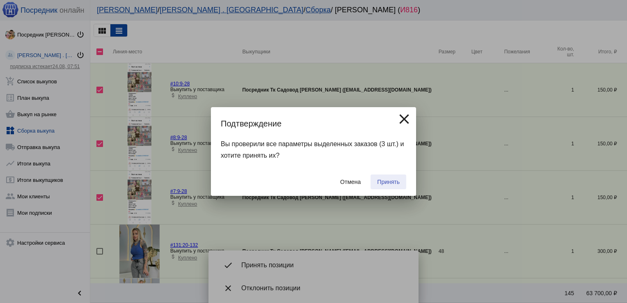
click at [392, 181] on span "Принять" at bounding box center [388, 182] width 23 height 7
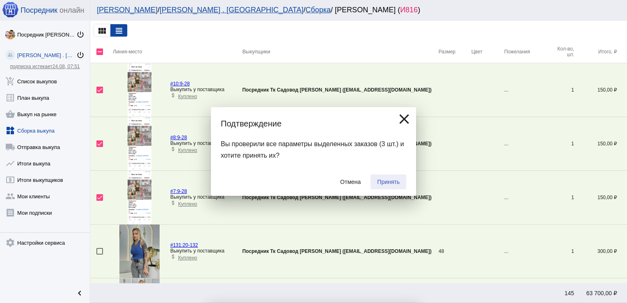
checkbox input "false"
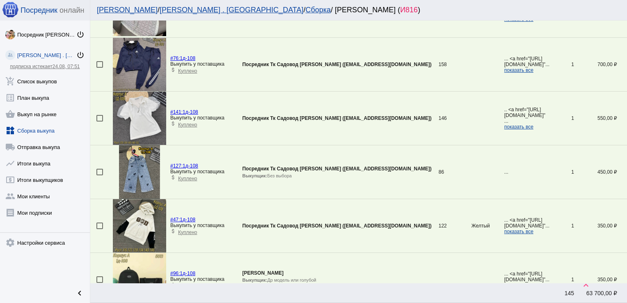
scroll to position [2526, 0]
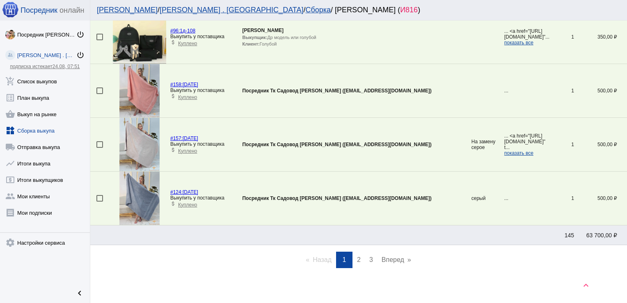
click at [357, 256] on span "2" at bounding box center [359, 259] width 4 height 7
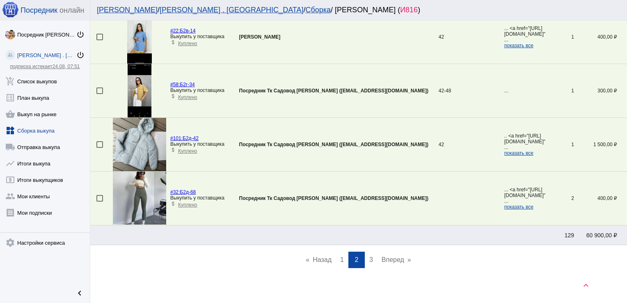
click at [369, 256] on span "3" at bounding box center [371, 259] width 4 height 7
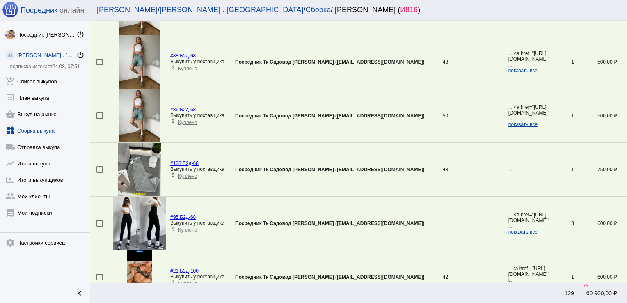
scroll to position [593, 0]
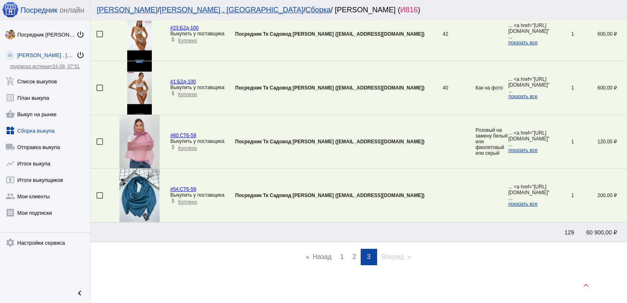
click at [354, 253] on link "page 2" at bounding box center [354, 257] width 12 height 16
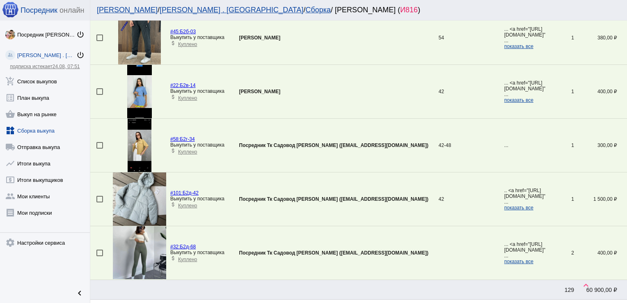
scroll to position [2526, 0]
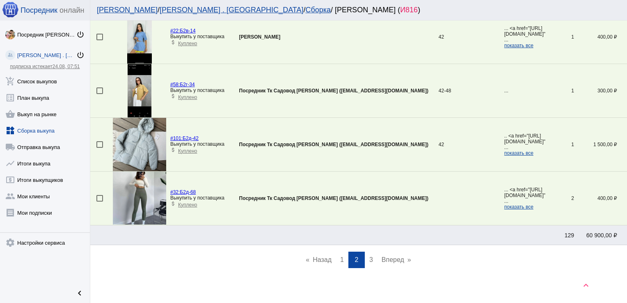
click at [341, 254] on link "page 1" at bounding box center [342, 260] width 12 height 16
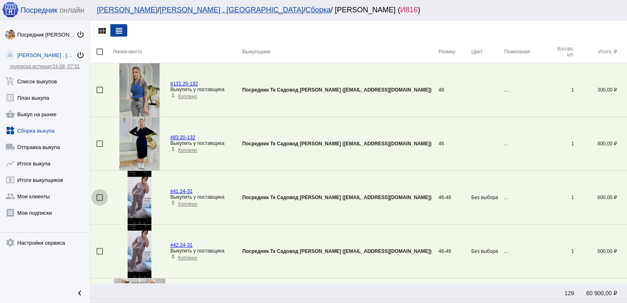
click at [100, 196] on div at bounding box center [99, 197] width 7 height 7
click at [100, 201] on input "checkbox" at bounding box center [99, 201] width 0 height 0
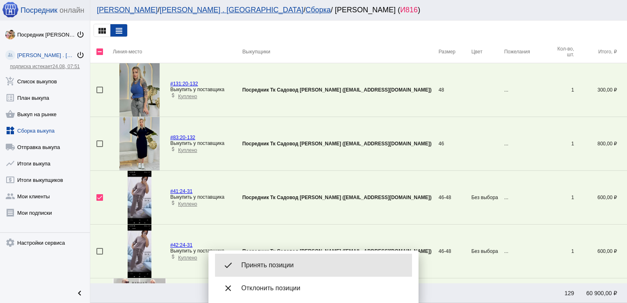
click at [282, 259] on div "done Принять позиции" at bounding box center [313, 265] width 197 height 23
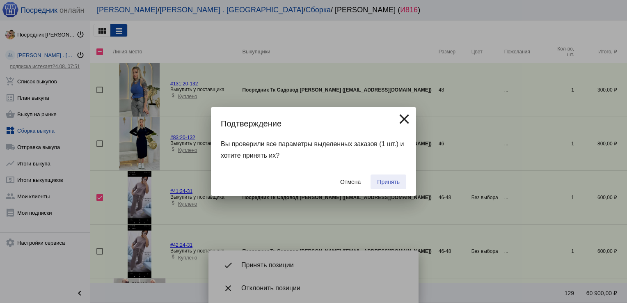
click at [394, 182] on span "Принять" at bounding box center [388, 182] width 23 height 7
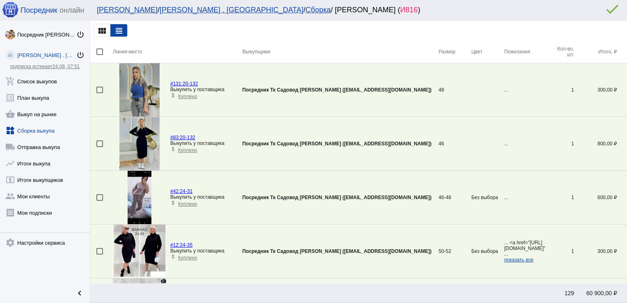
click at [100, 196] on div at bounding box center [99, 197] width 7 height 7
click at [100, 201] on input "checkbox" at bounding box center [99, 201] width 0 height 0
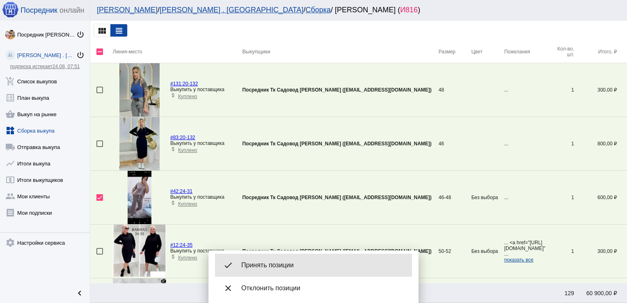
click at [275, 265] on span "Принять позиции" at bounding box center [323, 265] width 164 height 8
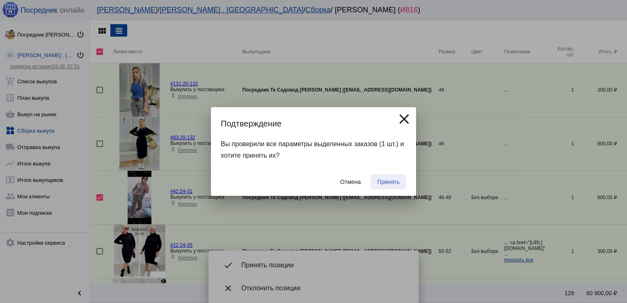
click at [384, 176] on button "Принять" at bounding box center [389, 181] width 36 height 15
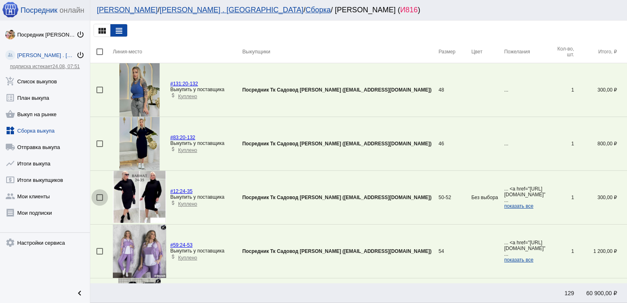
click at [99, 195] on div at bounding box center [99, 197] width 7 height 7
click at [99, 201] on input "checkbox" at bounding box center [99, 201] width 0 height 0
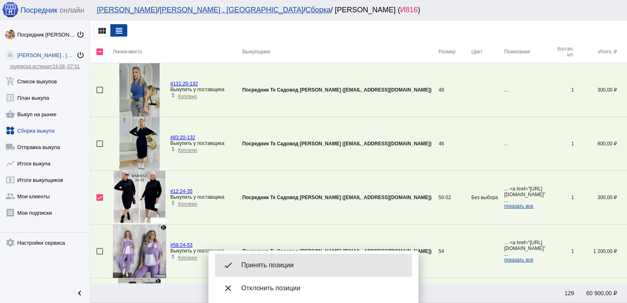
click at [280, 257] on div "done Принять позиции" at bounding box center [313, 265] width 197 height 23
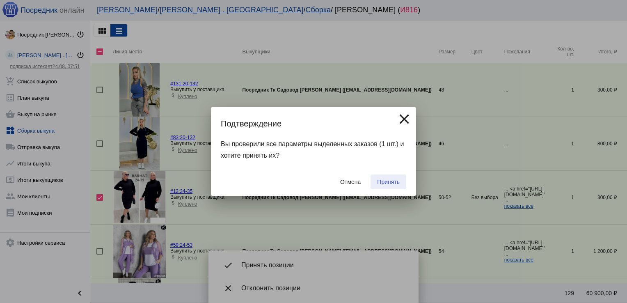
click at [383, 180] on span "Принять" at bounding box center [388, 182] width 23 height 7
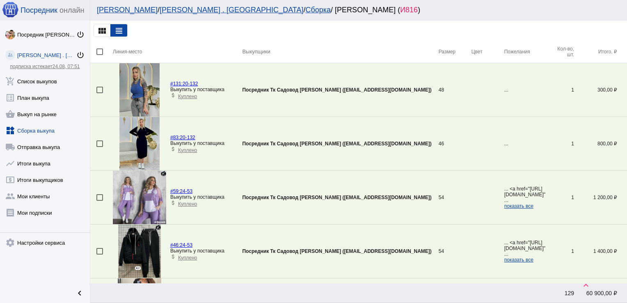
scroll to position [351, 0]
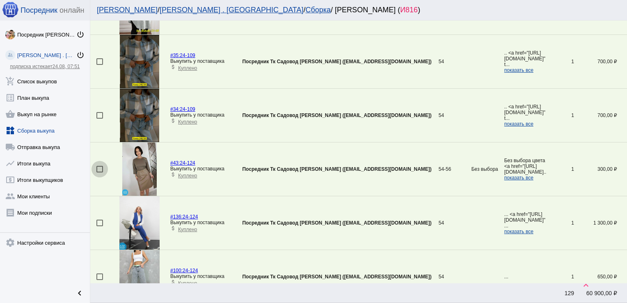
click at [98, 167] on div at bounding box center [99, 169] width 7 height 7
click at [99, 172] on input "checkbox" at bounding box center [99, 172] width 0 height 0
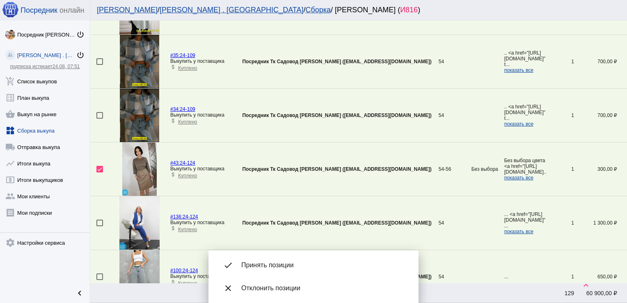
click at [265, 263] on span "Принять позиции" at bounding box center [323, 265] width 164 height 8
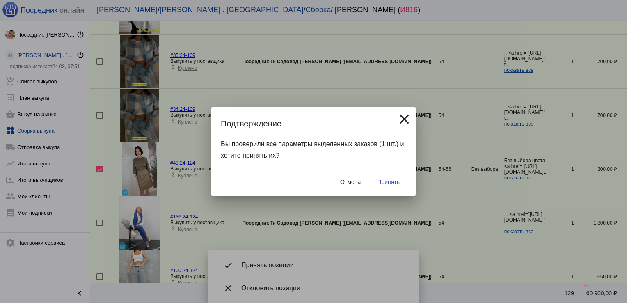
click at [389, 173] on div "Отмена Принять" at bounding box center [313, 182] width 185 height 28
click at [387, 180] on span "Принять" at bounding box center [388, 182] width 23 height 7
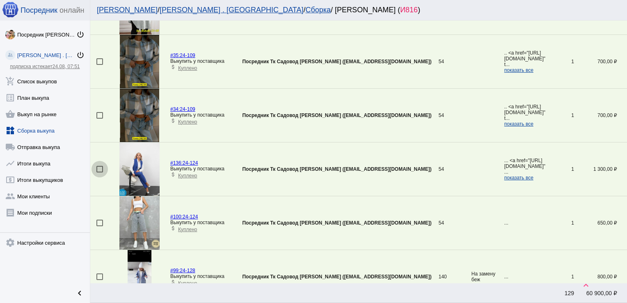
click at [99, 169] on div at bounding box center [99, 169] width 7 height 7
click at [99, 172] on input "checkbox" at bounding box center [99, 172] width 0 height 0
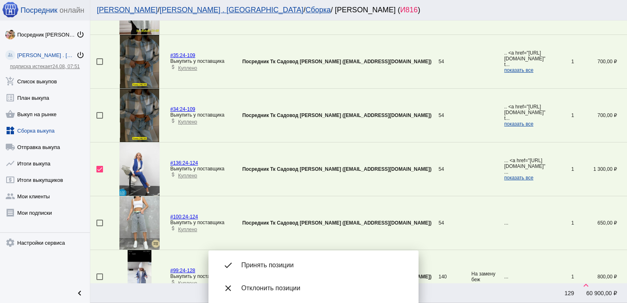
click at [98, 277] on div at bounding box center [99, 276] width 7 height 7
click at [99, 280] on input "checkbox" at bounding box center [99, 280] width 0 height 0
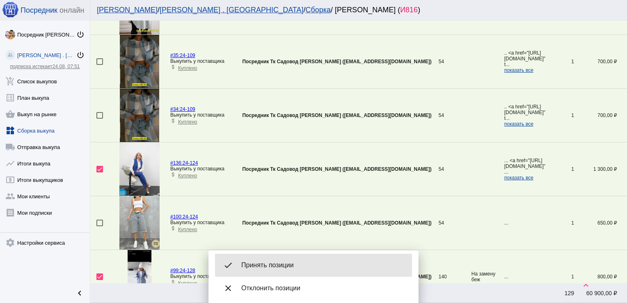
click at [279, 266] on span "Принять позиции" at bounding box center [323, 265] width 164 height 8
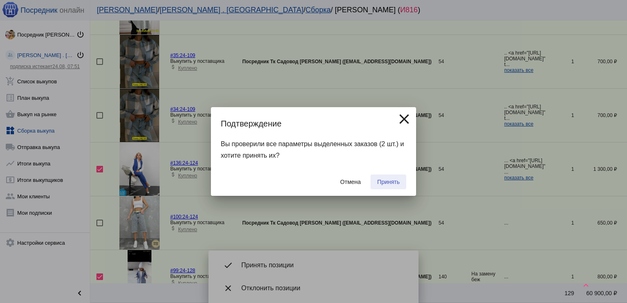
click at [392, 175] on button "Принять" at bounding box center [389, 181] width 36 height 15
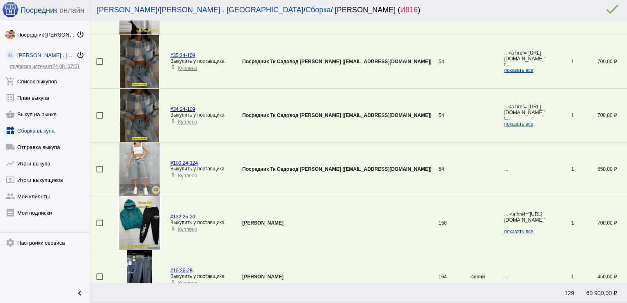
scroll to position [0, 0]
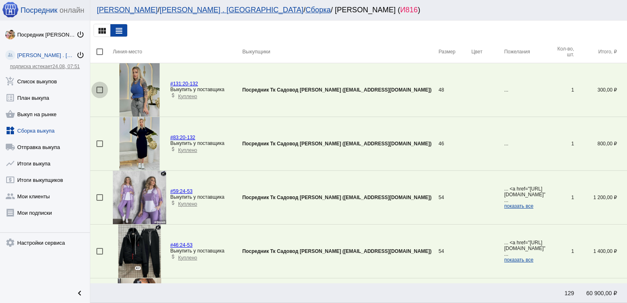
click at [102, 88] on div at bounding box center [99, 90] width 7 height 7
click at [100, 93] on input "checkbox" at bounding box center [99, 93] width 0 height 0
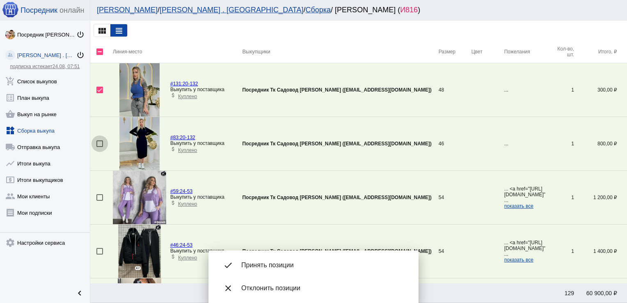
click at [98, 145] on div at bounding box center [99, 143] width 7 height 7
click at [99, 147] on input "checkbox" at bounding box center [99, 147] width 0 height 0
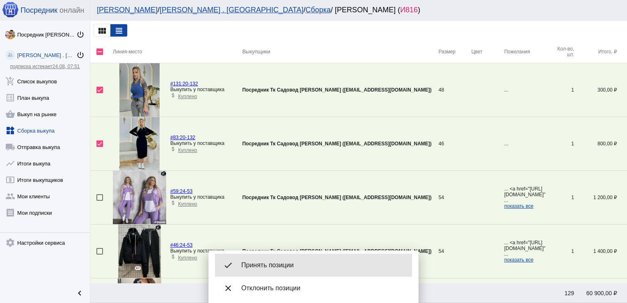
click at [259, 263] on span "Принять позиции" at bounding box center [323, 265] width 164 height 8
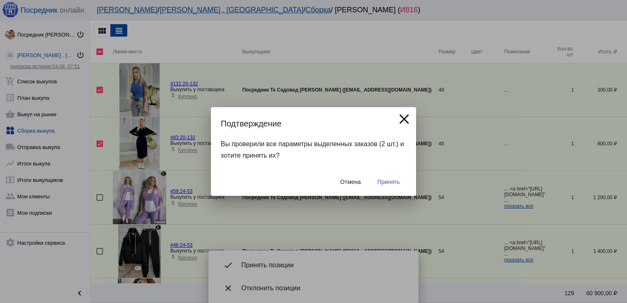
click at [384, 174] on div "Отмена Принять" at bounding box center [313, 182] width 185 height 28
click at [385, 179] on span "Принять" at bounding box center [388, 182] width 23 height 7
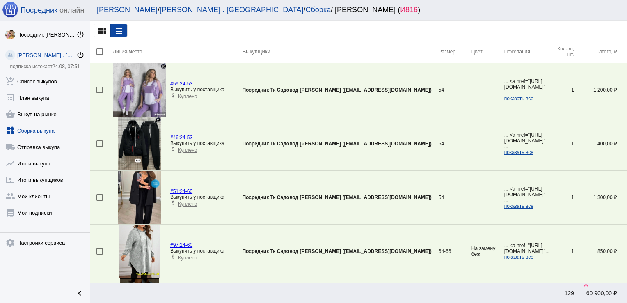
scroll to position [243, 0]
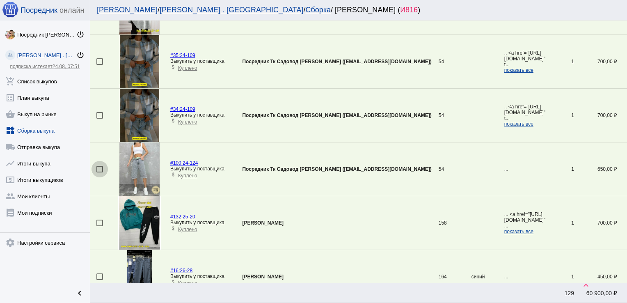
click at [99, 167] on div at bounding box center [99, 169] width 7 height 7
click at [99, 172] on input "checkbox" at bounding box center [99, 172] width 0 height 0
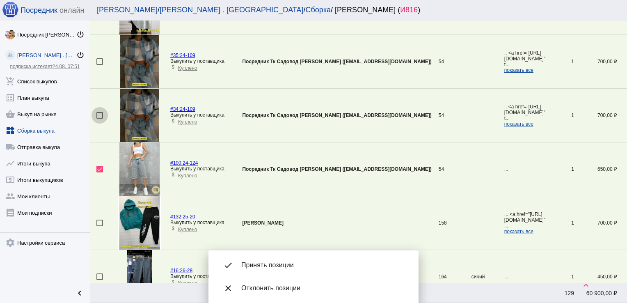
click at [98, 115] on div at bounding box center [99, 115] width 7 height 7
click at [99, 119] on input "checkbox" at bounding box center [99, 119] width 0 height 0
click at [98, 59] on div at bounding box center [99, 61] width 7 height 7
click at [99, 65] on input "checkbox" at bounding box center [99, 65] width 0 height 0
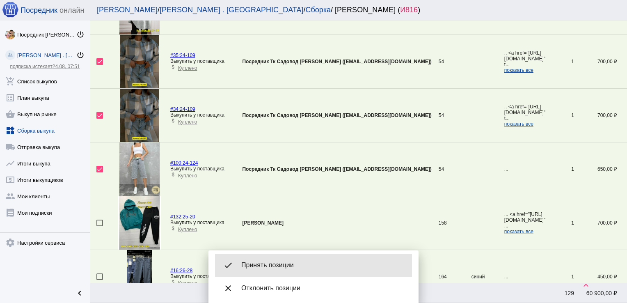
click at [278, 263] on span "Принять позиции" at bounding box center [323, 265] width 164 height 8
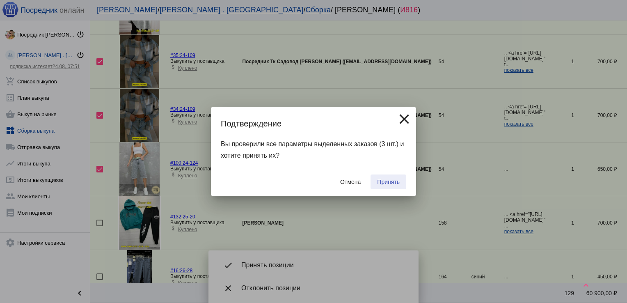
click at [382, 179] on span "Принять" at bounding box center [388, 182] width 23 height 7
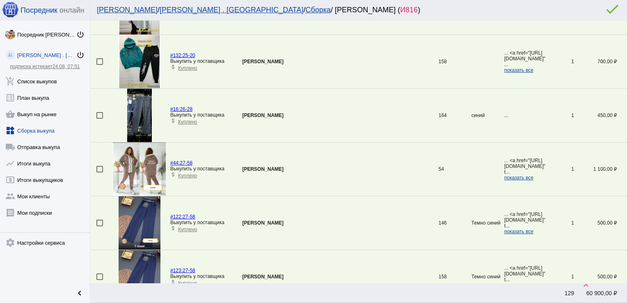
scroll to position [82, 0]
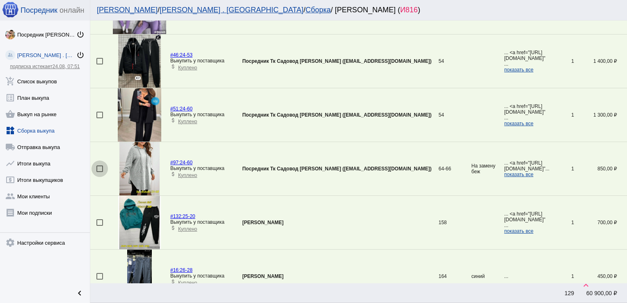
click at [98, 168] on div at bounding box center [99, 168] width 7 height 7
click at [99, 172] on input "checkbox" at bounding box center [99, 172] width 0 height 0
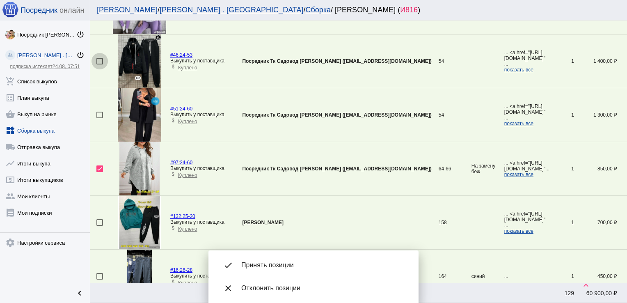
click at [97, 60] on div at bounding box center [99, 61] width 7 height 7
click at [99, 64] on input "checkbox" at bounding box center [99, 64] width 0 height 0
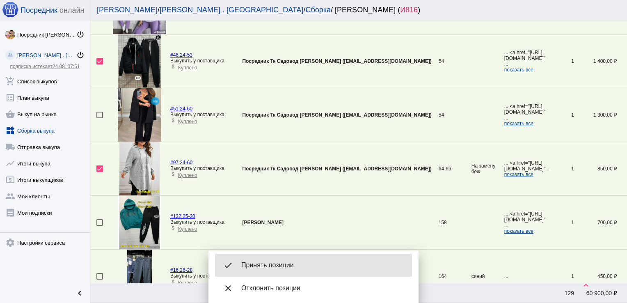
click at [274, 268] on span "Принять позиции" at bounding box center [323, 265] width 164 height 8
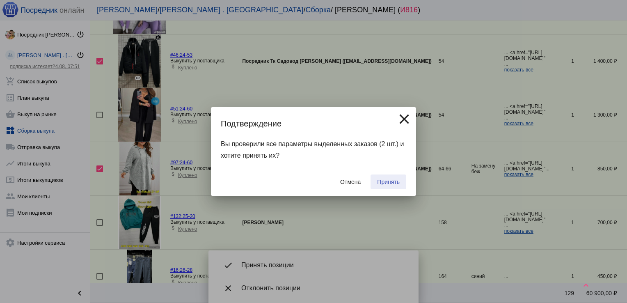
click at [386, 181] on span "Принять" at bounding box center [388, 182] width 23 height 7
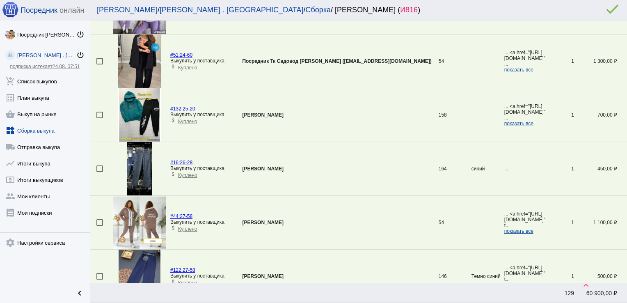
scroll to position [619, 0]
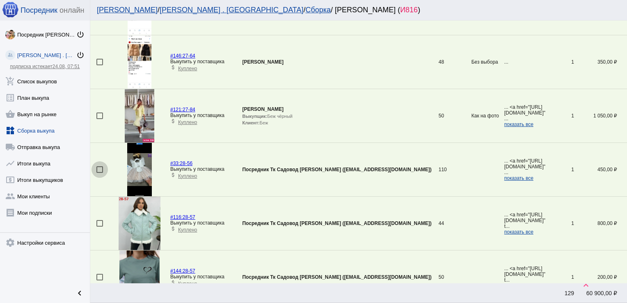
click at [98, 167] on div at bounding box center [99, 169] width 7 height 7
click at [99, 173] on input "checkbox" at bounding box center [99, 173] width 0 height 0
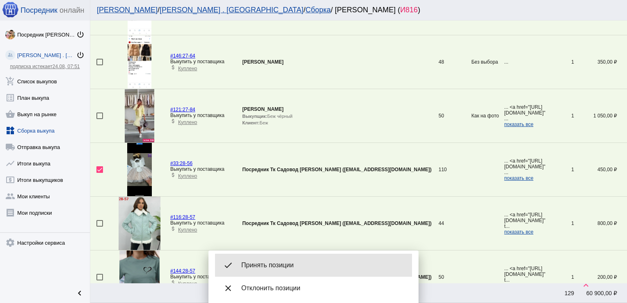
click at [273, 262] on span "Принять позиции" at bounding box center [323, 265] width 164 height 8
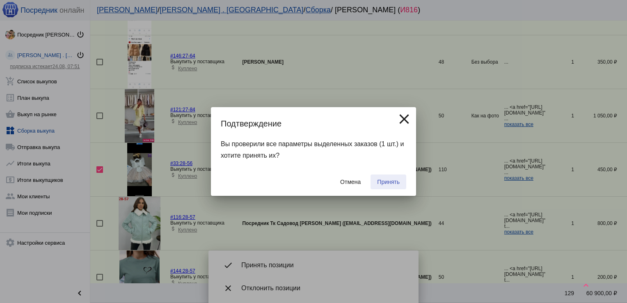
click at [386, 176] on button "Принять" at bounding box center [389, 181] width 36 height 15
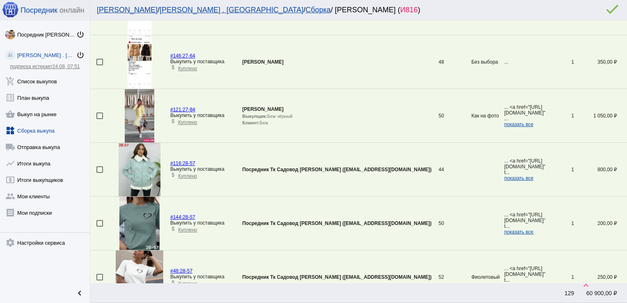
scroll to position [834, 0]
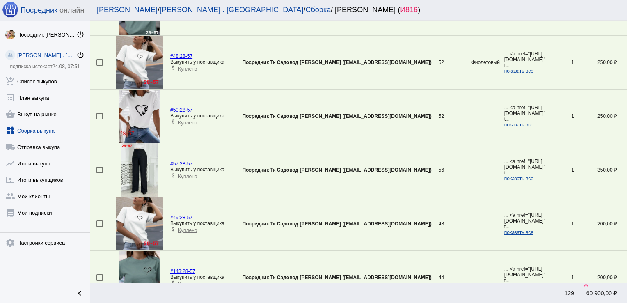
click at [102, 169] on div at bounding box center [99, 170] width 7 height 7
click at [100, 173] on input "checkbox" at bounding box center [99, 173] width 0 height 0
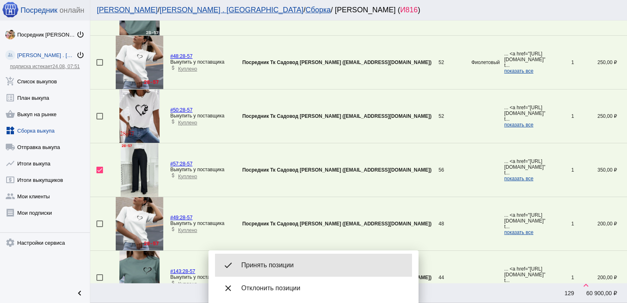
click at [266, 257] on div "done Принять позиции" at bounding box center [313, 265] width 197 height 23
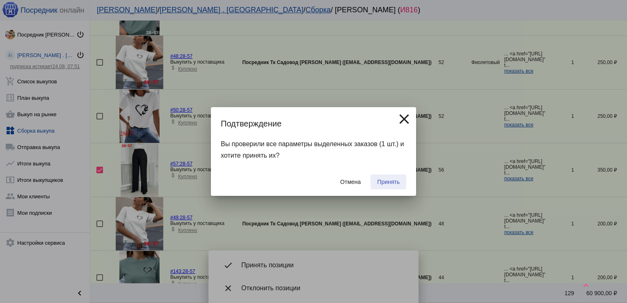
click at [388, 178] on button "Принять" at bounding box center [389, 181] width 36 height 15
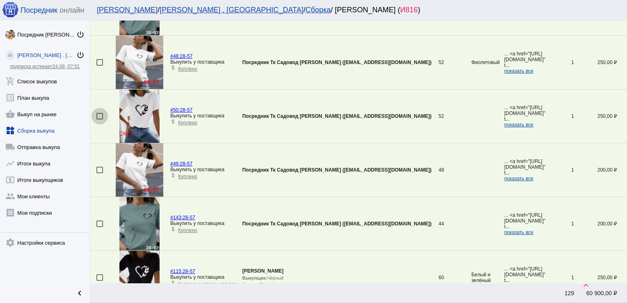
click at [102, 115] on div at bounding box center [99, 116] width 7 height 7
click at [100, 119] on input "checkbox" at bounding box center [99, 119] width 0 height 0
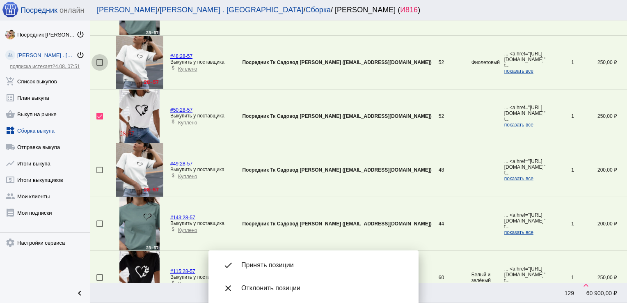
click at [98, 60] on div at bounding box center [99, 62] width 7 height 7
click at [99, 66] on input "checkbox" at bounding box center [99, 66] width 0 height 0
click at [259, 262] on span "Принять позиции" at bounding box center [323, 265] width 164 height 8
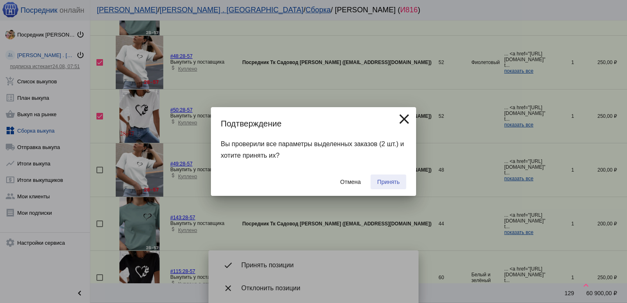
click at [389, 176] on button "Принять" at bounding box center [389, 181] width 36 height 15
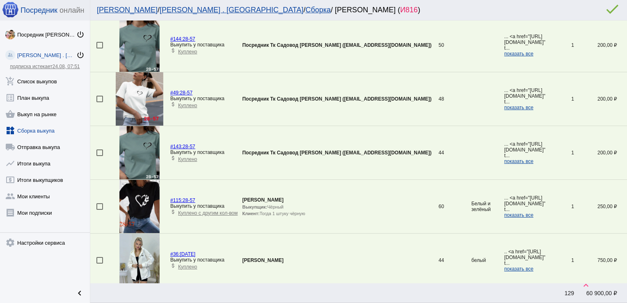
scroll to position [794, 0]
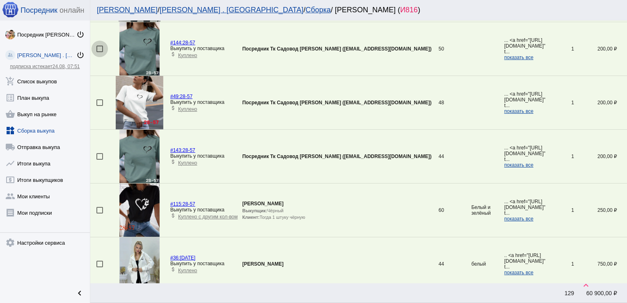
click at [99, 48] on div at bounding box center [99, 49] width 7 height 7
click at [99, 52] on input "checkbox" at bounding box center [99, 52] width 0 height 0
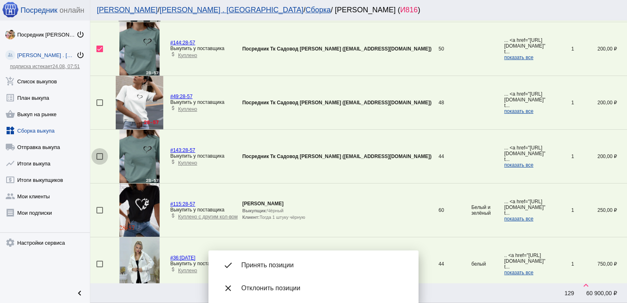
click at [98, 155] on div at bounding box center [99, 156] width 7 height 7
click at [99, 160] on input "checkbox" at bounding box center [99, 160] width 0 height 0
click at [100, 102] on div at bounding box center [99, 102] width 7 height 7
click at [100, 106] on input "checkbox" at bounding box center [99, 106] width 0 height 0
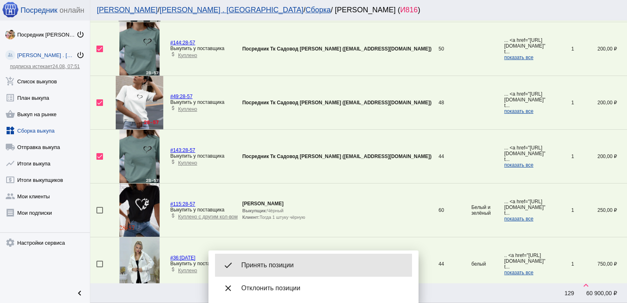
click at [276, 263] on span "Принять позиции" at bounding box center [323, 265] width 164 height 8
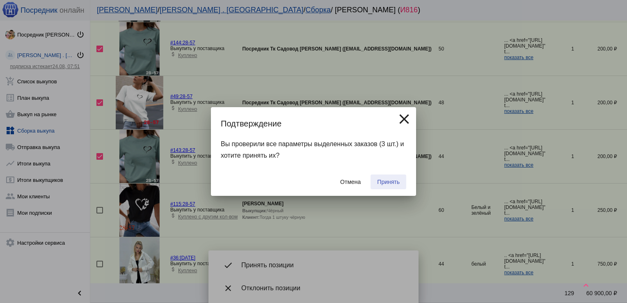
click at [381, 177] on button "Принять" at bounding box center [389, 181] width 36 height 15
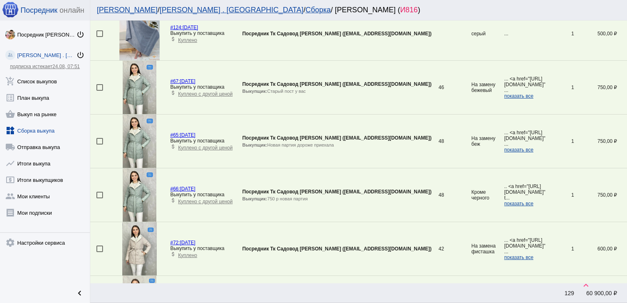
scroll to position [2526, 0]
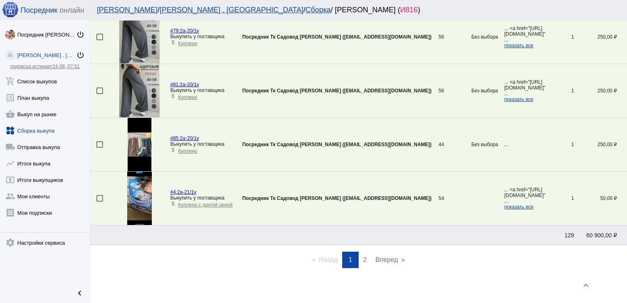
click at [363, 256] on span "2" at bounding box center [365, 259] width 4 height 7
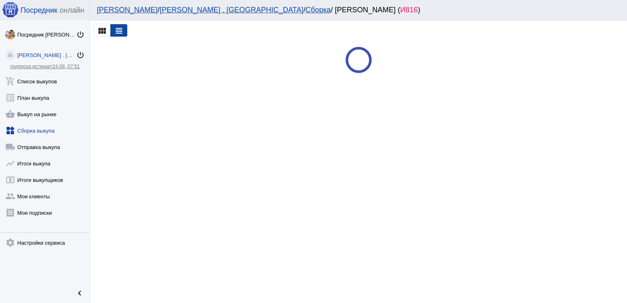
scroll to position [0, 0]
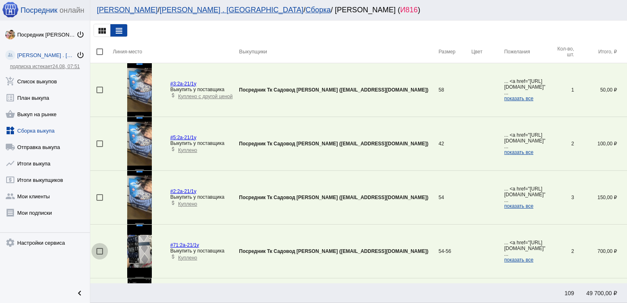
click at [97, 251] on div at bounding box center [99, 251] width 7 height 7
click at [99, 254] on input "checkbox" at bounding box center [99, 254] width 0 height 0
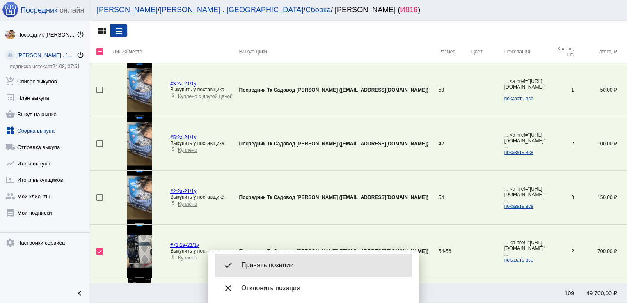
click at [266, 259] on div "done Принять позиции" at bounding box center [313, 265] width 197 height 23
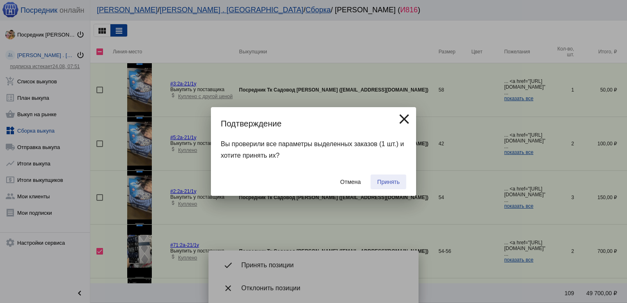
click at [387, 184] on span "Принять" at bounding box center [388, 182] width 23 height 7
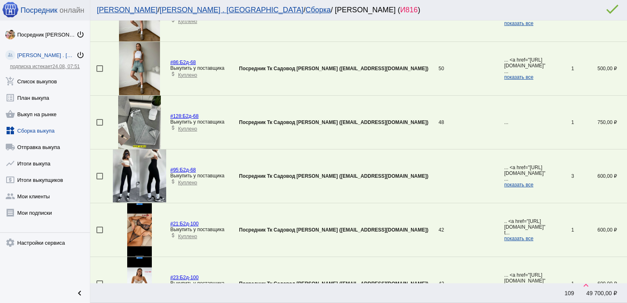
scroll to position [2150, 0]
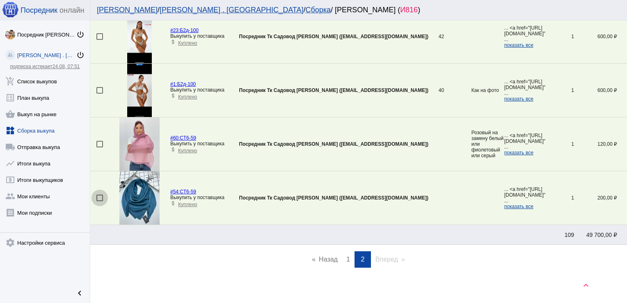
click at [99, 195] on div at bounding box center [99, 198] width 7 height 7
click at [99, 201] on input "checkbox" at bounding box center [99, 201] width 0 height 0
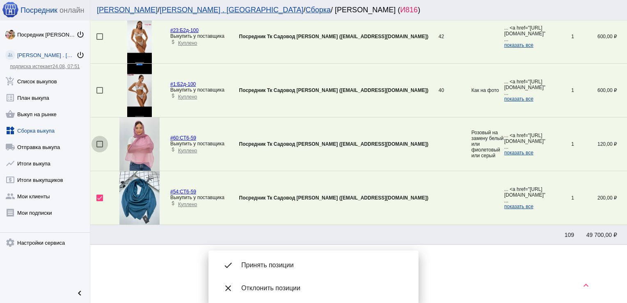
click at [98, 141] on div at bounding box center [99, 144] width 7 height 7
click at [99, 147] on input "checkbox" at bounding box center [99, 147] width 0 height 0
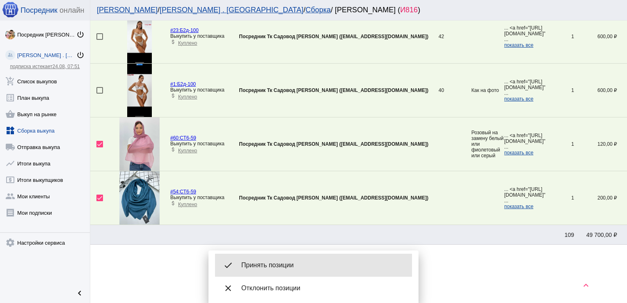
click at [279, 268] on span "Принять позиции" at bounding box center [323, 265] width 164 height 8
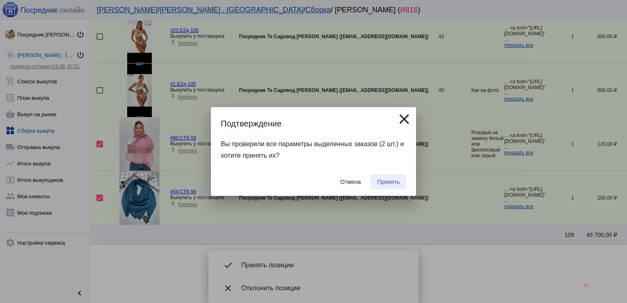
click at [388, 179] on span "Принять" at bounding box center [388, 182] width 23 height 7
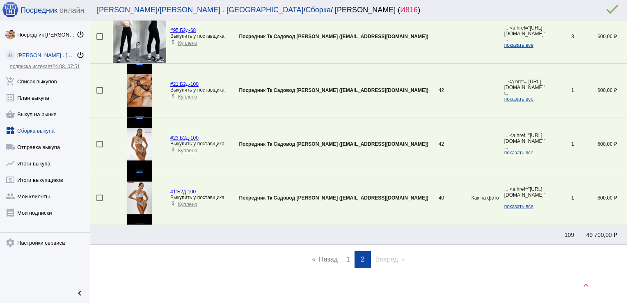
scroll to position [941, 0]
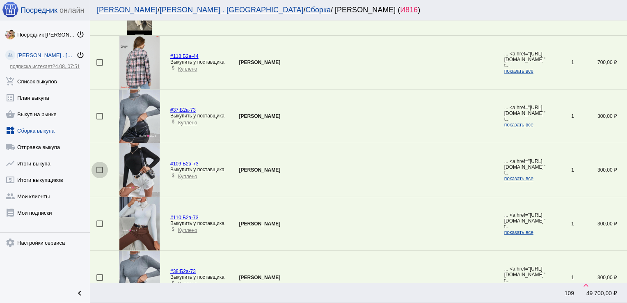
click at [100, 168] on div at bounding box center [99, 170] width 7 height 7
click at [100, 173] on input "checkbox" at bounding box center [99, 173] width 0 height 0
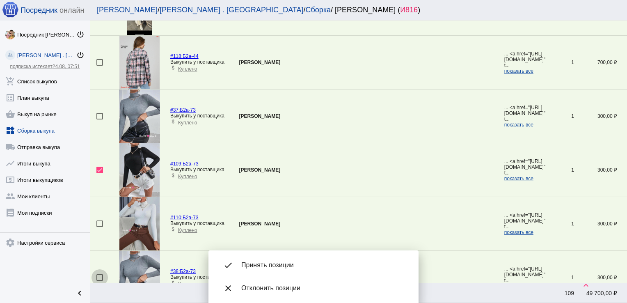
click at [98, 275] on div at bounding box center [99, 277] width 7 height 7
click at [99, 281] on input "checkbox" at bounding box center [99, 281] width 0 height 0
click at [96, 218] on td at bounding box center [101, 224] width 23 height 54
click at [99, 221] on div at bounding box center [99, 223] width 7 height 7
click at [99, 227] on input "checkbox" at bounding box center [99, 227] width 0 height 0
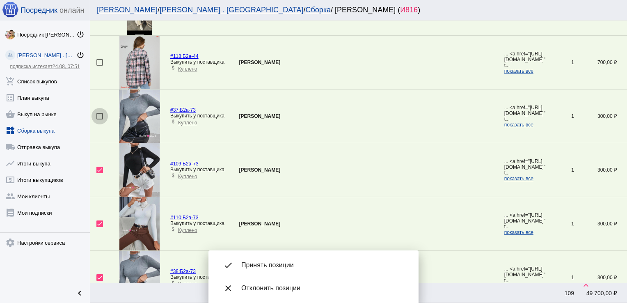
click at [100, 114] on div at bounding box center [99, 116] width 7 height 7
click at [100, 119] on input "checkbox" at bounding box center [99, 119] width 0 height 0
click at [279, 266] on span "Принять позиции" at bounding box center [323, 265] width 164 height 8
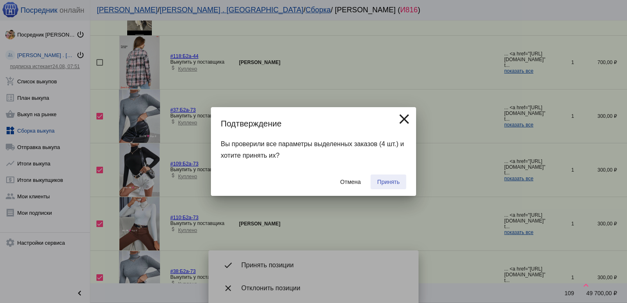
click at [385, 183] on span "Принять" at bounding box center [388, 182] width 23 height 7
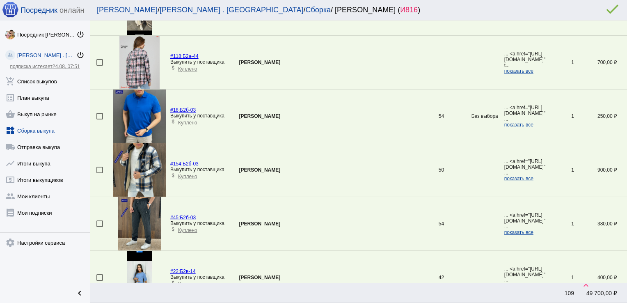
scroll to position [780, 0]
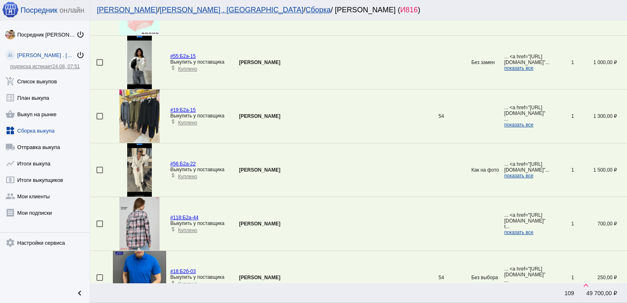
click at [98, 169] on div at bounding box center [99, 170] width 7 height 7
click at [99, 173] on input "checkbox" at bounding box center [99, 173] width 0 height 0
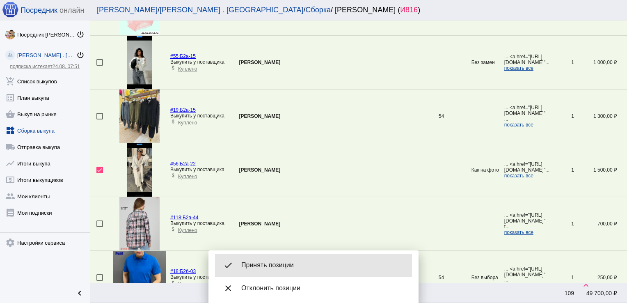
click at [258, 265] on span "Принять позиции" at bounding box center [323, 265] width 164 height 8
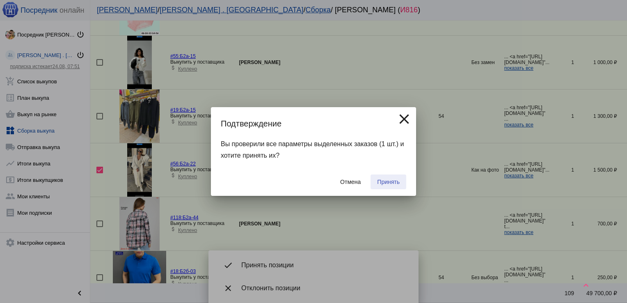
click at [382, 182] on span "Принять" at bounding box center [388, 182] width 23 height 7
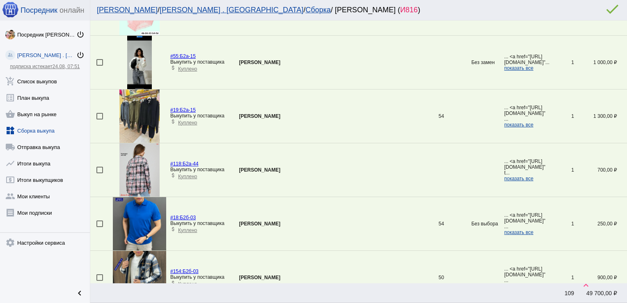
scroll to position [995, 0]
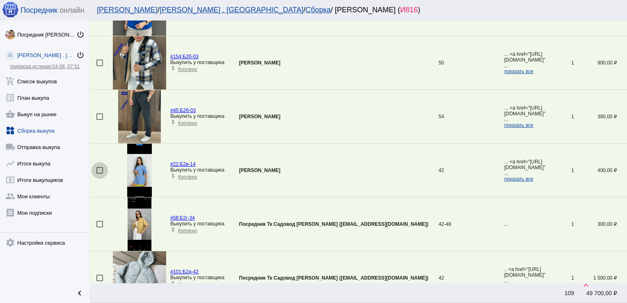
click at [98, 168] on div at bounding box center [99, 170] width 7 height 7
click at [99, 174] on input "checkbox" at bounding box center [99, 174] width 0 height 0
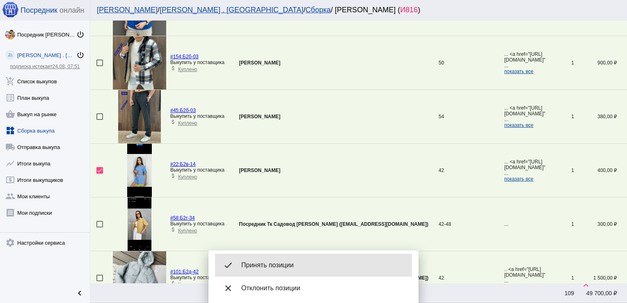
click at [276, 264] on span "Принять позиции" at bounding box center [323, 265] width 164 height 8
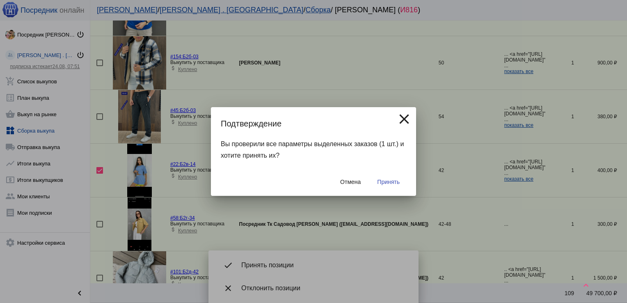
click at [385, 183] on span "Принять" at bounding box center [388, 182] width 23 height 7
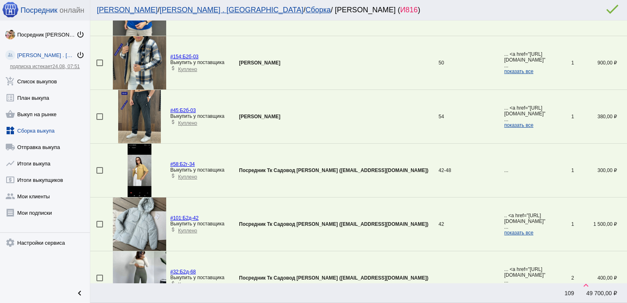
scroll to position [673, 0]
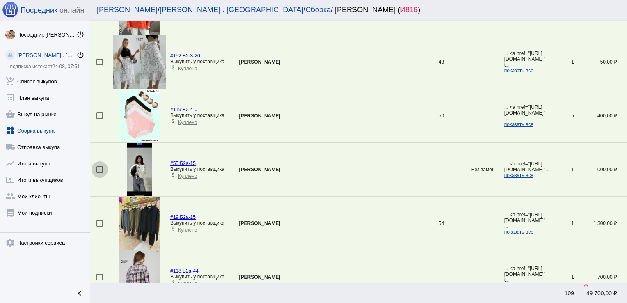
click at [100, 169] on div at bounding box center [99, 169] width 7 height 7
click at [100, 173] on input "checkbox" at bounding box center [99, 173] width 0 height 0
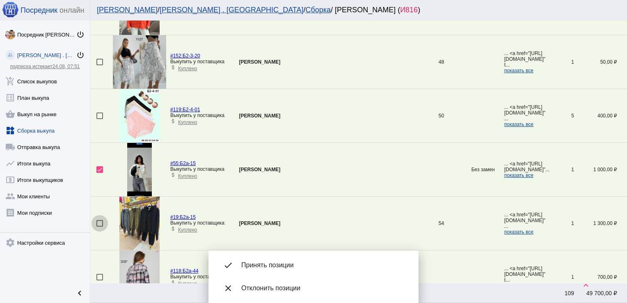
click at [100, 224] on div at bounding box center [99, 223] width 7 height 7
click at [100, 227] on input "checkbox" at bounding box center [99, 227] width 0 height 0
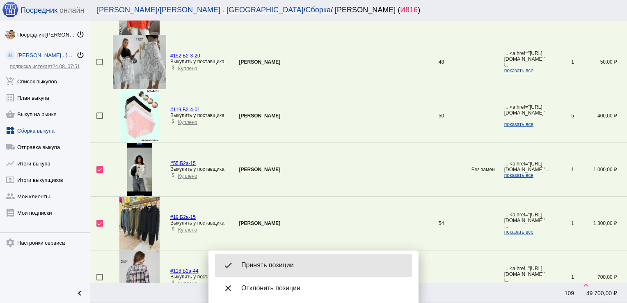
click at [286, 267] on span "Принять позиции" at bounding box center [323, 265] width 164 height 8
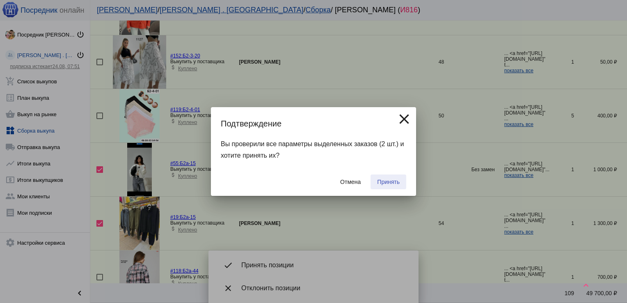
click at [384, 183] on span "Принять" at bounding box center [388, 182] width 23 height 7
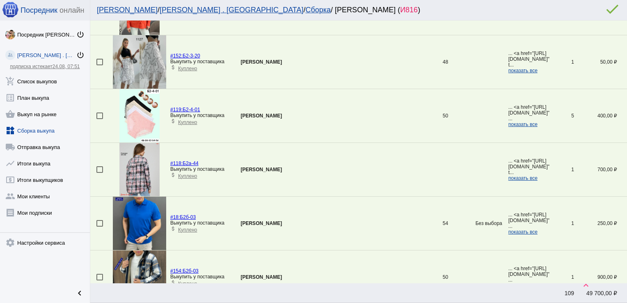
scroll to position [834, 0]
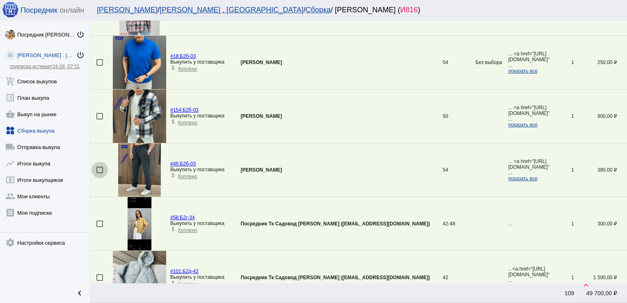
click at [101, 169] on div at bounding box center [99, 170] width 7 height 7
click at [100, 173] on input "checkbox" at bounding box center [99, 173] width 0 height 0
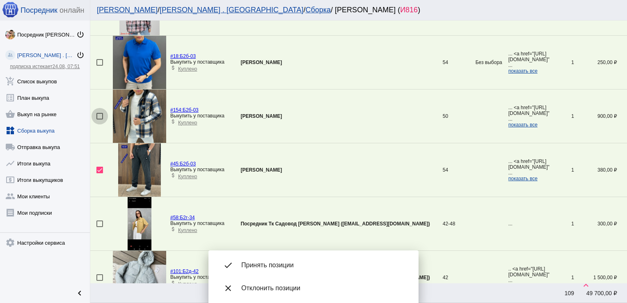
click at [98, 114] on div at bounding box center [99, 116] width 7 height 7
click at [99, 119] on input "checkbox" at bounding box center [99, 119] width 0 height 0
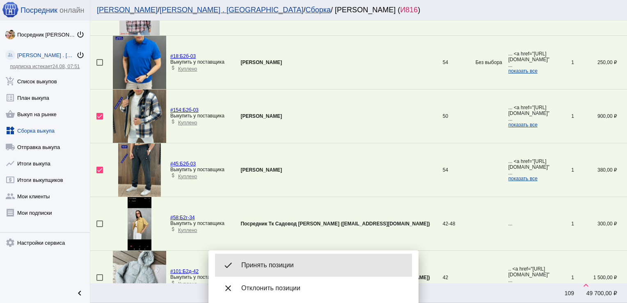
click at [273, 269] on span "Принять позиции" at bounding box center [323, 265] width 164 height 8
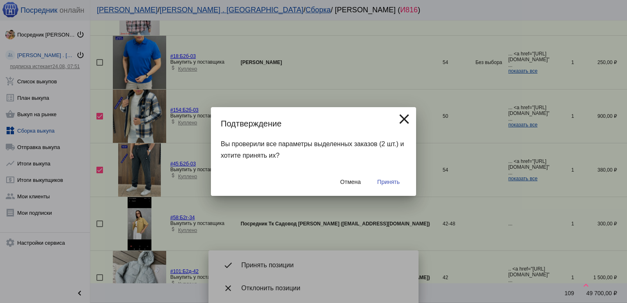
click at [394, 183] on span "Принять" at bounding box center [388, 182] width 23 height 7
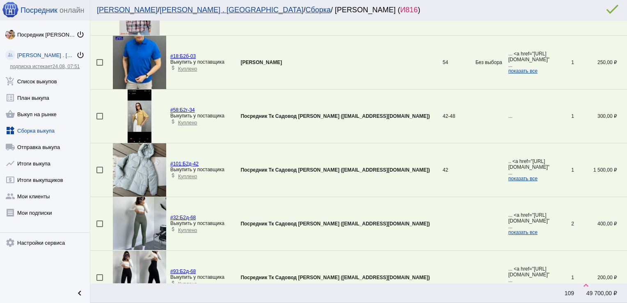
scroll to position [458, 0]
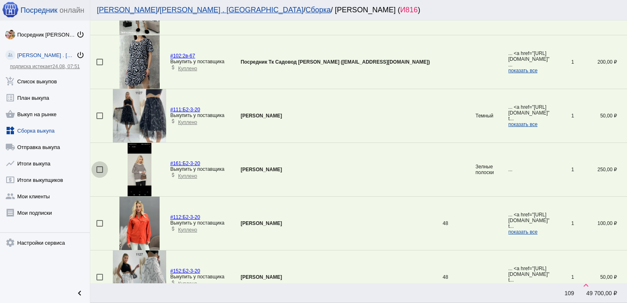
click at [102, 166] on div at bounding box center [99, 169] width 7 height 7
click at [100, 173] on input "checkbox" at bounding box center [99, 173] width 0 height 0
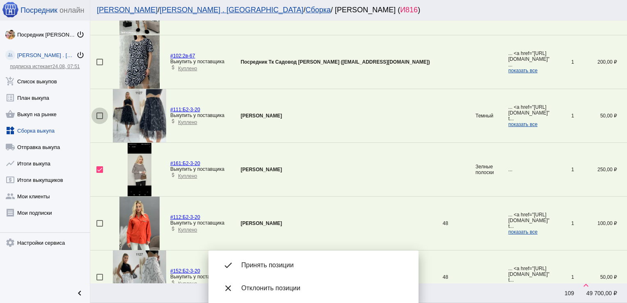
click at [99, 114] on div at bounding box center [99, 115] width 7 height 7
click at [99, 119] on input "checkbox" at bounding box center [99, 119] width 0 height 0
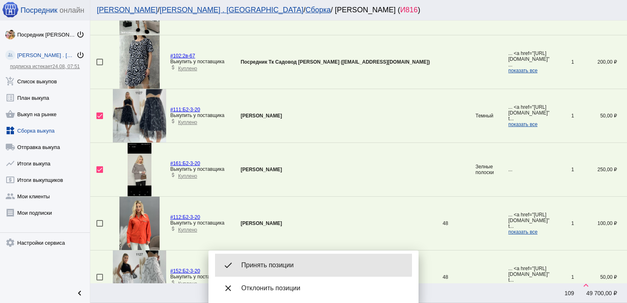
click at [255, 263] on span "Принять позиции" at bounding box center [323, 265] width 164 height 8
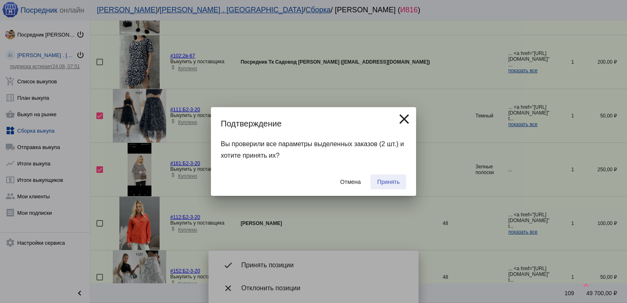
click at [393, 178] on button "Принять" at bounding box center [389, 181] width 36 height 15
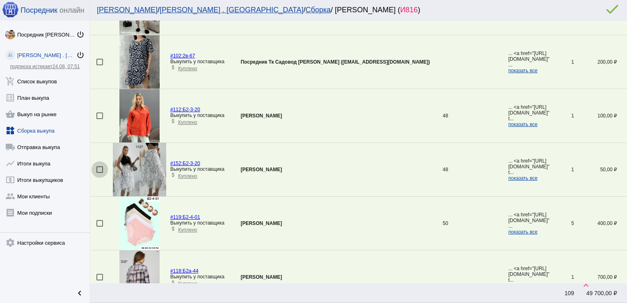
click at [100, 168] on div at bounding box center [99, 169] width 7 height 7
click at [100, 173] on input "checkbox" at bounding box center [99, 173] width 0 height 0
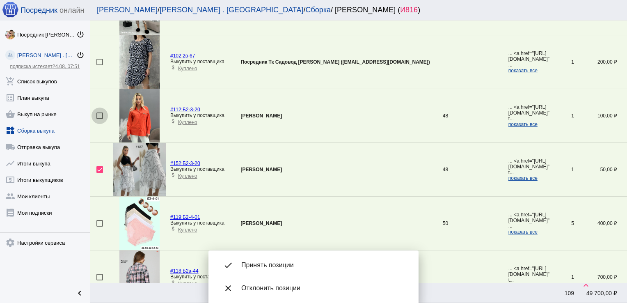
click at [98, 114] on div at bounding box center [99, 115] width 7 height 7
click at [99, 119] on input "checkbox" at bounding box center [99, 119] width 0 height 0
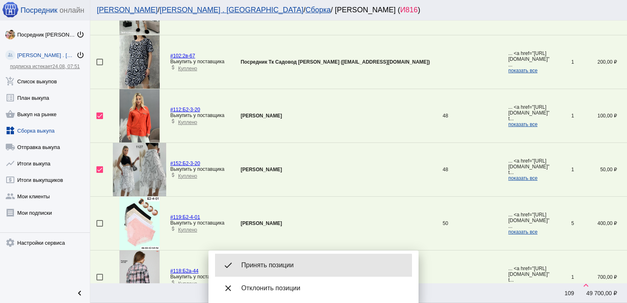
click at [273, 270] on div "done Принять позиции" at bounding box center [313, 265] width 197 height 23
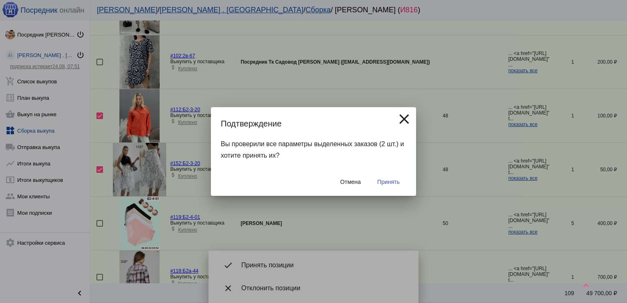
click at [393, 181] on span "Принять" at bounding box center [388, 182] width 23 height 7
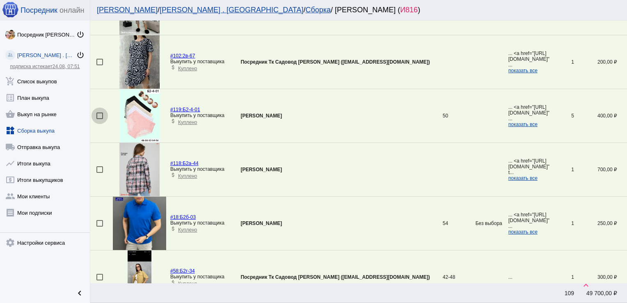
click at [98, 114] on div at bounding box center [99, 115] width 7 height 7
click at [99, 119] on input "checkbox" at bounding box center [99, 119] width 0 height 0
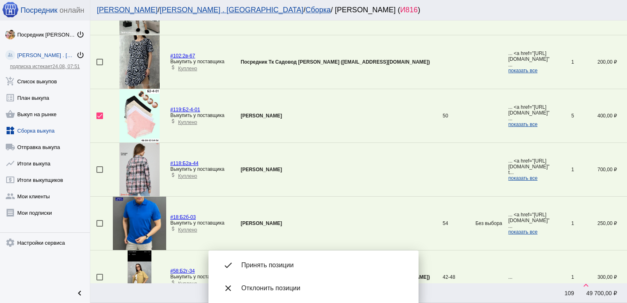
click at [265, 258] on div "done Принять позиции" at bounding box center [313, 265] width 197 height 23
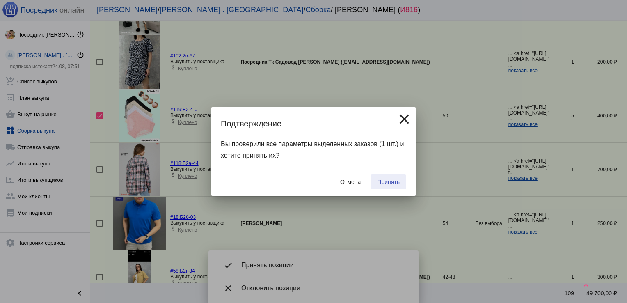
click at [382, 184] on span "Принять" at bounding box center [388, 182] width 23 height 7
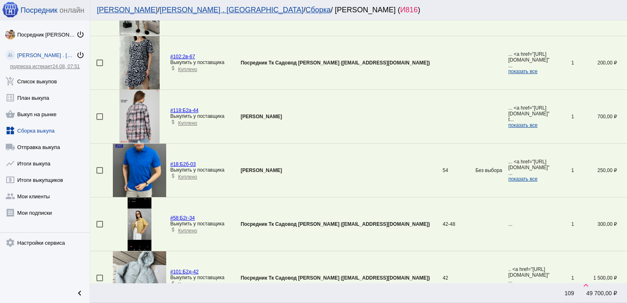
scroll to position [1238, 0]
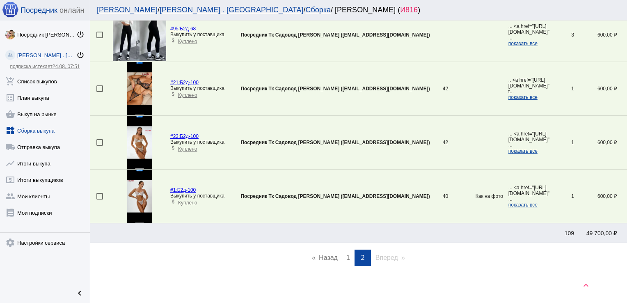
click at [343, 256] on link "page 1" at bounding box center [348, 258] width 12 height 16
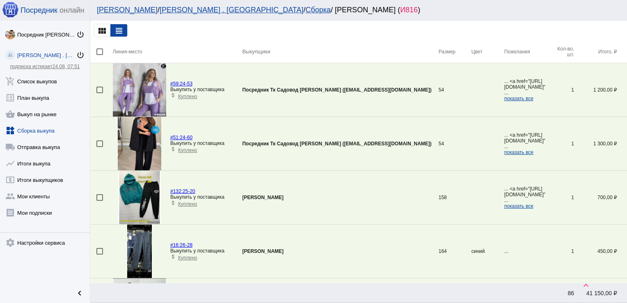
scroll to position [1102, 0]
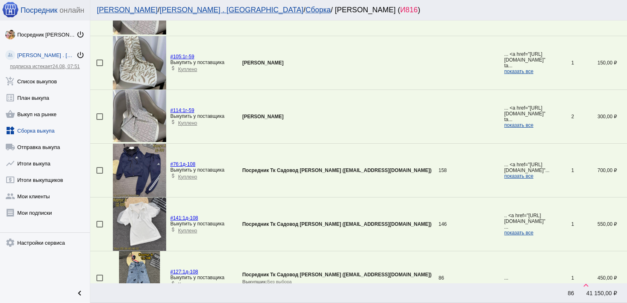
click at [99, 169] on div at bounding box center [99, 170] width 7 height 7
click at [99, 174] on input "checkbox" at bounding box center [99, 174] width 0 height 0
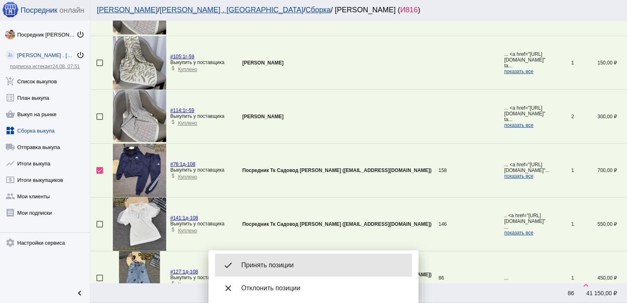
click at [285, 259] on div "done Принять позиции" at bounding box center [313, 265] width 197 height 23
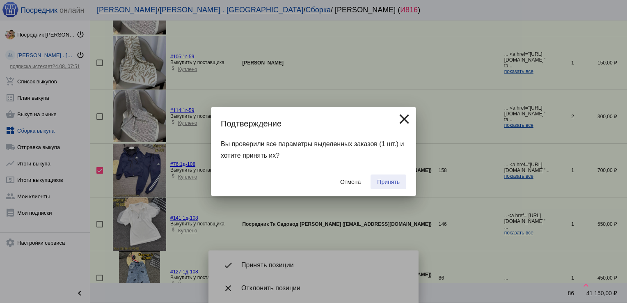
click at [381, 184] on span "Принять" at bounding box center [388, 182] width 23 height 7
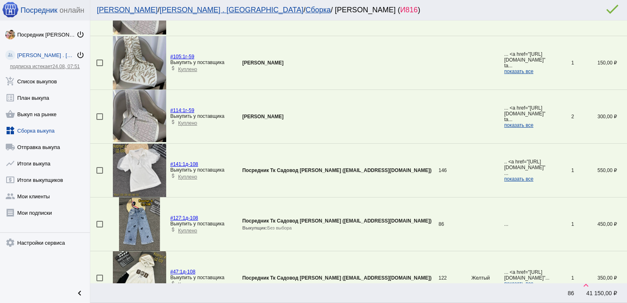
scroll to position [888, 0]
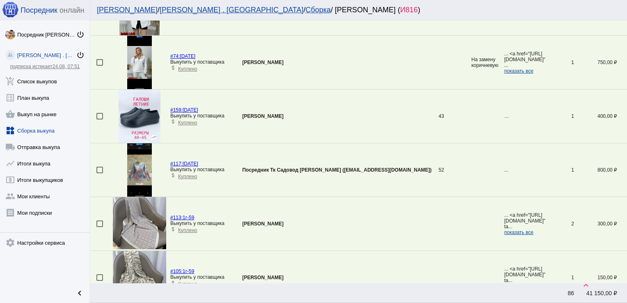
click at [101, 167] on div at bounding box center [99, 170] width 7 height 7
click at [100, 173] on input "checkbox" at bounding box center [99, 173] width 0 height 0
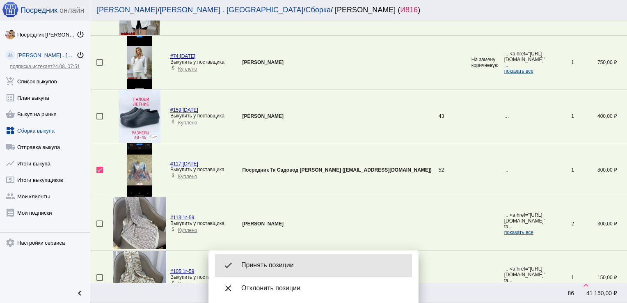
click at [298, 263] on span "Принять позиции" at bounding box center [323, 265] width 164 height 8
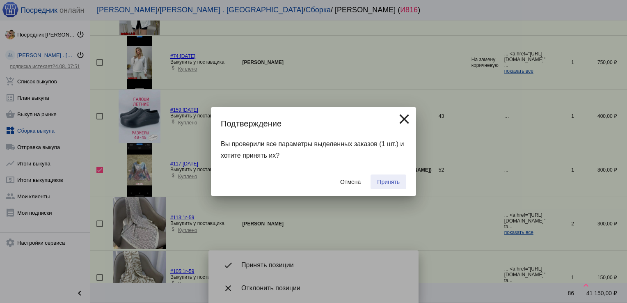
click at [381, 182] on span "Принять" at bounding box center [388, 182] width 23 height 7
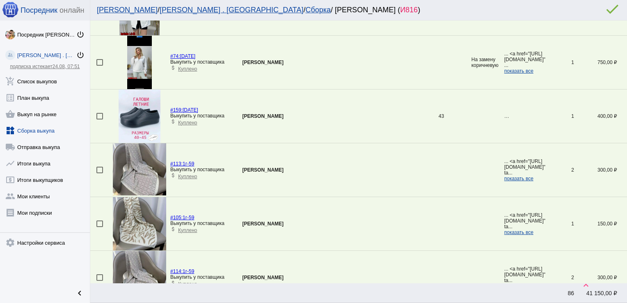
scroll to position [1156, 0]
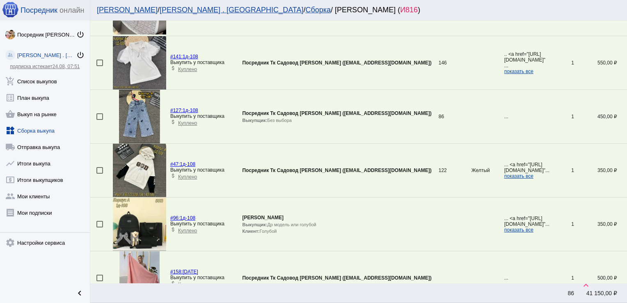
click at [101, 167] on div at bounding box center [99, 170] width 7 height 7
click at [100, 174] on input "checkbox" at bounding box center [99, 174] width 0 height 0
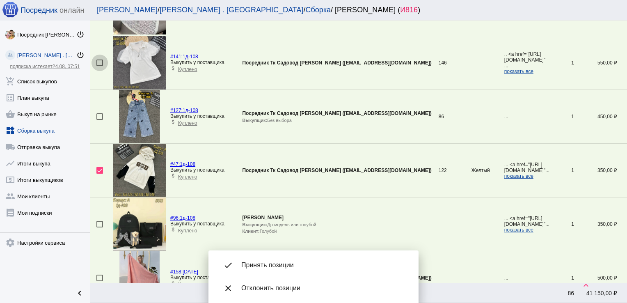
click at [101, 60] on div at bounding box center [99, 63] width 7 height 7
click at [100, 66] on input "checkbox" at bounding box center [99, 66] width 0 height 0
click at [100, 114] on div at bounding box center [99, 116] width 7 height 7
click at [100, 120] on input "checkbox" at bounding box center [99, 120] width 0 height 0
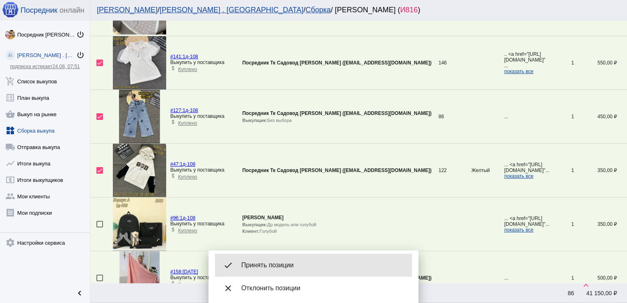
click at [256, 264] on span "Принять позиции" at bounding box center [323, 265] width 164 height 8
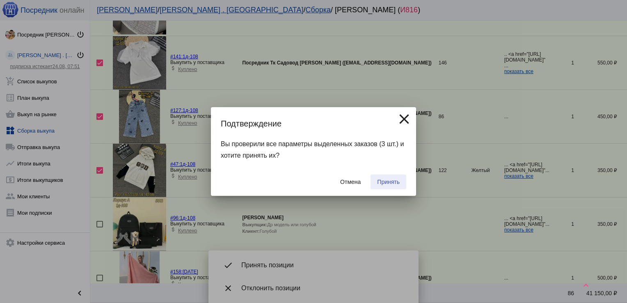
click at [385, 179] on span "Принять" at bounding box center [388, 182] width 23 height 7
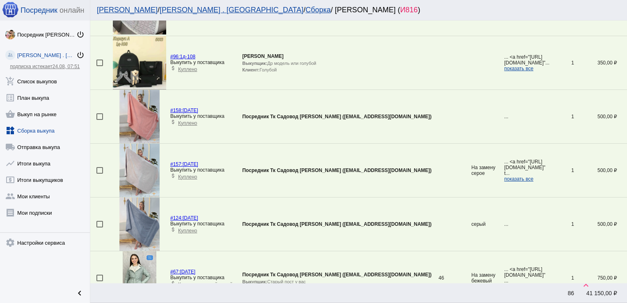
scroll to position [2526, 0]
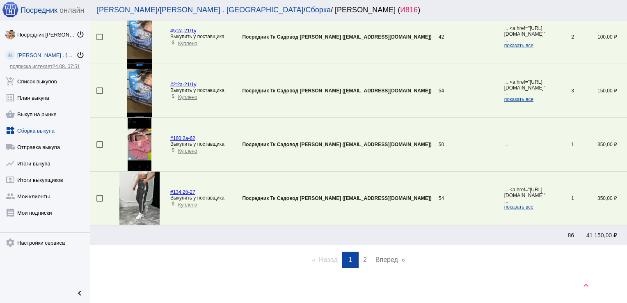
click at [364, 257] on link "page 2" at bounding box center [365, 260] width 12 height 16
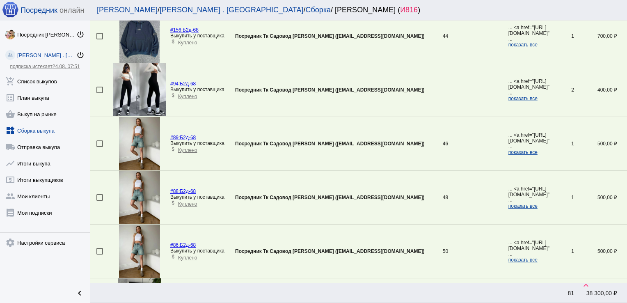
scroll to position [969, 0]
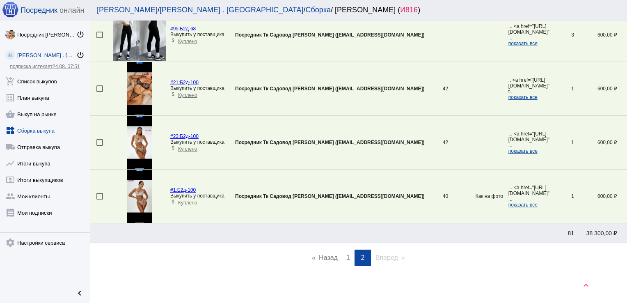
click at [346, 255] on span "1" at bounding box center [348, 257] width 4 height 7
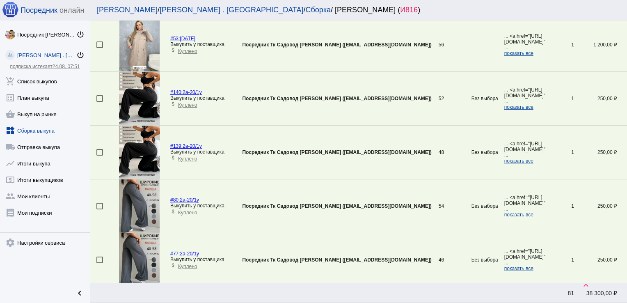
scroll to position [1773, 0]
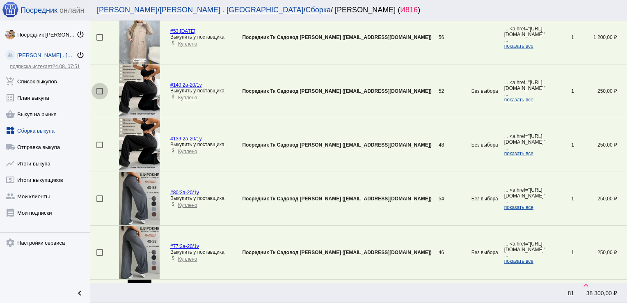
click at [99, 88] on div at bounding box center [99, 91] width 7 height 7
click at [99, 94] on input "checkbox" at bounding box center [99, 94] width 0 height 0
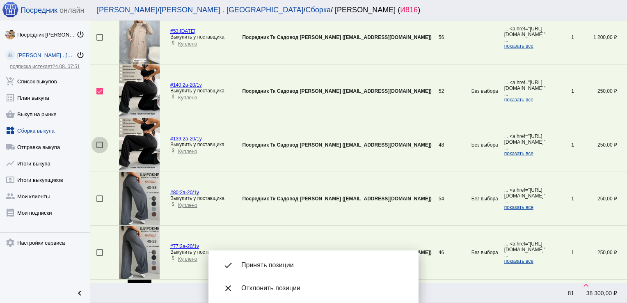
click at [100, 142] on div at bounding box center [99, 145] width 7 height 7
click at [100, 148] on input "checkbox" at bounding box center [99, 148] width 0 height 0
click at [98, 195] on div at bounding box center [99, 198] width 7 height 7
click at [99, 202] on input "checkbox" at bounding box center [99, 202] width 0 height 0
click at [98, 249] on div at bounding box center [99, 252] width 7 height 7
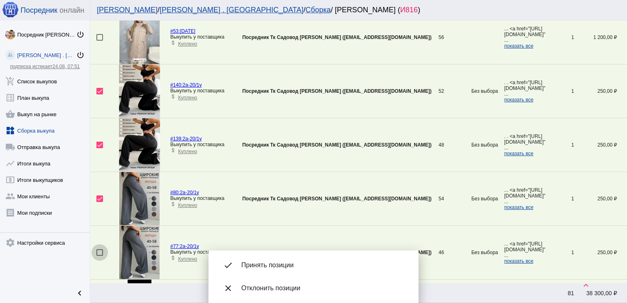
click at [99, 256] on input "checkbox" at bounding box center [99, 256] width 0 height 0
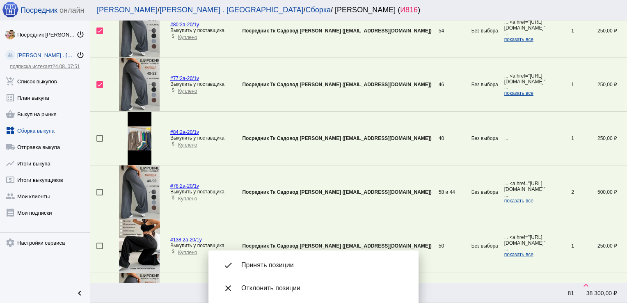
scroll to position [1951, 0]
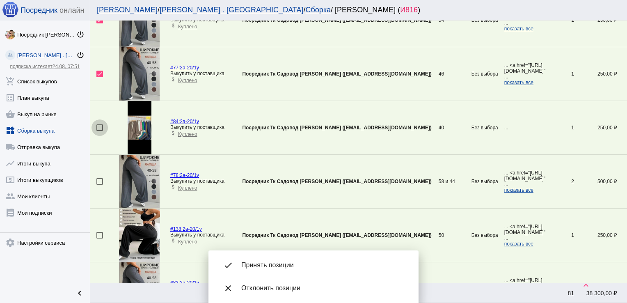
click at [98, 124] on div at bounding box center [99, 127] width 7 height 7
click at [99, 131] on input "checkbox" at bounding box center [99, 131] width 0 height 0
click at [98, 178] on div at bounding box center [99, 181] width 7 height 7
click at [99, 185] on input "checkbox" at bounding box center [99, 185] width 0 height 0
click at [100, 232] on div at bounding box center [99, 235] width 7 height 7
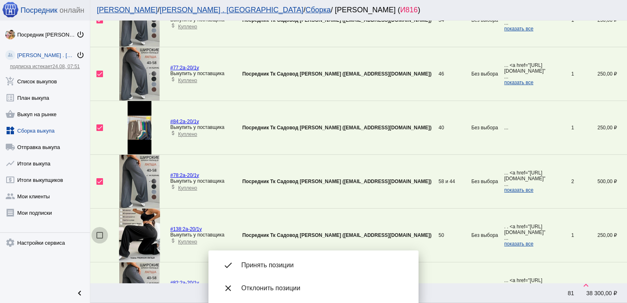
click at [100, 238] on input "checkbox" at bounding box center [99, 238] width 0 height 0
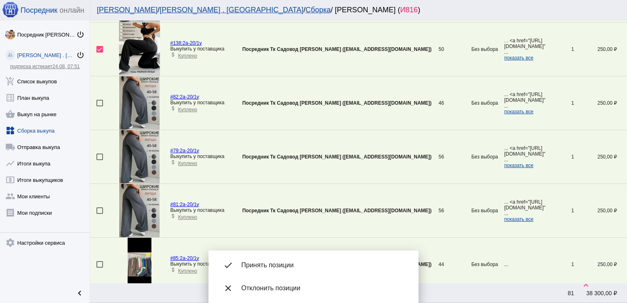
scroll to position [2141, 0]
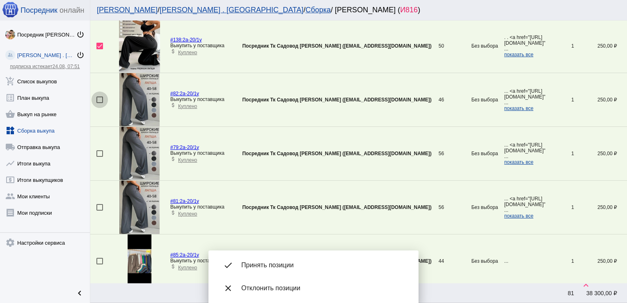
click at [100, 96] on div at bounding box center [99, 99] width 7 height 7
click at [100, 103] on input "checkbox" at bounding box center [99, 103] width 0 height 0
click at [99, 150] on div at bounding box center [99, 153] width 7 height 7
click at [99, 157] on input "checkbox" at bounding box center [99, 157] width 0 height 0
click at [99, 205] on div at bounding box center [99, 207] width 7 height 7
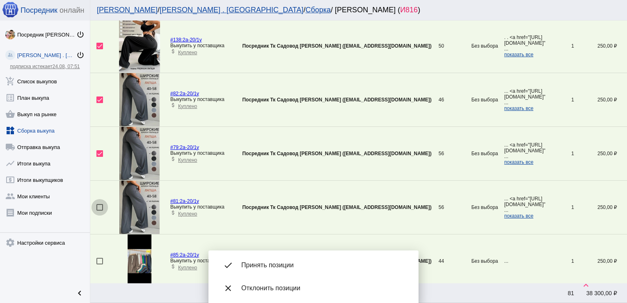
click at [99, 211] on input "checkbox" at bounding box center [99, 211] width 0 height 0
click at [99, 259] on div at bounding box center [99, 261] width 7 height 7
click at [99, 264] on input "checkbox" at bounding box center [99, 264] width 0 height 0
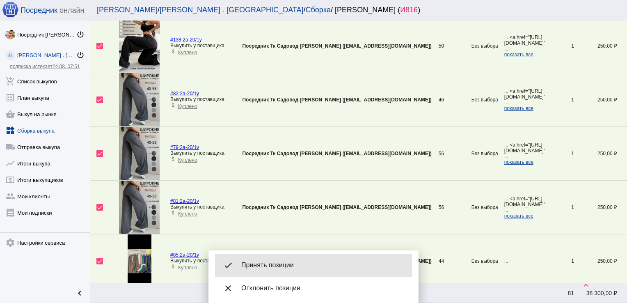
click at [261, 261] on span "Принять позиции" at bounding box center [323, 265] width 164 height 8
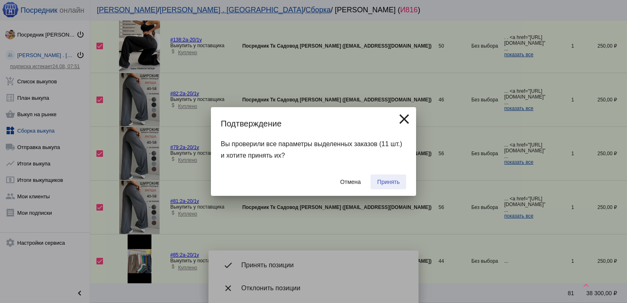
click at [392, 179] on span "Принять" at bounding box center [388, 182] width 23 height 7
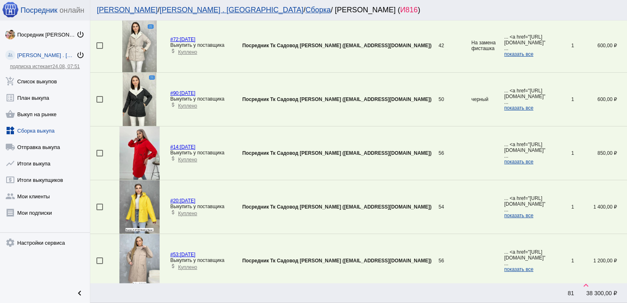
scroll to position [1908, 0]
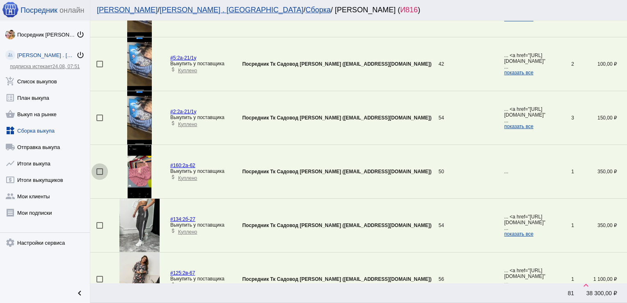
click at [99, 168] on div at bounding box center [99, 171] width 7 height 7
click at [99, 175] on input "checkbox" at bounding box center [99, 175] width 0 height 0
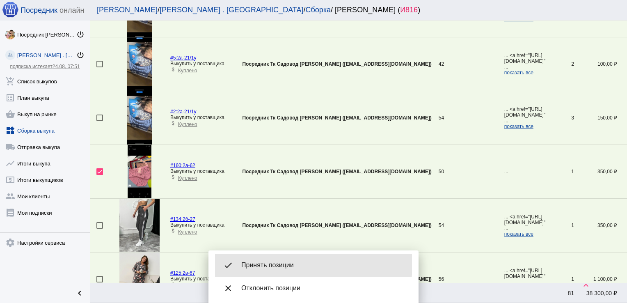
click at [266, 263] on span "Принять позиции" at bounding box center [323, 265] width 164 height 8
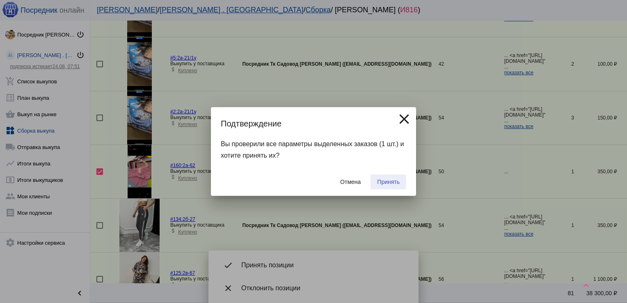
click at [385, 180] on span "Принять" at bounding box center [388, 182] width 23 height 7
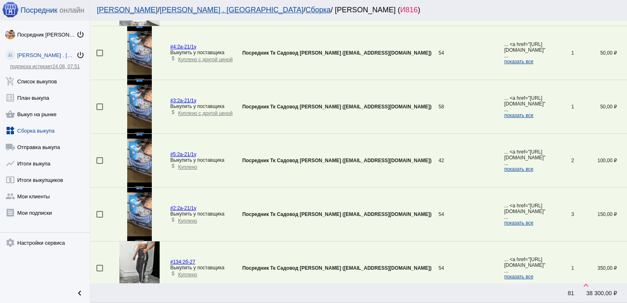
scroll to position [1794, 0]
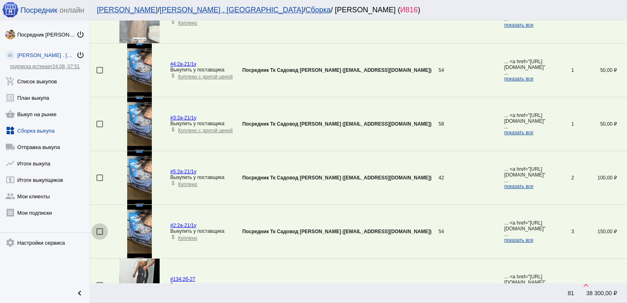
click at [98, 228] on div at bounding box center [99, 231] width 7 height 7
click at [99, 235] on input "checkbox" at bounding box center [99, 235] width 0 height 0
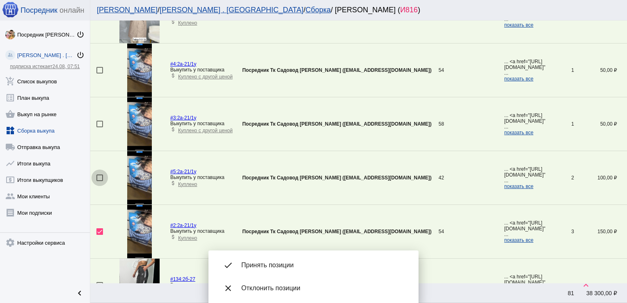
click at [97, 174] on div at bounding box center [99, 177] width 7 height 7
click at [99, 181] on input "checkbox" at bounding box center [99, 181] width 0 height 0
click at [97, 121] on div at bounding box center [99, 124] width 7 height 7
click at [99, 127] on input "checkbox" at bounding box center [99, 127] width 0 height 0
click at [100, 67] on div at bounding box center [99, 70] width 7 height 7
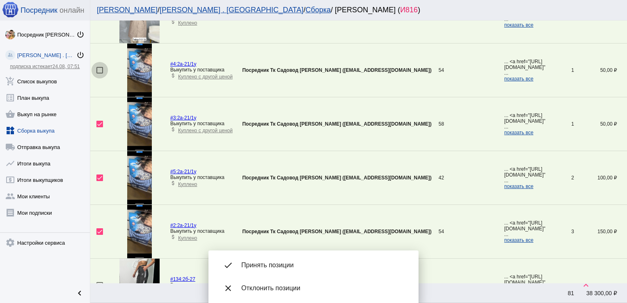
click at [100, 73] on input "checkbox" at bounding box center [99, 73] width 0 height 0
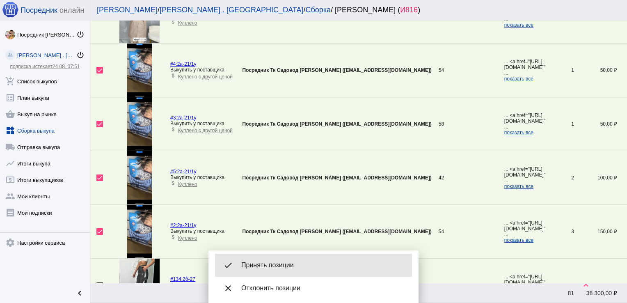
click at [290, 269] on span "Принять позиции" at bounding box center [323, 265] width 164 height 8
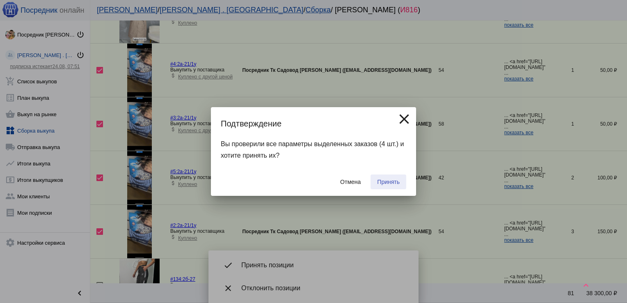
click at [382, 184] on span "Принять" at bounding box center [388, 182] width 23 height 7
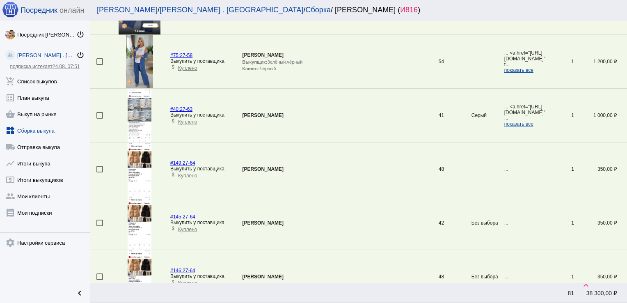
scroll to position [1532, 0]
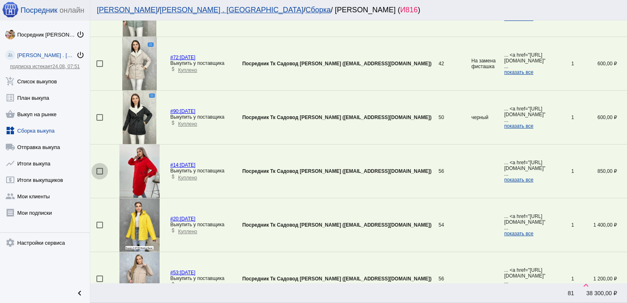
click at [98, 168] on div at bounding box center [99, 171] width 7 height 7
click at [99, 174] on input "checkbox" at bounding box center [99, 174] width 0 height 0
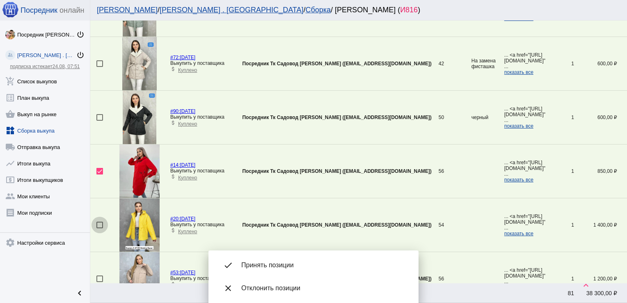
click at [100, 224] on div at bounding box center [99, 225] width 7 height 7
click at [100, 228] on input "checkbox" at bounding box center [99, 228] width 0 height 0
click at [98, 116] on div at bounding box center [99, 117] width 7 height 7
click at [99, 121] on input "checkbox" at bounding box center [99, 121] width 0 height 0
click at [97, 60] on div at bounding box center [99, 63] width 7 height 7
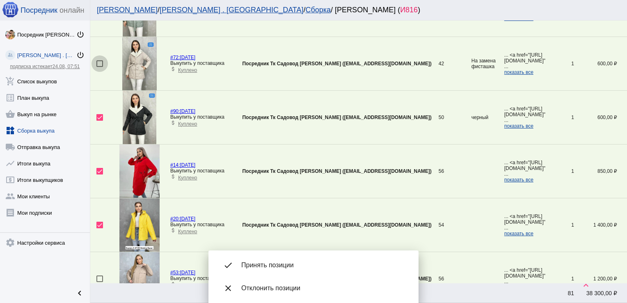
click at [99, 67] on input "checkbox" at bounding box center [99, 67] width 0 height 0
click at [99, 277] on div at bounding box center [99, 278] width 7 height 7
click at [99, 282] on input "checkbox" at bounding box center [99, 282] width 0 height 0
click at [99, 277] on div at bounding box center [99, 278] width 7 height 7
click at [99, 282] on input "checkbox" at bounding box center [99, 282] width 0 height 0
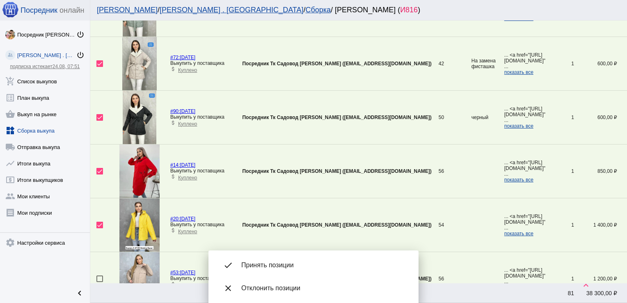
click at [283, 265] on span "Принять позиции" at bounding box center [323, 265] width 164 height 8
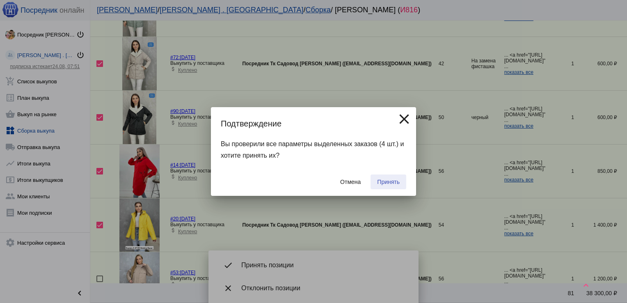
click at [382, 179] on span "Принять" at bounding box center [388, 182] width 23 height 7
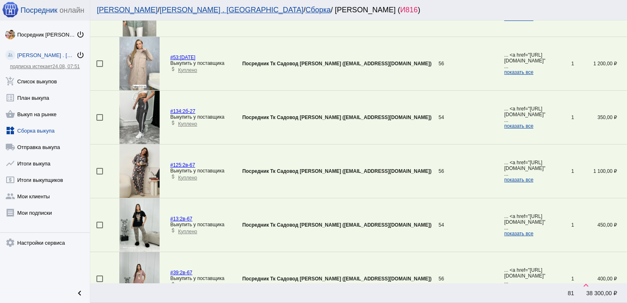
scroll to position [1908, 0]
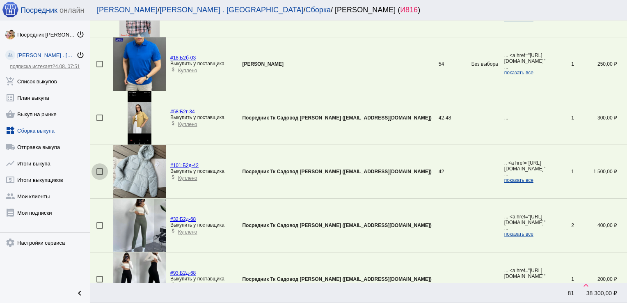
click at [101, 169] on div at bounding box center [99, 171] width 7 height 7
click at [100, 175] on input "checkbox" at bounding box center [99, 175] width 0 height 0
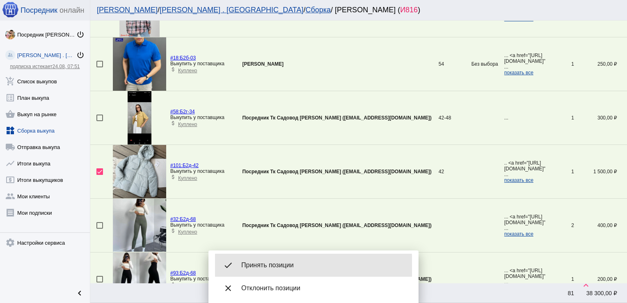
click at [265, 267] on span "Принять позиции" at bounding box center [323, 265] width 164 height 8
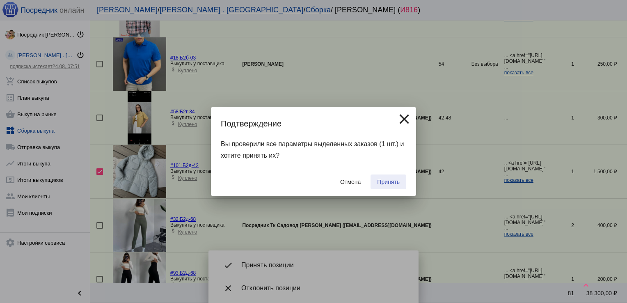
click at [384, 183] on span "Принять" at bounding box center [388, 182] width 23 height 7
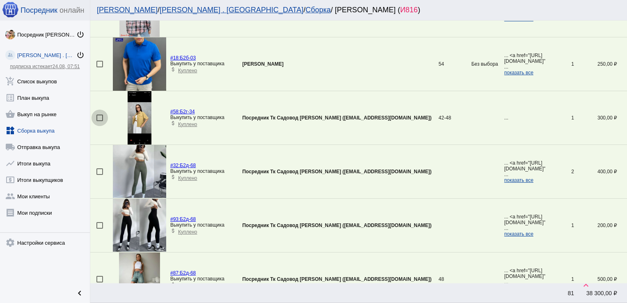
click at [100, 114] on div at bounding box center [99, 117] width 7 height 7
click at [100, 121] on input "checkbox" at bounding box center [99, 121] width 0 height 0
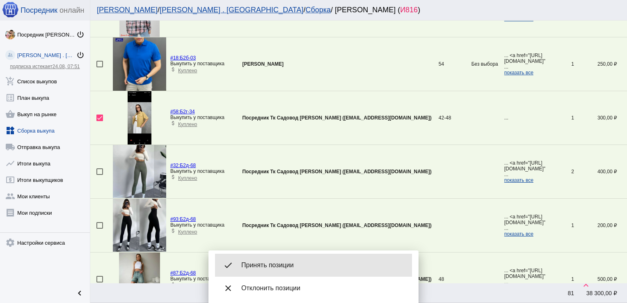
click at [257, 265] on span "Принять позиции" at bounding box center [323, 265] width 164 height 8
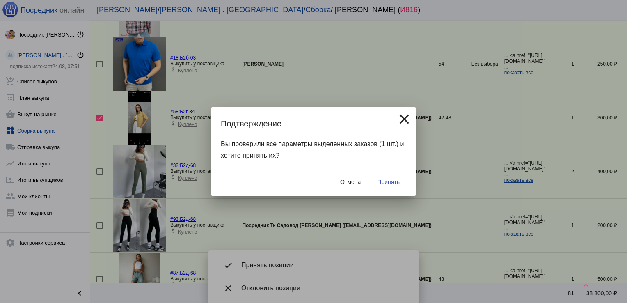
click at [383, 183] on span "Принять" at bounding box center [388, 182] width 23 height 7
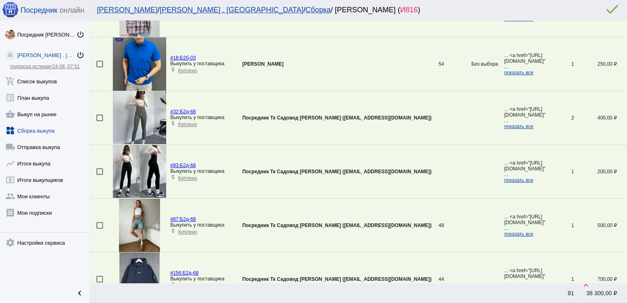
scroll to position [2283, 0]
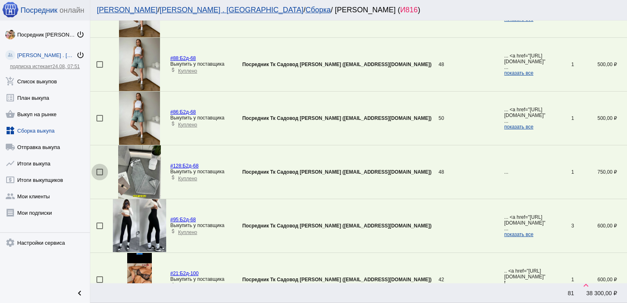
click at [96, 169] on div at bounding box center [99, 172] width 7 height 7
click at [99, 175] on input "checkbox" at bounding box center [99, 175] width 0 height 0
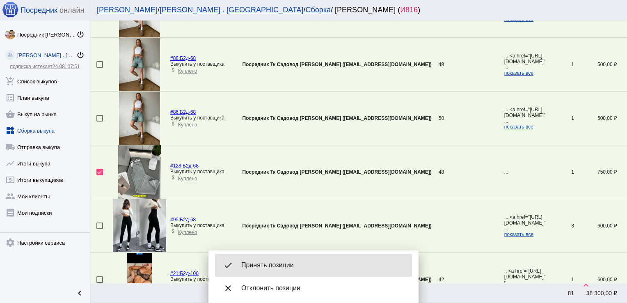
click at [299, 263] on span "Принять позиции" at bounding box center [323, 265] width 164 height 8
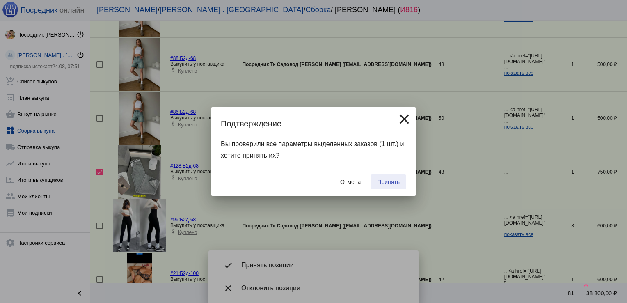
click at [395, 181] on span "Принять" at bounding box center [388, 182] width 23 height 7
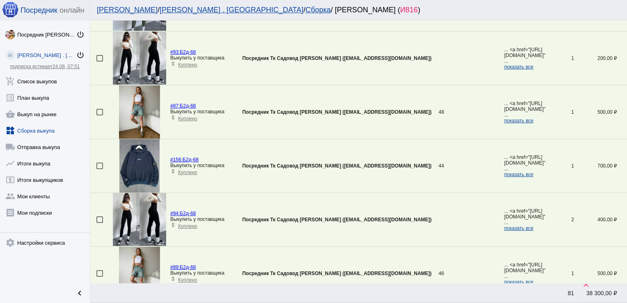
scroll to position [2054, 0]
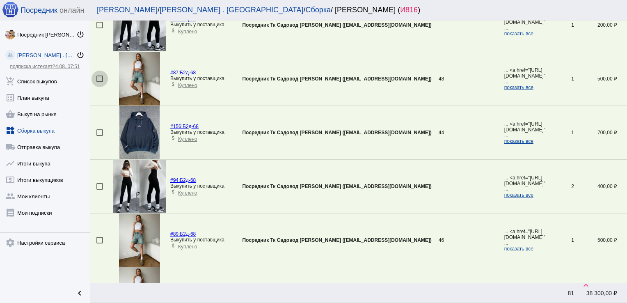
click at [99, 76] on div at bounding box center [99, 79] width 7 height 7
click at [99, 82] on input "checkbox" at bounding box center [99, 82] width 0 height 0
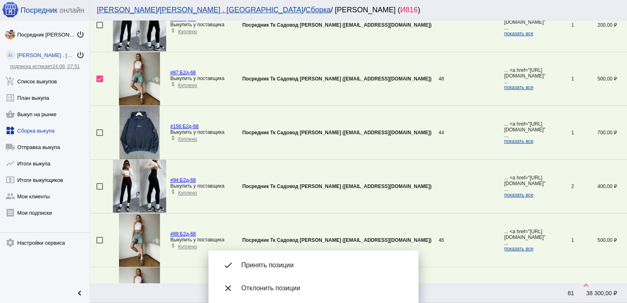
click at [103, 237] on mat-checkbox at bounding box center [104, 240] width 16 height 7
click at [99, 237] on div at bounding box center [99, 240] width 7 height 7
click at [99, 243] on input "checkbox" at bounding box center [99, 243] width 0 height 0
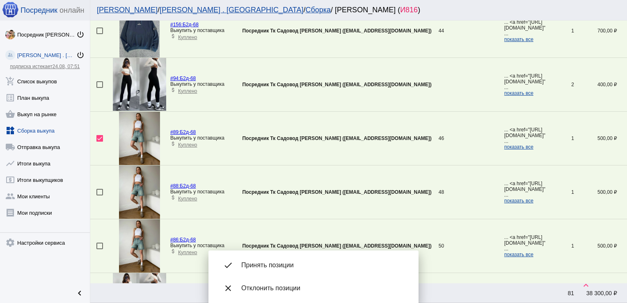
scroll to position [2166, 0]
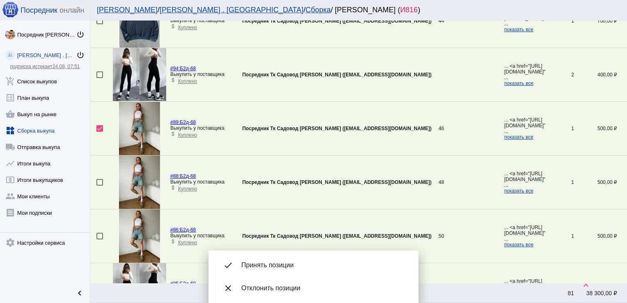
click at [98, 179] on div at bounding box center [99, 182] width 7 height 7
click at [99, 185] on input "checkbox" at bounding box center [99, 185] width 0 height 0
click at [98, 233] on div at bounding box center [99, 236] width 7 height 7
click at [99, 239] on input "checkbox" at bounding box center [99, 239] width 0 height 0
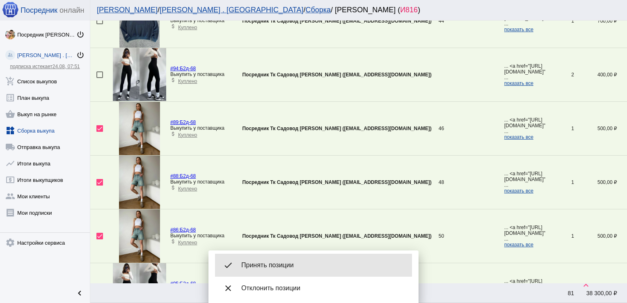
click at [281, 265] on span "Принять позиции" at bounding box center [323, 265] width 164 height 8
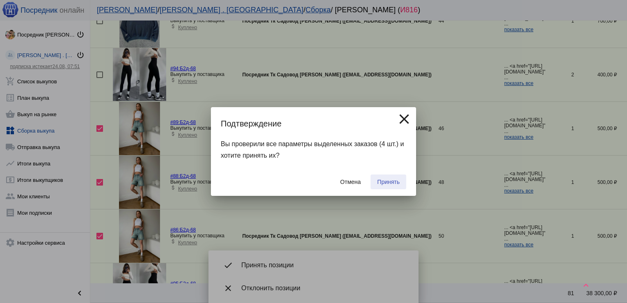
click at [400, 180] on button "Принять" at bounding box center [389, 181] width 36 height 15
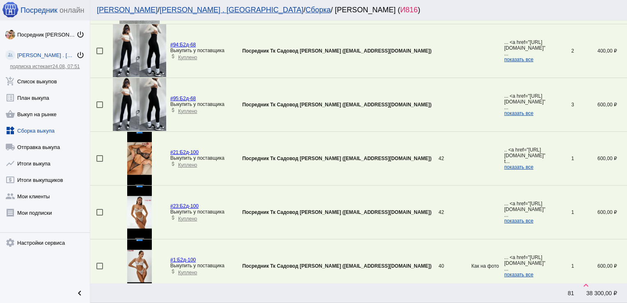
scroll to position [2160, 0]
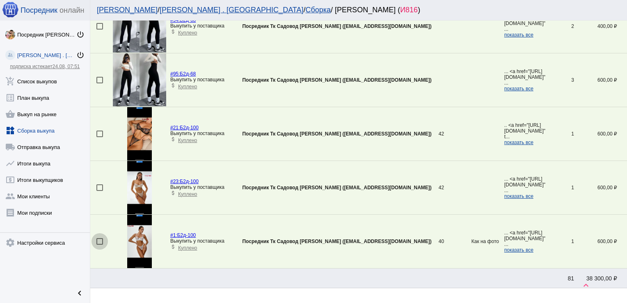
click at [101, 238] on div at bounding box center [99, 241] width 7 height 7
click at [100, 245] on input "checkbox" at bounding box center [99, 245] width 0 height 0
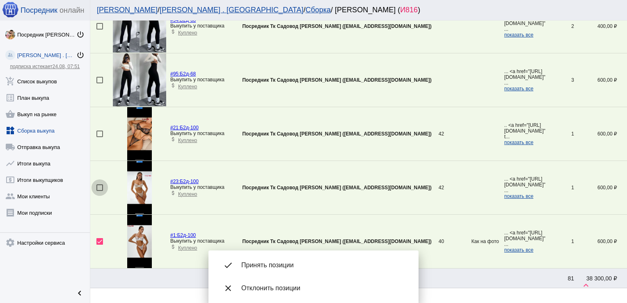
click at [100, 184] on div at bounding box center [99, 187] width 7 height 7
click at [100, 191] on input "checkbox" at bounding box center [99, 191] width 0 height 0
click at [98, 131] on div at bounding box center [99, 134] width 7 height 7
click at [99, 137] on input "checkbox" at bounding box center [99, 137] width 0 height 0
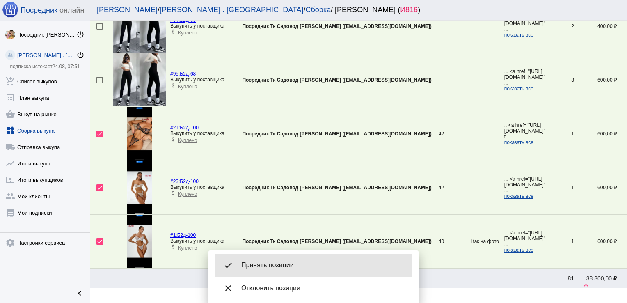
click at [282, 270] on div "done Принять позиции" at bounding box center [313, 265] width 197 height 23
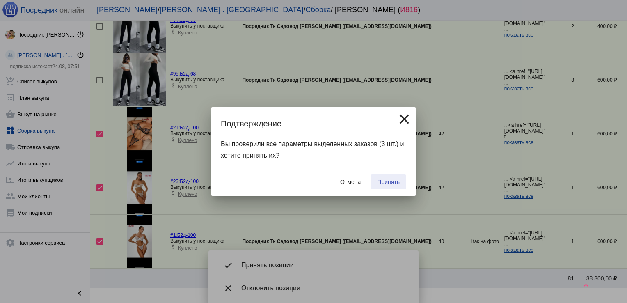
click at [396, 181] on span "Принять" at bounding box center [388, 182] width 23 height 7
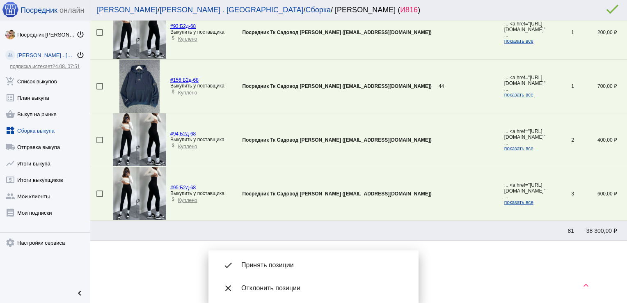
scroll to position [2043, 0]
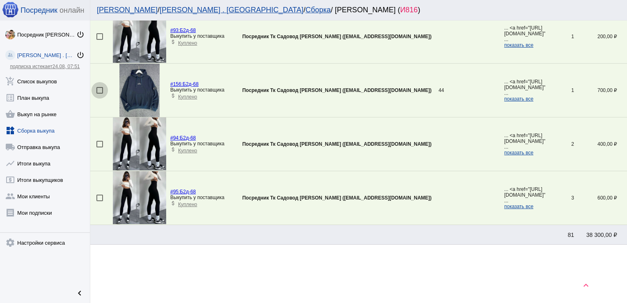
click at [98, 87] on div at bounding box center [99, 90] width 7 height 7
click at [99, 94] on input "checkbox" at bounding box center [99, 94] width 0 height 0
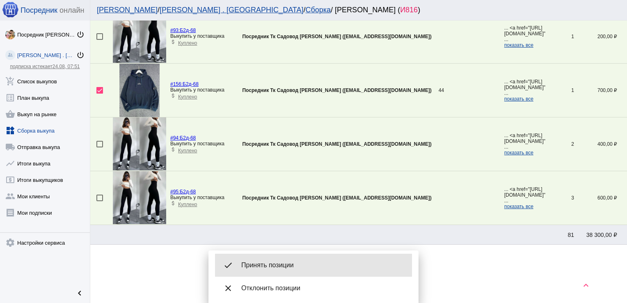
click at [258, 255] on div "done Принять позиции" at bounding box center [313, 265] width 197 height 23
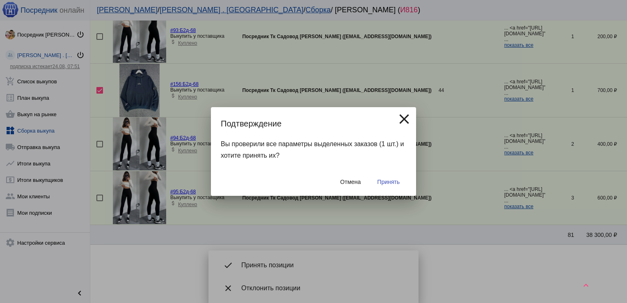
click at [387, 177] on button "Принять" at bounding box center [389, 181] width 36 height 15
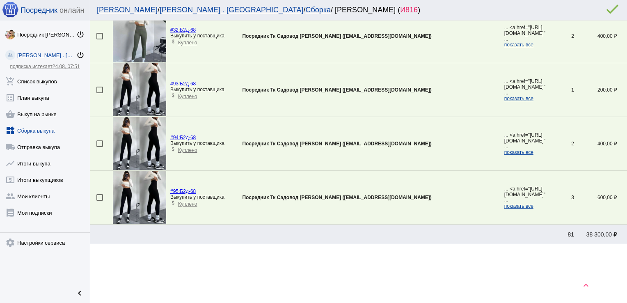
scroll to position [1800, 0]
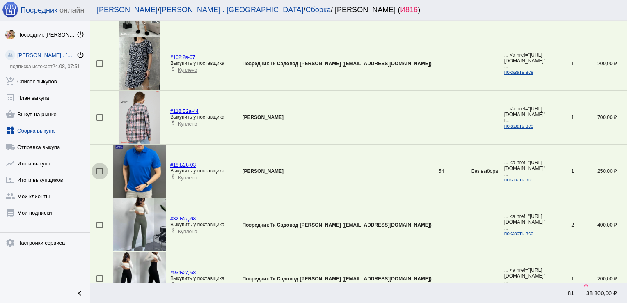
click at [101, 169] on div at bounding box center [99, 171] width 7 height 7
click at [100, 174] on input "checkbox" at bounding box center [99, 174] width 0 height 0
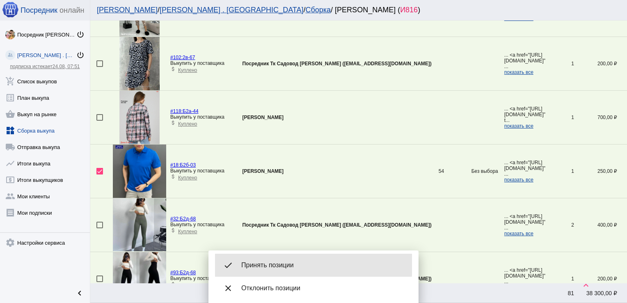
click at [268, 260] on div "done Принять позиции" at bounding box center [313, 265] width 197 height 23
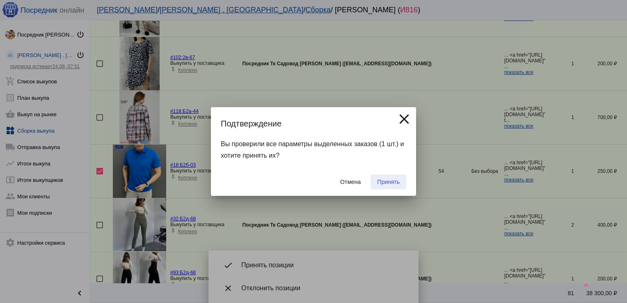
click at [386, 179] on span "Принять" at bounding box center [388, 182] width 23 height 7
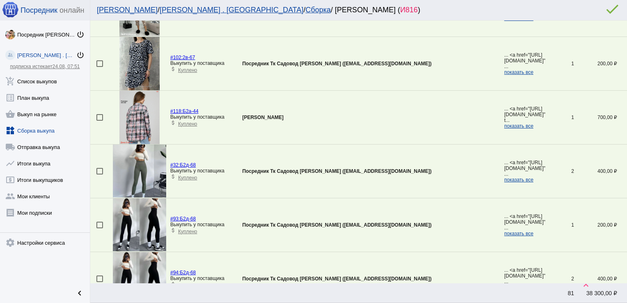
scroll to position [1156, 0]
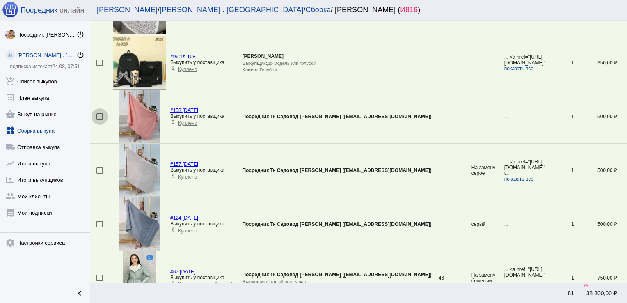
click at [98, 113] on div at bounding box center [99, 116] width 7 height 7
click at [99, 120] on input "checkbox" at bounding box center [99, 120] width 0 height 0
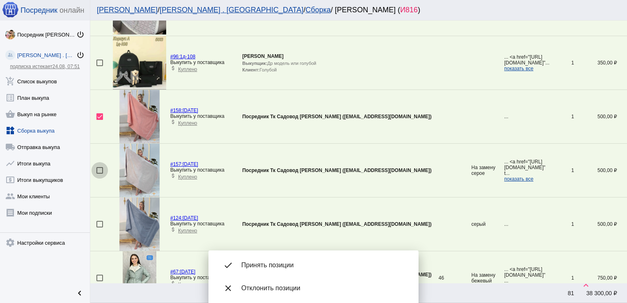
click at [99, 167] on div at bounding box center [99, 170] width 7 height 7
click at [99, 174] on input "checkbox" at bounding box center [99, 174] width 0 height 0
click at [100, 221] on div at bounding box center [99, 224] width 7 height 7
click at [100, 227] on input "checkbox" at bounding box center [99, 227] width 0 height 0
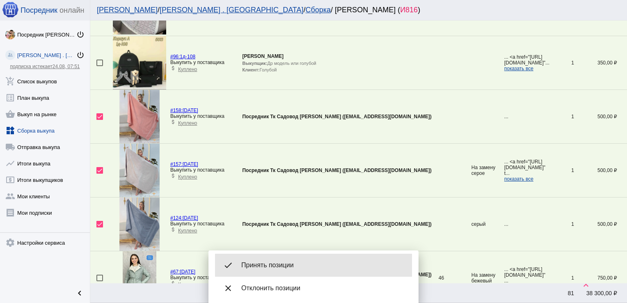
click at [288, 264] on span "Принять позиции" at bounding box center [323, 265] width 164 height 8
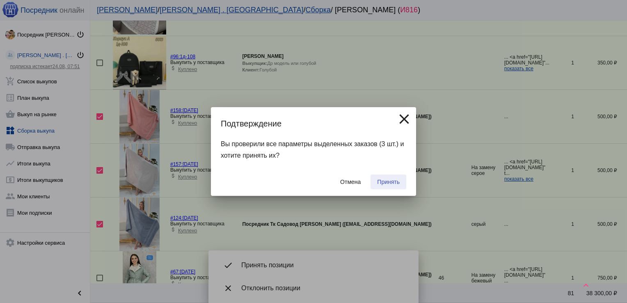
click at [382, 182] on span "Принять" at bounding box center [388, 182] width 23 height 7
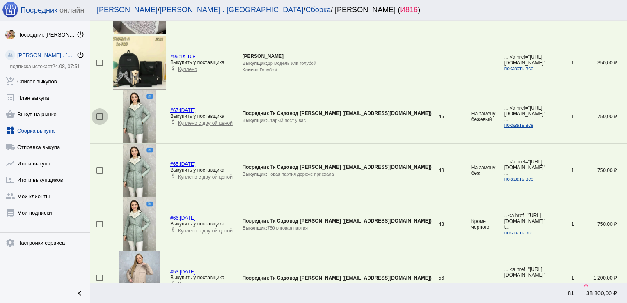
click at [100, 113] on div at bounding box center [99, 116] width 7 height 7
click at [100, 120] on input "checkbox" at bounding box center [99, 120] width 0 height 0
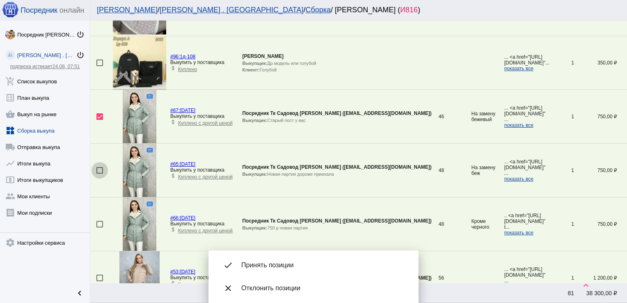
click at [100, 168] on div at bounding box center [99, 170] width 7 height 7
click at [100, 174] on input "checkbox" at bounding box center [99, 174] width 0 height 0
click at [100, 221] on div at bounding box center [99, 224] width 7 height 7
click at [100, 227] on input "checkbox" at bounding box center [99, 227] width 0 height 0
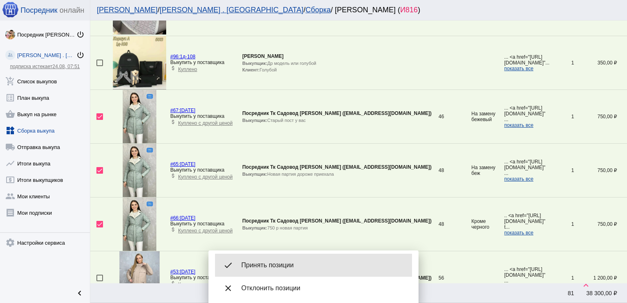
click at [276, 260] on div "done Принять позиции" at bounding box center [313, 265] width 197 height 23
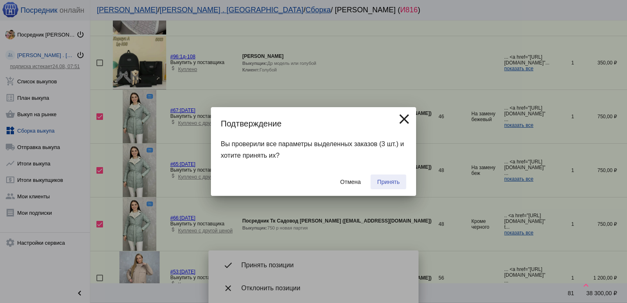
click at [394, 177] on button "Принять" at bounding box center [389, 181] width 36 height 15
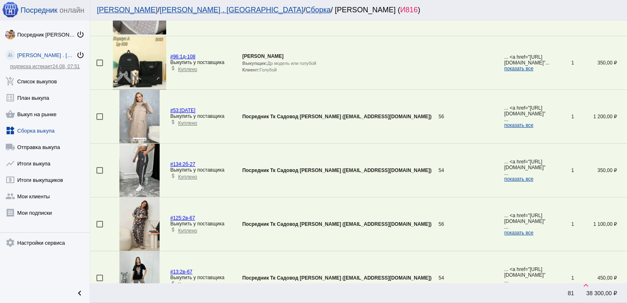
scroll to position [1586, 0]
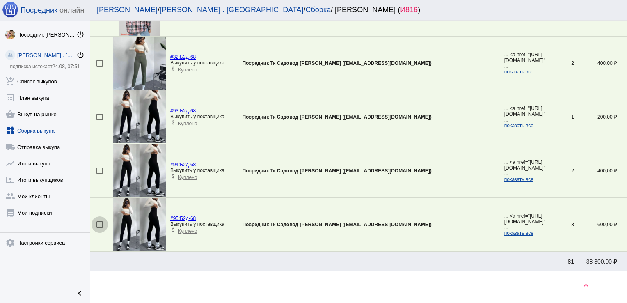
click at [100, 221] on div at bounding box center [99, 224] width 7 height 7
click at [100, 228] on input "checkbox" at bounding box center [99, 228] width 0 height 0
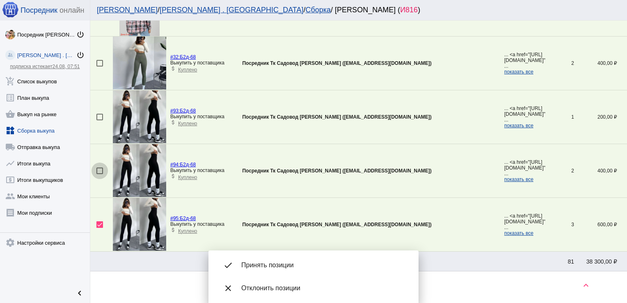
click at [98, 168] on div at bounding box center [99, 170] width 7 height 7
click at [99, 174] on input "checkbox" at bounding box center [99, 174] width 0 height 0
click at [103, 117] on div at bounding box center [99, 117] width 7 height 7
click at [100, 120] on input "checkbox" at bounding box center [99, 120] width 0 height 0
click at [99, 60] on div at bounding box center [99, 63] width 7 height 7
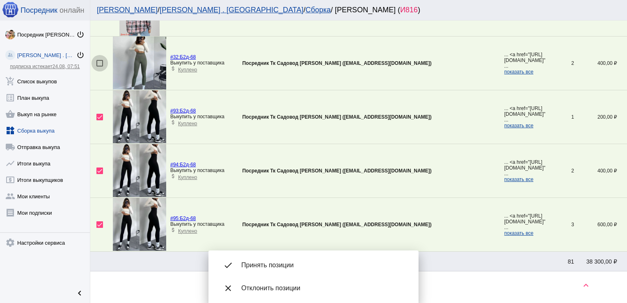
click at [99, 66] on input "checkbox" at bounding box center [99, 66] width 0 height 0
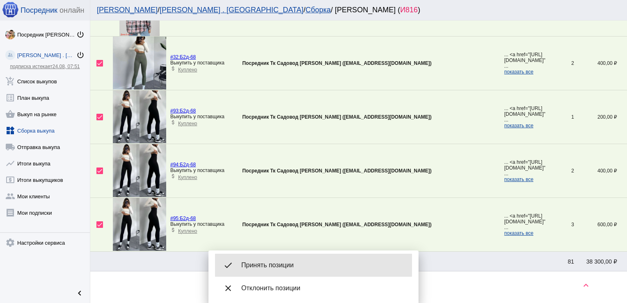
click at [274, 265] on span "Принять позиции" at bounding box center [323, 265] width 164 height 8
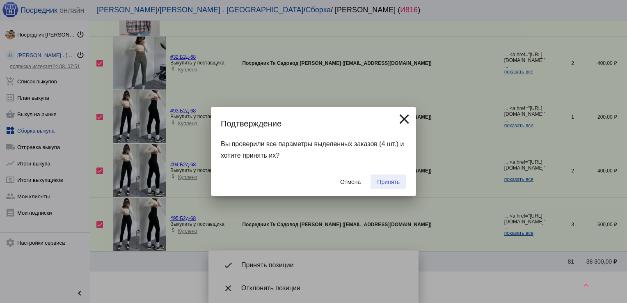
click at [386, 181] on span "Принять" at bounding box center [388, 182] width 23 height 7
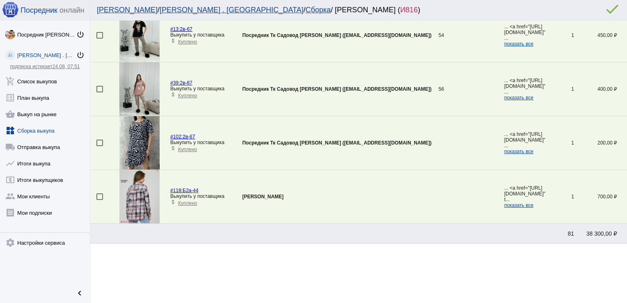
scroll to position [0, 0]
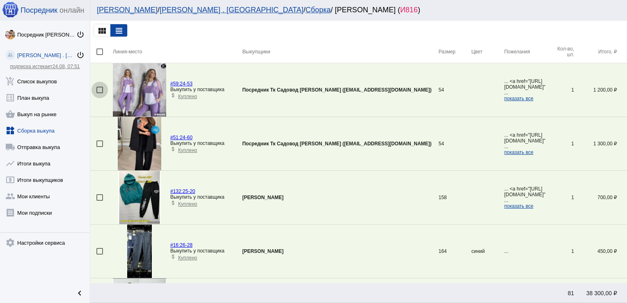
click at [99, 89] on div at bounding box center [99, 90] width 7 height 7
click at [99, 93] on input "checkbox" at bounding box center [99, 93] width 0 height 0
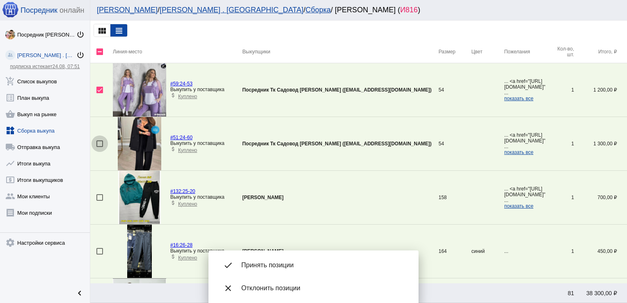
click at [98, 140] on div at bounding box center [99, 143] width 7 height 7
click at [99, 147] on input "checkbox" at bounding box center [99, 147] width 0 height 0
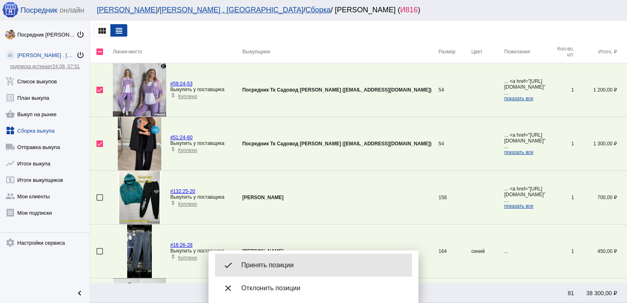
click at [266, 268] on span "Принять позиции" at bounding box center [323, 265] width 164 height 8
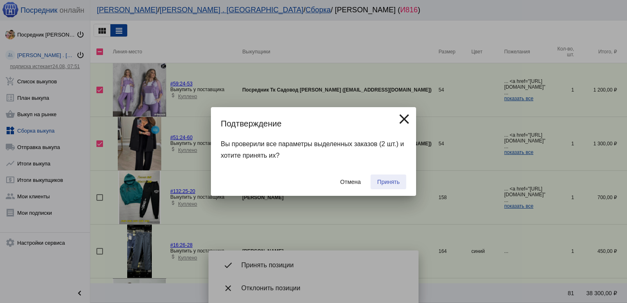
click at [390, 181] on span "Принять" at bounding box center [388, 182] width 23 height 7
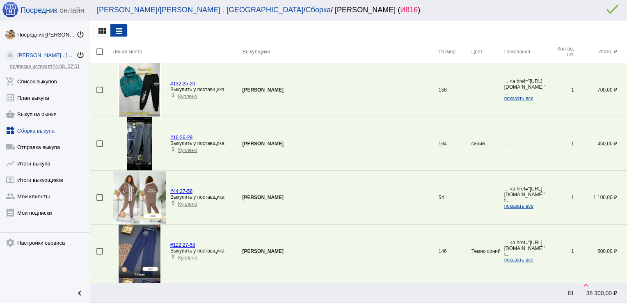
scroll to position [512, 0]
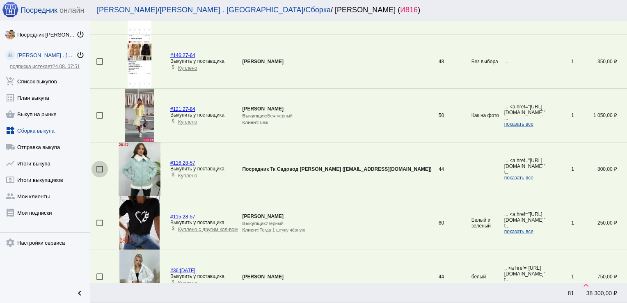
click at [100, 166] on div at bounding box center [99, 169] width 7 height 7
click at [100, 172] on input "checkbox" at bounding box center [99, 172] width 0 height 0
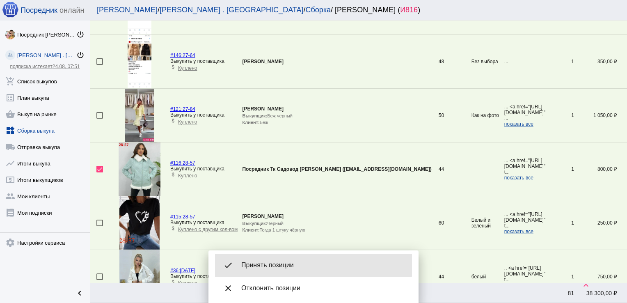
click at [264, 256] on div "done Принять позиции" at bounding box center [313, 265] width 197 height 23
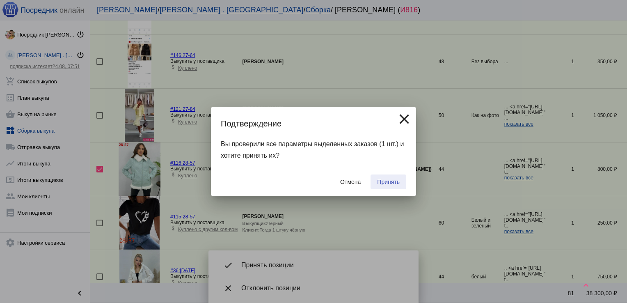
click at [384, 180] on span "Принять" at bounding box center [388, 182] width 23 height 7
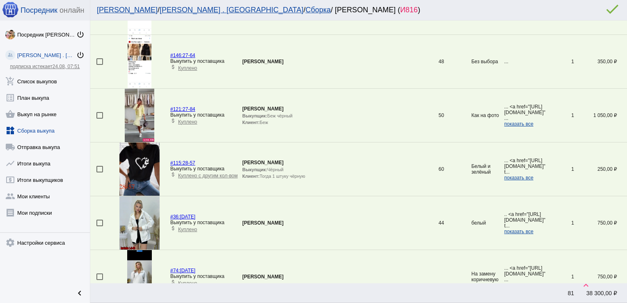
scroll to position [673, 0]
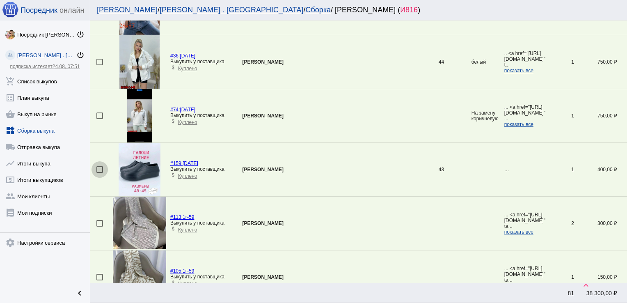
click at [98, 167] on div at bounding box center [99, 169] width 7 height 7
click at [99, 173] on input "checkbox" at bounding box center [99, 173] width 0 height 0
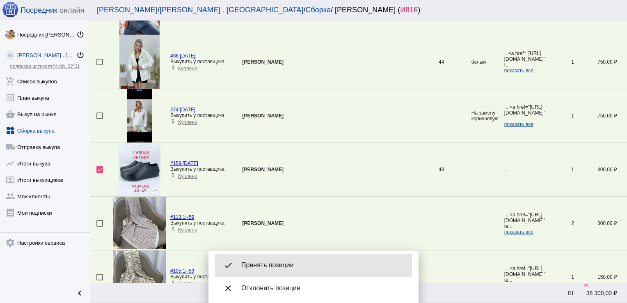
click at [302, 261] on span "Принять позиции" at bounding box center [323, 265] width 164 height 8
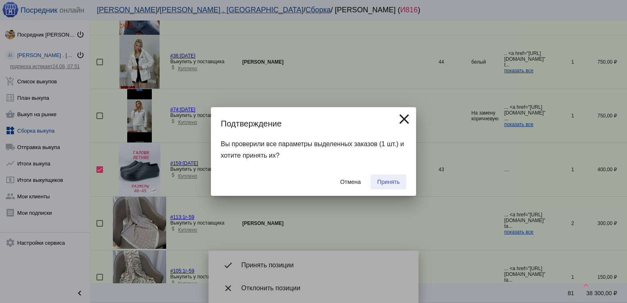
click at [391, 182] on span "Принять" at bounding box center [388, 182] width 23 height 7
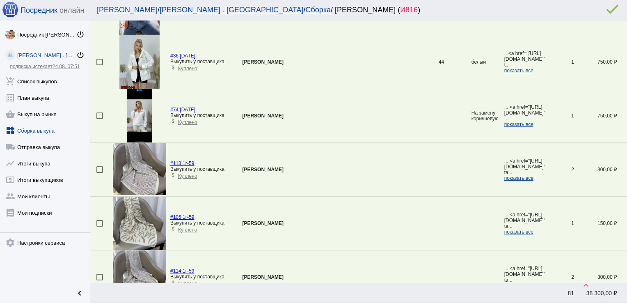
scroll to position [1184, 0]
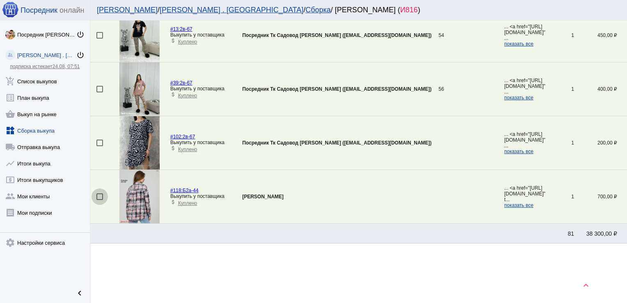
click at [98, 194] on div at bounding box center [99, 196] width 7 height 7
click at [99, 200] on input "checkbox" at bounding box center [99, 200] width 0 height 0
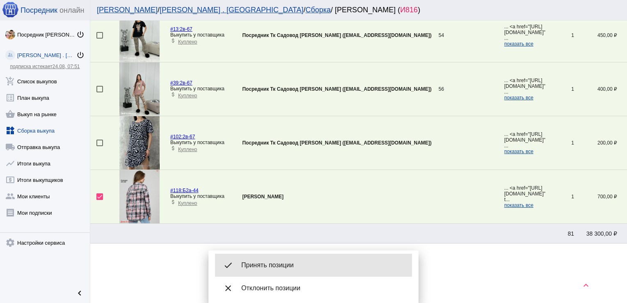
click at [263, 259] on div "done Принять позиции" at bounding box center [313, 265] width 197 height 23
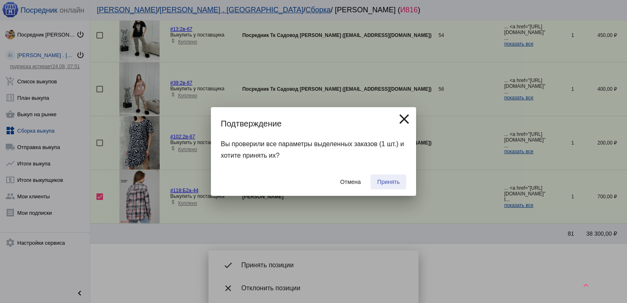
click at [397, 181] on span "Принять" at bounding box center [388, 182] width 23 height 7
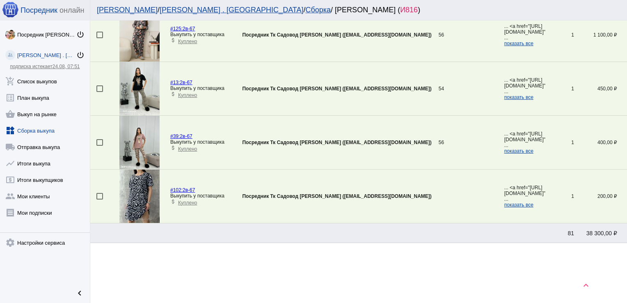
scroll to position [566, 0]
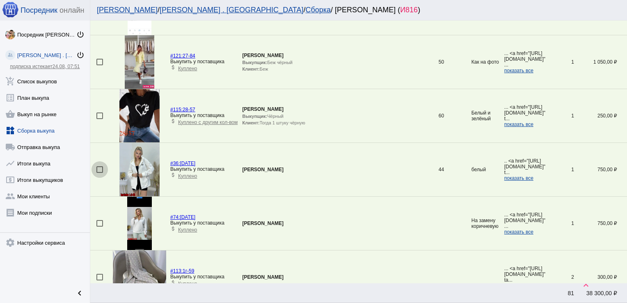
click at [100, 167] on div at bounding box center [99, 169] width 7 height 7
click at [100, 173] on input "checkbox" at bounding box center [99, 173] width 0 height 0
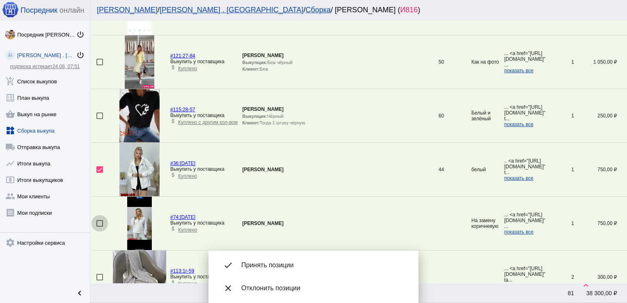
click at [99, 224] on div at bounding box center [99, 223] width 7 height 7
click at [99, 227] on input "checkbox" at bounding box center [99, 227] width 0 height 0
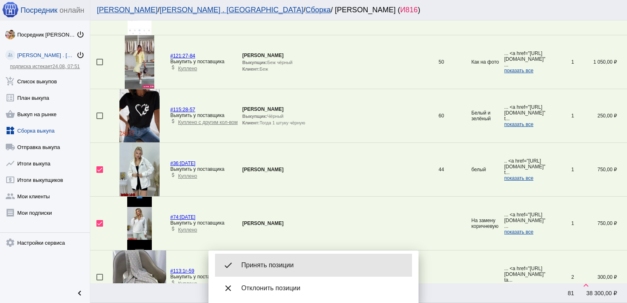
click at [286, 260] on div "done Принять позиции" at bounding box center [313, 265] width 197 height 23
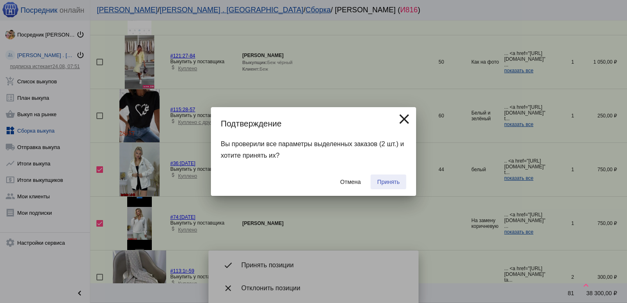
click at [382, 176] on button "Принять" at bounding box center [389, 181] width 36 height 15
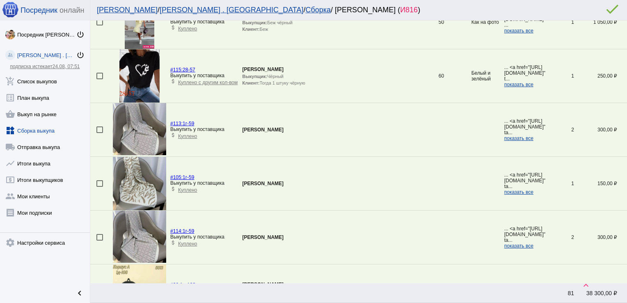
scroll to position [617, 0]
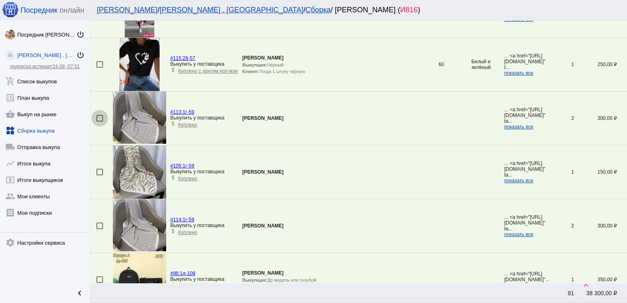
click at [98, 117] on div at bounding box center [99, 118] width 7 height 7
click at [99, 121] on input "checkbox" at bounding box center [99, 121] width 0 height 0
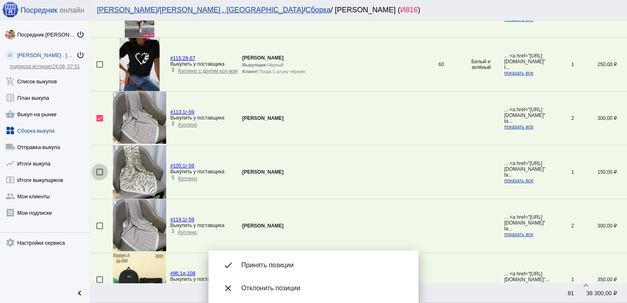
click at [98, 169] on div at bounding box center [99, 172] width 7 height 7
click at [99, 175] on input "checkbox" at bounding box center [99, 175] width 0 height 0
click at [98, 228] on td at bounding box center [101, 226] width 23 height 54
click at [99, 225] on div at bounding box center [99, 225] width 7 height 7
click at [99, 229] on input "checkbox" at bounding box center [99, 229] width 0 height 0
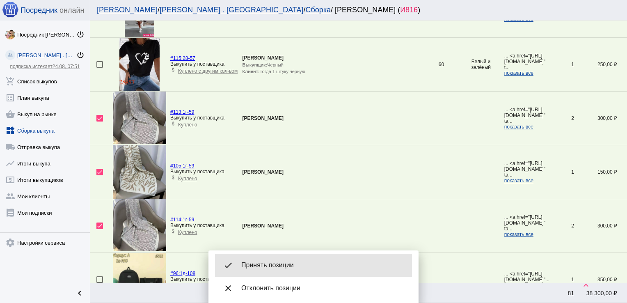
click at [277, 261] on span "Принять позиции" at bounding box center [323, 265] width 164 height 8
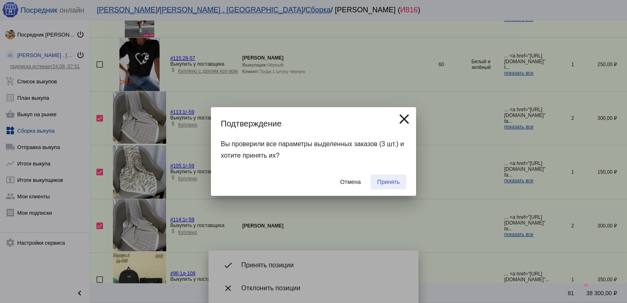
click at [383, 181] on span "Принять" at bounding box center [388, 182] width 23 height 7
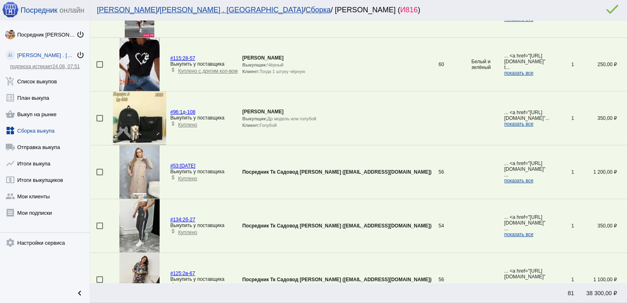
scroll to position [0, 0]
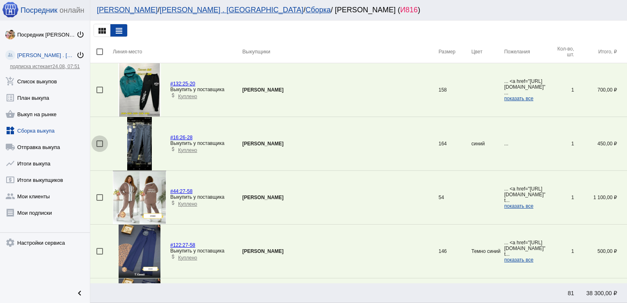
click at [99, 145] on div at bounding box center [99, 143] width 7 height 7
click at [99, 147] on input "checkbox" at bounding box center [99, 147] width 0 height 0
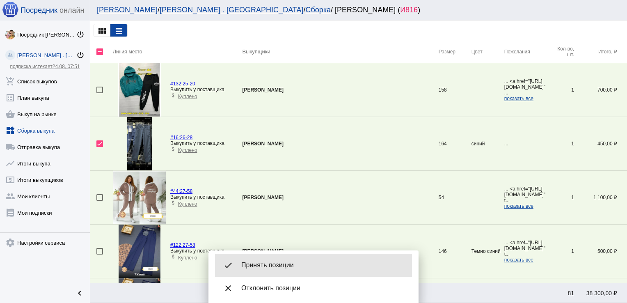
click at [262, 258] on div "done Принять позиции" at bounding box center [313, 265] width 197 height 23
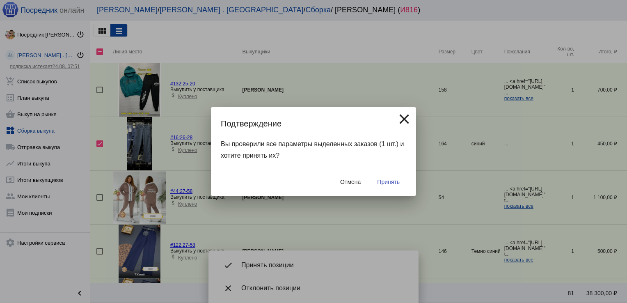
click at [383, 180] on span "Принять" at bounding box center [388, 182] width 23 height 7
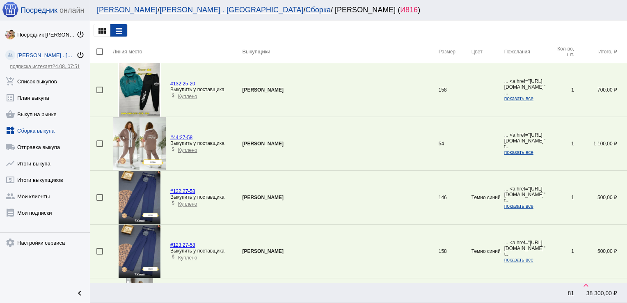
scroll to position [297, 0]
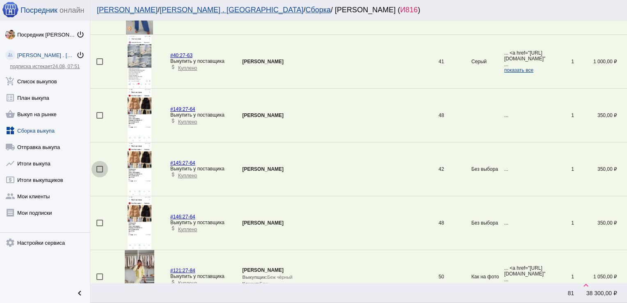
click at [98, 169] on div at bounding box center [99, 169] width 7 height 7
click at [99, 172] on input "checkbox" at bounding box center [99, 172] width 0 height 0
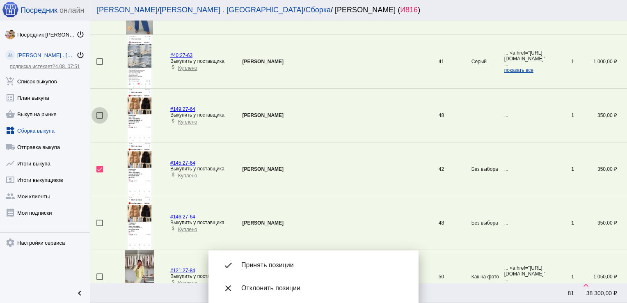
click at [102, 114] on div at bounding box center [99, 115] width 7 height 7
click at [100, 119] on input "checkbox" at bounding box center [99, 119] width 0 height 0
click at [99, 224] on div at bounding box center [99, 223] width 7 height 7
click at [99, 226] on input "checkbox" at bounding box center [99, 226] width 0 height 0
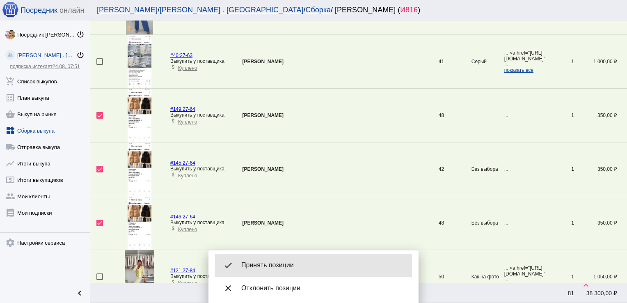
click at [295, 272] on div "done Принять позиции" at bounding box center [313, 265] width 197 height 23
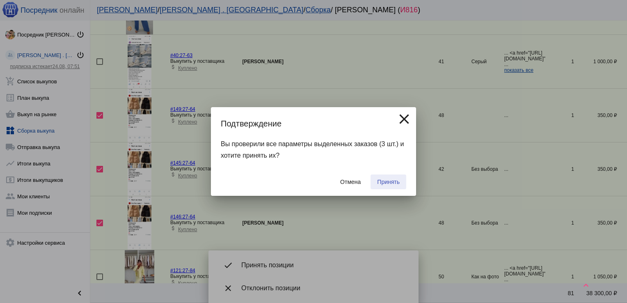
click at [385, 182] on span "Принять" at bounding box center [388, 182] width 23 height 7
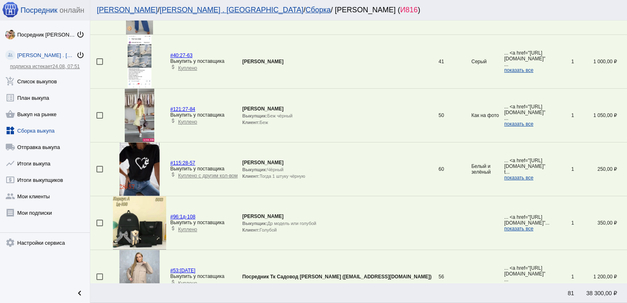
scroll to position [0, 0]
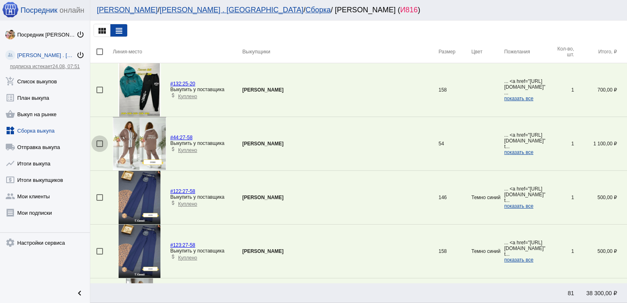
click at [100, 142] on div at bounding box center [99, 143] width 7 height 7
click at [100, 147] on input "checkbox" at bounding box center [99, 147] width 0 height 0
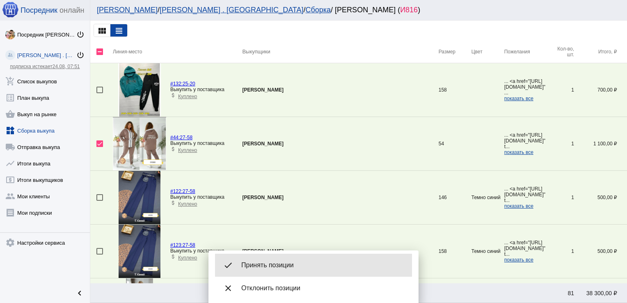
click at [264, 262] on span "Принять позиции" at bounding box center [323, 265] width 164 height 8
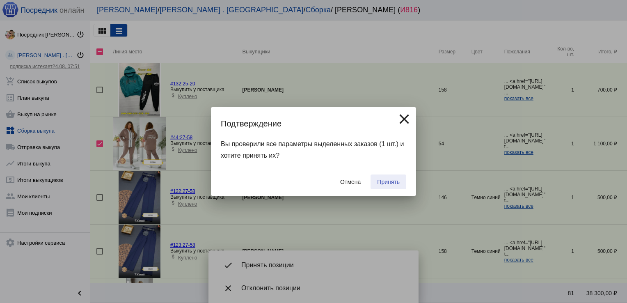
click at [387, 183] on span "Принять" at bounding box center [388, 182] width 23 height 7
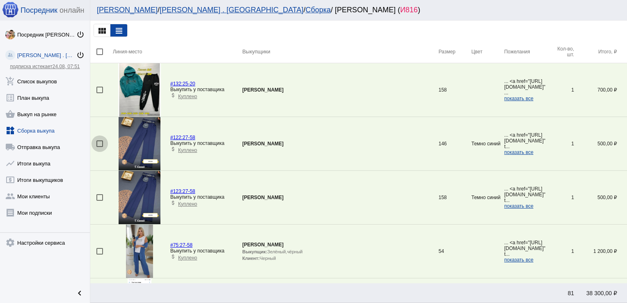
click at [98, 142] on div at bounding box center [99, 143] width 7 height 7
click at [99, 147] on input "checkbox" at bounding box center [99, 147] width 0 height 0
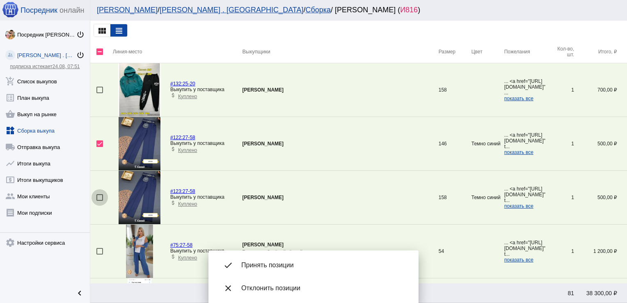
click at [102, 198] on div at bounding box center [99, 197] width 7 height 7
click at [100, 201] on input "checkbox" at bounding box center [99, 201] width 0 height 0
click at [314, 264] on span "Принять позиции" at bounding box center [323, 265] width 164 height 8
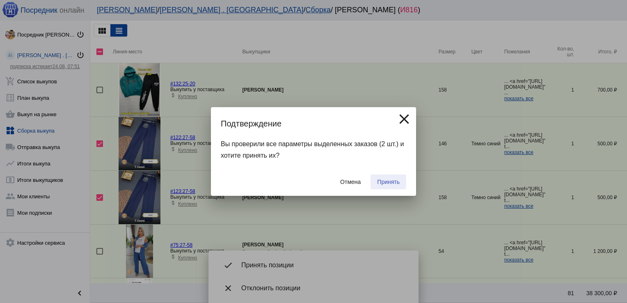
click at [387, 181] on span "Принять" at bounding box center [388, 182] width 23 height 7
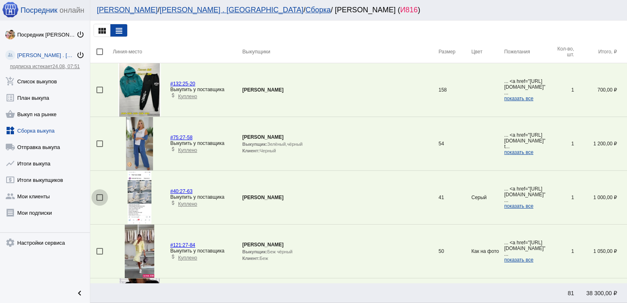
click at [99, 197] on div at bounding box center [99, 197] width 7 height 7
click at [99, 201] on input "checkbox" at bounding box center [99, 201] width 0 height 0
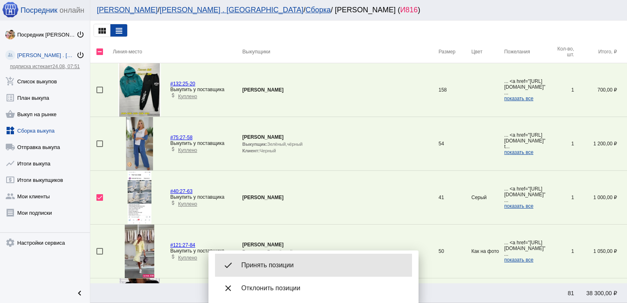
click at [256, 263] on span "Принять позиции" at bounding box center [323, 265] width 164 height 8
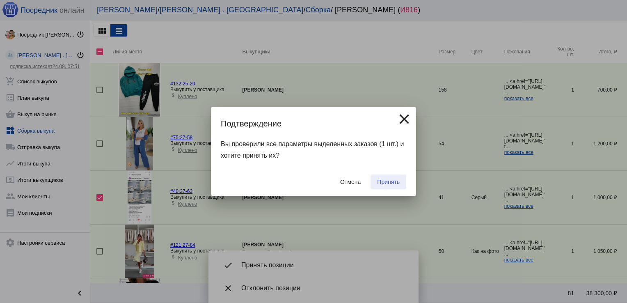
click at [383, 180] on span "Принять" at bounding box center [388, 182] width 23 height 7
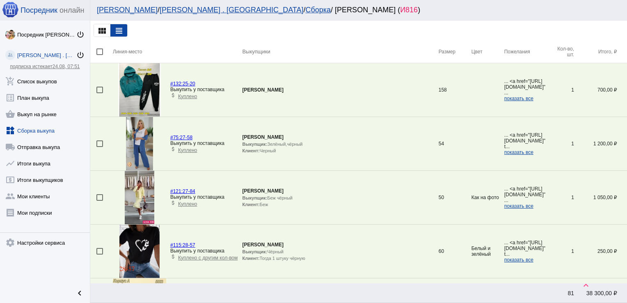
scroll to position [297, 0]
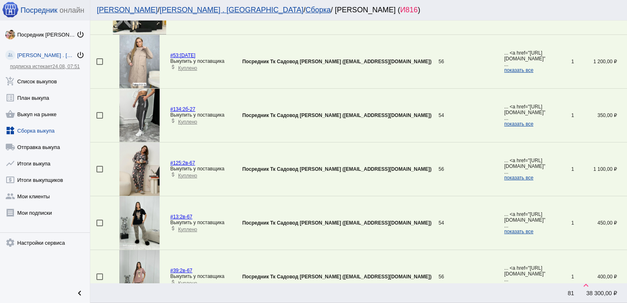
click at [98, 167] on div at bounding box center [99, 169] width 7 height 7
click at [99, 172] on input "checkbox" at bounding box center [99, 172] width 0 height 0
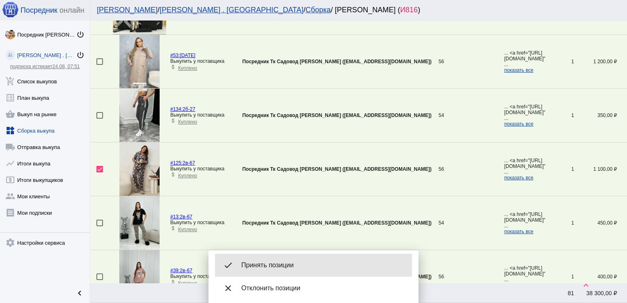
click at [277, 261] on span "Принять позиции" at bounding box center [323, 265] width 164 height 8
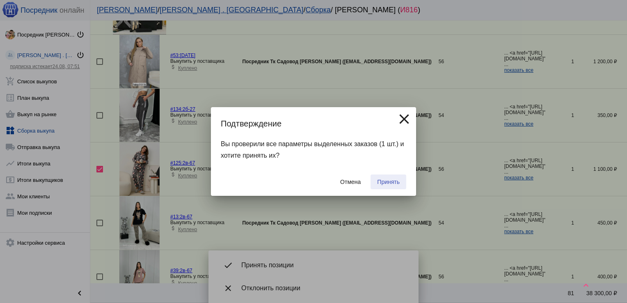
click at [382, 179] on span "Принять" at bounding box center [388, 182] width 23 height 7
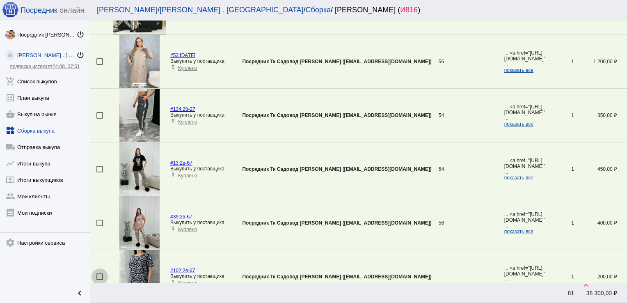
click at [101, 275] on div at bounding box center [99, 276] width 7 height 7
click at [100, 280] on input "checkbox" at bounding box center [99, 280] width 0 height 0
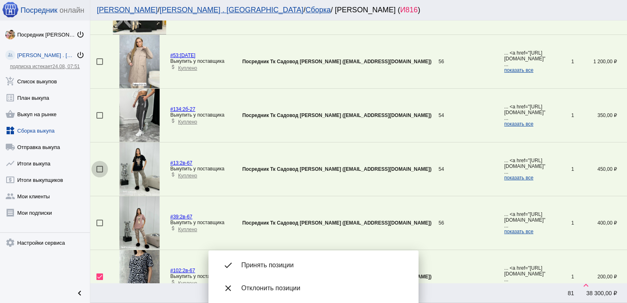
click at [98, 168] on div at bounding box center [99, 169] width 7 height 7
click at [99, 172] on input "checkbox" at bounding box center [99, 172] width 0 height 0
click at [97, 220] on div at bounding box center [99, 223] width 7 height 7
click at [99, 226] on input "checkbox" at bounding box center [99, 226] width 0 height 0
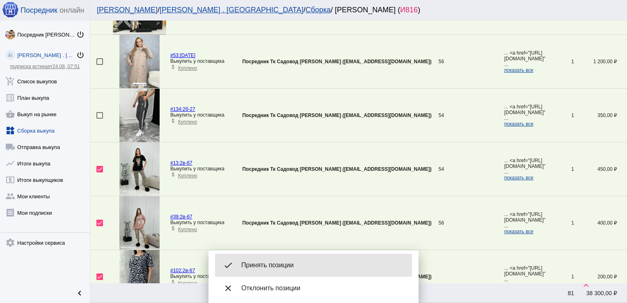
click at [294, 266] on span "Принять позиции" at bounding box center [323, 265] width 164 height 8
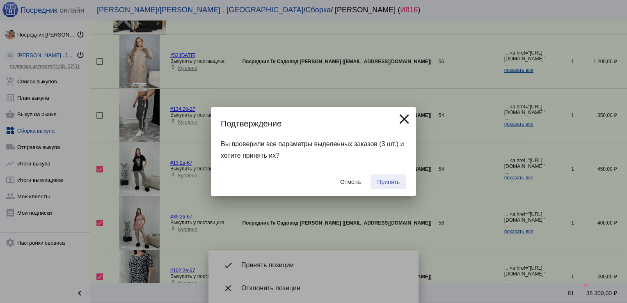
click at [387, 182] on span "Принять" at bounding box center [388, 182] width 23 height 7
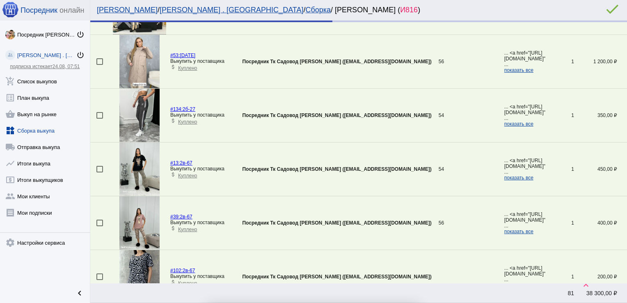
scroll to position [218, 0]
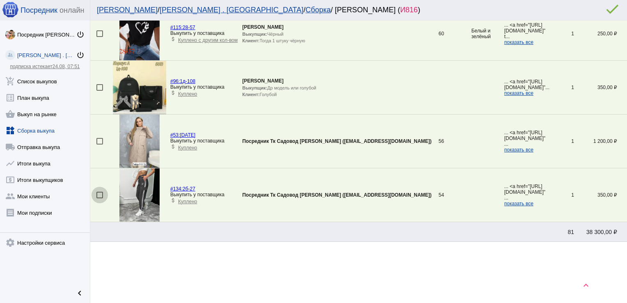
click at [99, 192] on div at bounding box center [99, 195] width 7 height 7
click at [99, 198] on input "checkbox" at bounding box center [99, 198] width 0 height 0
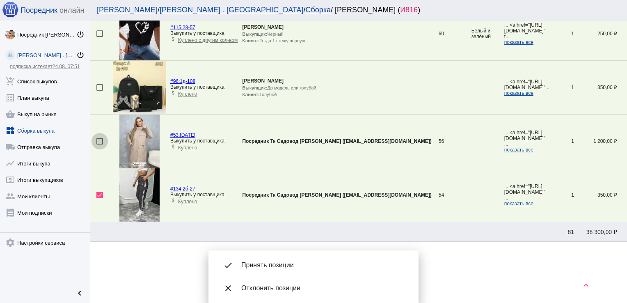
click at [98, 140] on div at bounding box center [99, 141] width 7 height 7
click at [99, 144] on input "checkbox" at bounding box center [99, 144] width 0 height 0
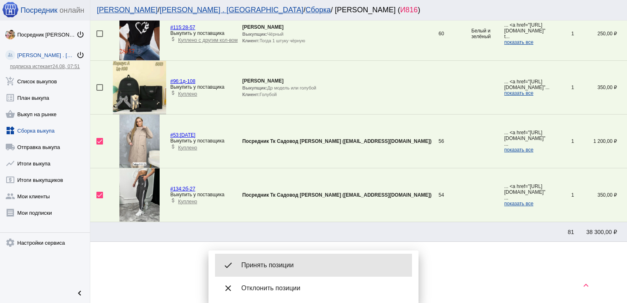
click at [258, 262] on span "Принять позиции" at bounding box center [323, 265] width 164 height 8
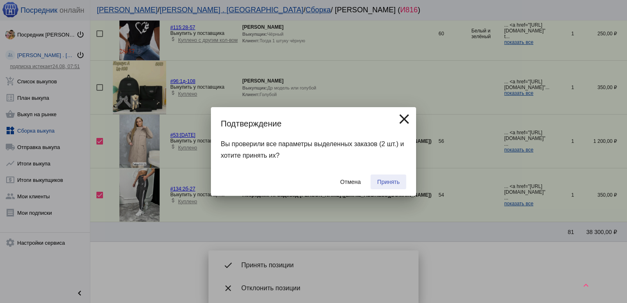
click at [382, 185] on span "Принять" at bounding box center [388, 182] width 23 height 7
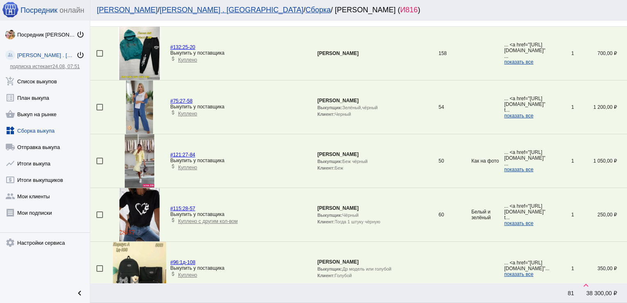
scroll to position [44, 0]
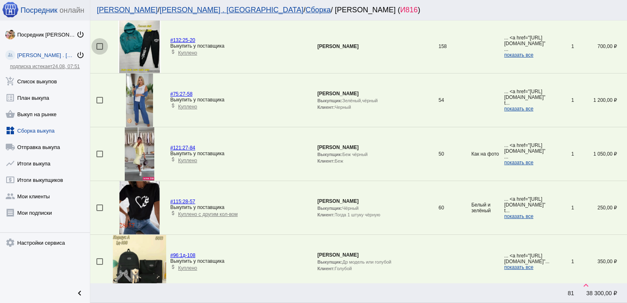
click at [98, 45] on div at bounding box center [99, 46] width 7 height 7
click at [99, 50] on input "checkbox" at bounding box center [99, 50] width 0 height 0
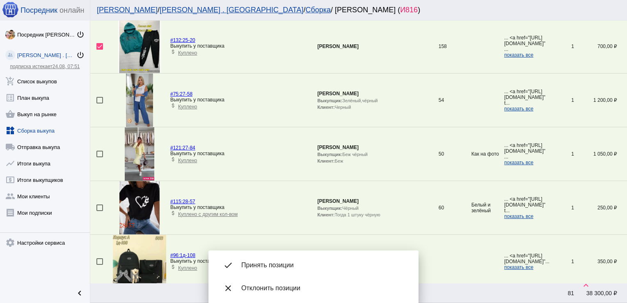
click at [100, 260] on div at bounding box center [99, 261] width 7 height 7
click at [100, 265] on input "checkbox" at bounding box center [99, 265] width 0 height 0
click at [99, 208] on div at bounding box center [99, 207] width 7 height 7
click at [99, 211] on input "checkbox" at bounding box center [99, 211] width 0 height 0
click at [100, 100] on div at bounding box center [99, 100] width 7 height 7
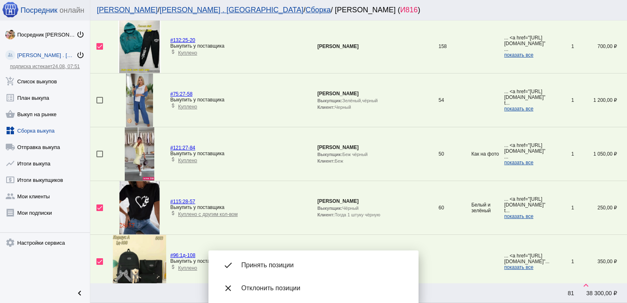
click at [100, 103] on input "checkbox" at bounding box center [99, 103] width 0 height 0
click at [101, 153] on div at bounding box center [99, 154] width 7 height 7
click at [100, 157] on input "checkbox" at bounding box center [99, 157] width 0 height 0
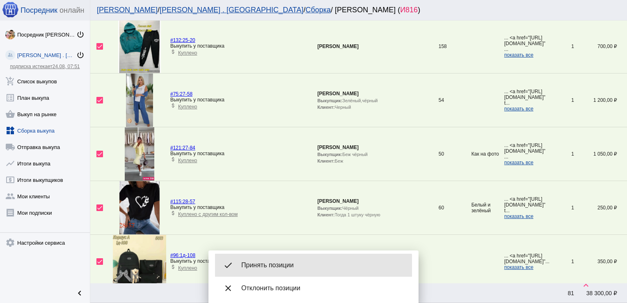
click at [273, 270] on div "done Принять позиции" at bounding box center [313, 265] width 197 height 23
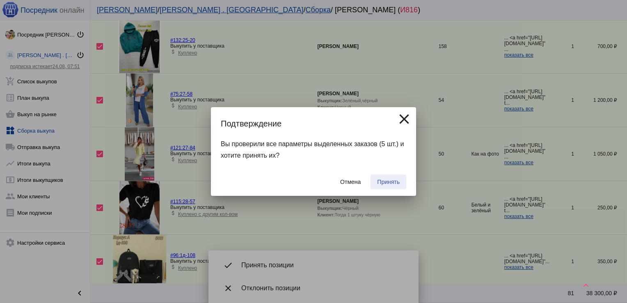
click at [384, 186] on button "Принять" at bounding box center [389, 181] width 36 height 15
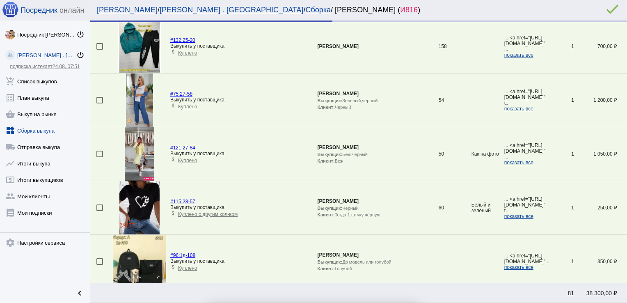
scroll to position [0, 0]
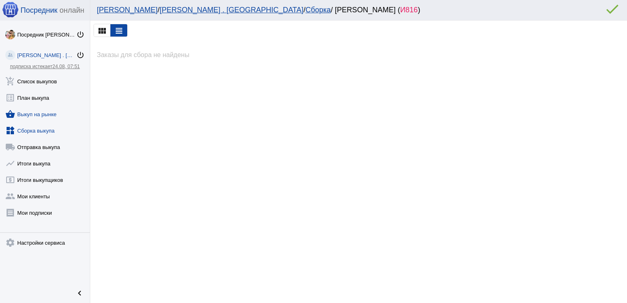
click at [39, 116] on link "shopping_basket Выкуп на рынке" at bounding box center [45, 112] width 90 height 16
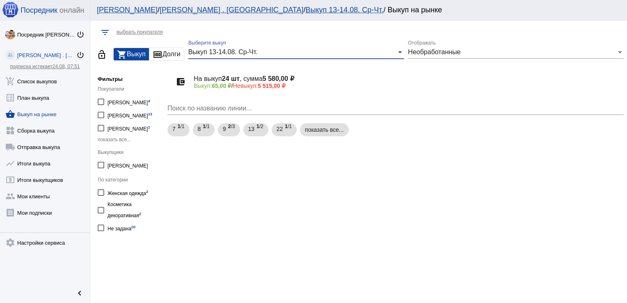
click at [220, 55] on span "Выкуп 13-14.08. Ср-Чт." at bounding box center [222, 51] width 69 height 7
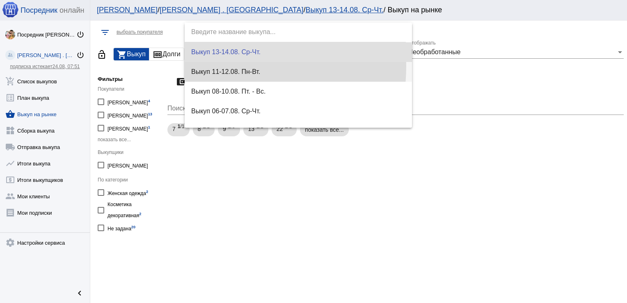
click at [218, 66] on span "Выкуп 11-12.08. Пн-Вт." at bounding box center [298, 72] width 214 height 20
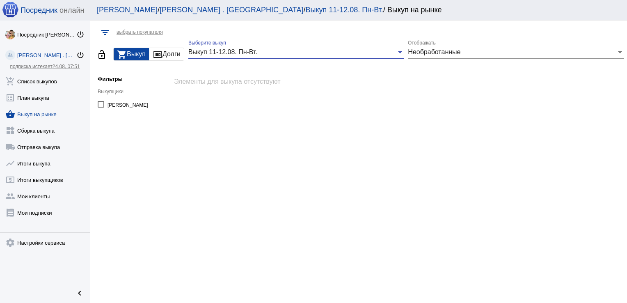
click at [219, 52] on span "Выкуп 11-12.08. Пн-Вт." at bounding box center [222, 51] width 69 height 7
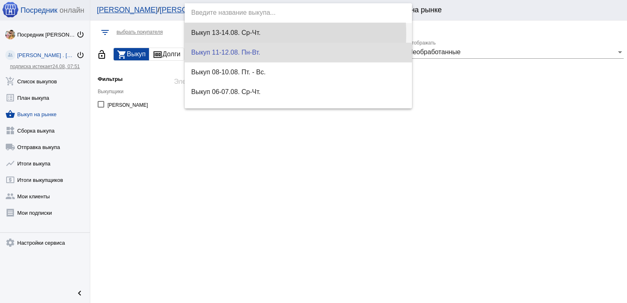
click at [215, 34] on span "Выкуп 13-14.08. Ср-Чт." at bounding box center [298, 33] width 214 height 20
